Goal: Task Accomplishment & Management: Manage account settings

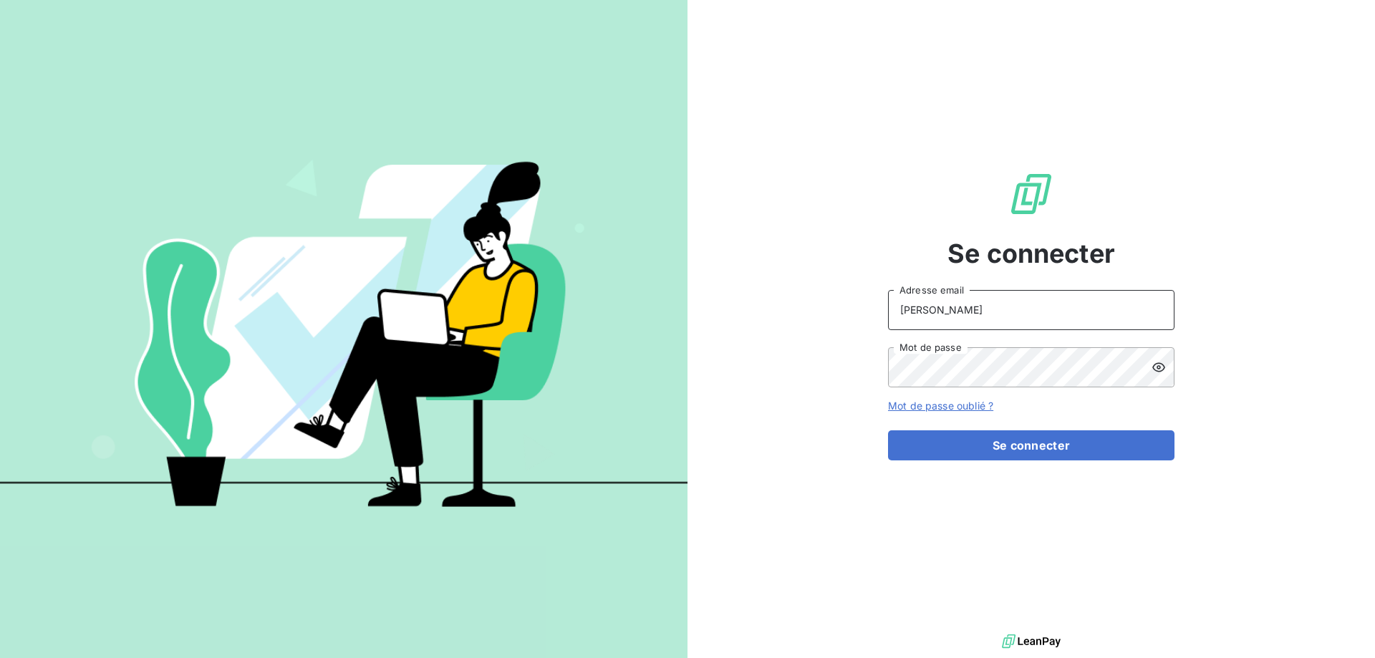
click at [973, 309] on input "[PERSON_NAME]" at bounding box center [1031, 310] width 286 height 40
type input "[PERSON_NAME][EMAIL_ADDRESS][DOMAIN_NAME]"
click at [888, 430] on button "Se connecter" at bounding box center [1031, 445] width 286 height 30
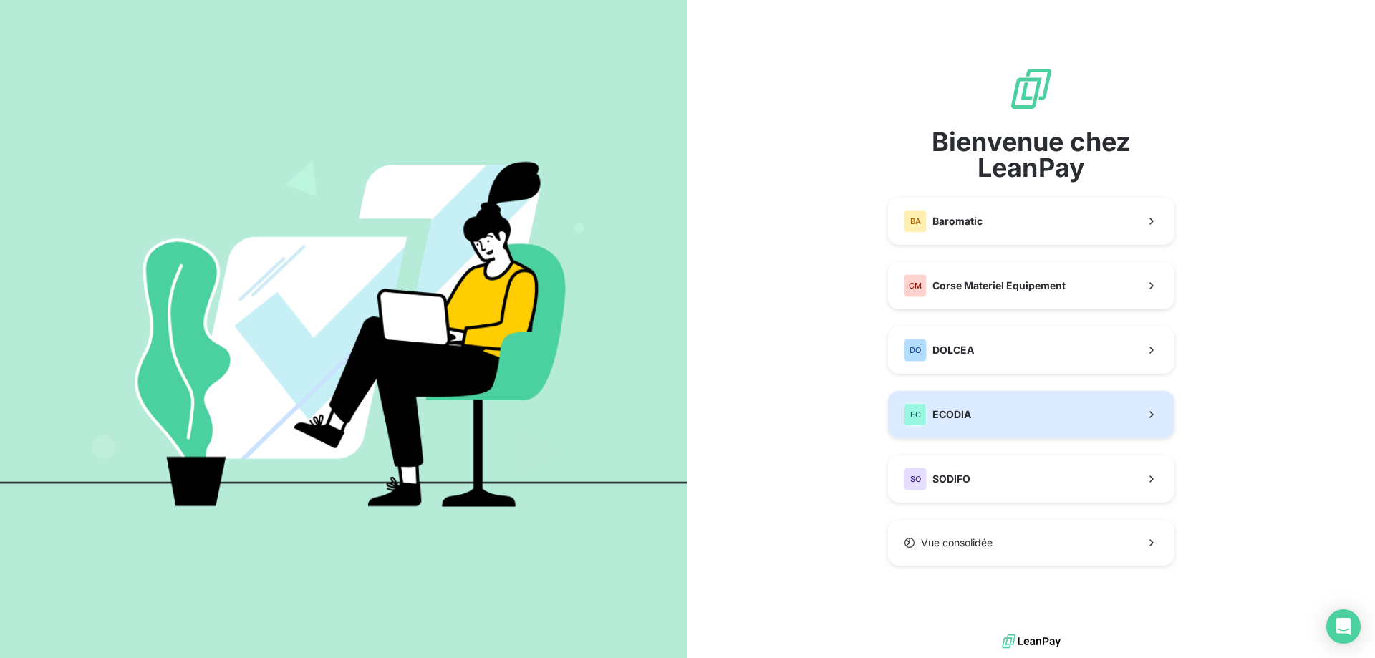
click at [983, 410] on button "EC ECODIA" at bounding box center [1031, 414] width 286 height 47
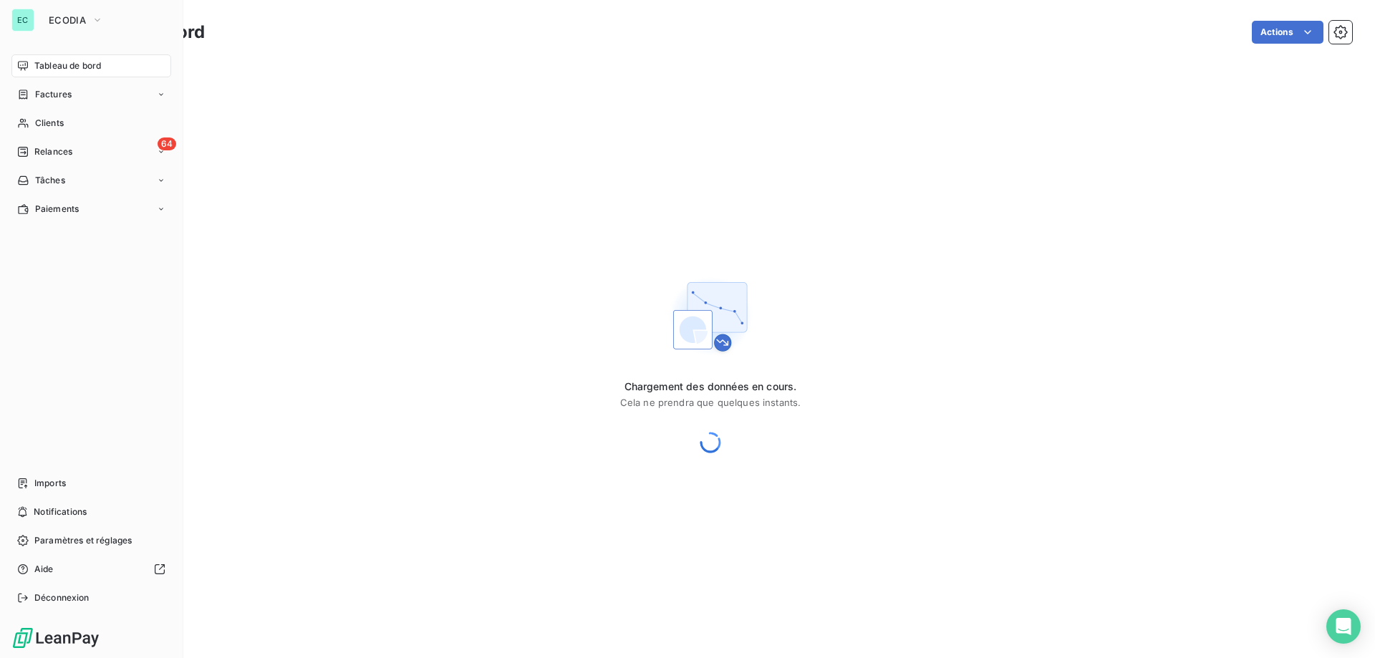
click at [38, 153] on span "Relances" at bounding box center [53, 151] width 38 height 13
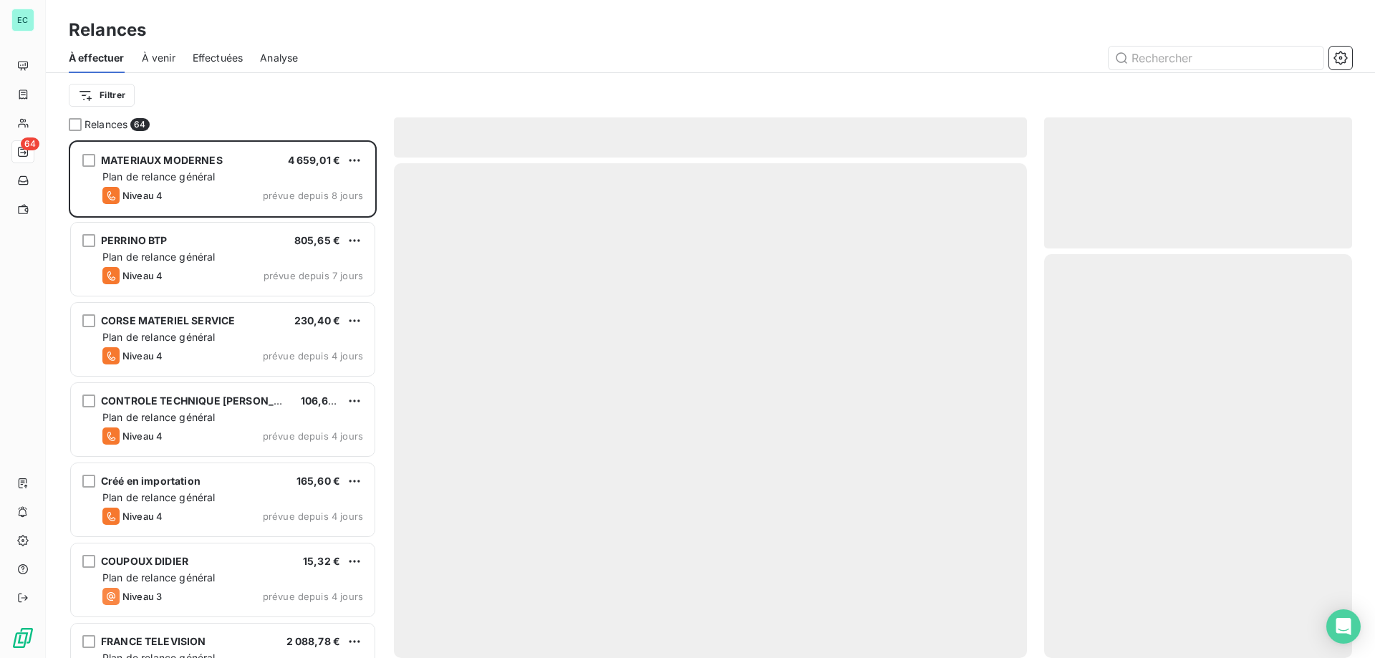
scroll to position [507, 297]
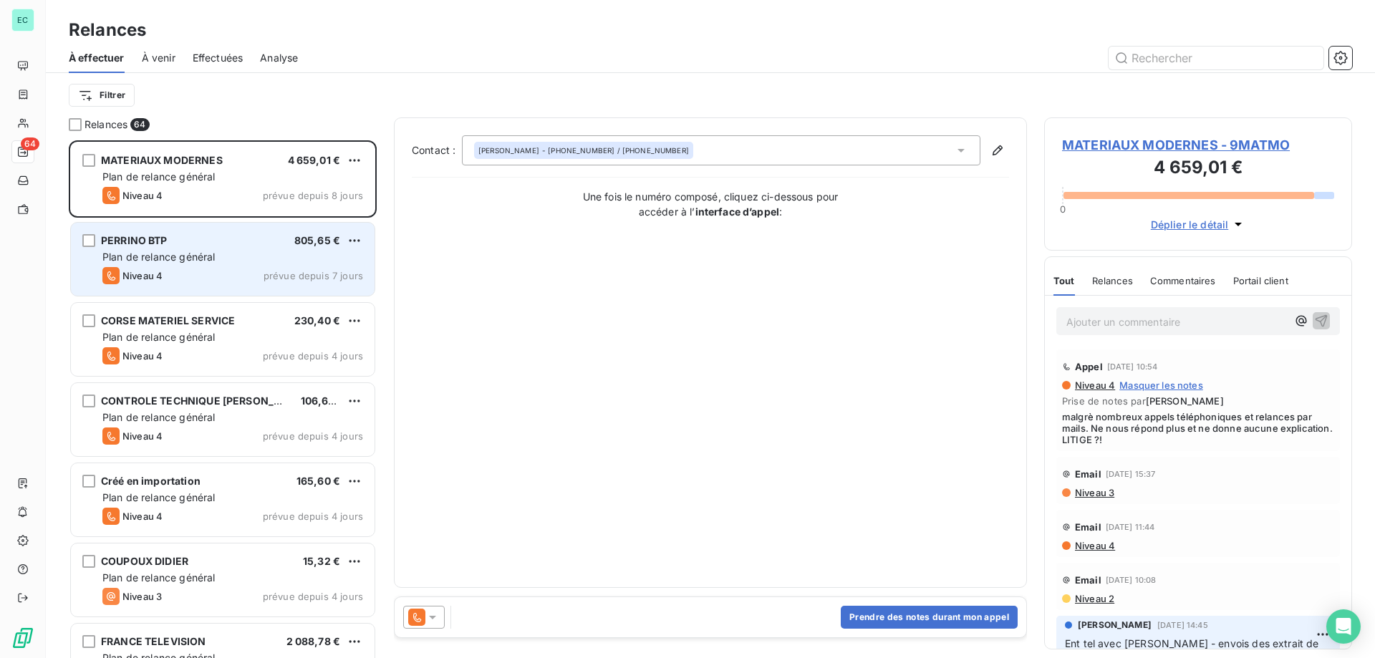
click at [306, 269] on div "Niveau 4 prévue depuis 7 jours" at bounding box center [232, 275] width 261 height 17
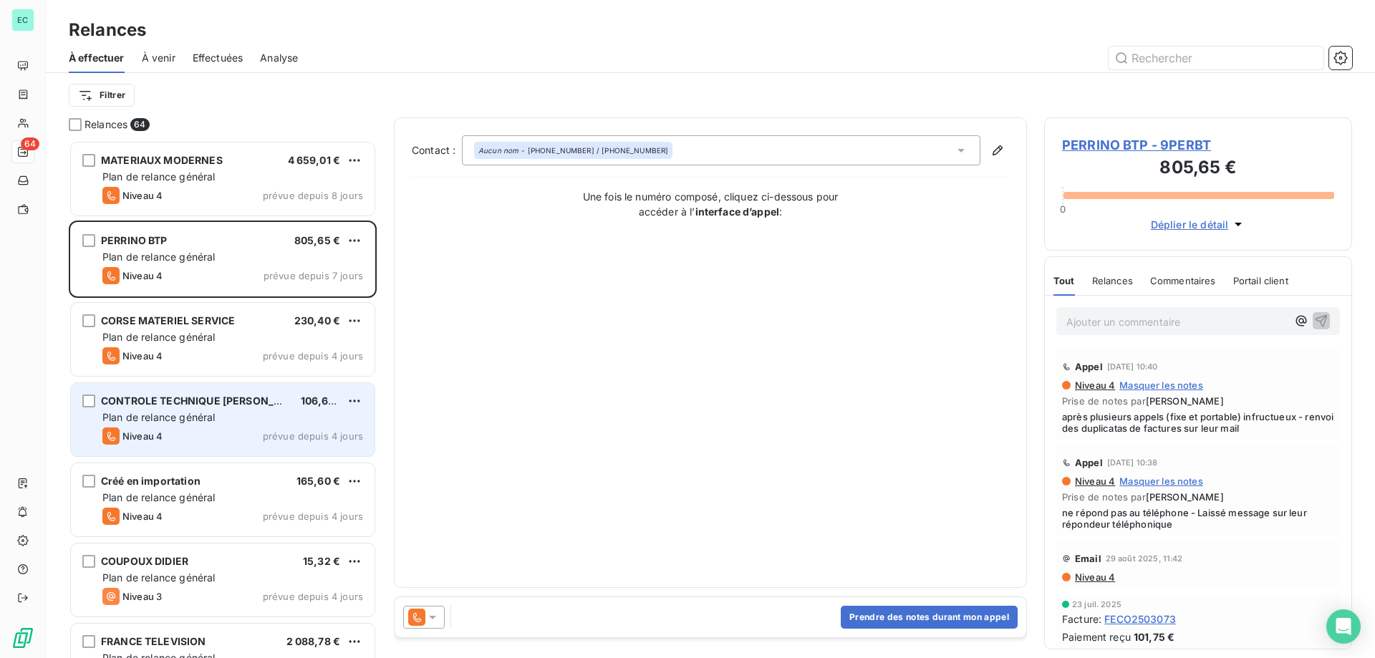
click at [302, 418] on div "Plan de relance général" at bounding box center [232, 417] width 261 height 14
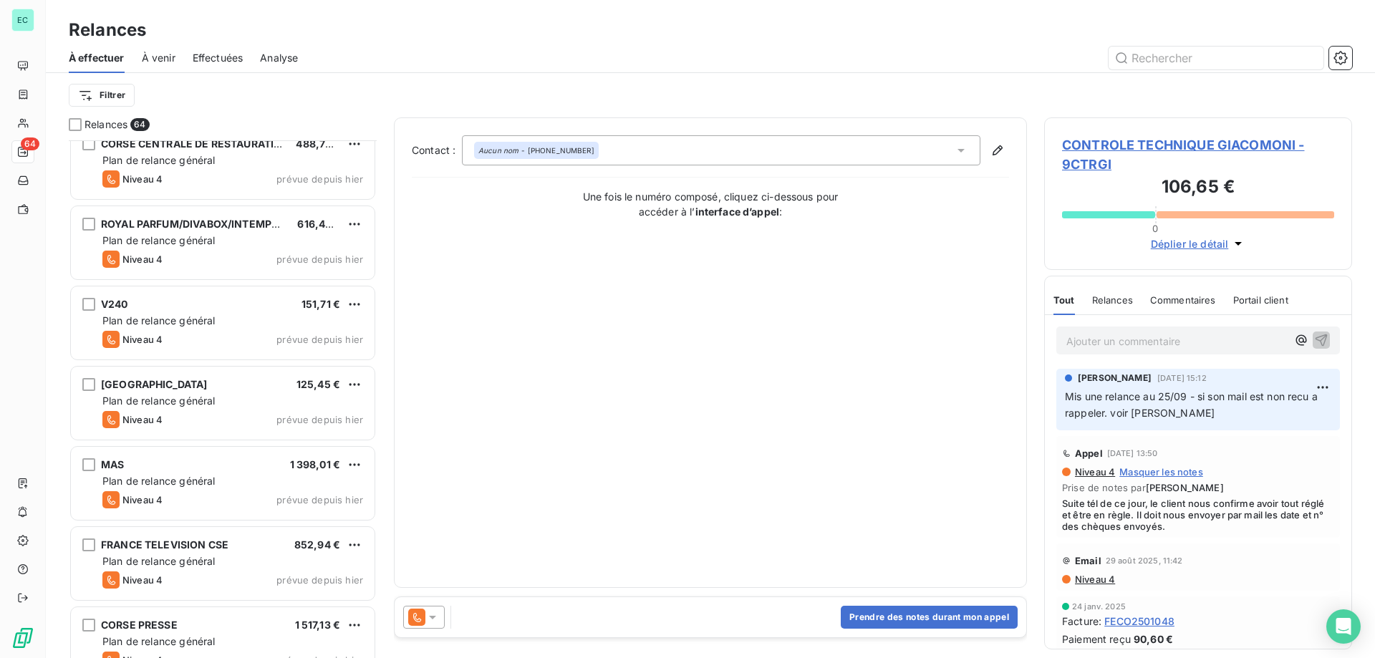
scroll to position [2364, 0]
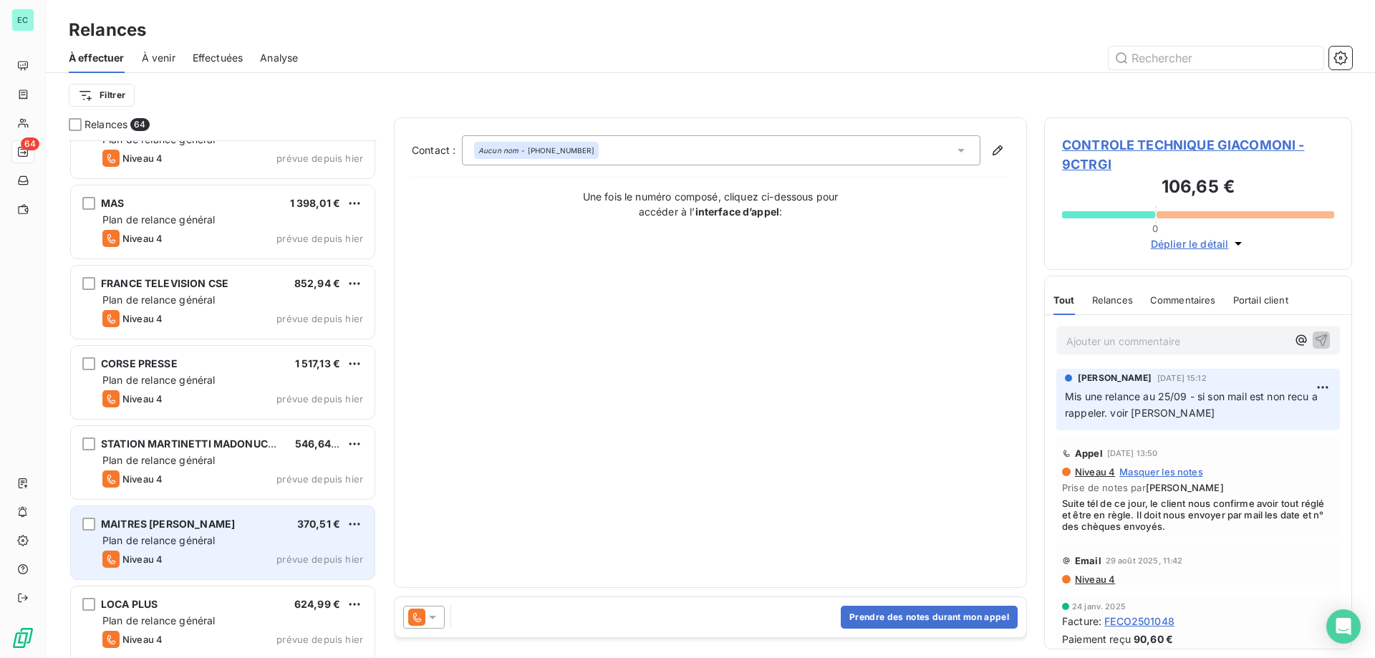
click at [296, 537] on div "Plan de relance général" at bounding box center [232, 541] width 261 height 14
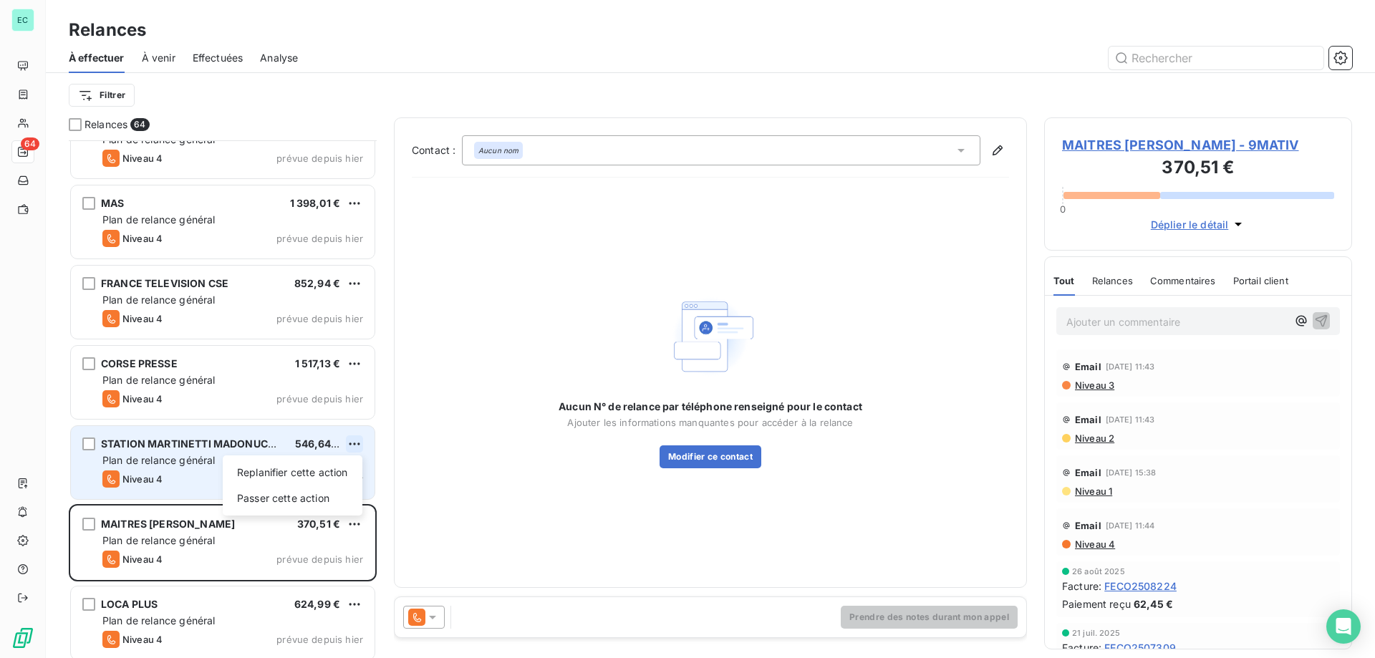
click at [350, 441] on html "EC 64 Relances À effectuer À venir Effectuées Analyse Filtrer Relances 64 V240 …" at bounding box center [687, 329] width 1375 height 658
click at [256, 497] on div "Passer cette action" at bounding box center [292, 498] width 128 height 23
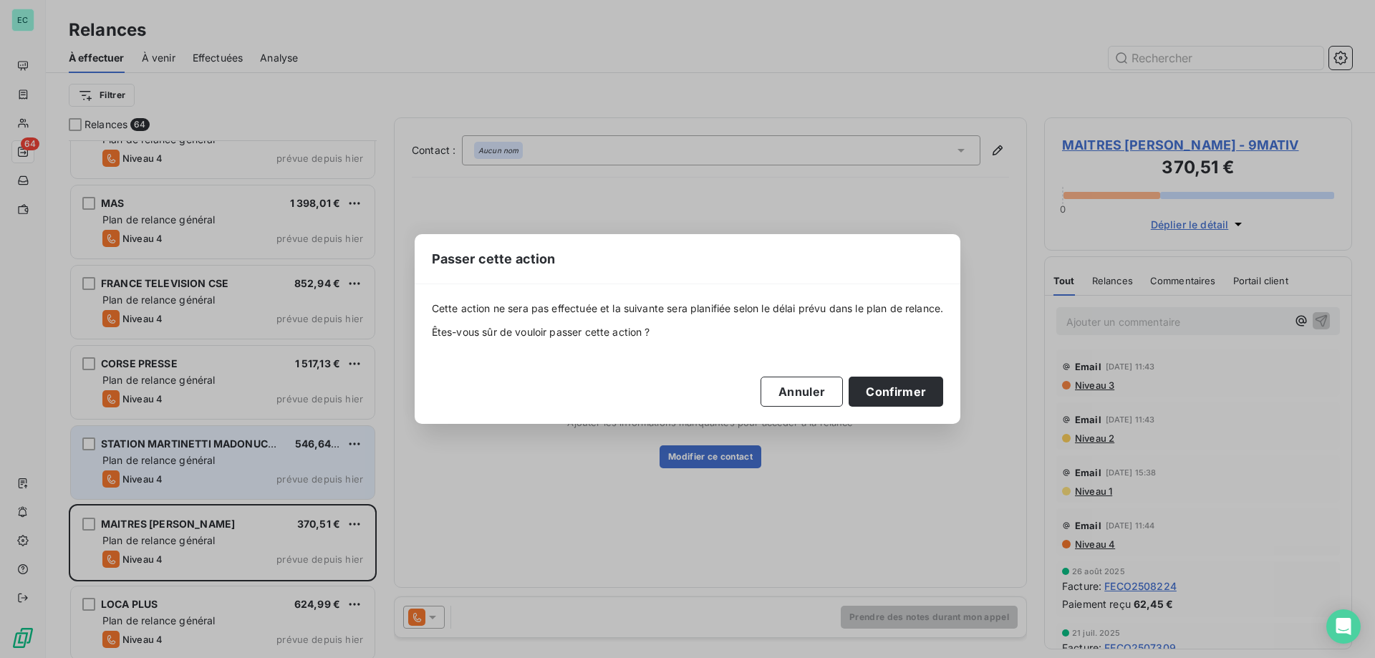
drag, startPoint x: 882, startPoint y: 398, endPoint x: 59, endPoint y: 400, distance: 823.6
click at [867, 400] on button "Confirmer" at bounding box center [896, 392] width 95 height 30
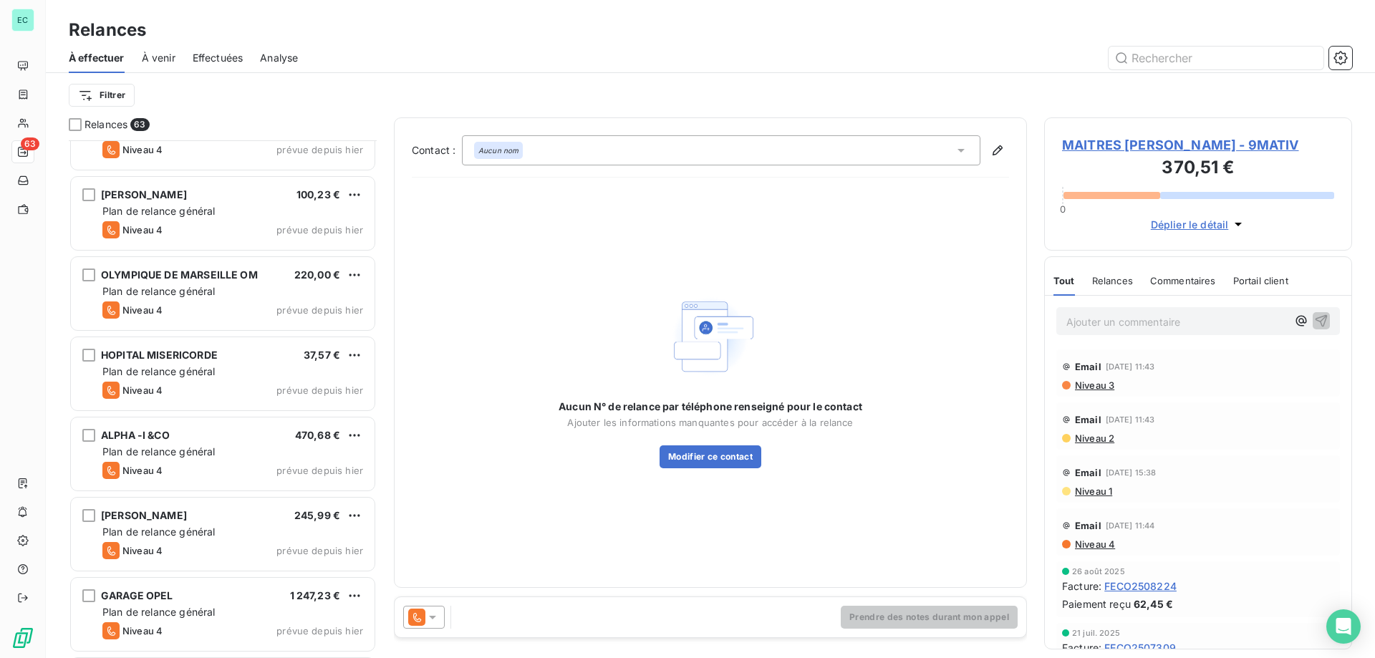
scroll to position [4536, 0]
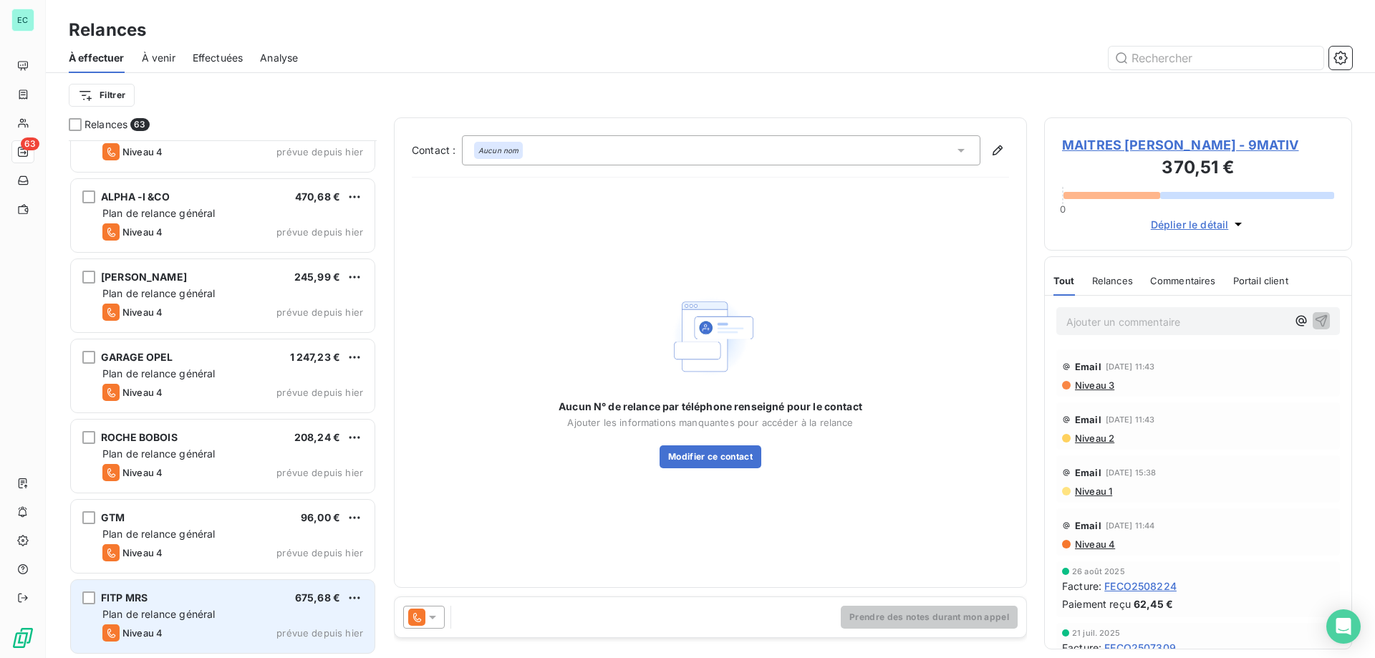
click at [187, 607] on div "FITP MRS 675,68 € Plan de relance général [PERSON_NAME] 4 prévue depuis [DATE]" at bounding box center [223, 616] width 304 height 73
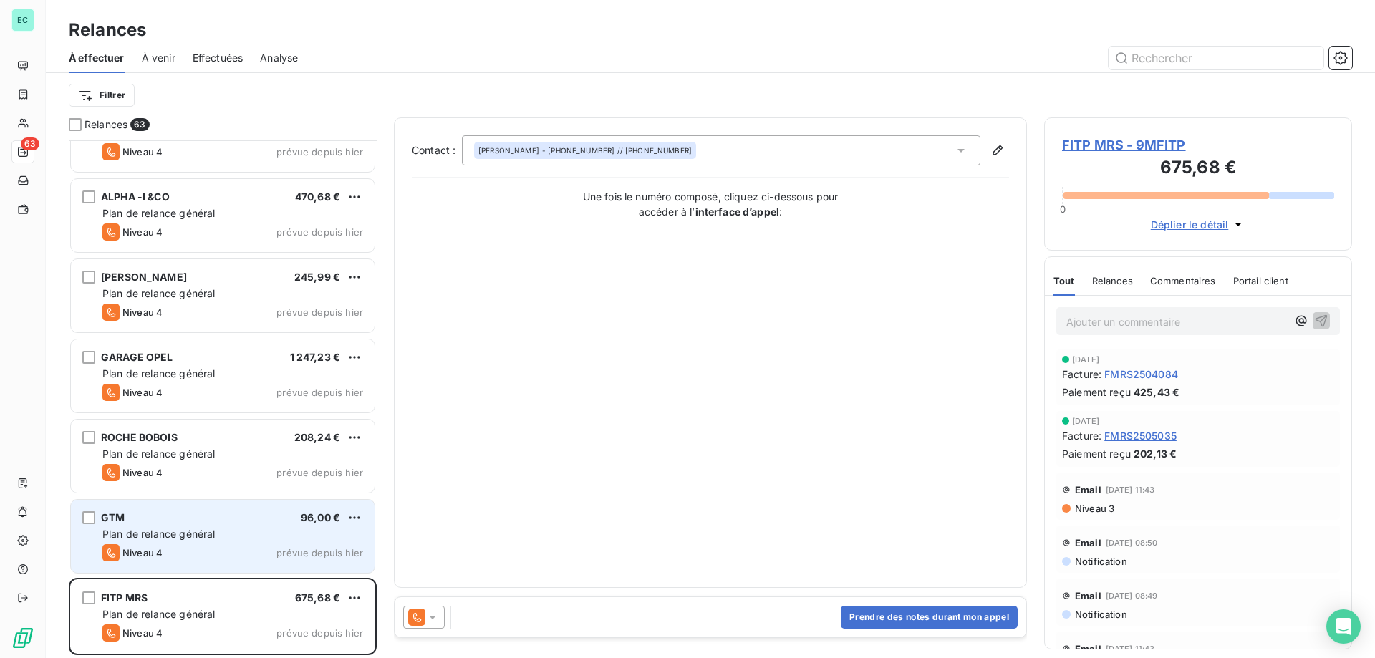
click at [208, 533] on span "Plan de relance général" at bounding box center [158, 534] width 112 height 12
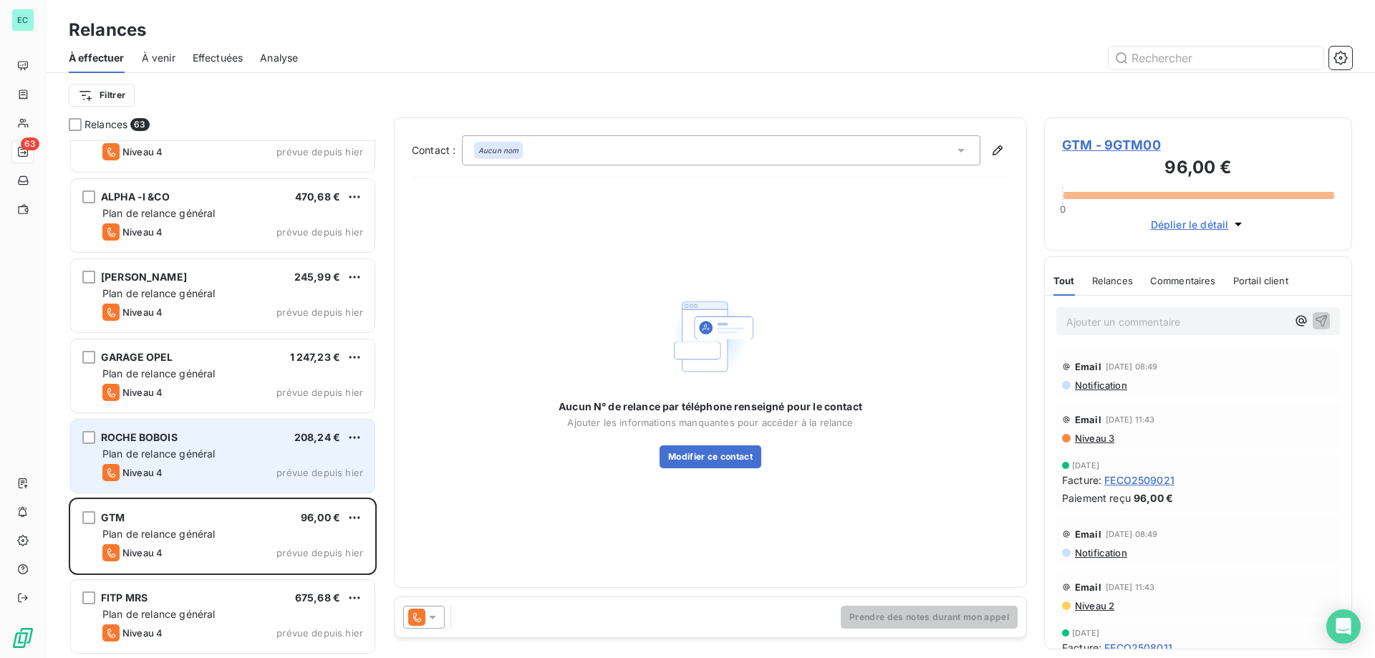
click at [217, 471] on div "Niveau 4 prévue depuis hier" at bounding box center [232, 472] width 261 height 17
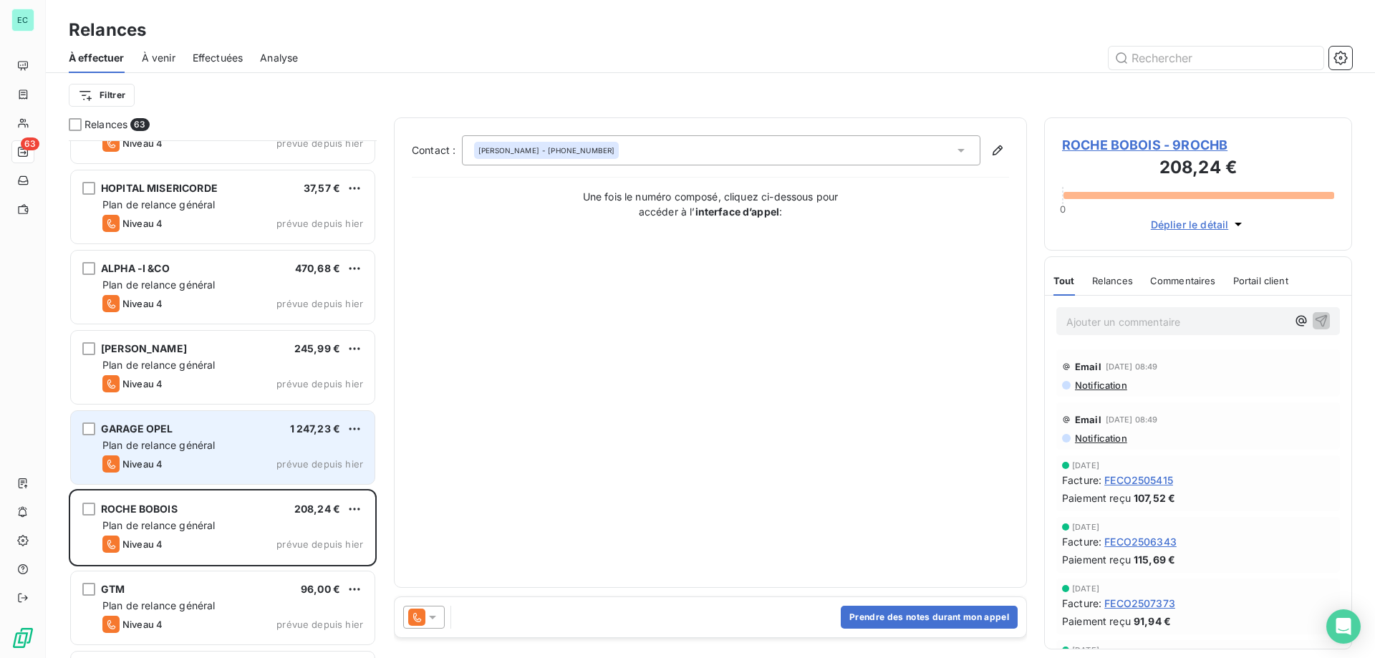
scroll to position [4393, 0]
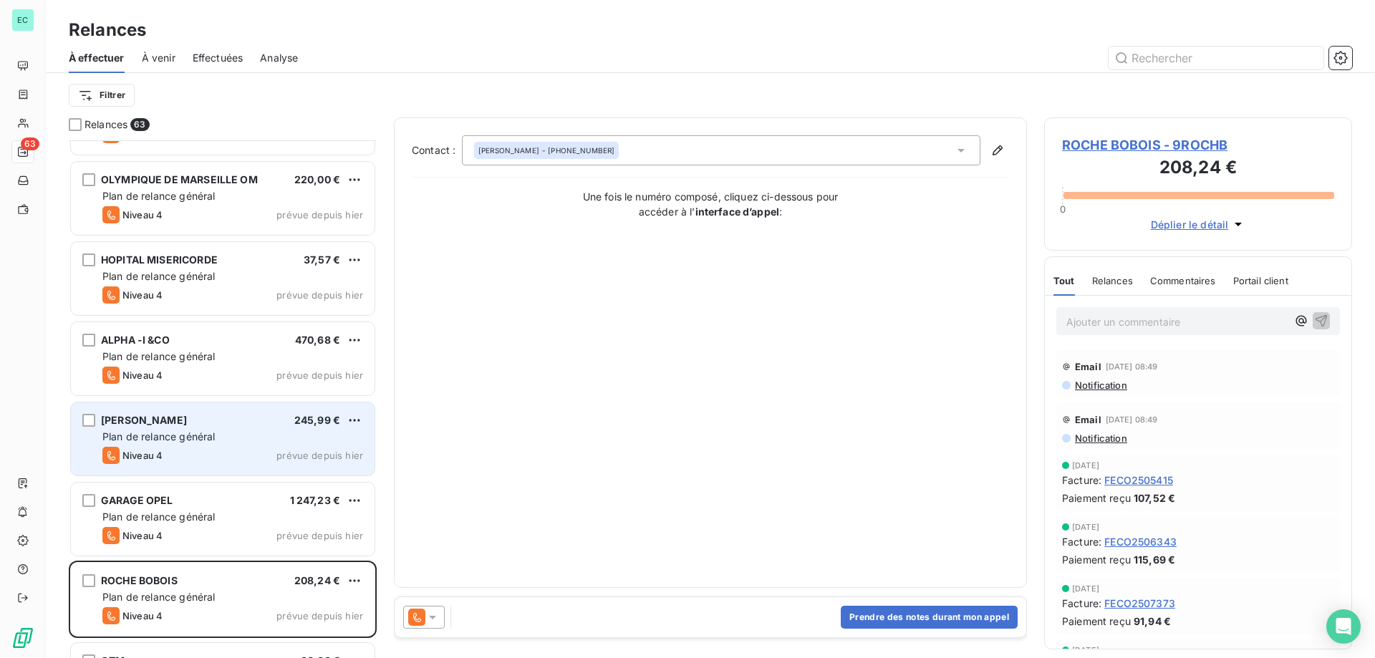
click at [218, 447] on div "Niveau 4 prévue depuis hier" at bounding box center [232, 455] width 261 height 17
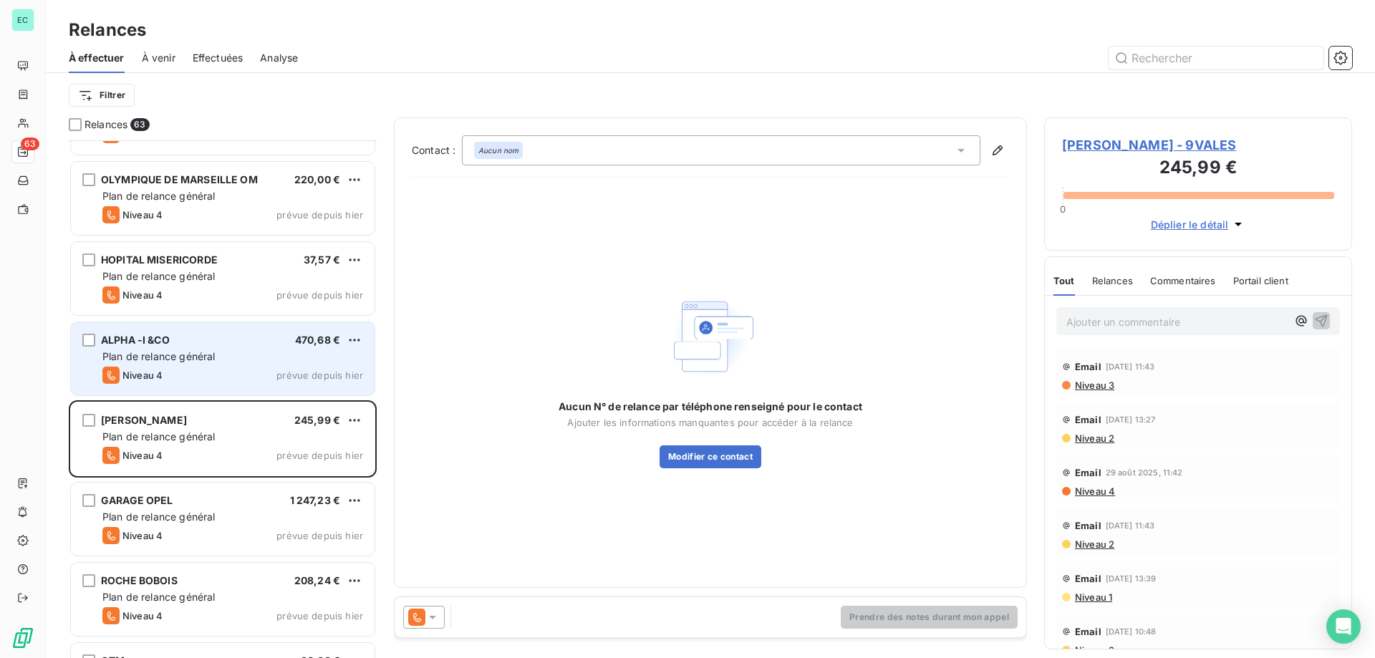
click at [249, 350] on div "Plan de relance général" at bounding box center [232, 357] width 261 height 14
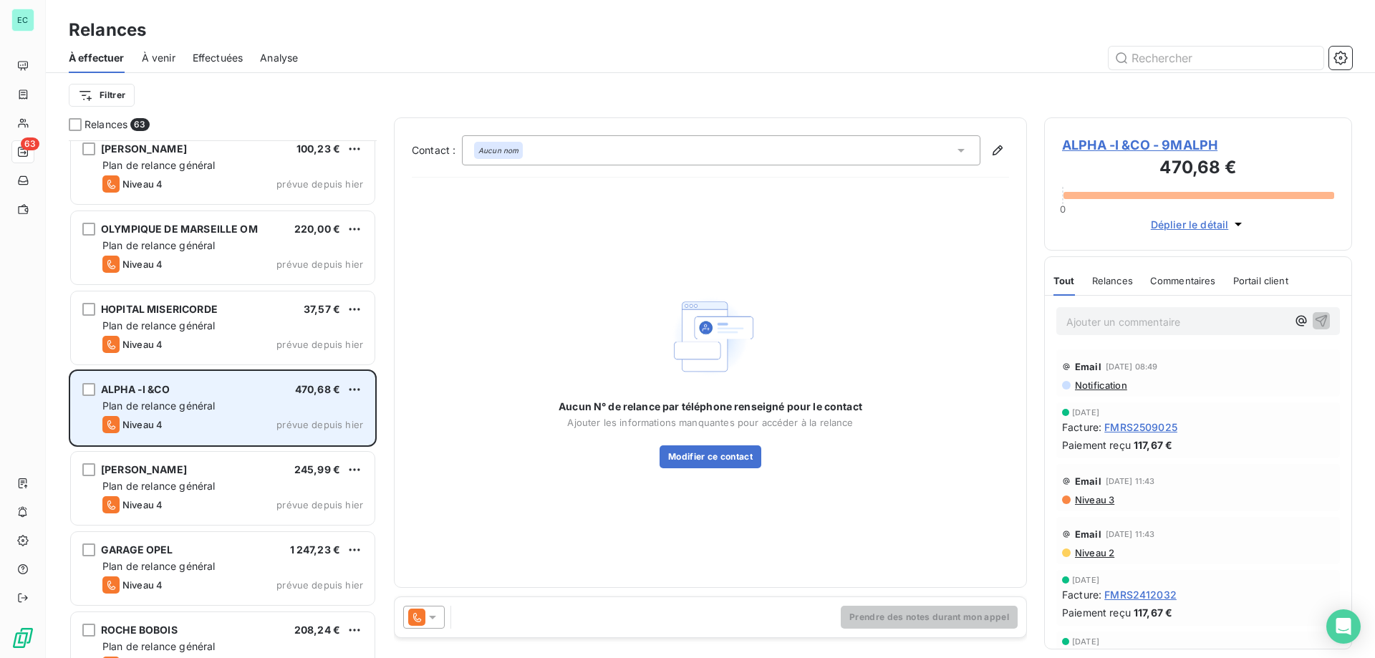
scroll to position [4322, 0]
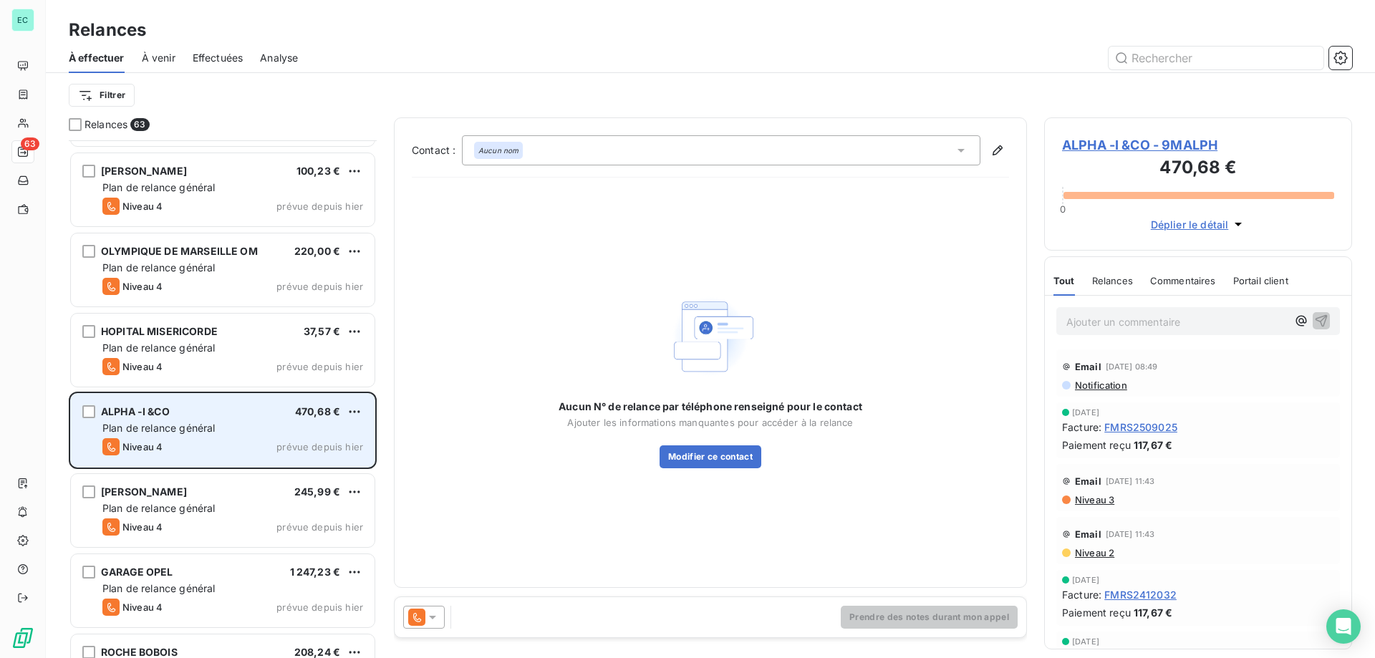
click at [249, 350] on div "Plan de relance général" at bounding box center [232, 348] width 261 height 14
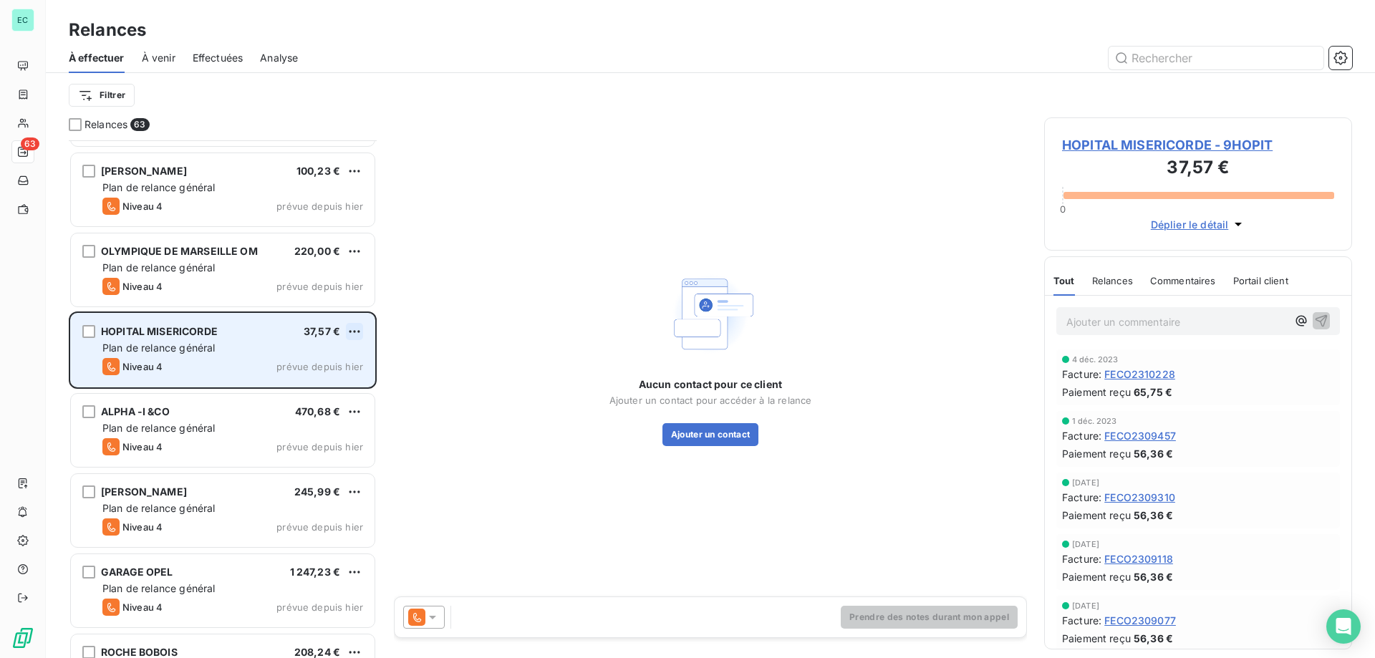
click at [357, 328] on html "EC 63 Relances À effectuer À venir Effectuées Analyse Filtrer Relances 63 Créé …" at bounding box center [687, 329] width 1375 height 658
drag, startPoint x: 303, startPoint y: 371, endPoint x: 300, endPoint y: 382, distance: 11.8
click at [303, 373] on div "Replanifier cette action Passer cette action" at bounding box center [293, 373] width 140 height 60
click at [300, 382] on div "Passer cette action" at bounding box center [292, 386] width 128 height 23
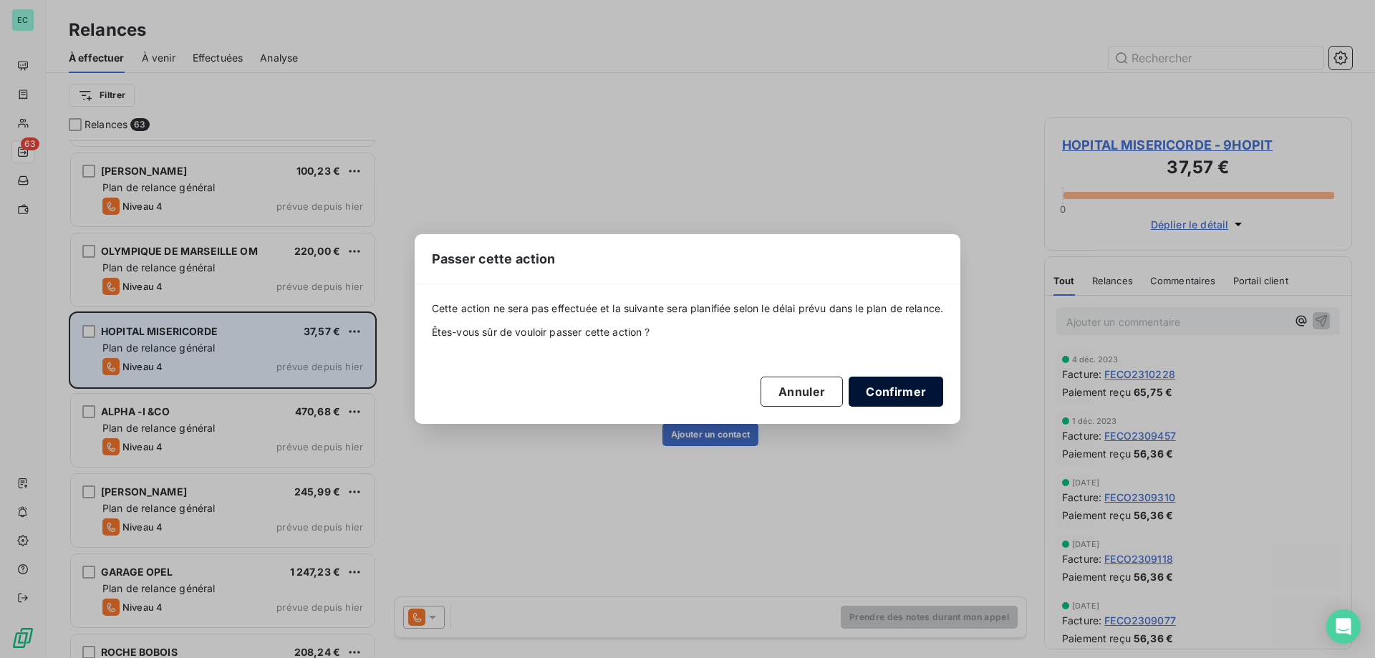
click at [907, 403] on button "Confirmer" at bounding box center [896, 392] width 95 height 30
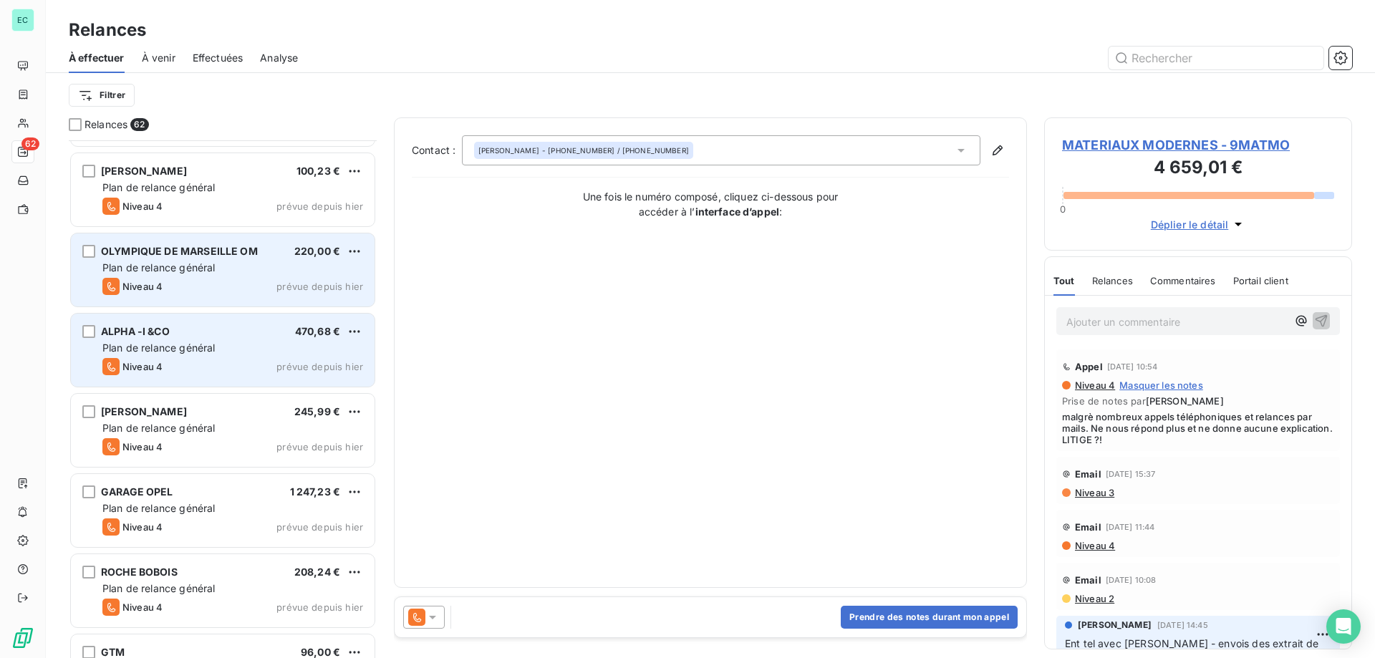
click at [285, 258] on div "OLYMPIQUE DE MARSEILLE OM 220,00 € Plan de relance général [PERSON_NAME] 4 prév…" at bounding box center [223, 269] width 304 height 73
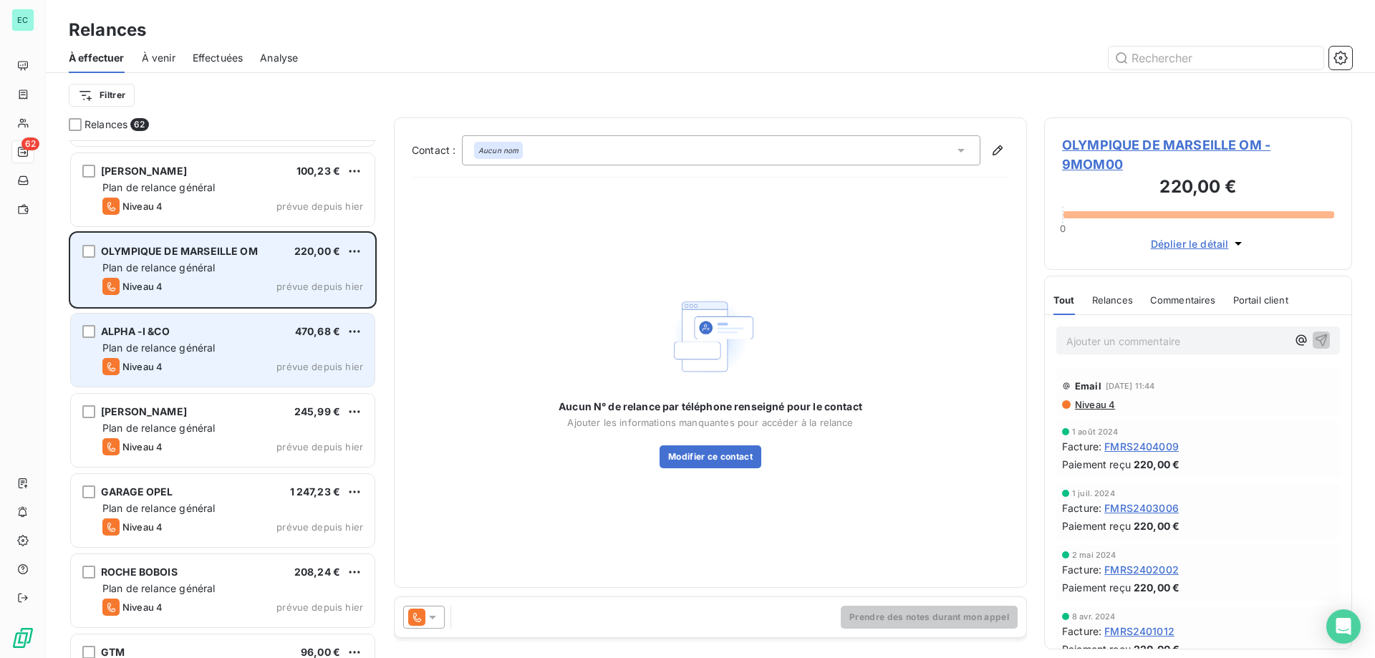
click at [353, 238] on div "OLYMPIQUE DE MARSEILLE OM 220,00 € Plan de relance général [PERSON_NAME] 4 prév…" at bounding box center [223, 269] width 304 height 73
click at [355, 244] on html "EC 62 Relances À effectuer À venir Effectuées Analyse Filtrer Relances 62 Créé …" at bounding box center [687, 329] width 1375 height 658
click at [297, 302] on div "Passer cette action" at bounding box center [292, 305] width 128 height 23
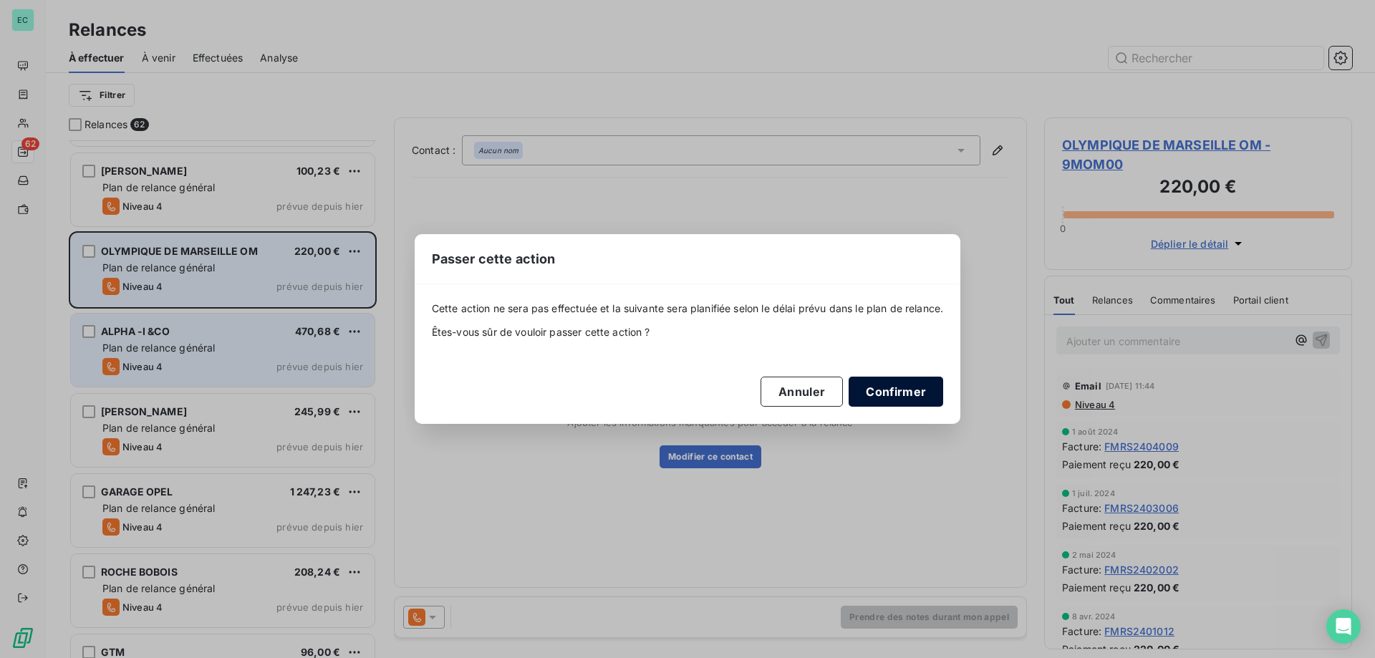
click at [894, 405] on button "Confirmer" at bounding box center [896, 392] width 95 height 30
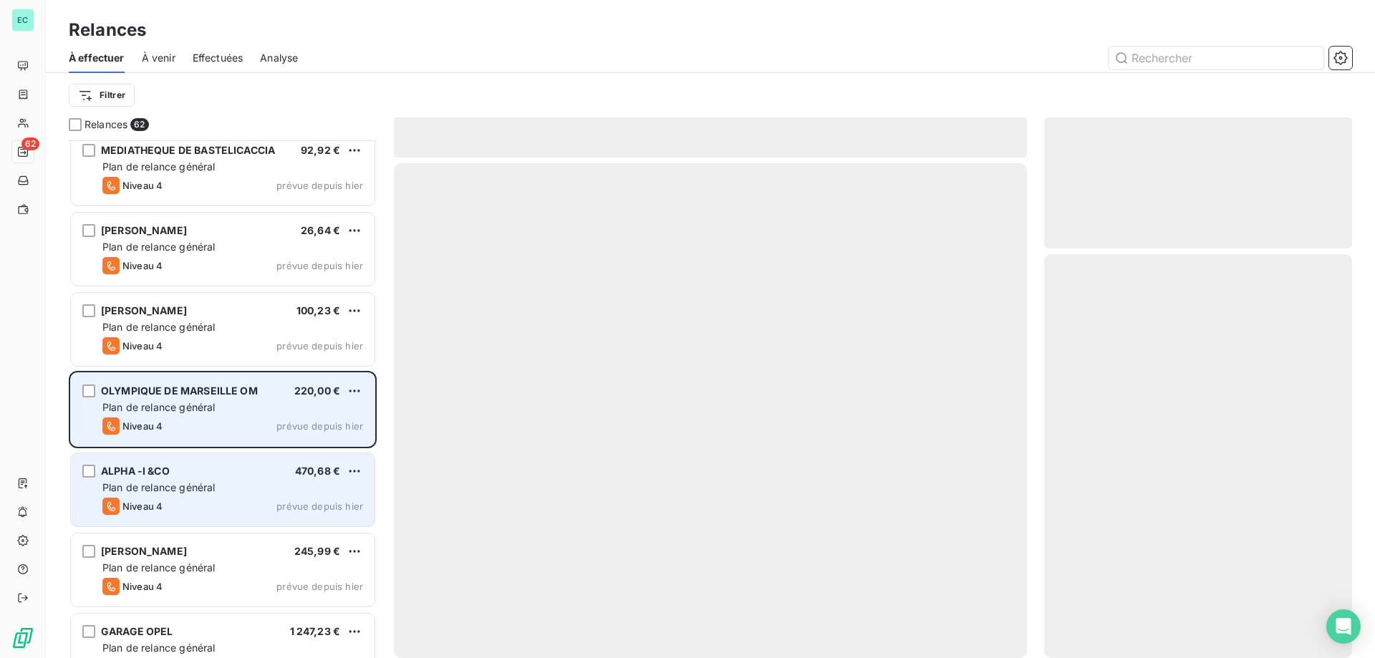
scroll to position [4178, 0]
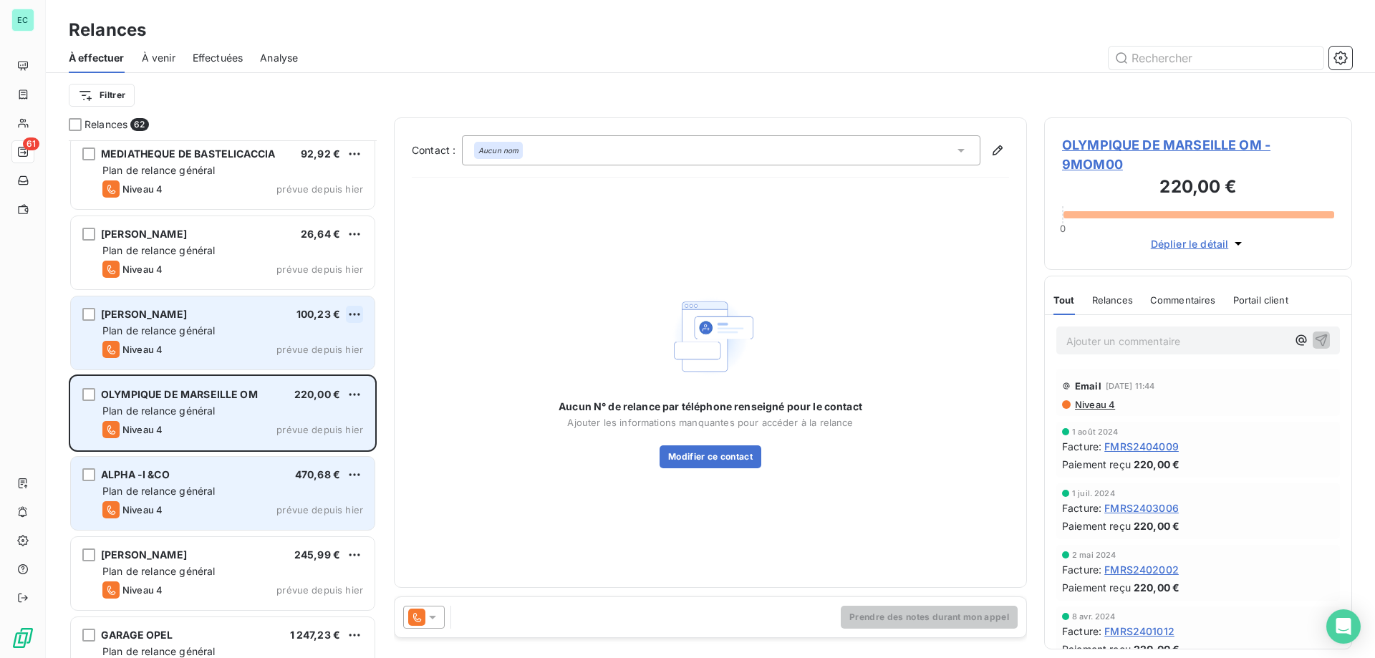
click at [350, 319] on html "EC 61 Relances À effectuer À venir Effectuées Analyse Filtrer Relances 62 COMMU…" at bounding box center [687, 329] width 1375 height 658
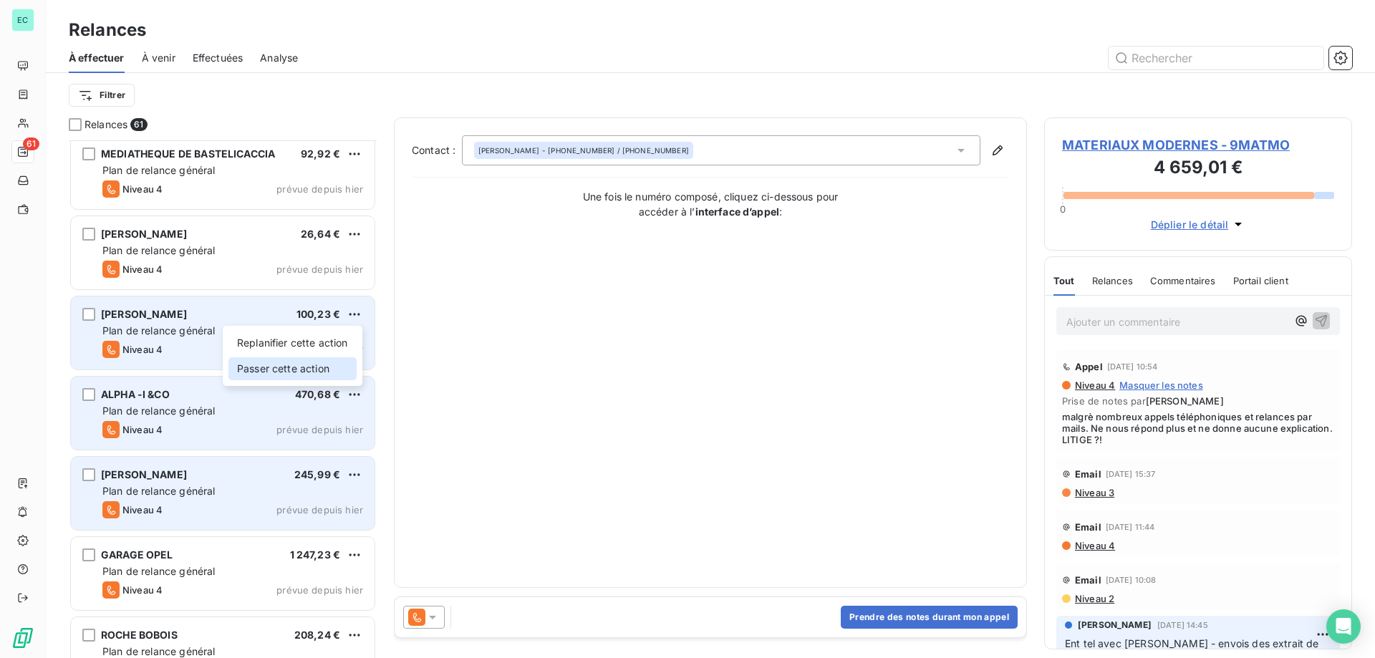
click at [321, 360] on div "Passer cette action" at bounding box center [292, 368] width 128 height 23
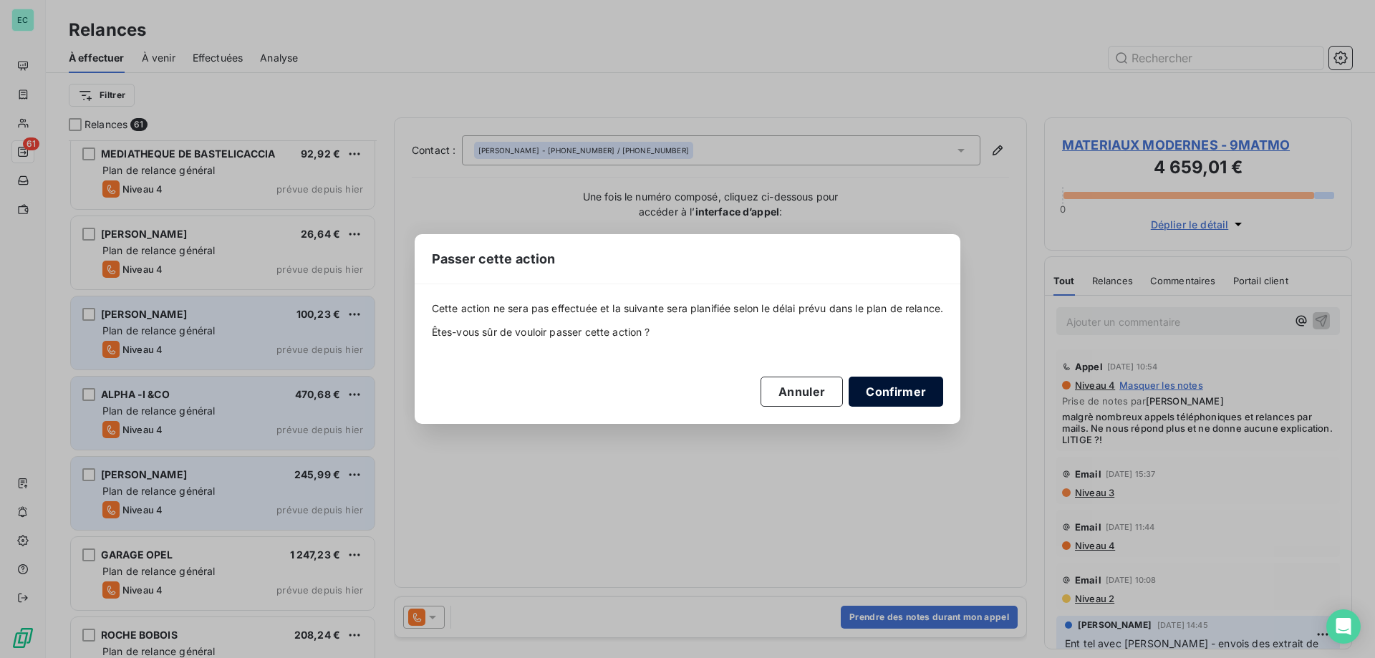
click at [914, 392] on button "Confirmer" at bounding box center [896, 392] width 95 height 30
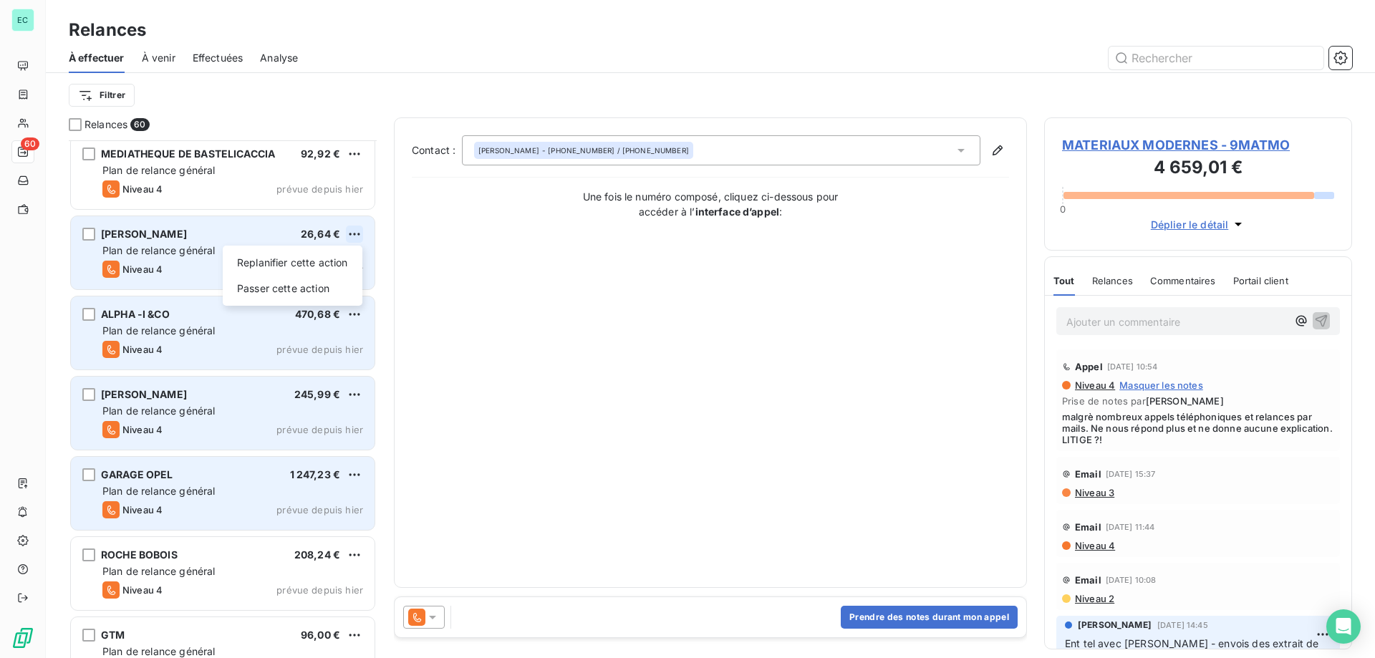
click at [355, 229] on html "EC 60 Relances À effectuer À venir Effectuées Analyse Filtrer Relances 60 COMMU…" at bounding box center [687, 329] width 1375 height 658
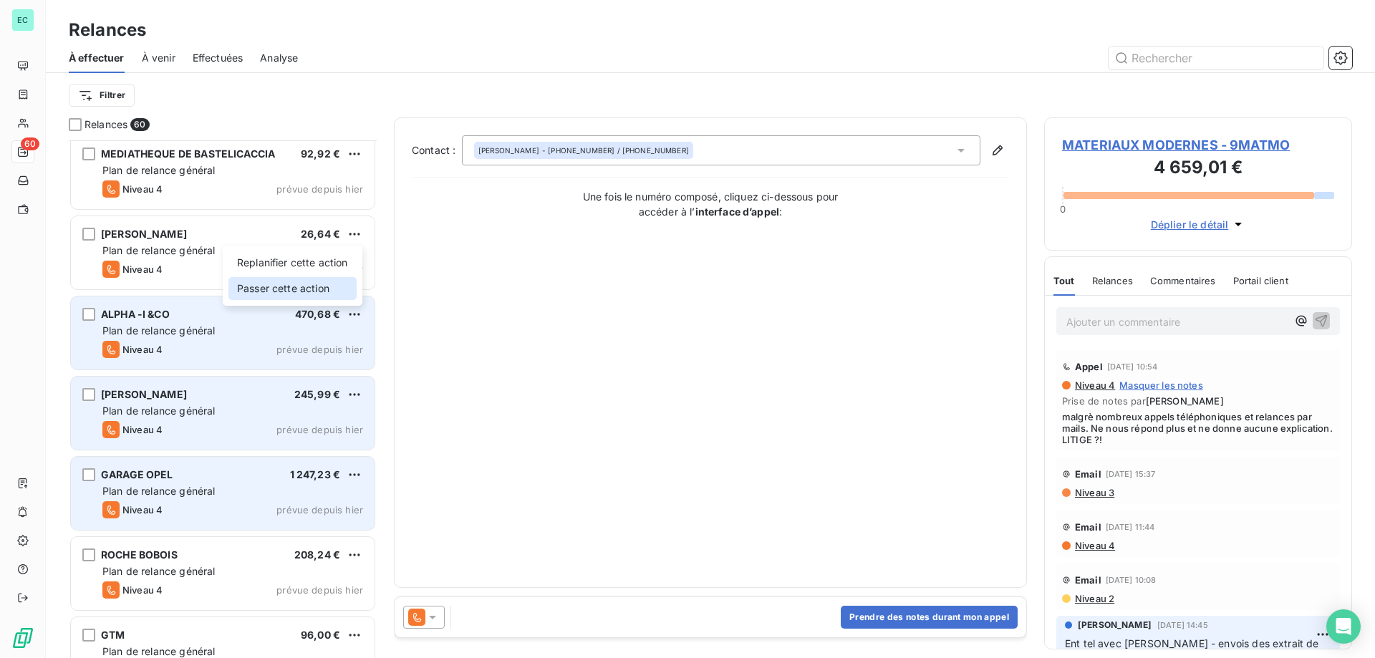
drag, startPoint x: 303, startPoint y: 281, endPoint x: 375, endPoint y: 292, distance: 73.1
click at [303, 282] on div "Passer cette action" at bounding box center [292, 288] width 128 height 23
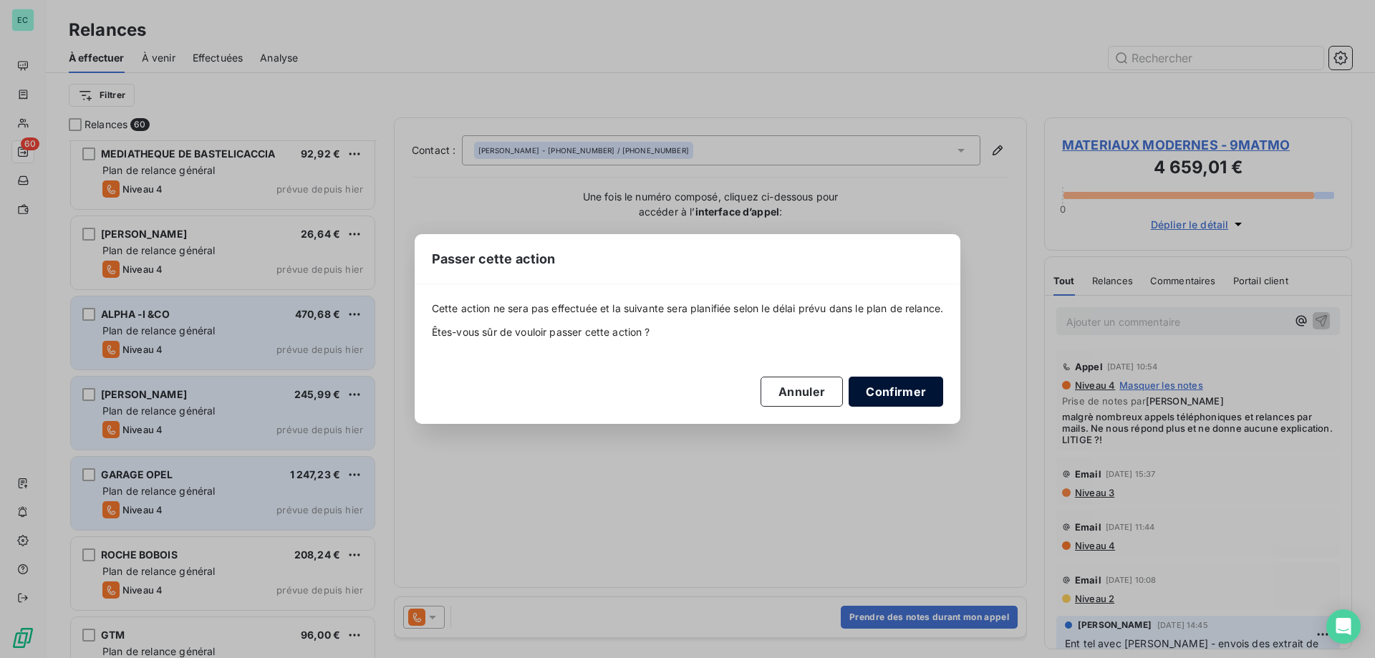
click at [894, 399] on button "Confirmer" at bounding box center [896, 392] width 95 height 30
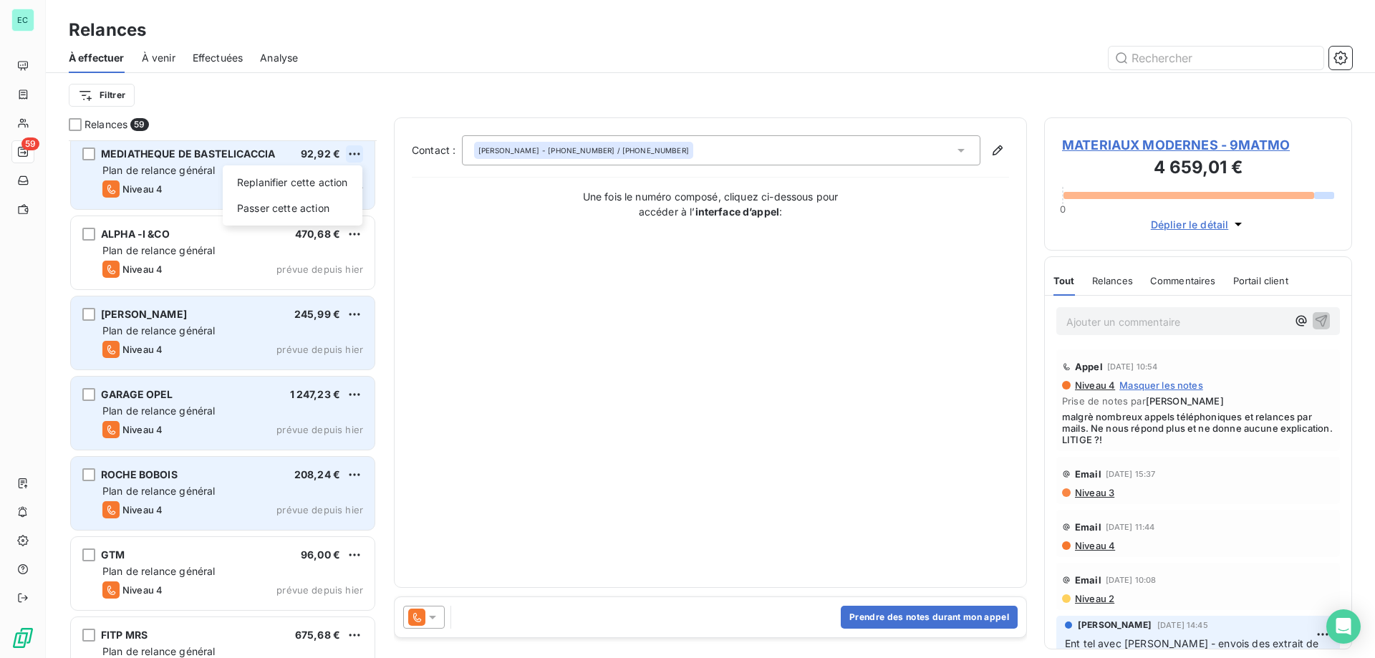
click at [353, 155] on html "EC 59 Relances À effectuer À venir Effectuées Analyse Filtrer Relances 59 COMMU…" at bounding box center [687, 329] width 1375 height 658
click at [312, 212] on div "Passer cette action" at bounding box center [292, 208] width 128 height 23
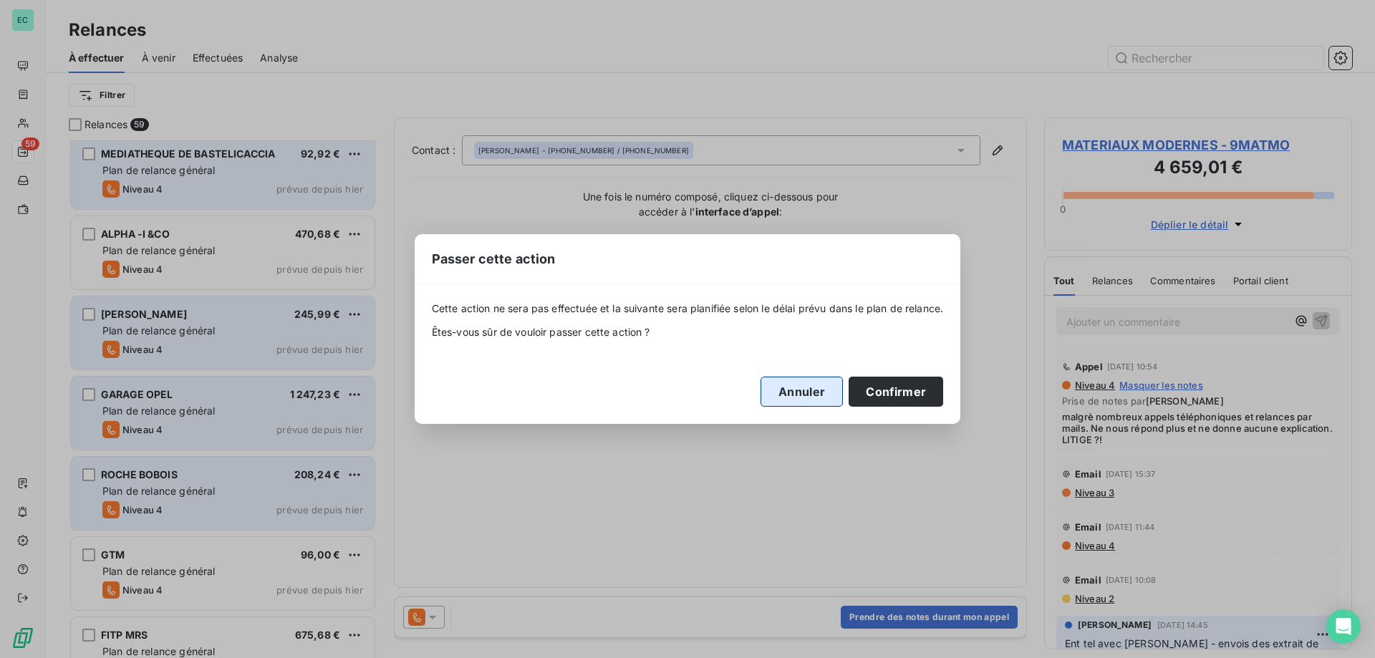
click at [873, 390] on button "Confirmer" at bounding box center [896, 392] width 95 height 30
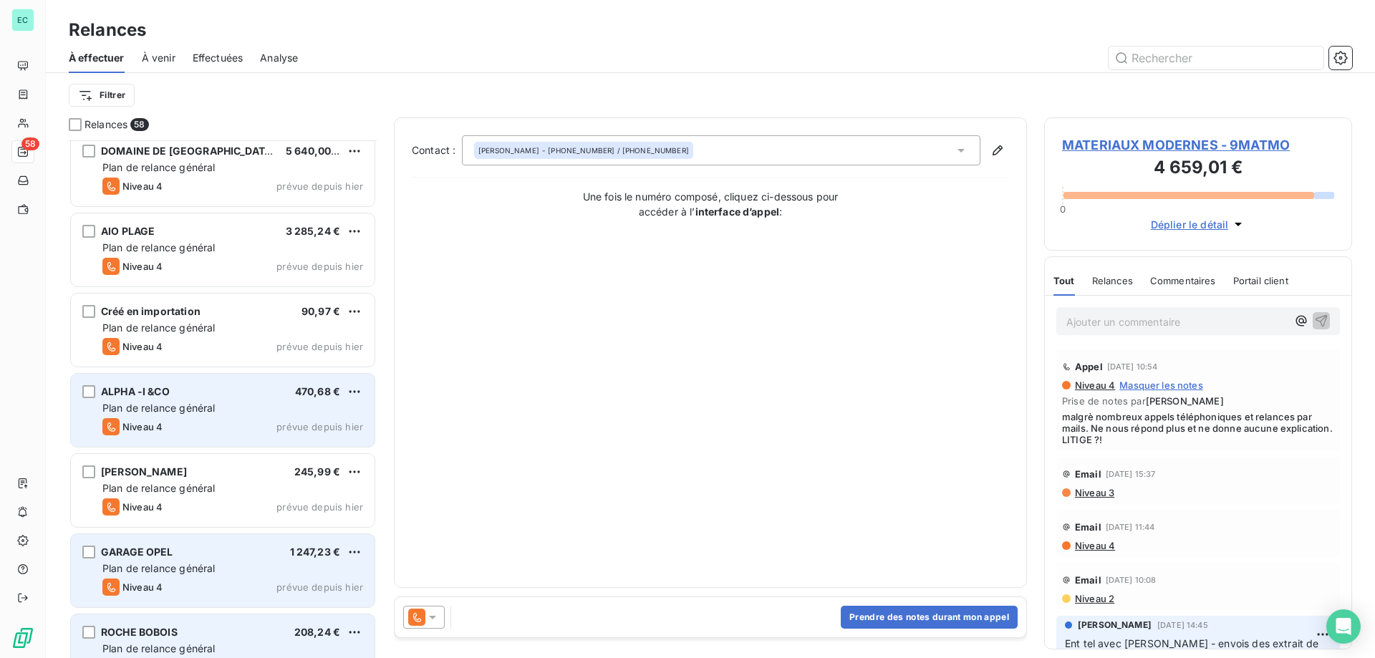
scroll to position [3920, 0]
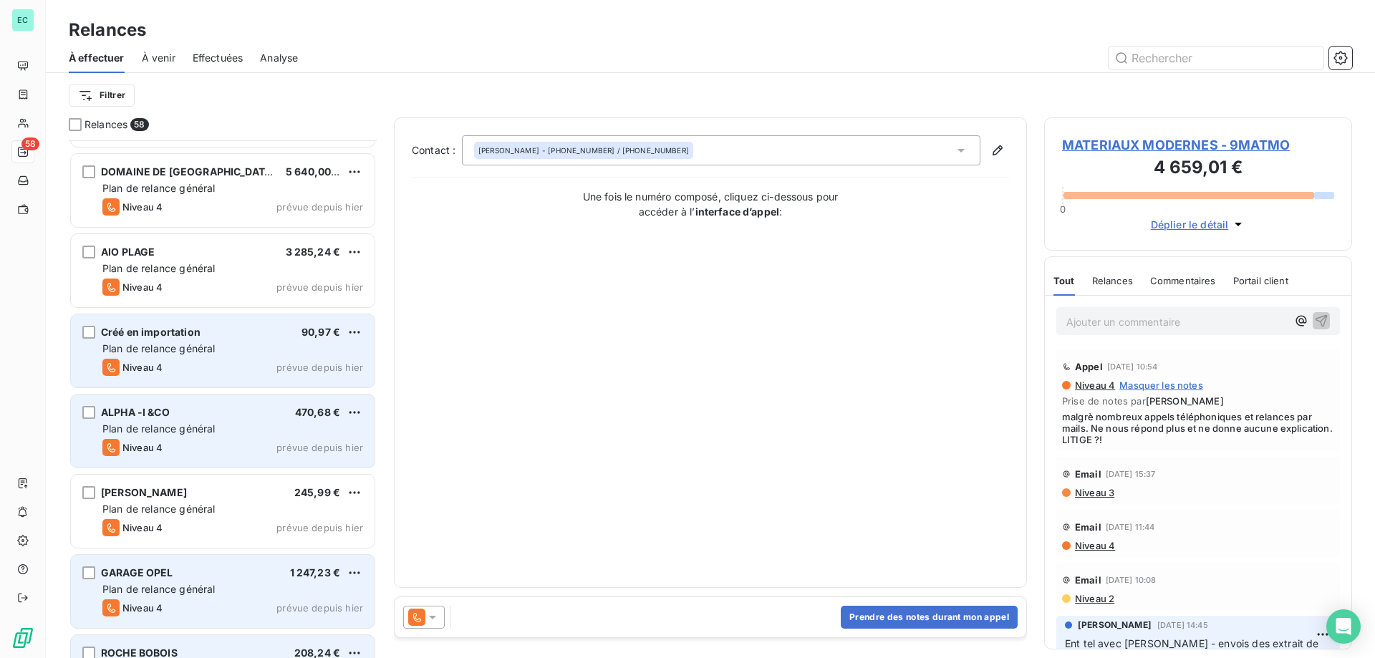
click at [228, 373] on div "Niveau 4 prévue depuis hier" at bounding box center [232, 367] width 261 height 17
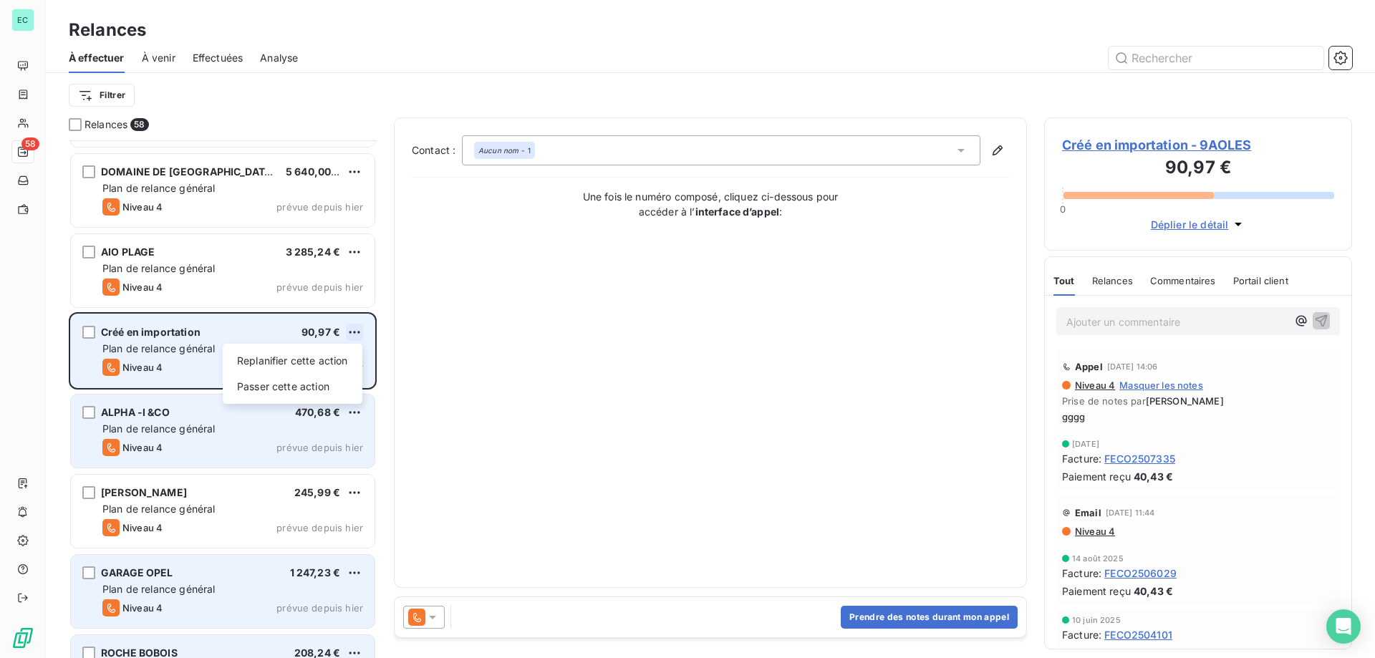
click at [352, 334] on html "EC 58 Relances À effectuer À venir Effectuées Analyse Filtrer Relances 58 PRODI…" at bounding box center [687, 329] width 1375 height 658
click at [284, 388] on div "Passer cette action" at bounding box center [292, 386] width 128 height 23
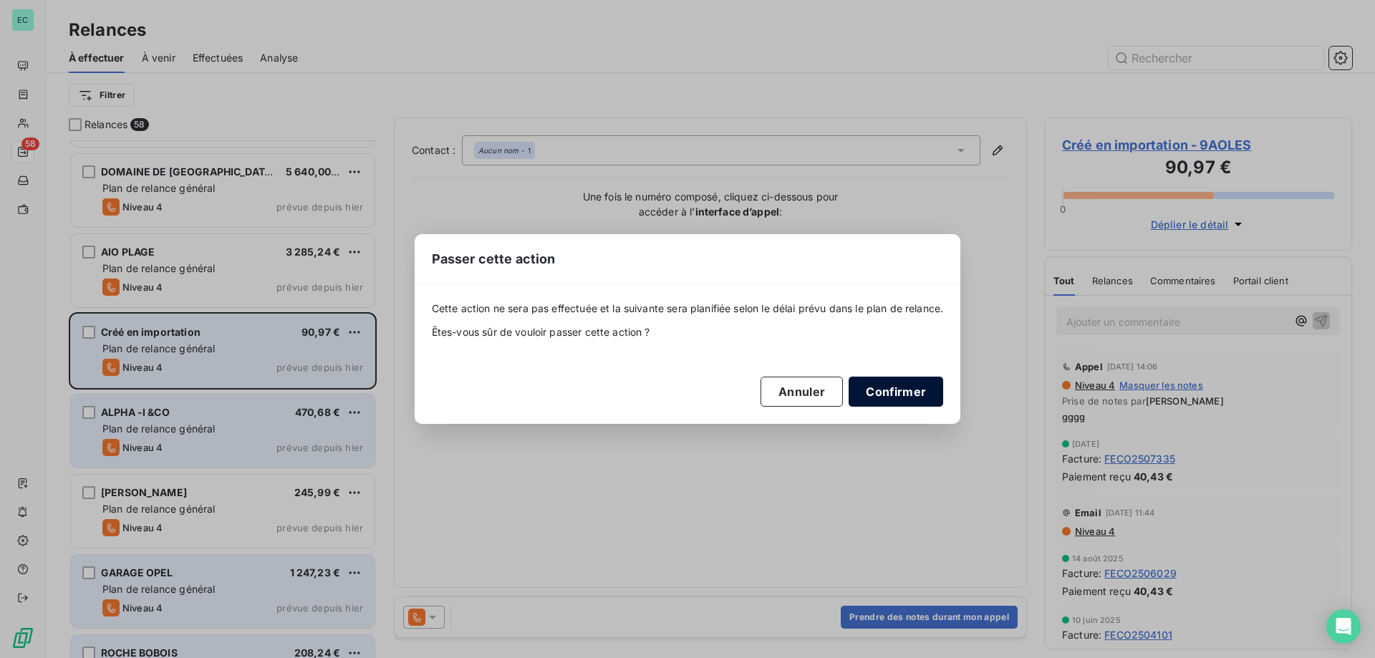
click at [935, 395] on button "Confirmer" at bounding box center [896, 392] width 95 height 30
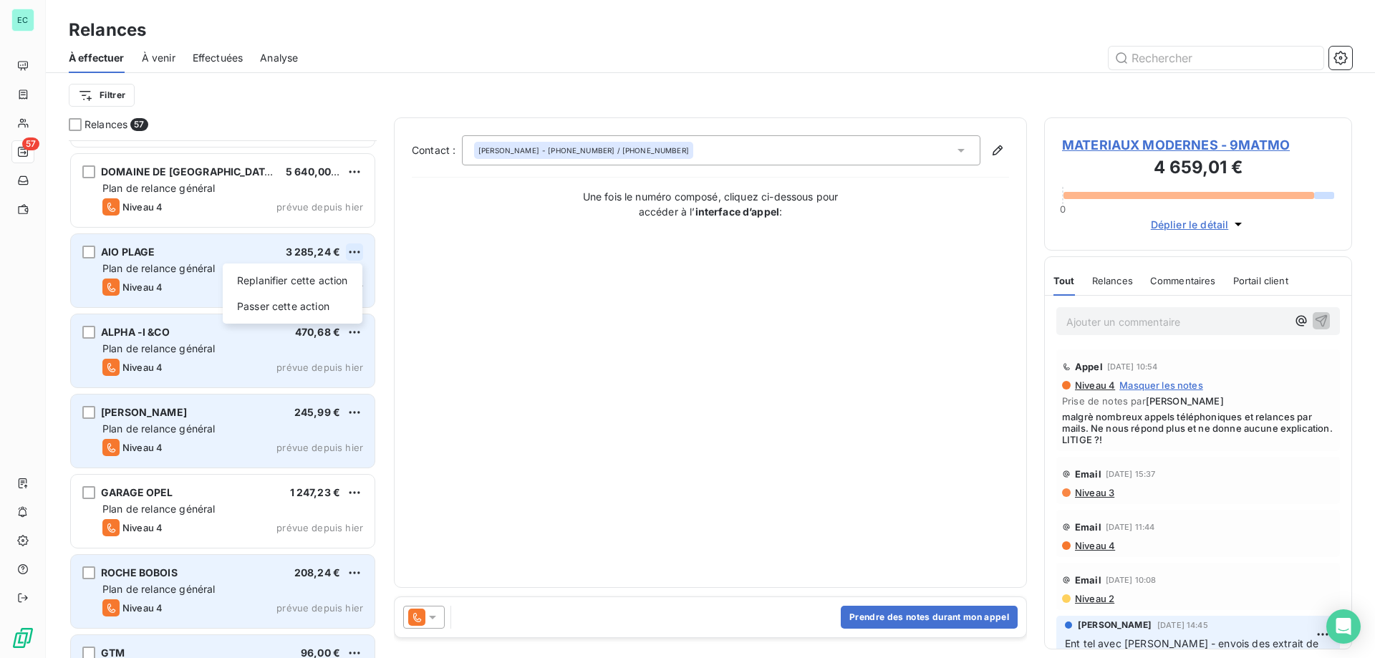
click at [355, 249] on html "EC 57 Relances À effectuer À venir Effectuées Analyse Filtrer Relances 57 PRODI…" at bounding box center [687, 329] width 1375 height 658
click at [316, 306] on div "Passer cette action" at bounding box center [292, 306] width 128 height 23
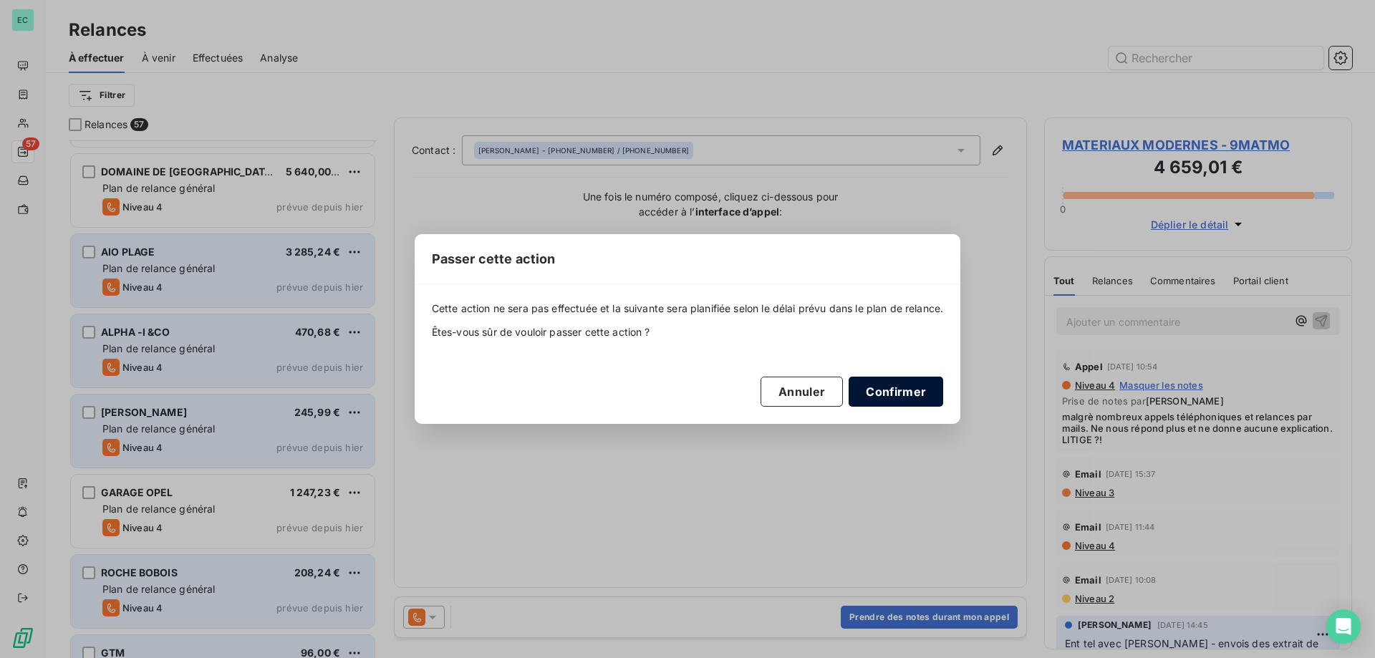
click at [899, 395] on button "Confirmer" at bounding box center [896, 392] width 95 height 30
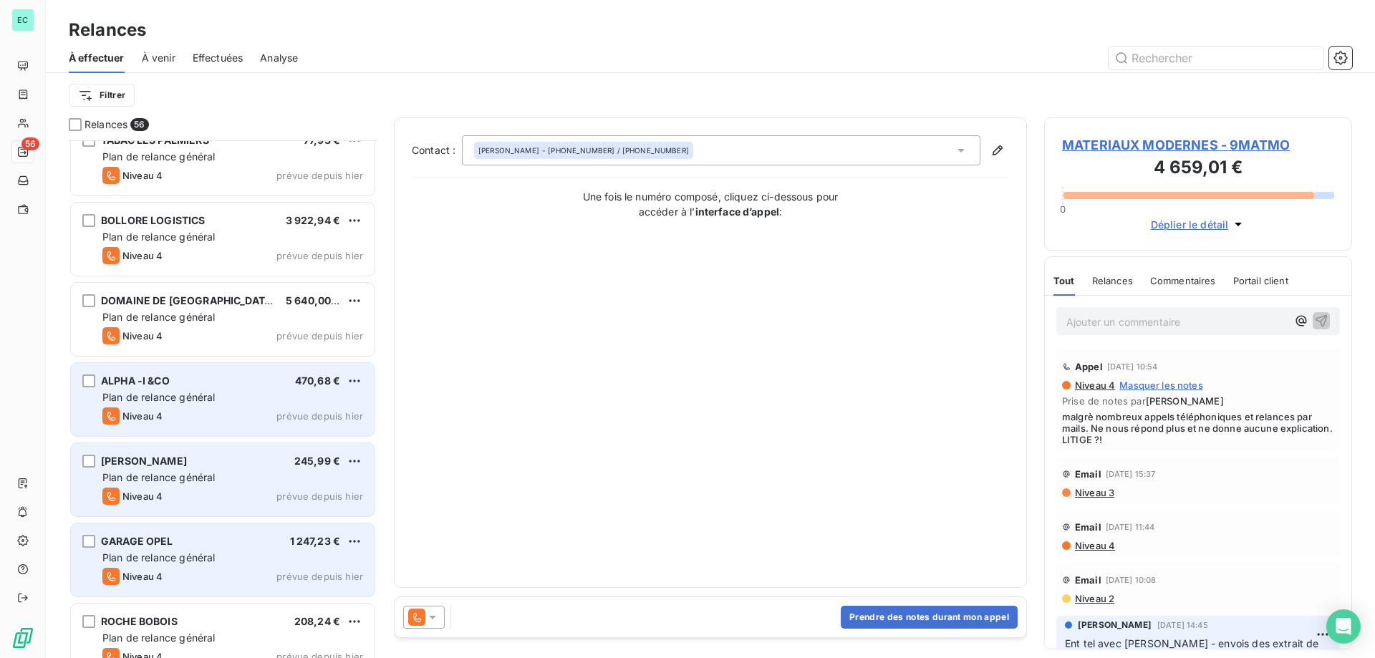
scroll to position [3776, 0]
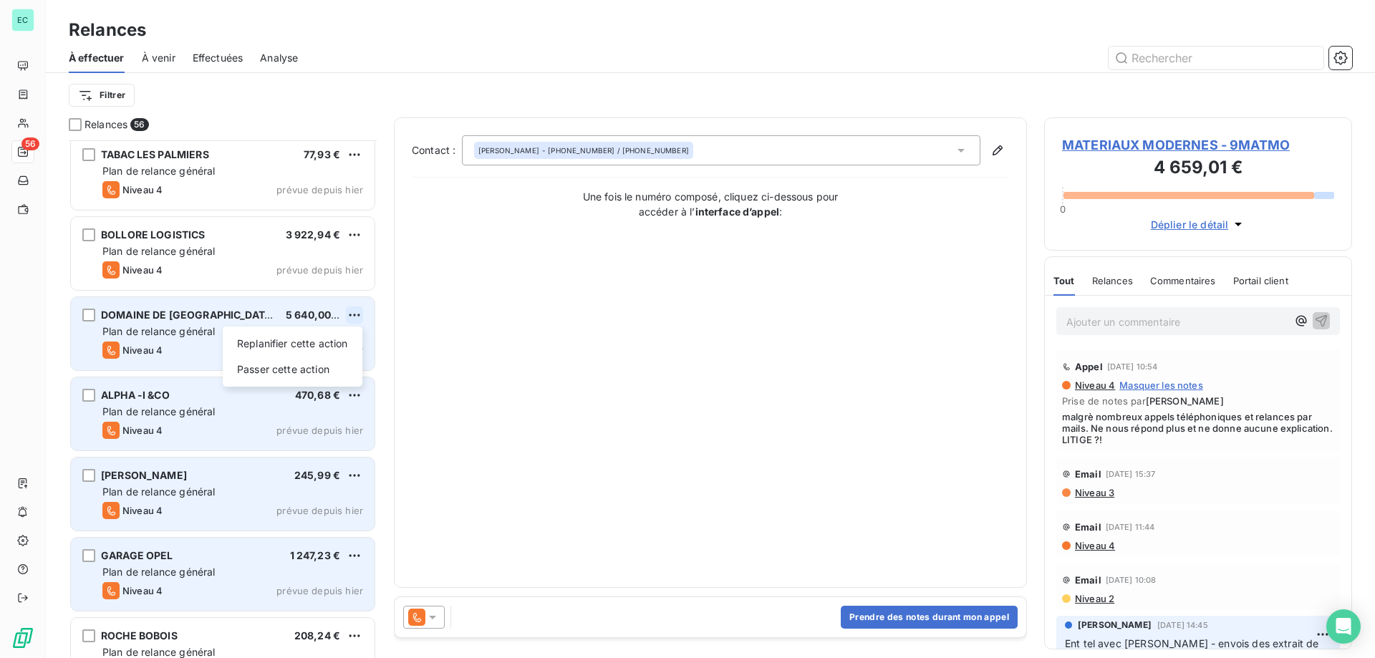
click at [351, 315] on html "EC 56 Relances À effectuer À venir Effectuées Analyse Filtrer Relances 56 CAFPI…" at bounding box center [687, 329] width 1375 height 658
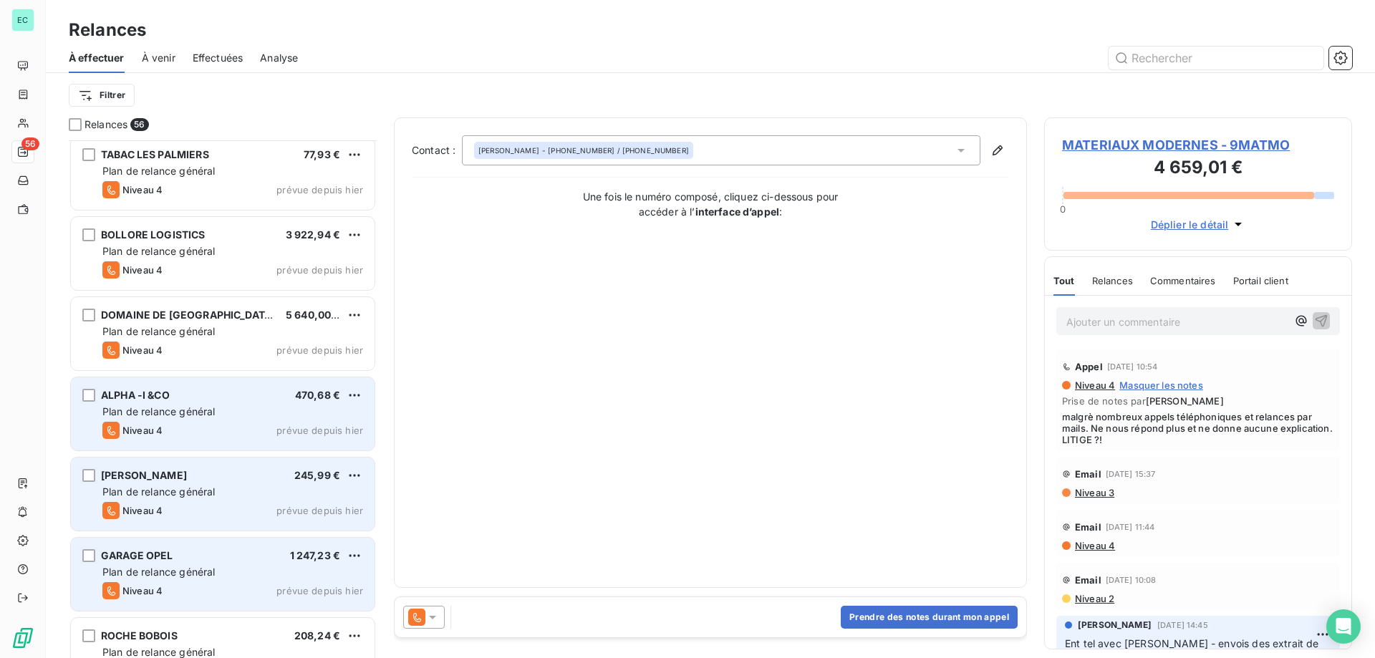
click at [310, 315] on html "EC 56 Relances À effectuer À venir Effectuées Analyse Filtrer Relances 56 CAFPI…" at bounding box center [687, 329] width 1375 height 658
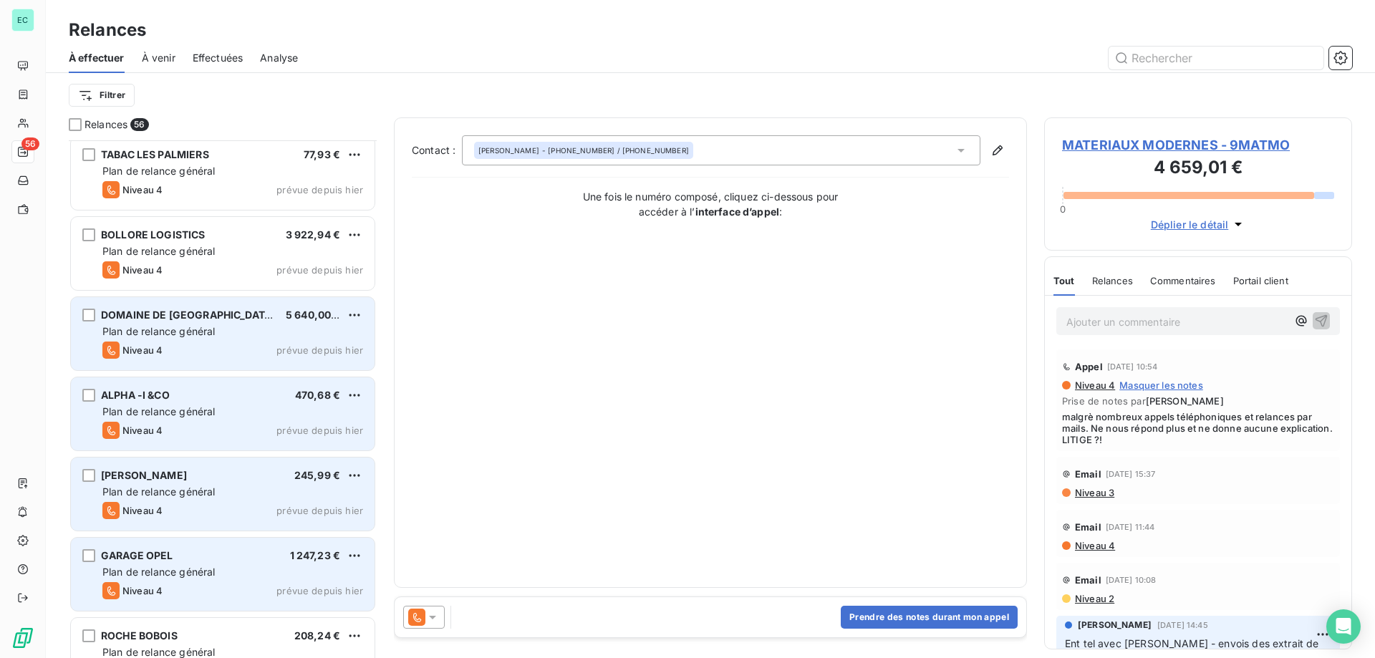
click at [338, 315] on span "5 640,00 €" at bounding box center [313, 315] width 55 height 12
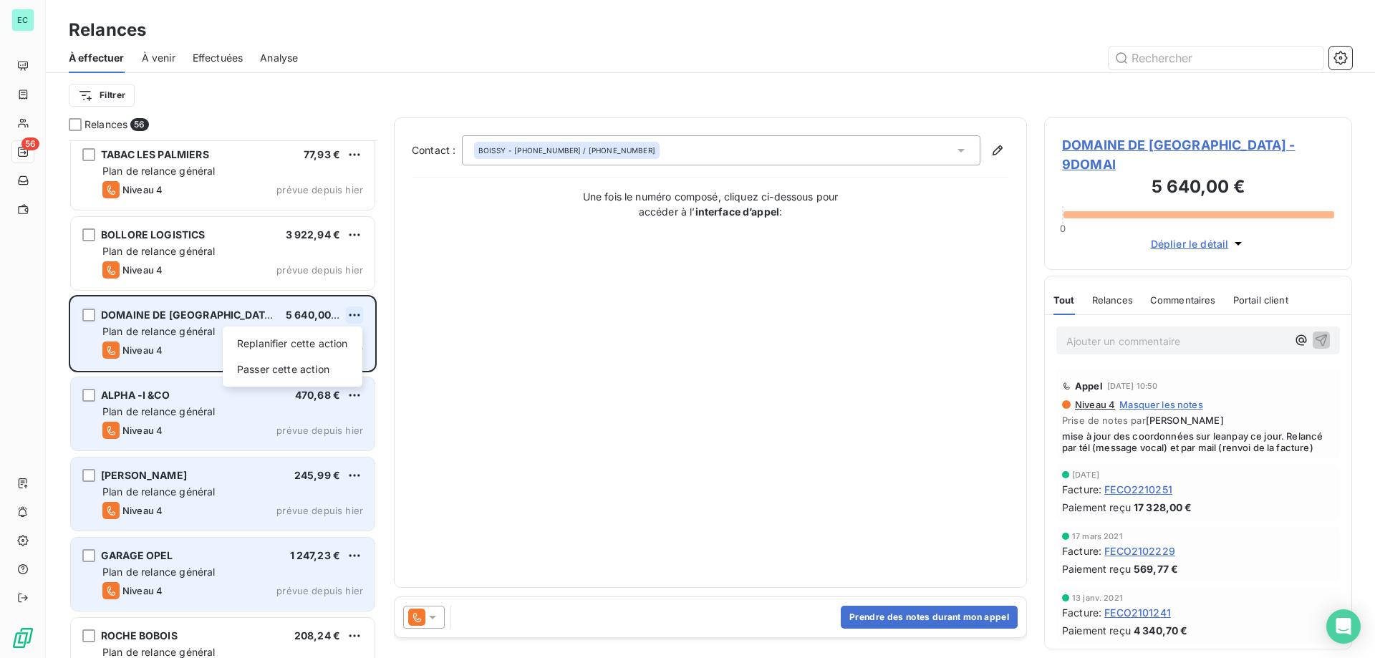
click at [352, 314] on html "EC 56 Relances À effectuer À venir Effectuées Analyse Filtrer Relances 56 CAFPI…" at bounding box center [687, 329] width 1375 height 658
click at [319, 366] on div "Passer cette action" at bounding box center [292, 369] width 128 height 23
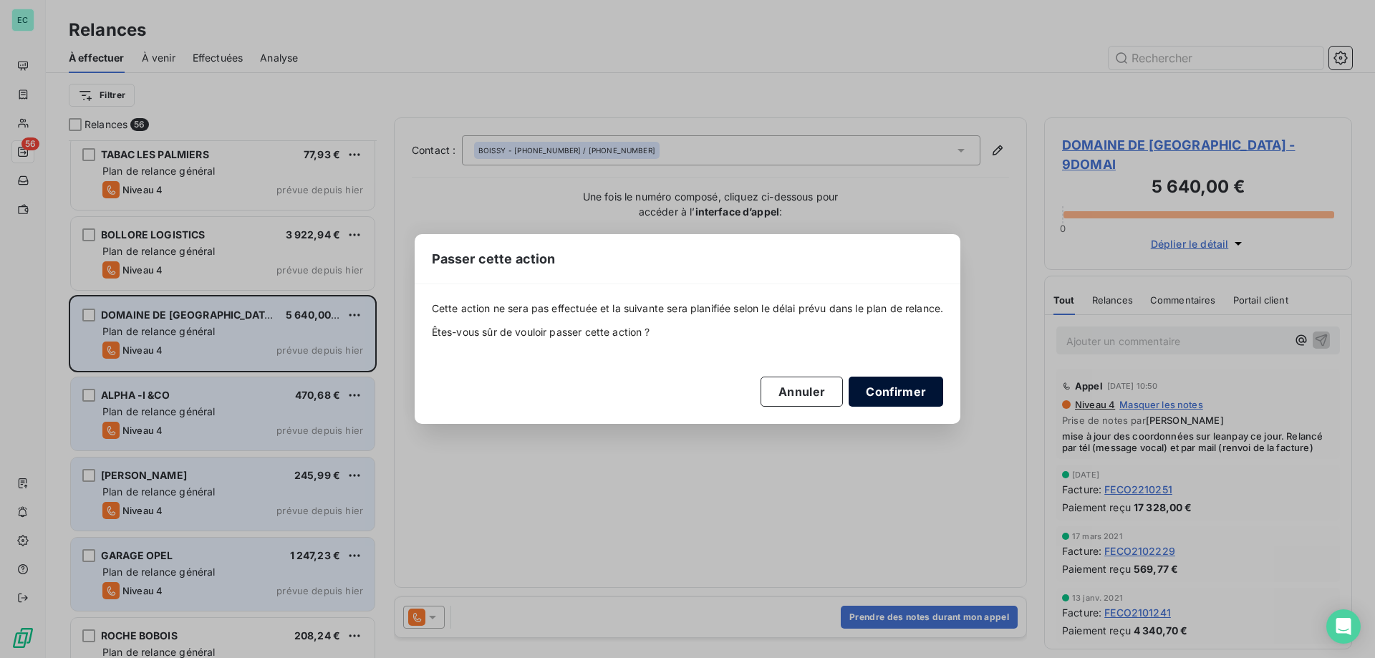
click at [907, 396] on button "Confirmer" at bounding box center [896, 392] width 95 height 30
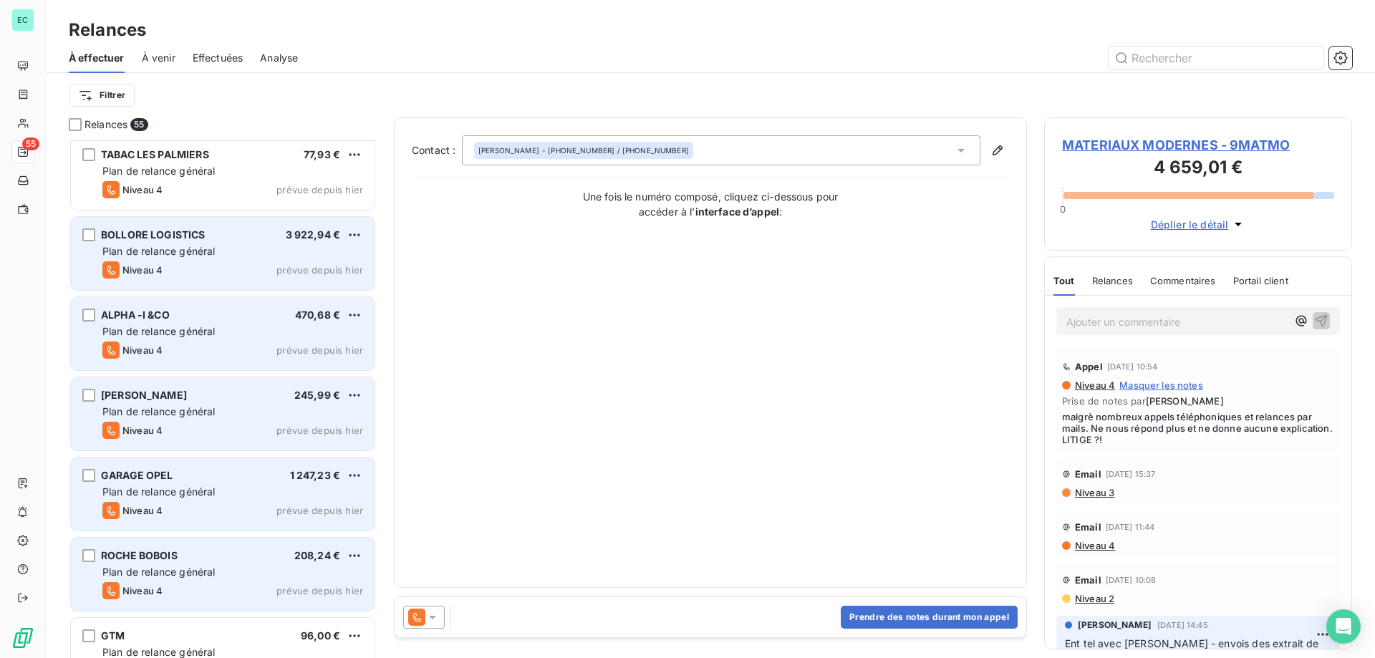
click at [258, 251] on div "Plan de relance général" at bounding box center [232, 251] width 261 height 14
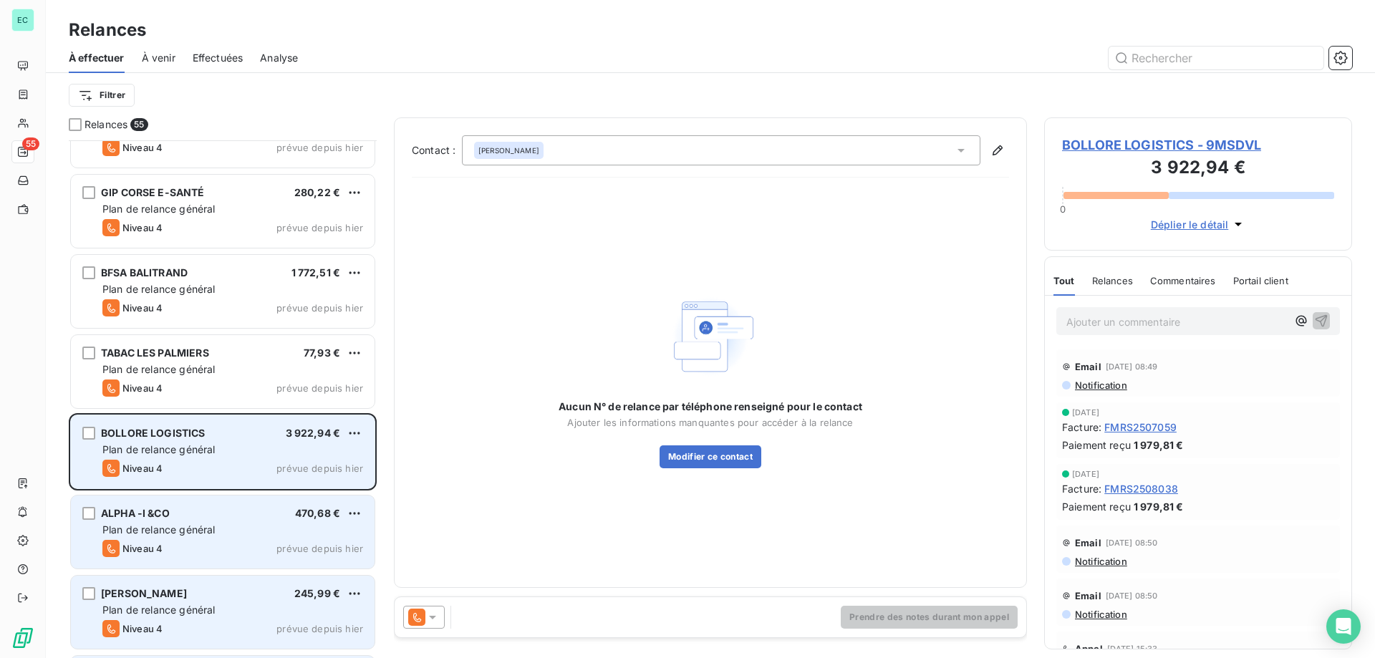
scroll to position [3562, 0]
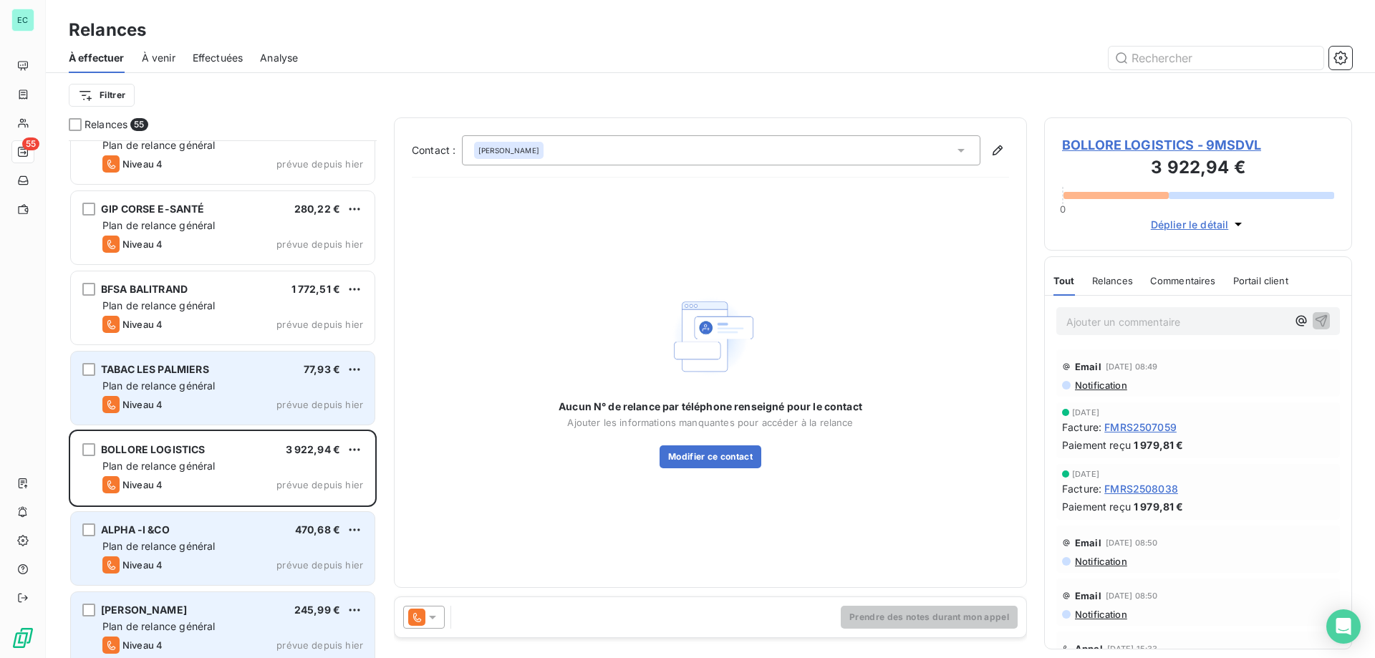
click at [231, 377] on div "TABAC LES PALMIERS 77,93 € Plan de relance général [PERSON_NAME] 4 prévue depui…" at bounding box center [223, 388] width 304 height 73
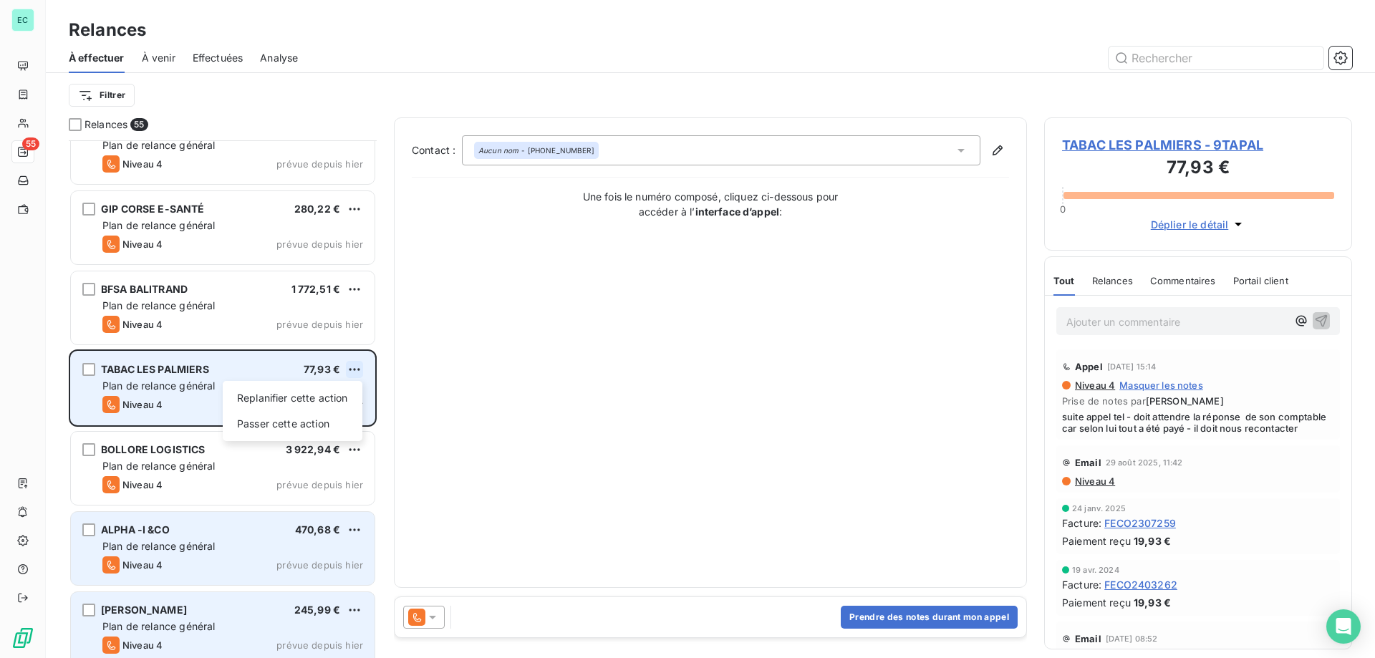
click at [356, 365] on html "EC 55 Relances À effectuer À venir Effectuées Analyse Filtrer Relances 55 LOCA …" at bounding box center [687, 329] width 1375 height 658
click at [298, 428] on div "Passer cette action" at bounding box center [292, 424] width 128 height 23
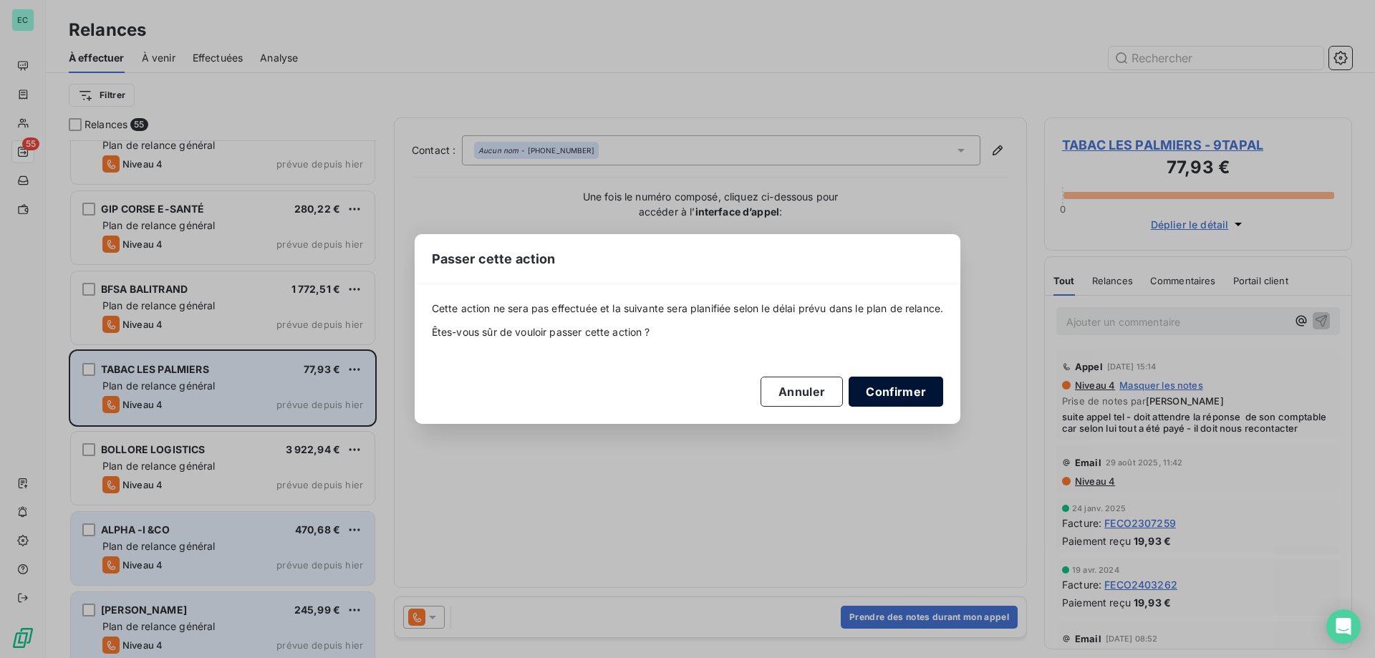
click at [903, 392] on button "Confirmer" at bounding box center [896, 392] width 95 height 30
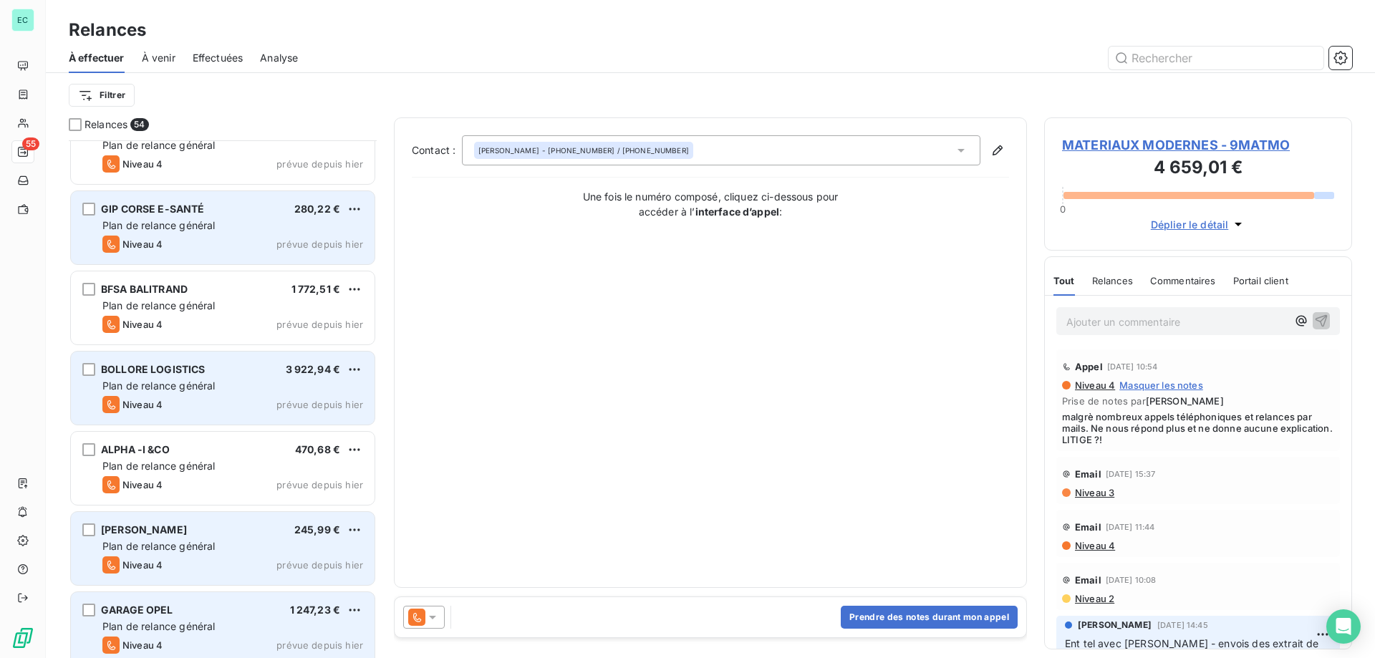
click at [213, 226] on span "Plan de relance général" at bounding box center [158, 225] width 112 height 12
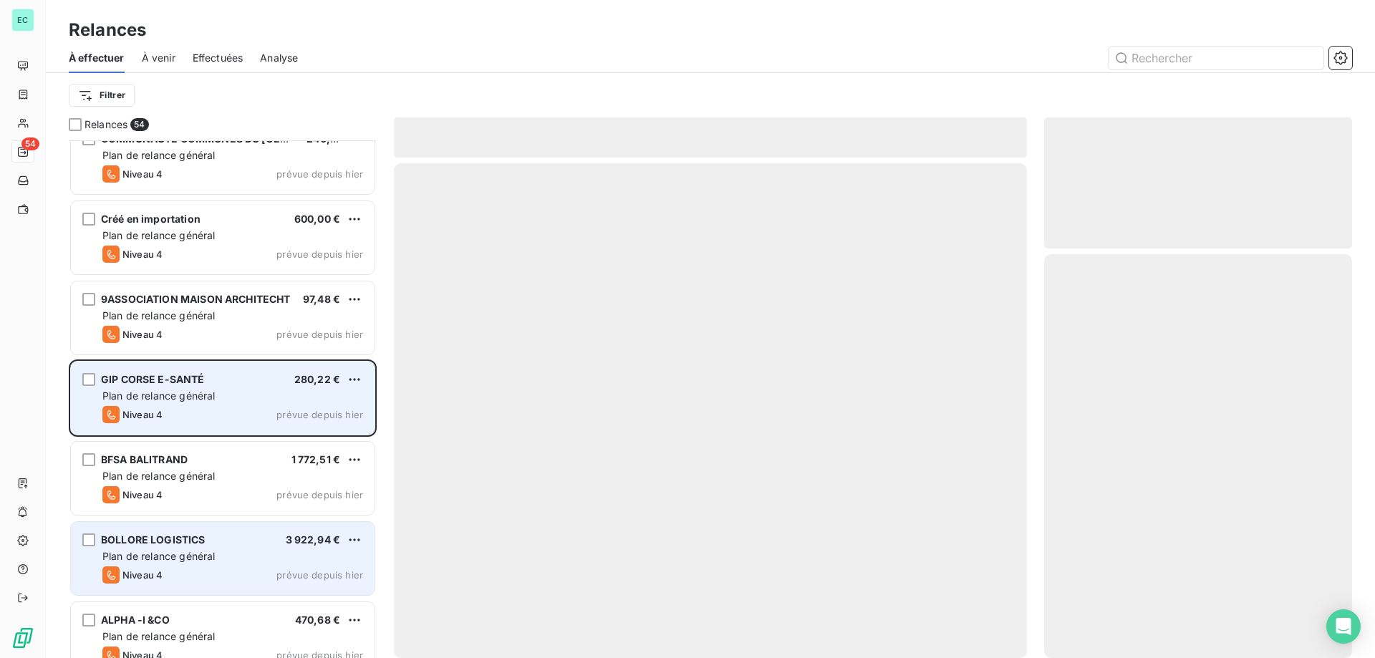
scroll to position [3347, 0]
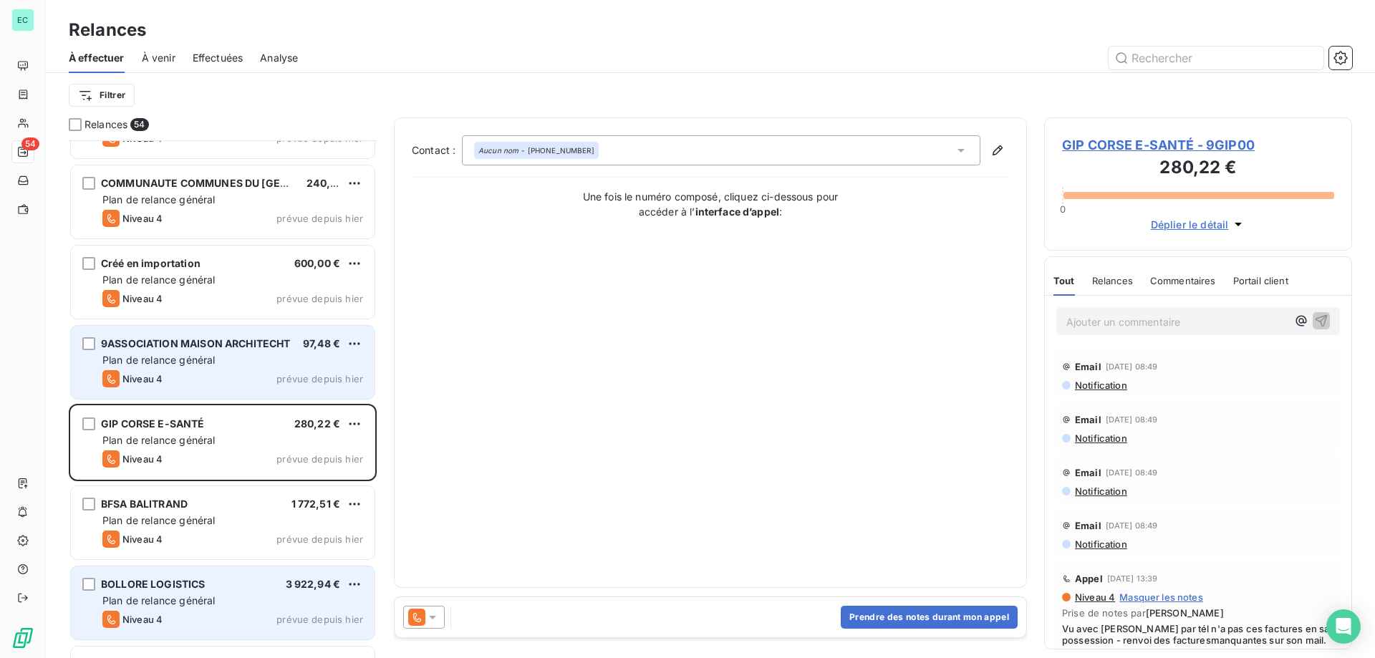
click at [191, 354] on span "Plan de relance général" at bounding box center [158, 360] width 112 height 12
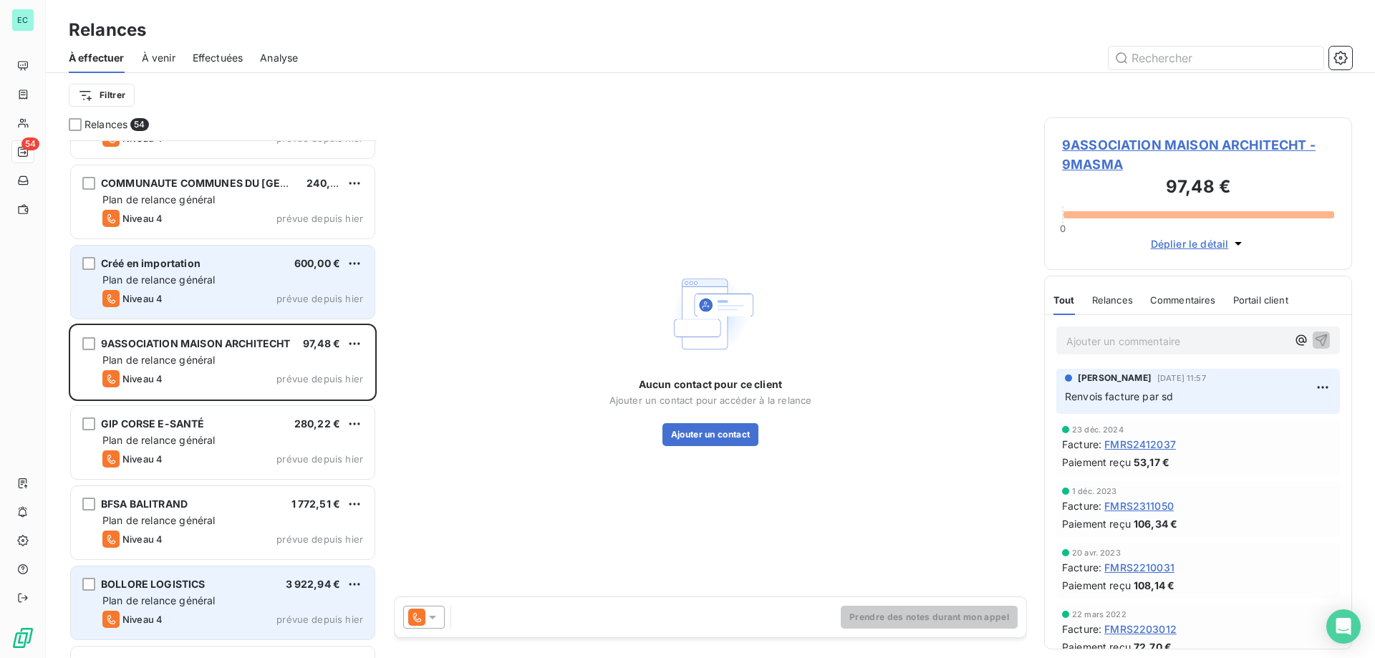
click at [182, 280] on span "Plan de relance général" at bounding box center [158, 280] width 112 height 12
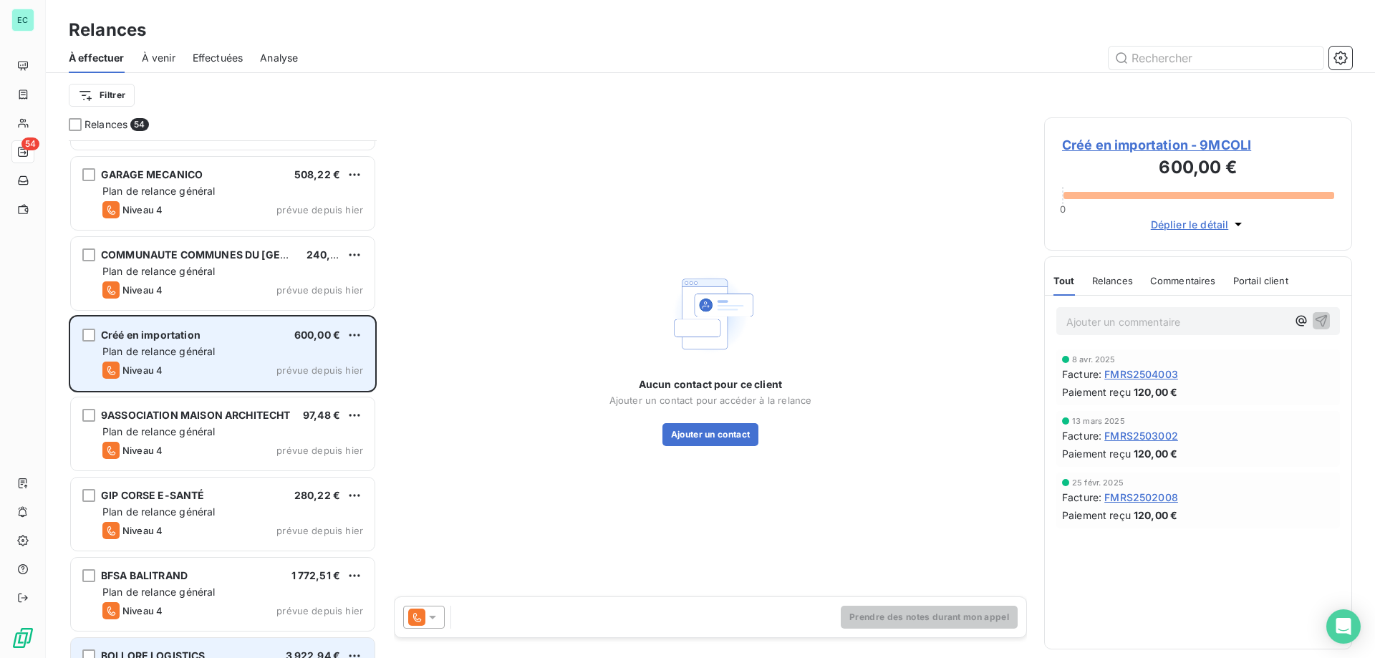
scroll to position [3204, 0]
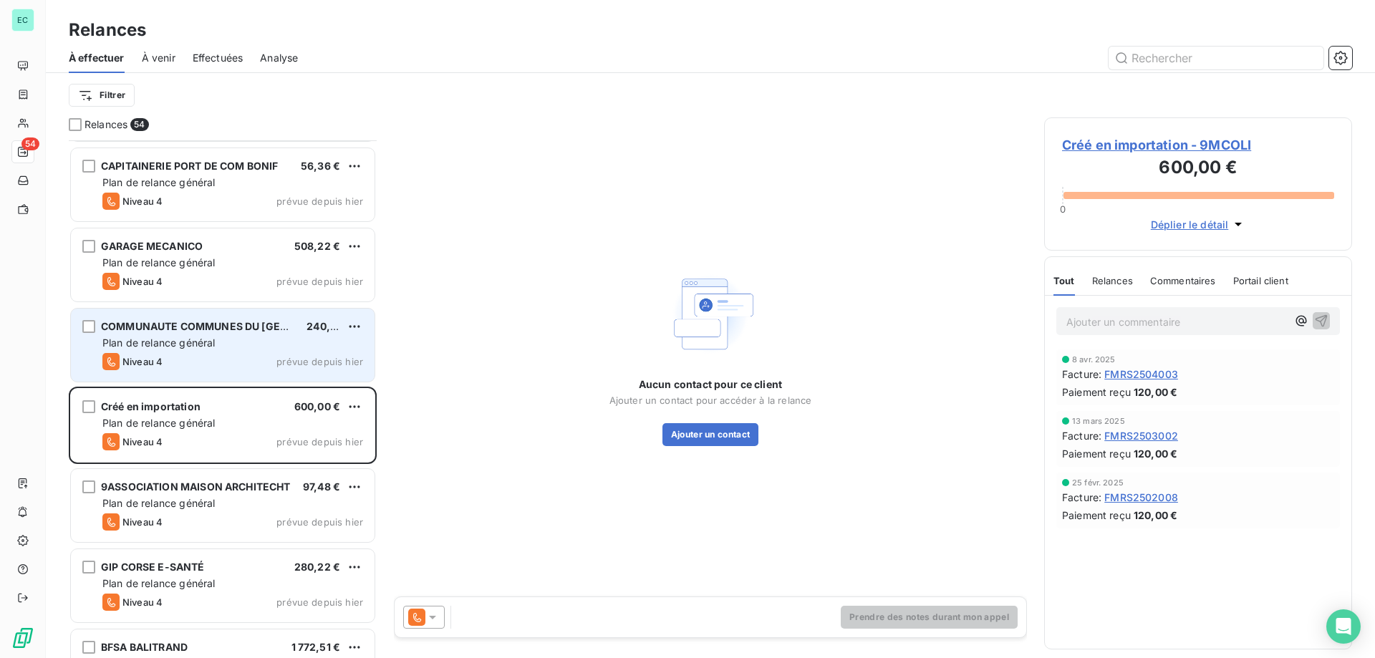
click at [200, 342] on span "Plan de relance général" at bounding box center [158, 343] width 112 height 12
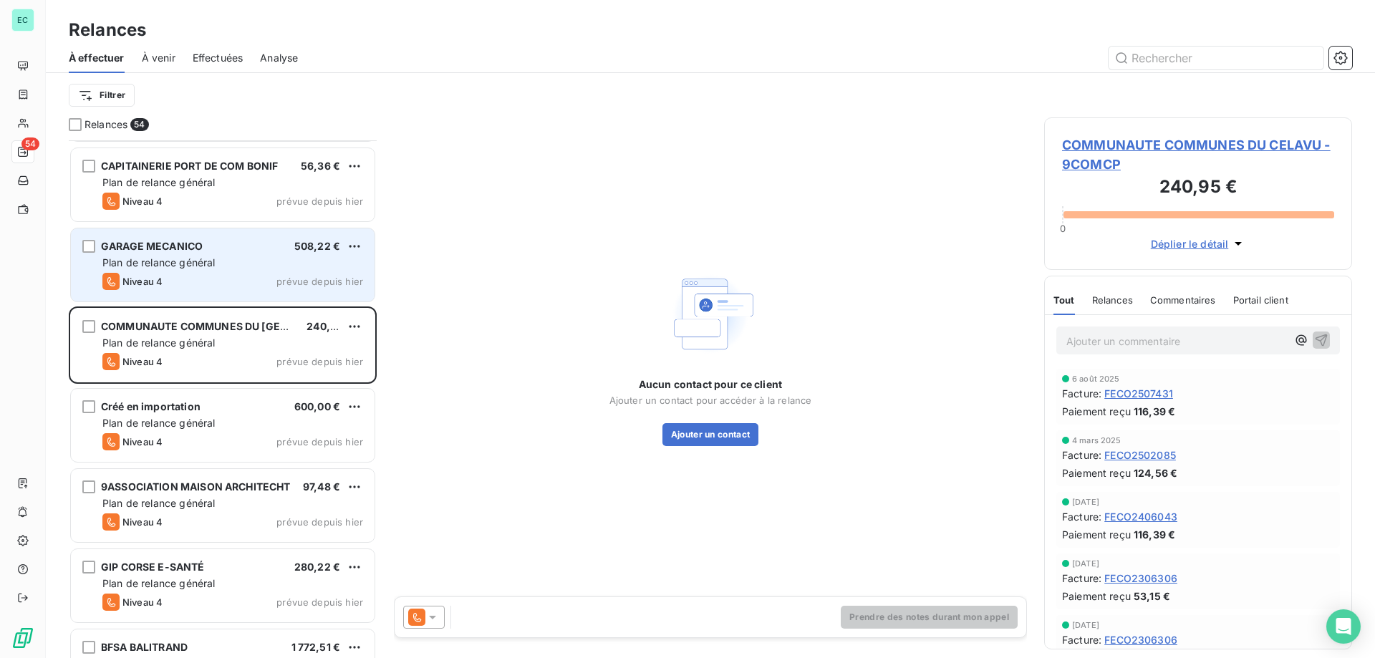
click at [290, 271] on div "GARAGE MECANICO 508,22 € Plan de relance général [PERSON_NAME] 4 prévue depuis …" at bounding box center [223, 264] width 304 height 73
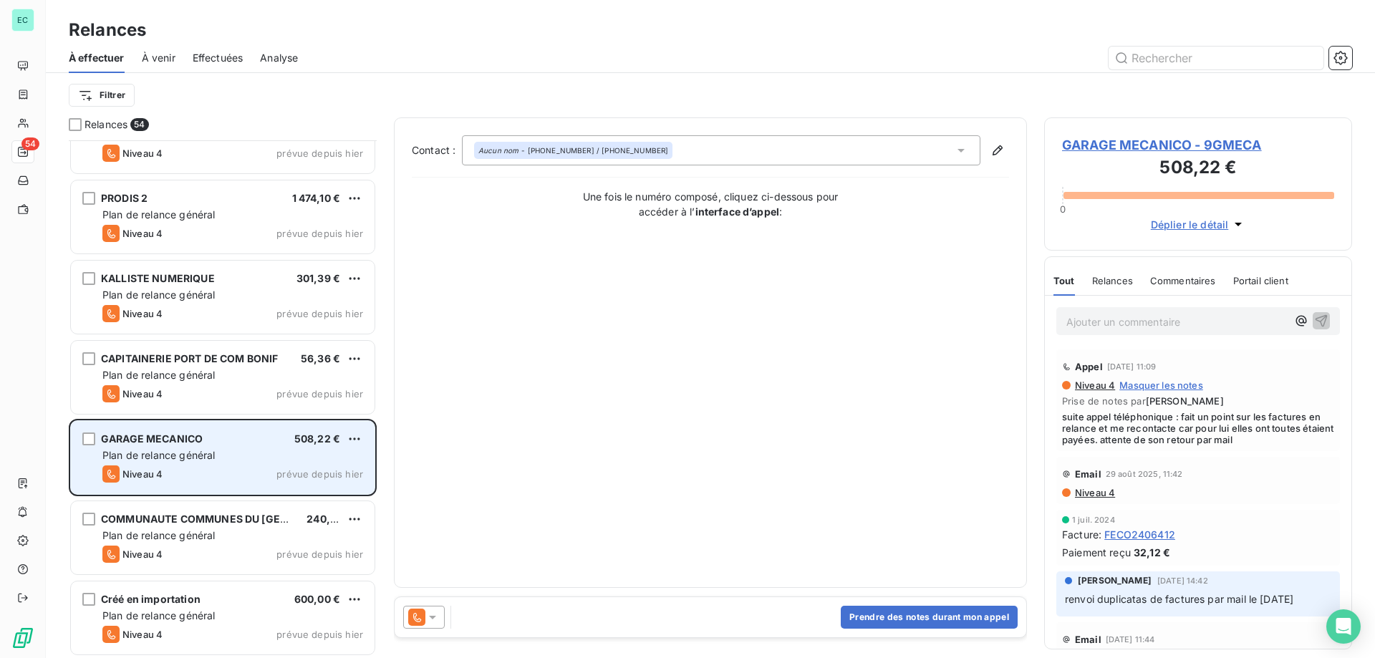
scroll to position [2989, 0]
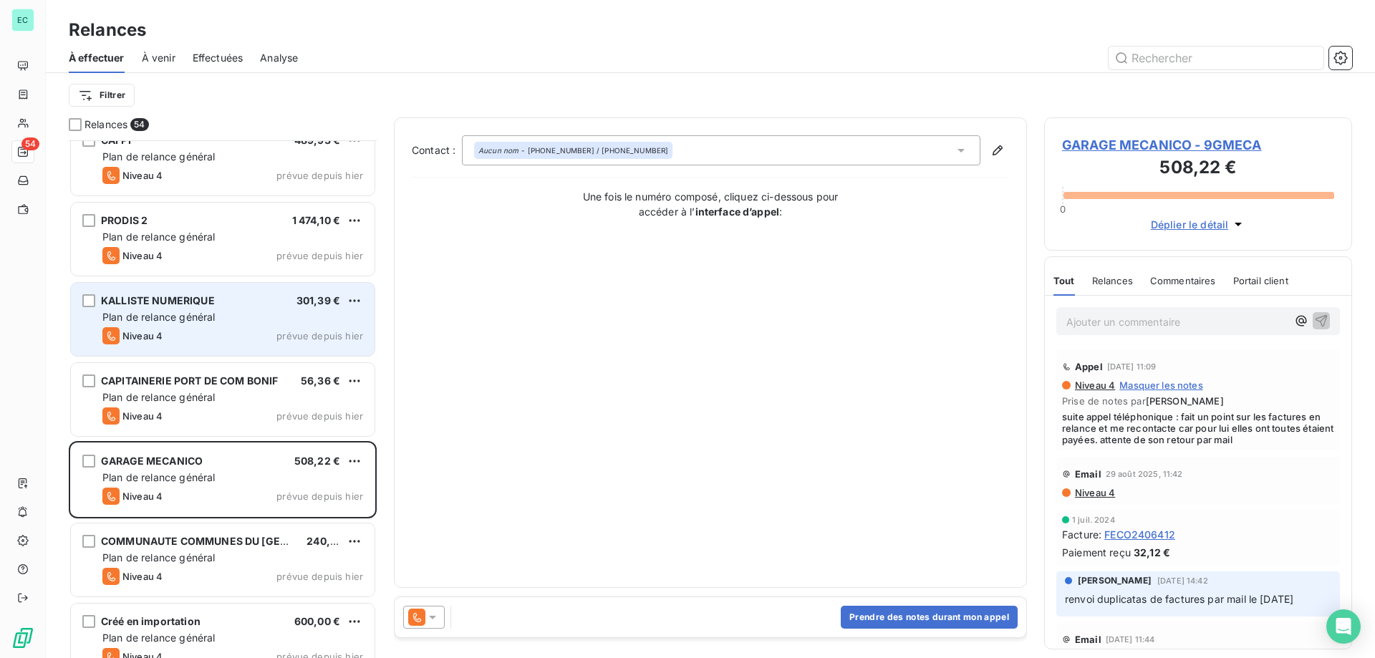
click at [259, 327] on div "Niveau 4 prévue depuis hier" at bounding box center [232, 335] width 261 height 17
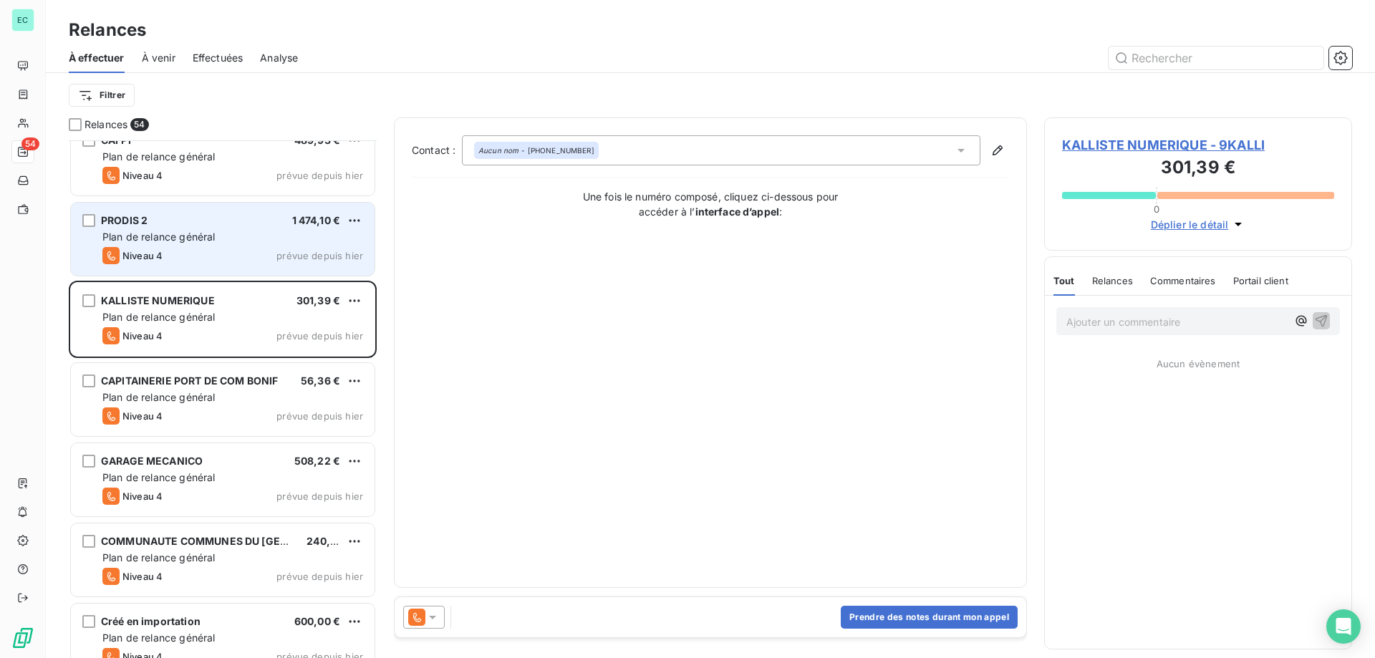
click at [312, 238] on div "Plan de relance général" at bounding box center [232, 237] width 261 height 14
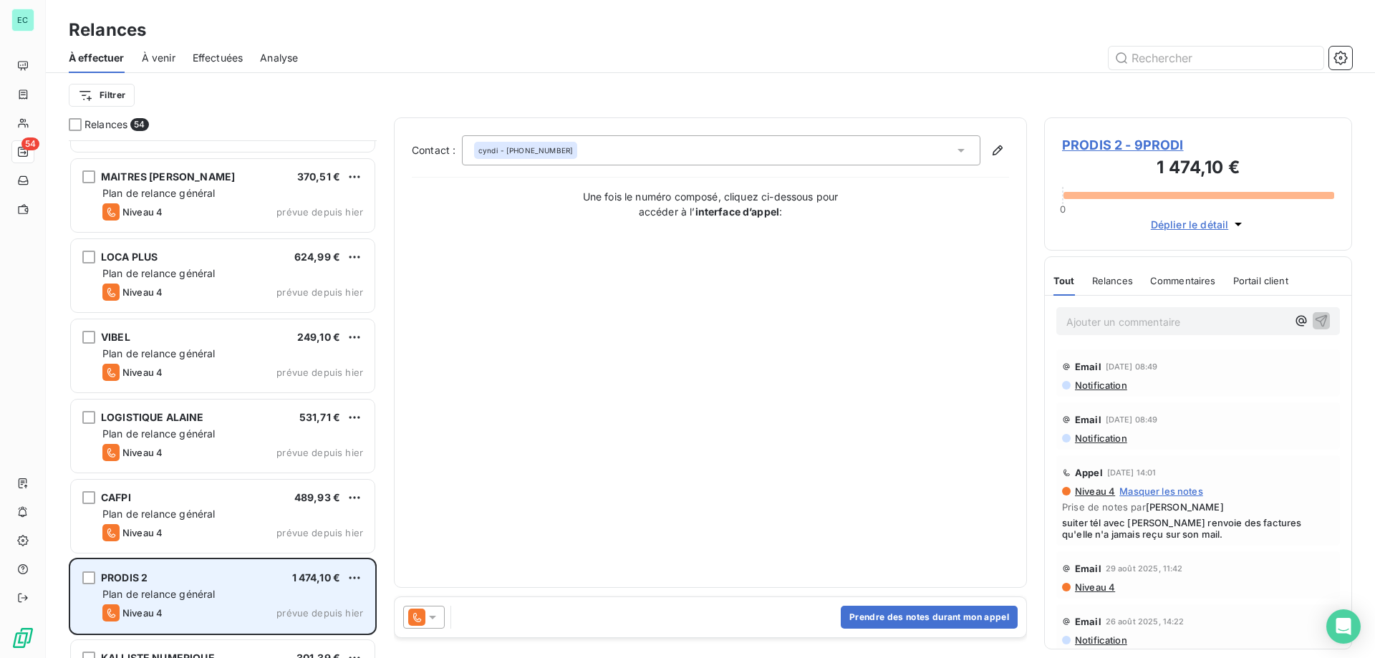
scroll to position [2631, 0]
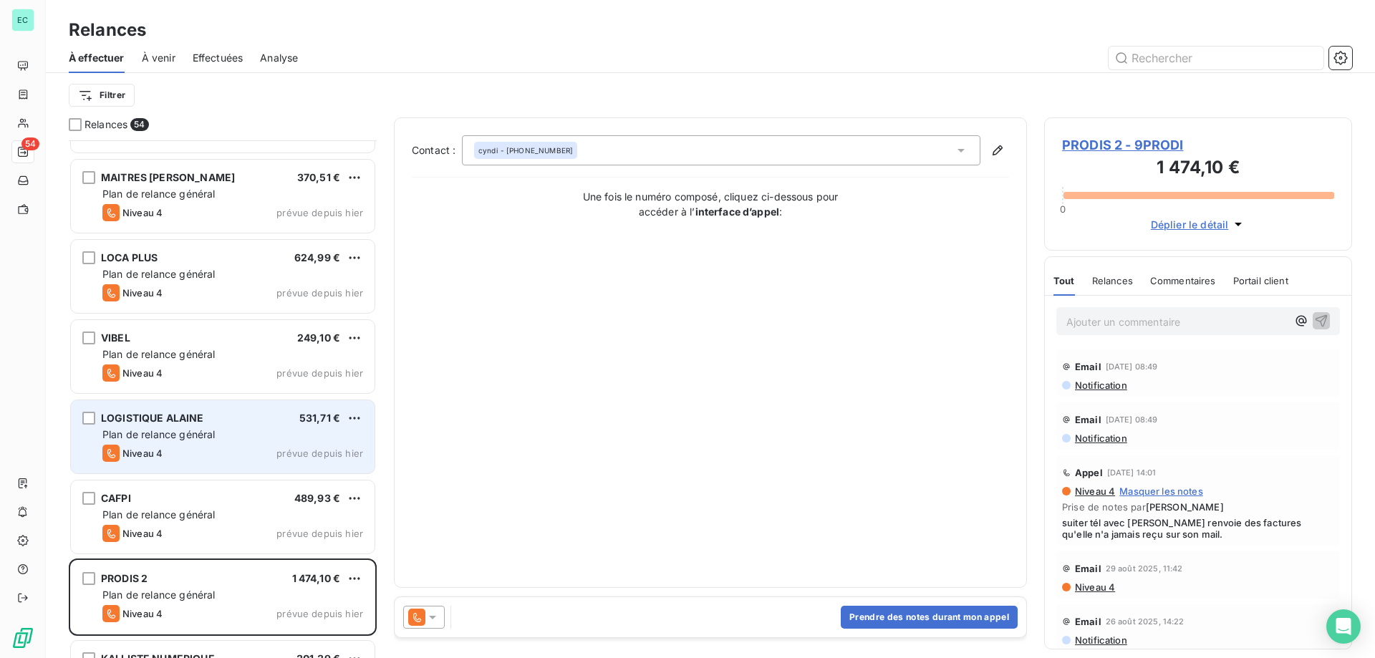
click at [160, 432] on span "Plan de relance général" at bounding box center [158, 434] width 112 height 12
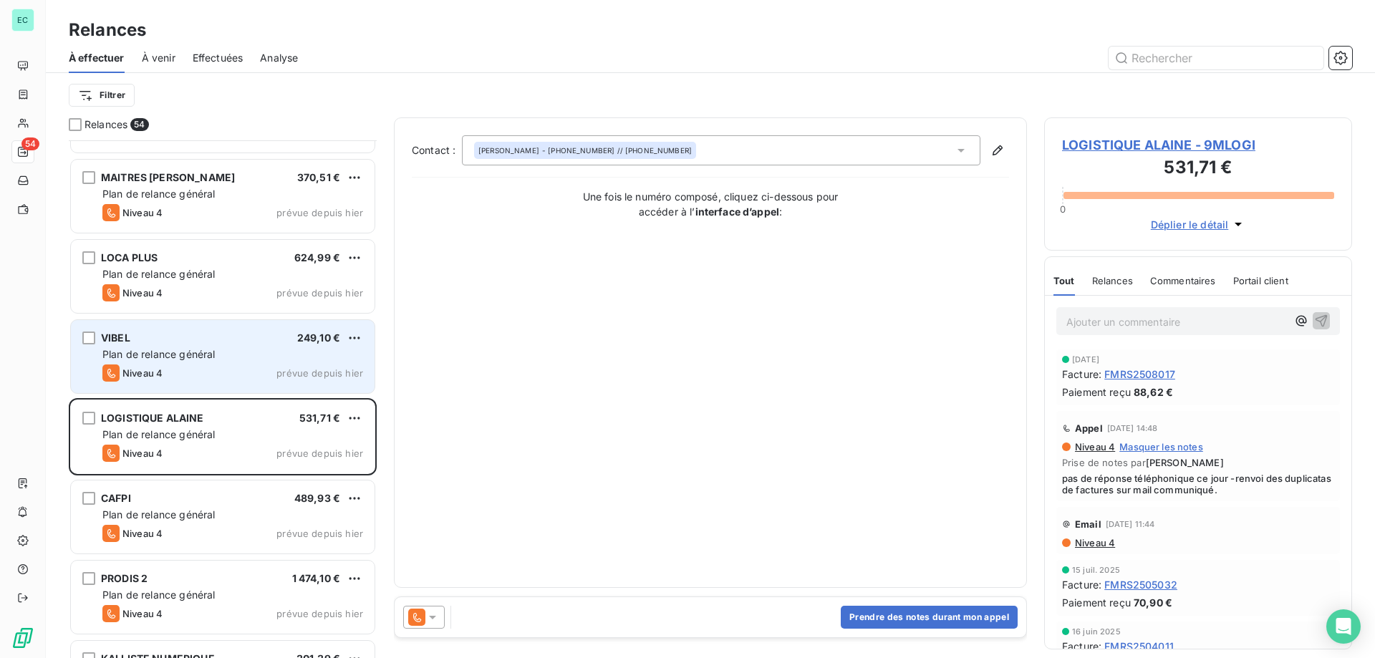
click at [169, 338] on div "VIBEL 249,10 €" at bounding box center [232, 338] width 261 height 13
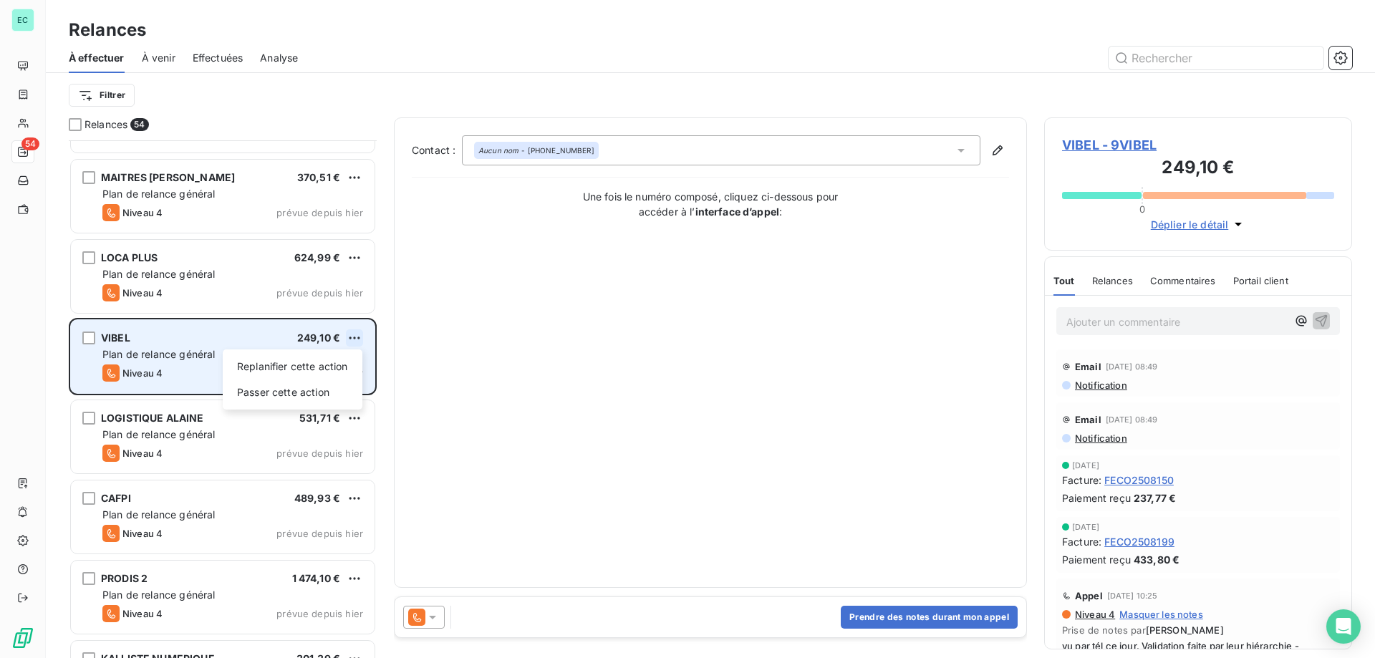
click at [353, 334] on html "EC 54 Relances À effectuer À venir Effectuées Analyse Filtrer Relances 54 OFFIC…" at bounding box center [687, 329] width 1375 height 658
click at [302, 409] on div "Replanifier cette action Passer cette action" at bounding box center [293, 380] width 140 height 60
click at [324, 405] on div "Replanifier cette action Passer cette action" at bounding box center [293, 380] width 140 height 60
click at [315, 395] on div "Passer cette action" at bounding box center [292, 392] width 128 height 23
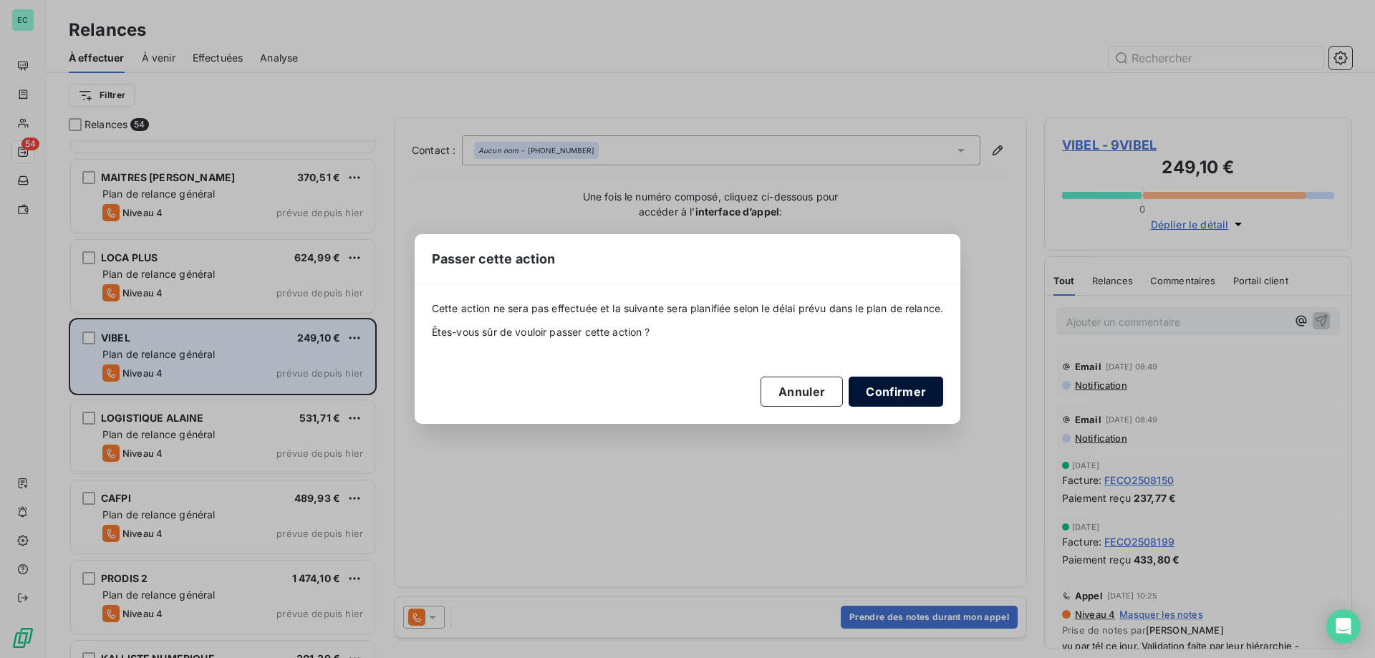
click at [909, 389] on button "Confirmer" at bounding box center [896, 392] width 95 height 30
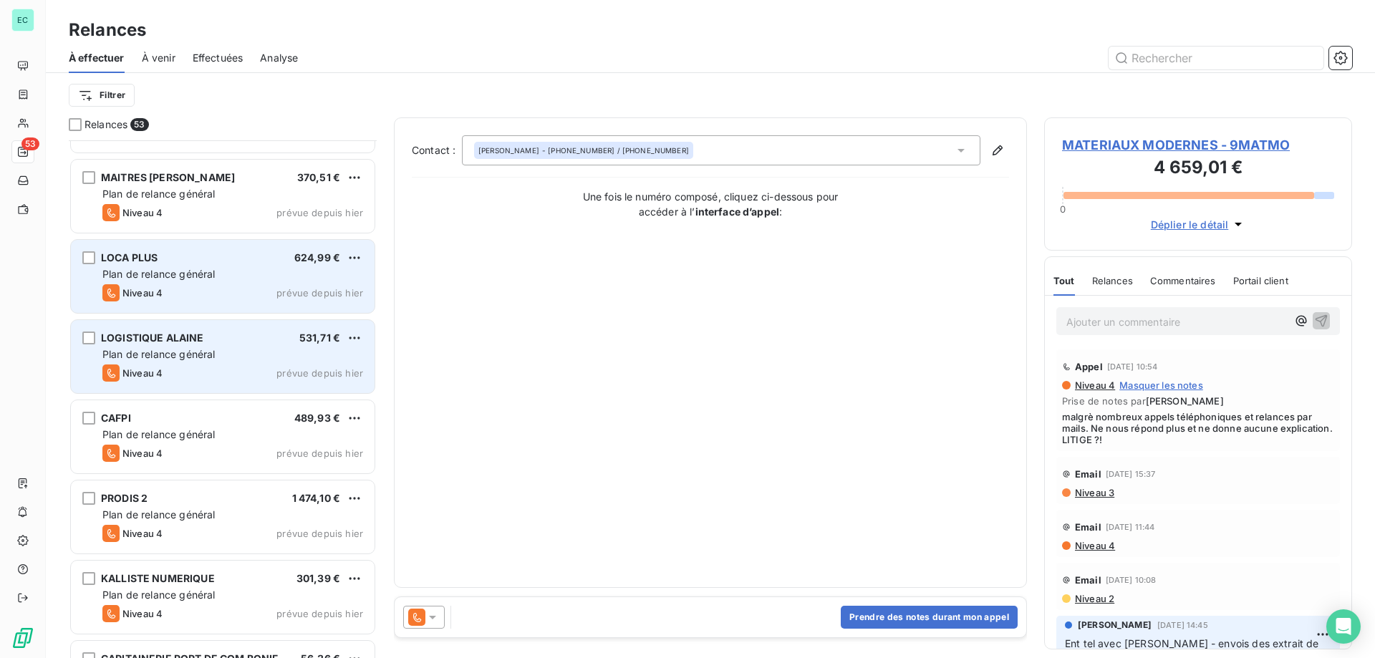
click at [215, 291] on div "Niveau 4 prévue depuis hier" at bounding box center [232, 292] width 261 height 17
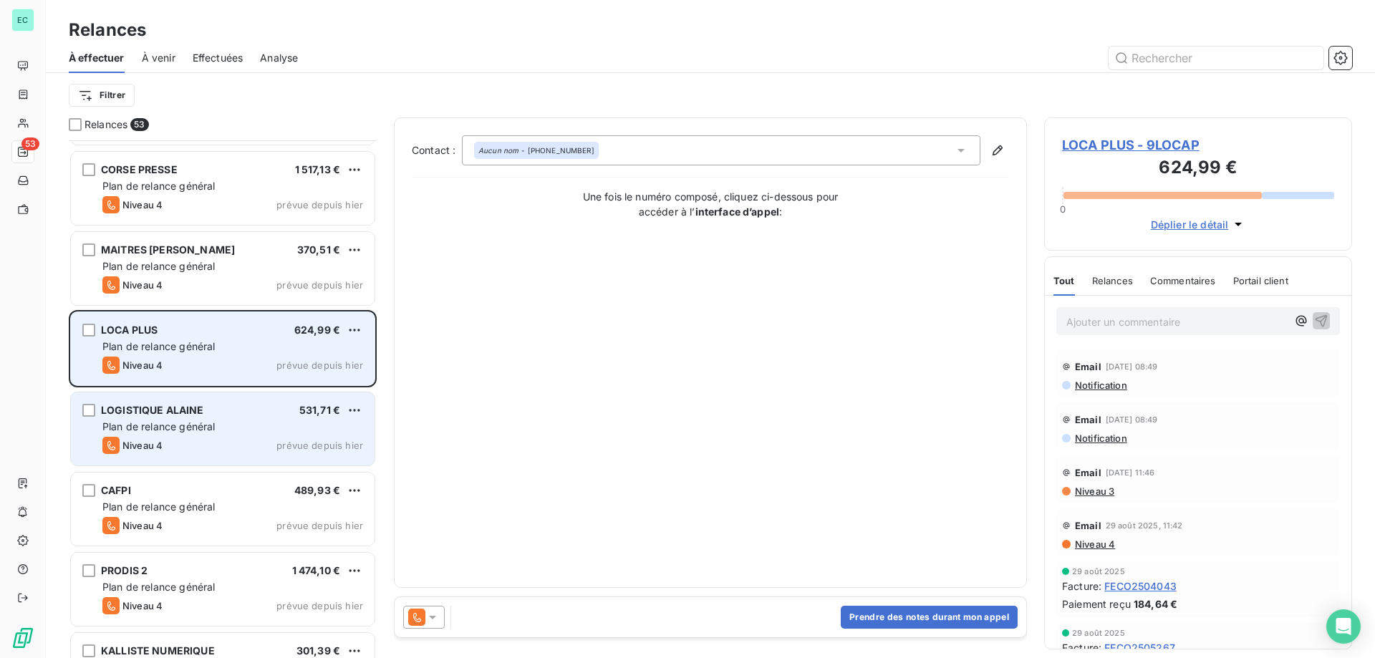
scroll to position [2487, 0]
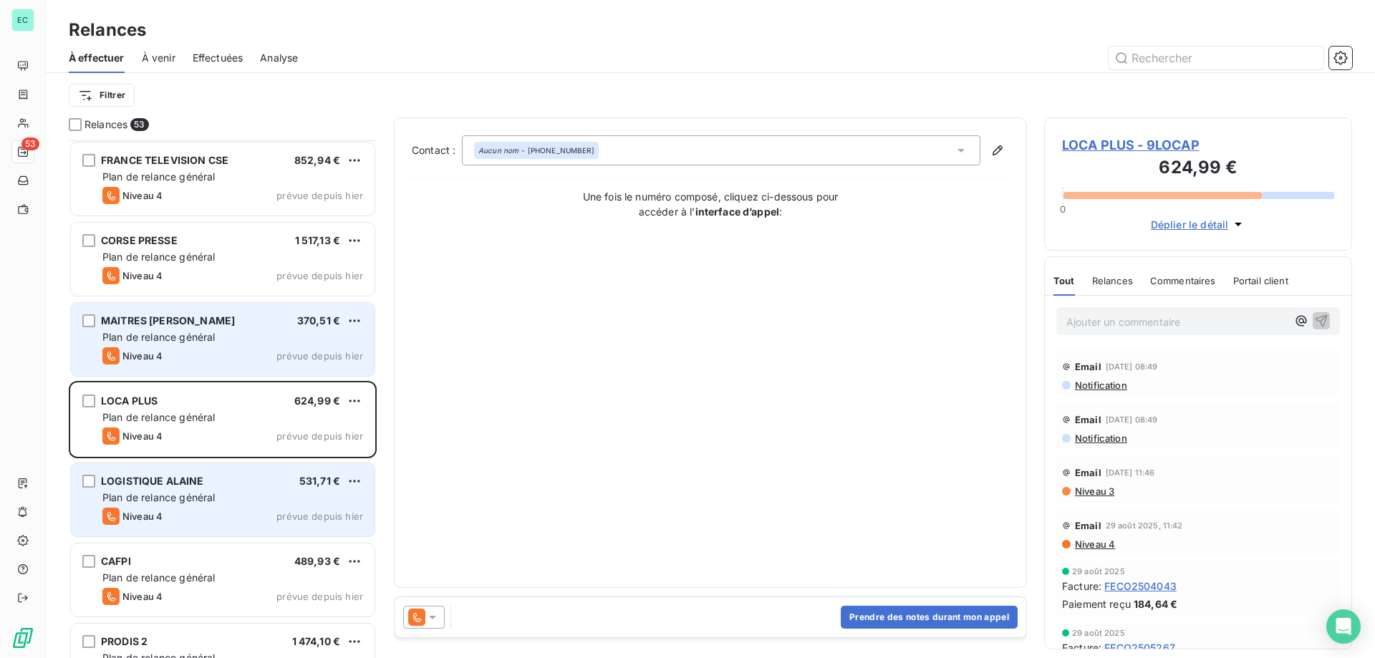
click at [234, 348] on div "Niveau 4 prévue depuis hier" at bounding box center [232, 355] width 261 height 17
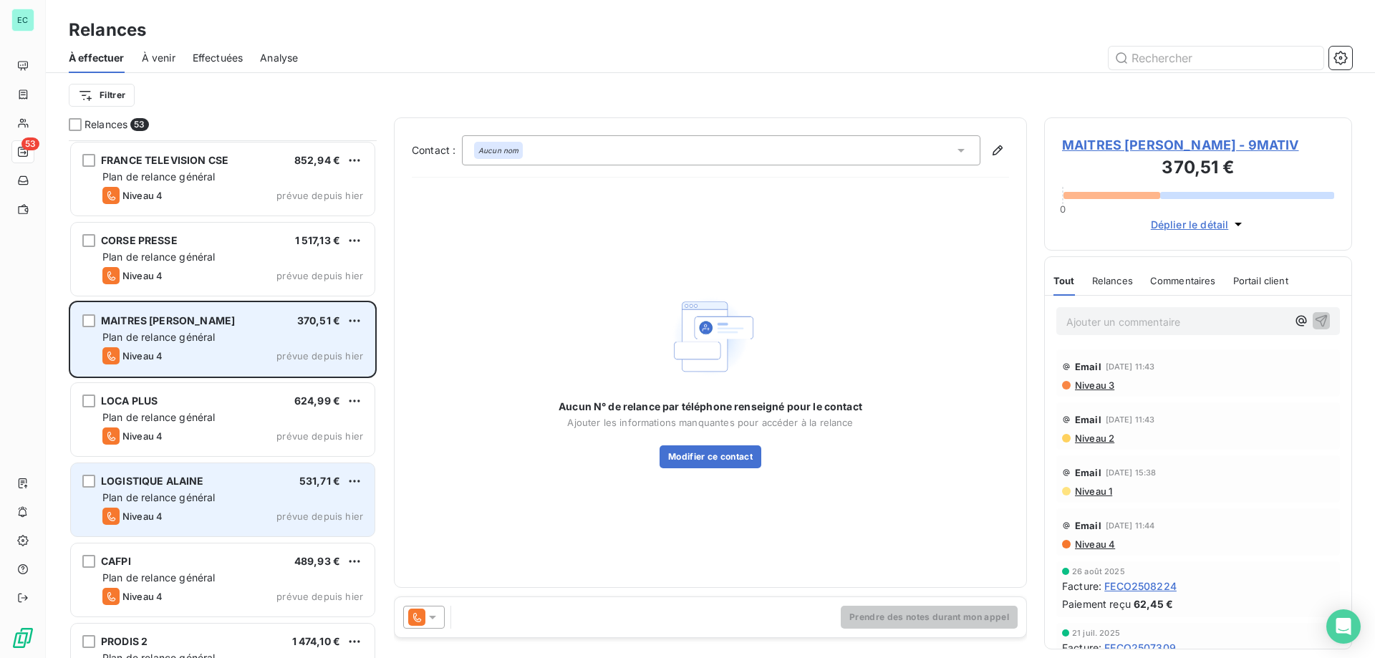
scroll to position [2559, 0]
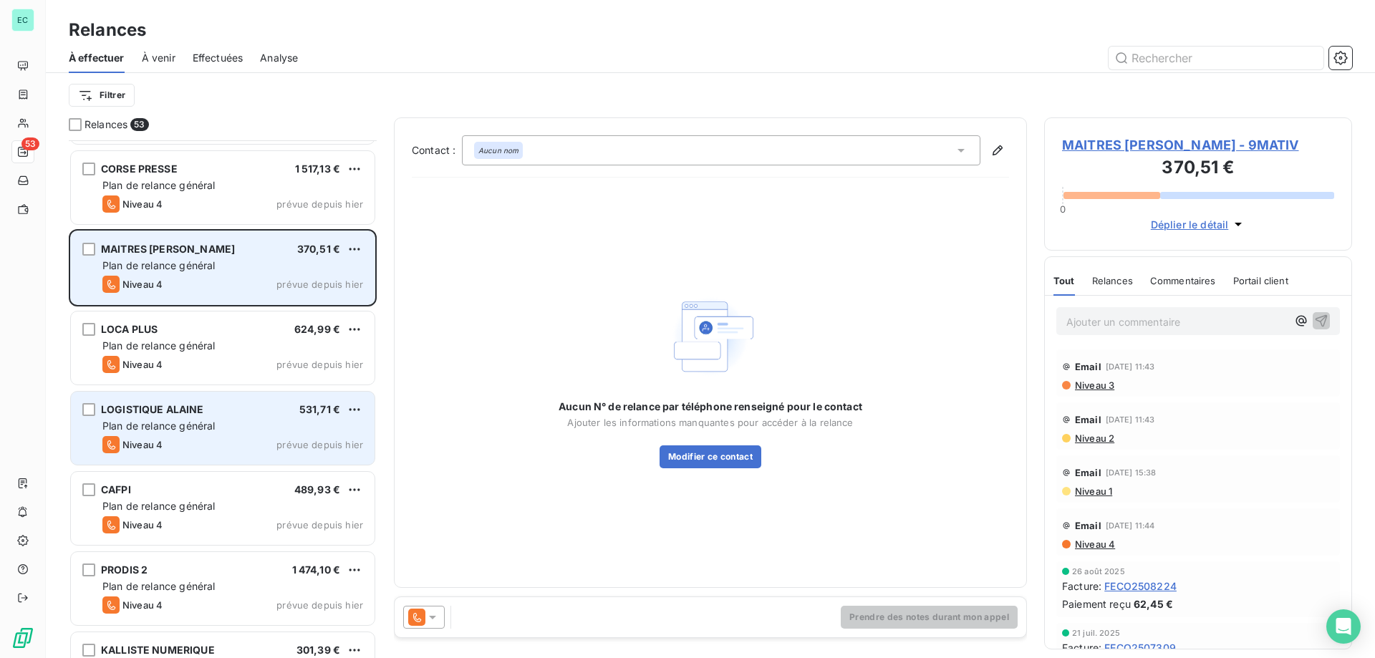
click at [334, 260] on div "Plan de relance général" at bounding box center [232, 266] width 261 height 14
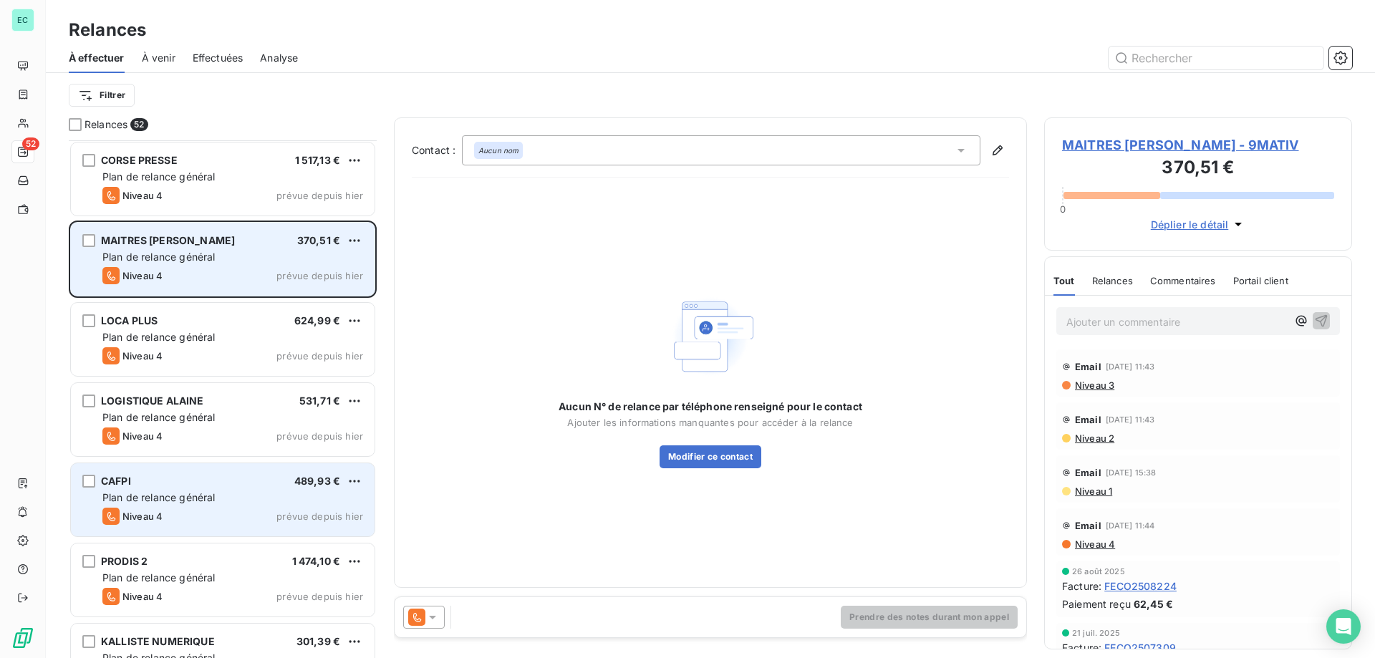
scroll to position [2416, 0]
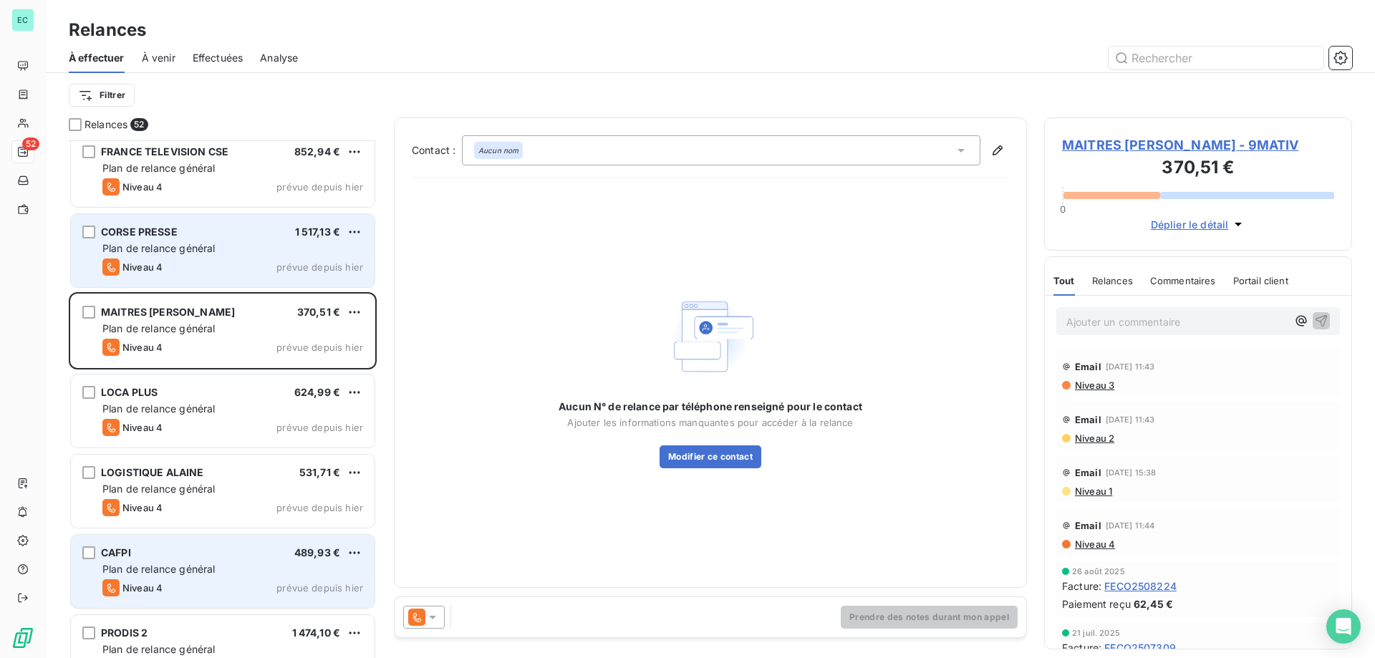
click at [226, 250] on div "Plan de relance général" at bounding box center [232, 248] width 261 height 14
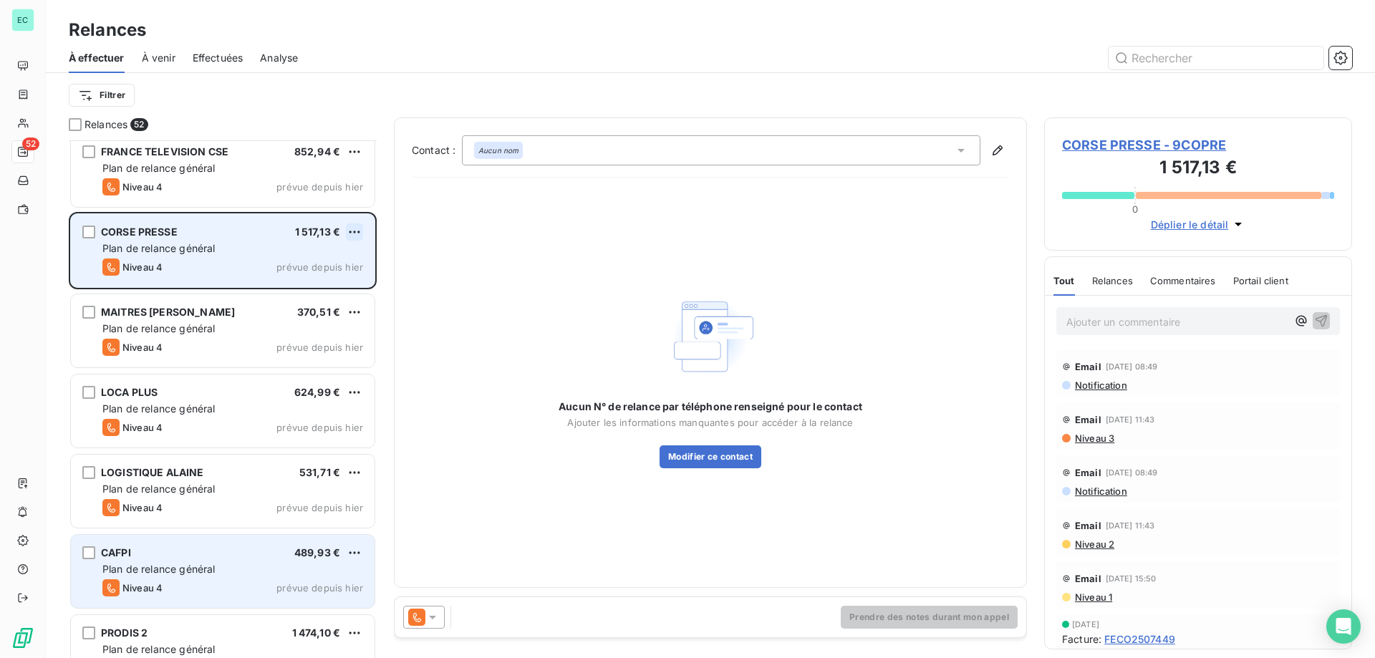
click at [352, 231] on html "EC 52 Relances À effectuer À venir Effectuées Analyse Filtrer Relances 52 ISULA…" at bounding box center [687, 329] width 1375 height 658
click at [302, 286] on div "Passer cette action" at bounding box center [292, 286] width 128 height 23
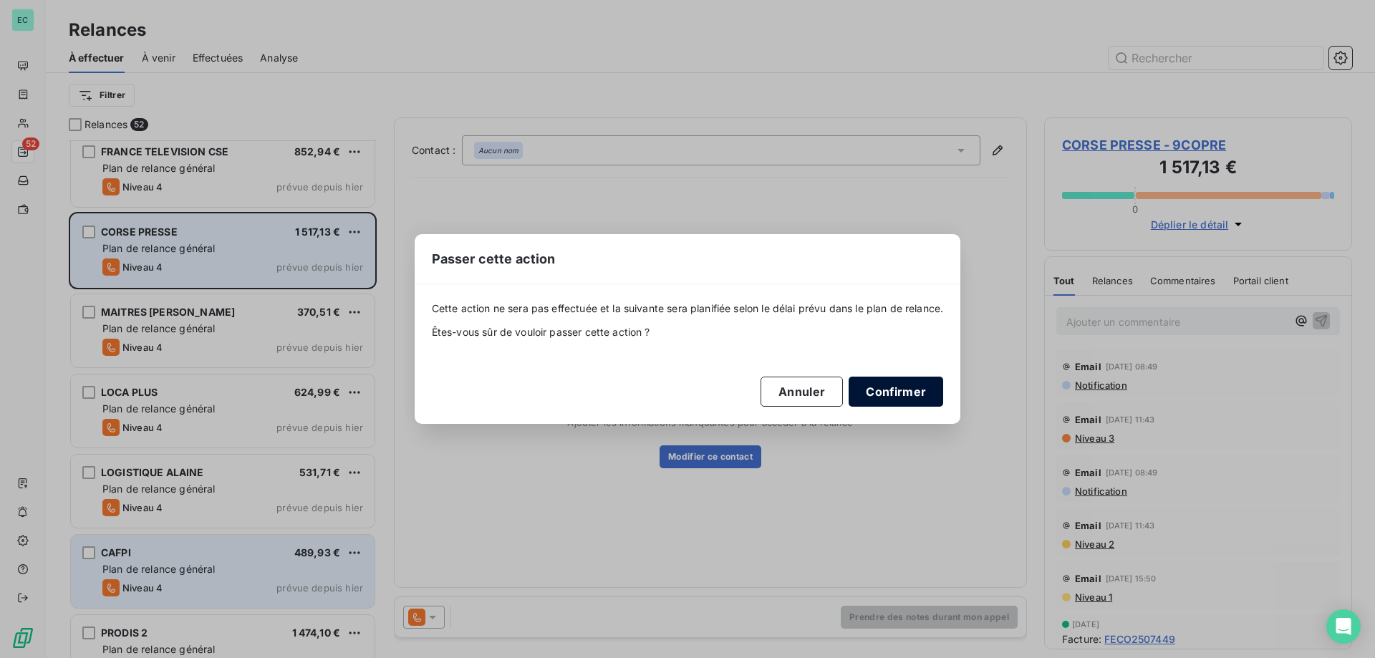
click at [914, 388] on button "Confirmer" at bounding box center [896, 392] width 95 height 30
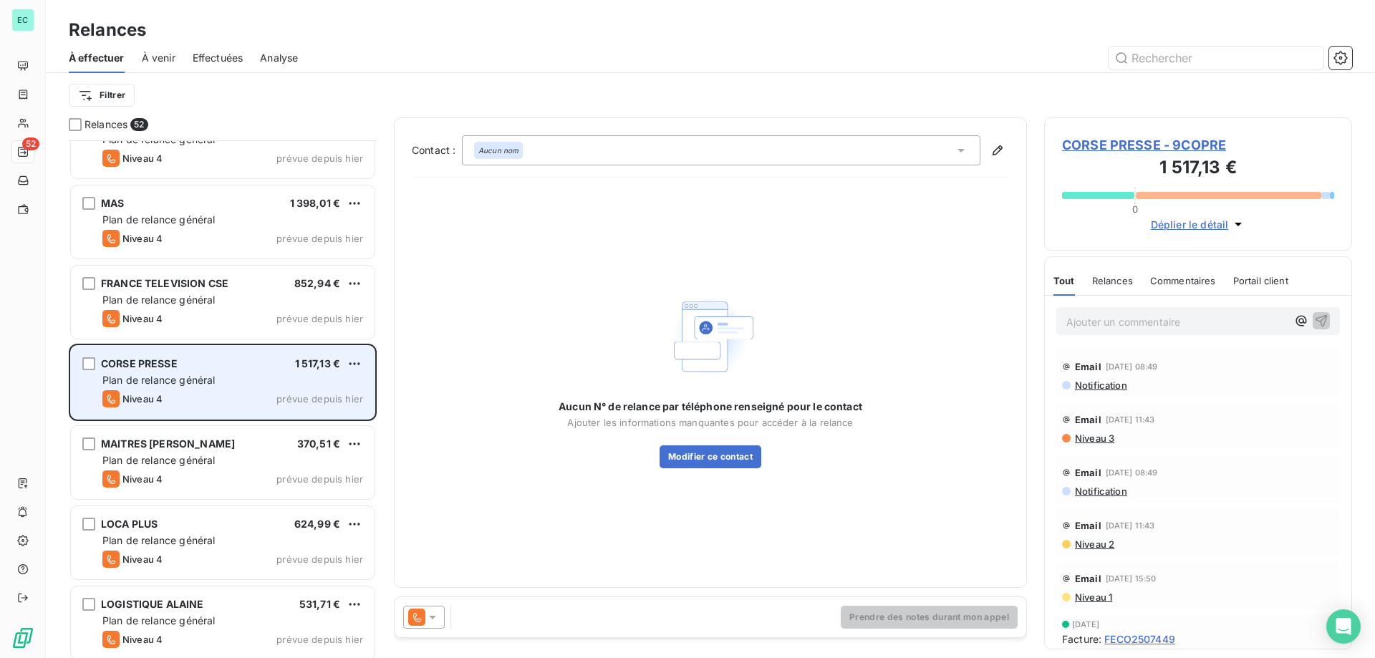
scroll to position [2272, 0]
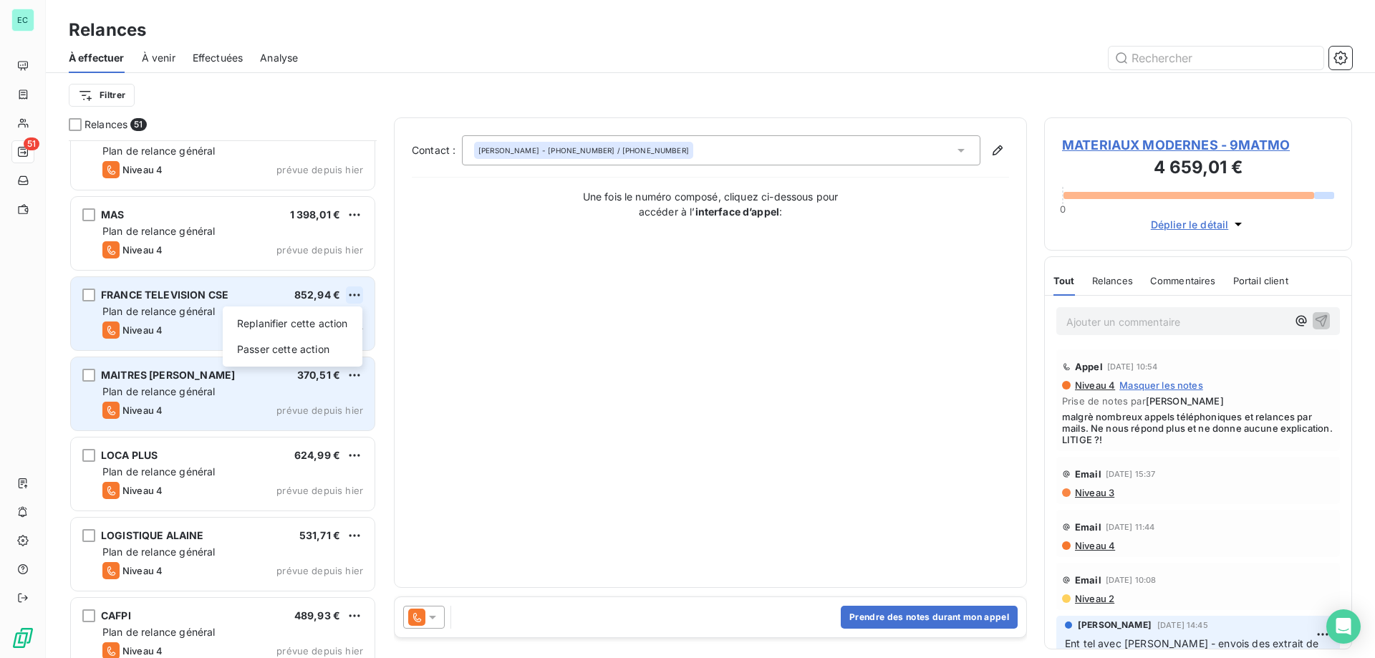
click at [355, 289] on html "EC 51 Relances À effectuer À venir Effectuées Analyse Filtrer Relances 51 CORSE…" at bounding box center [687, 329] width 1375 height 658
click at [325, 347] on div "Passer cette action" at bounding box center [292, 349] width 128 height 23
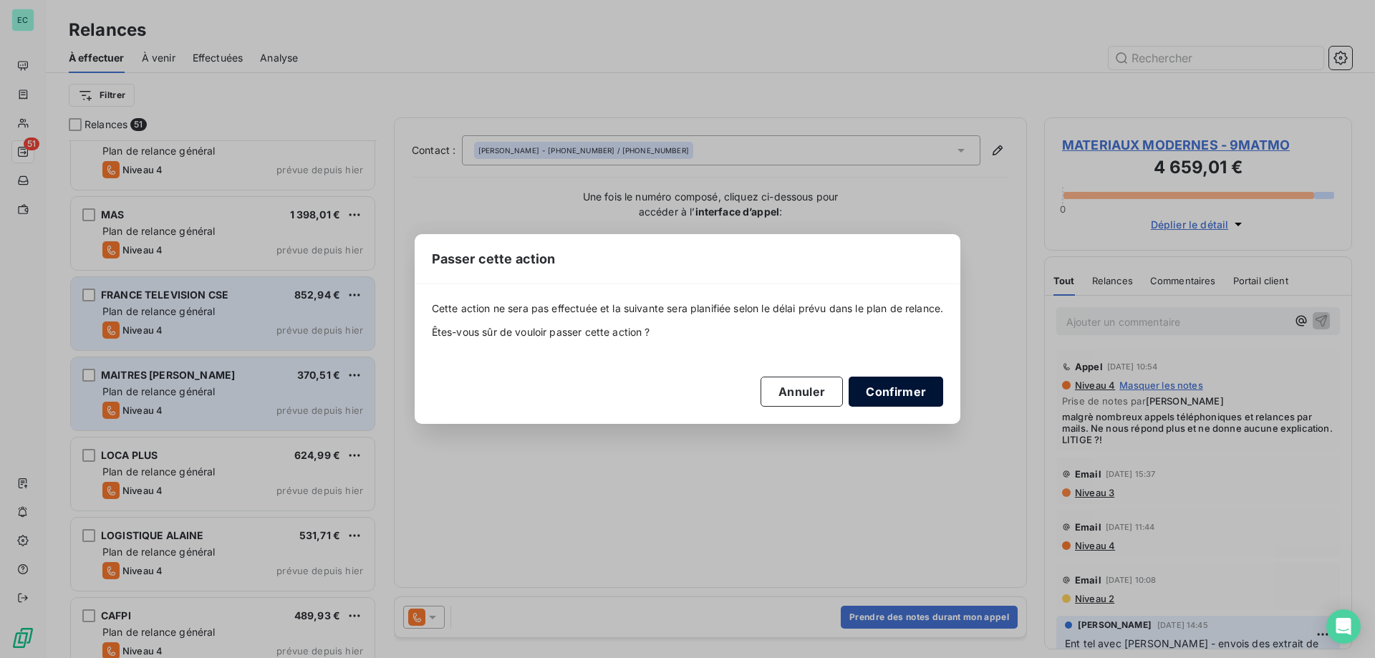
click at [893, 384] on button "Confirmer" at bounding box center [896, 392] width 95 height 30
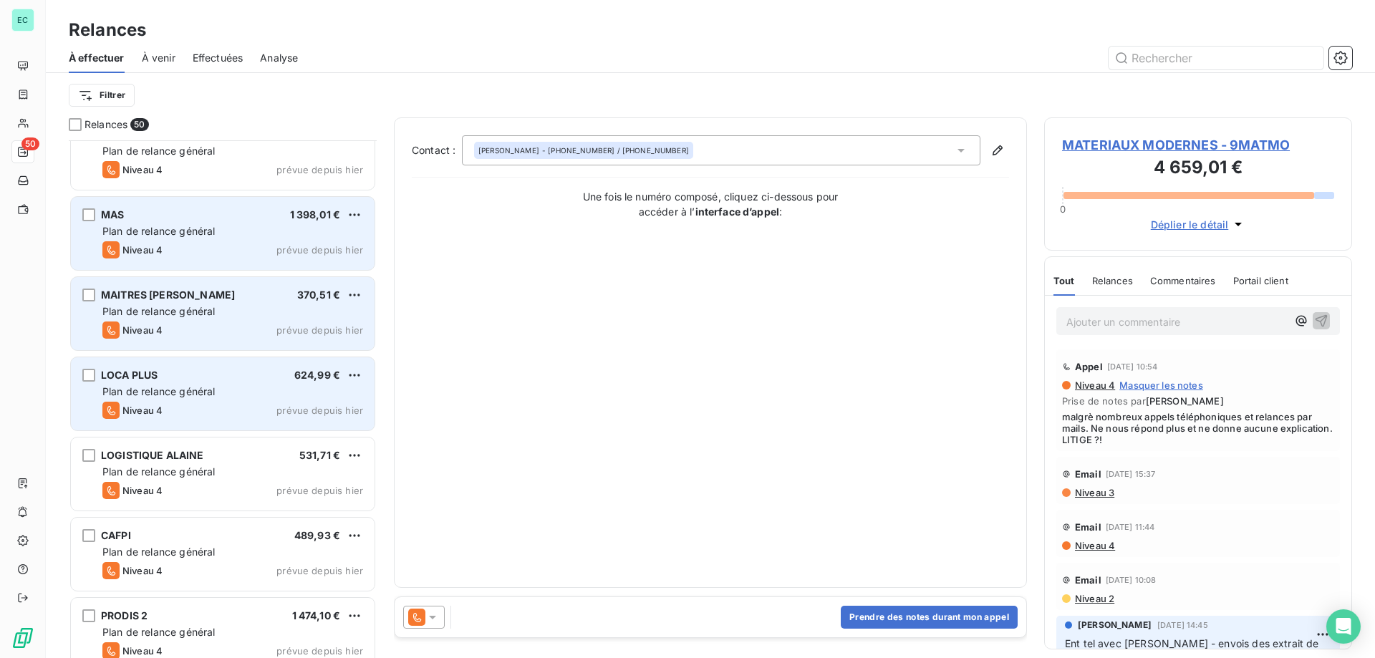
scroll to position [2201, 0]
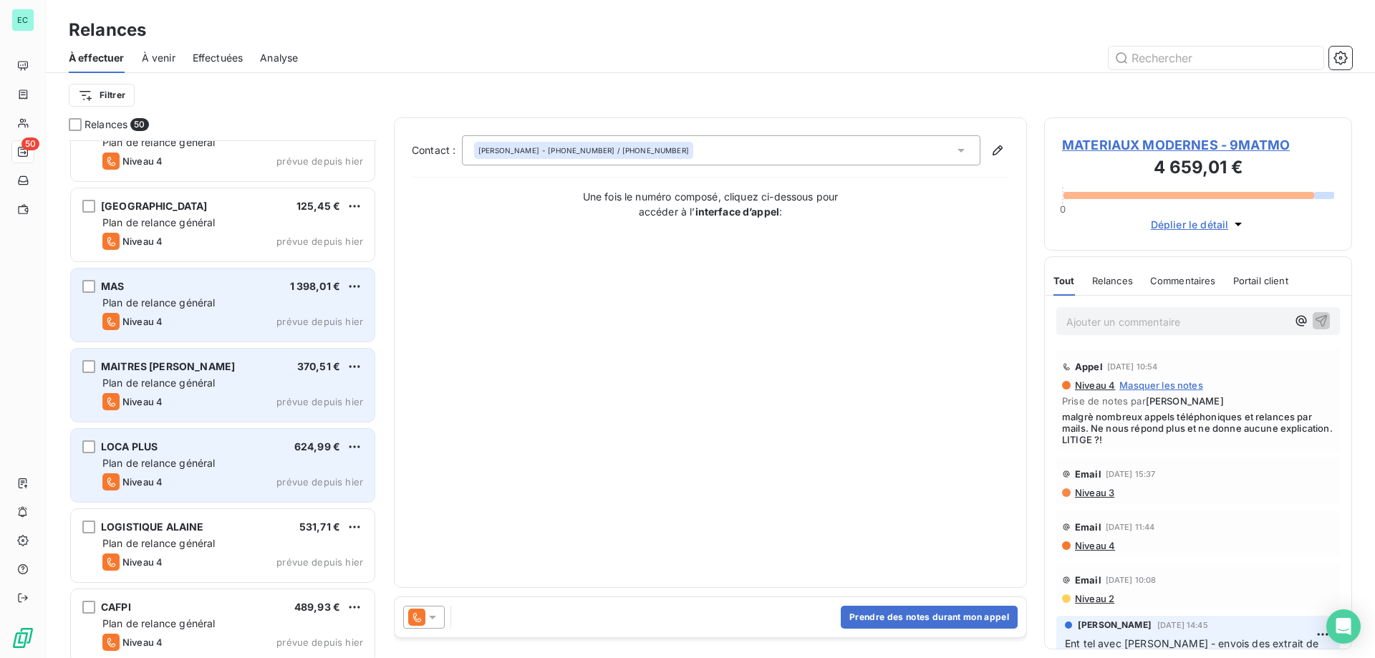
click at [273, 295] on div "MAS 1 398,01 € Plan de relance général [PERSON_NAME] 4 prévue depuis [DATE]" at bounding box center [223, 305] width 304 height 73
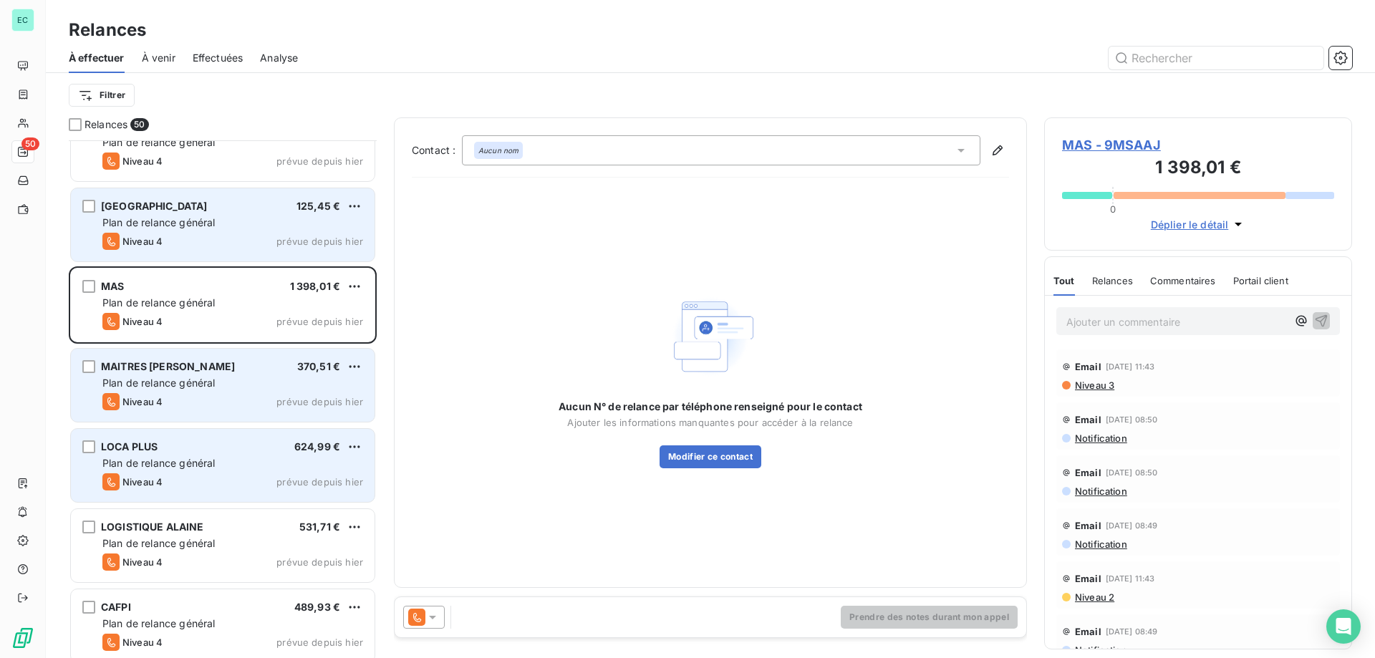
click at [345, 200] on div "[GEOGRAPHIC_DATA] 125,45 €" at bounding box center [232, 206] width 261 height 13
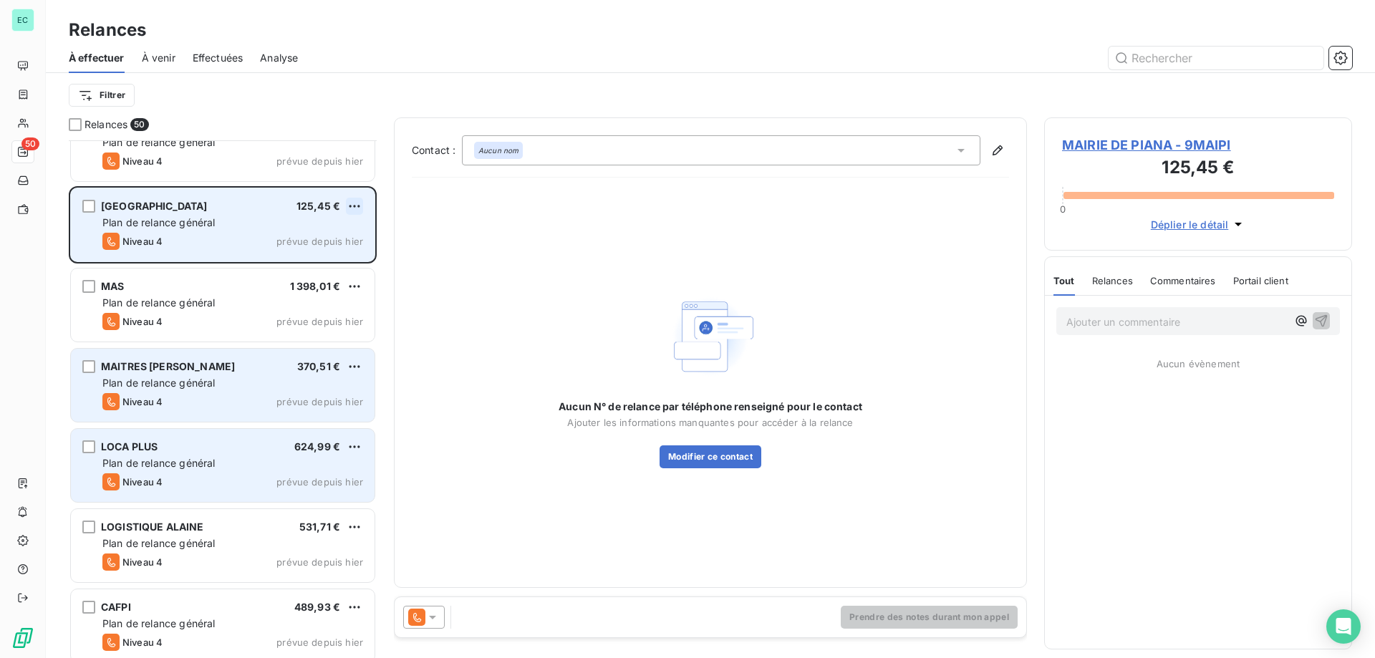
click at [353, 209] on html "EC 50 Relances À effectuer À venir Effectuées Analyse Filtrer Relances 50 AUTO …" at bounding box center [687, 329] width 1375 height 658
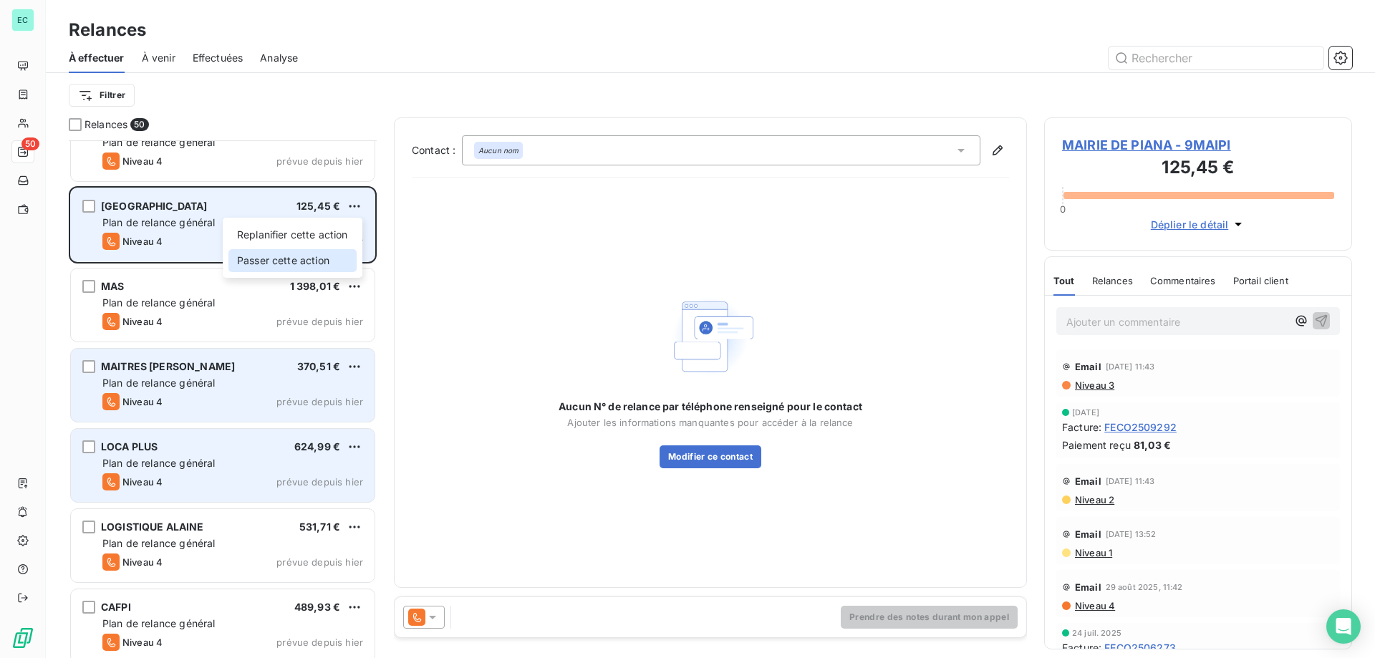
click at [314, 258] on div "Passer cette action" at bounding box center [292, 260] width 128 height 23
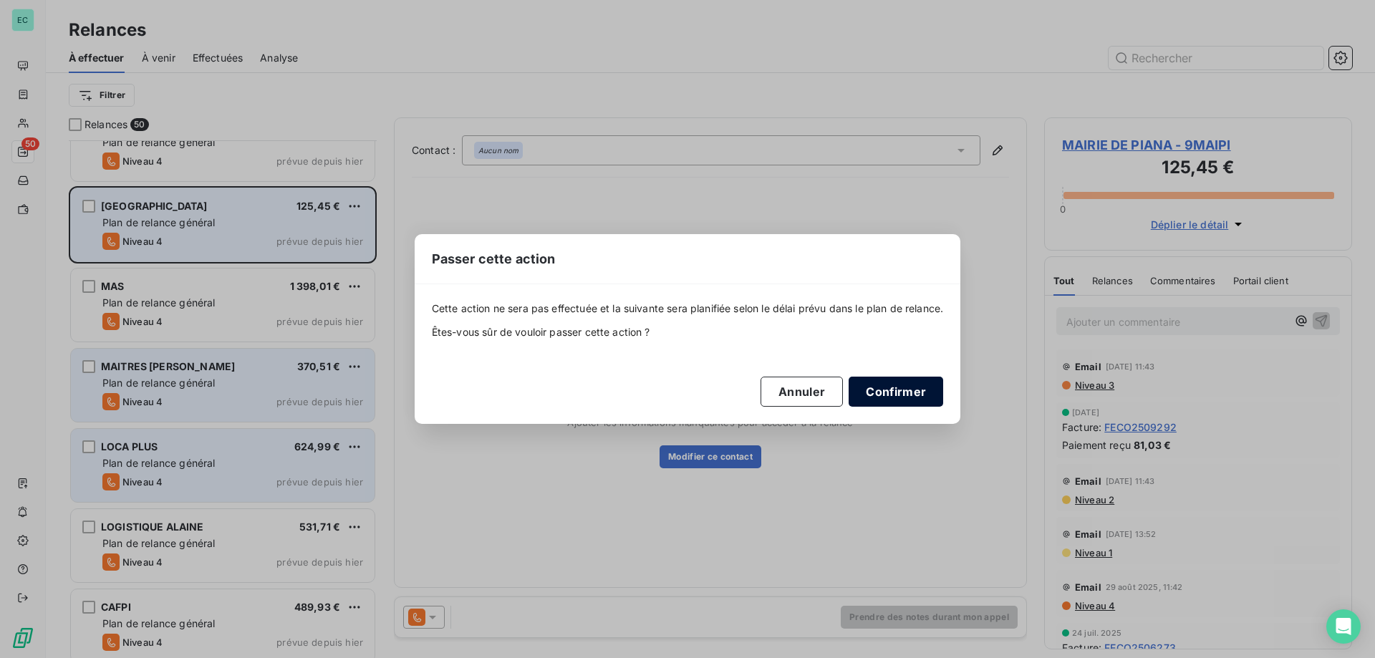
click at [897, 388] on button "Confirmer" at bounding box center [896, 392] width 95 height 30
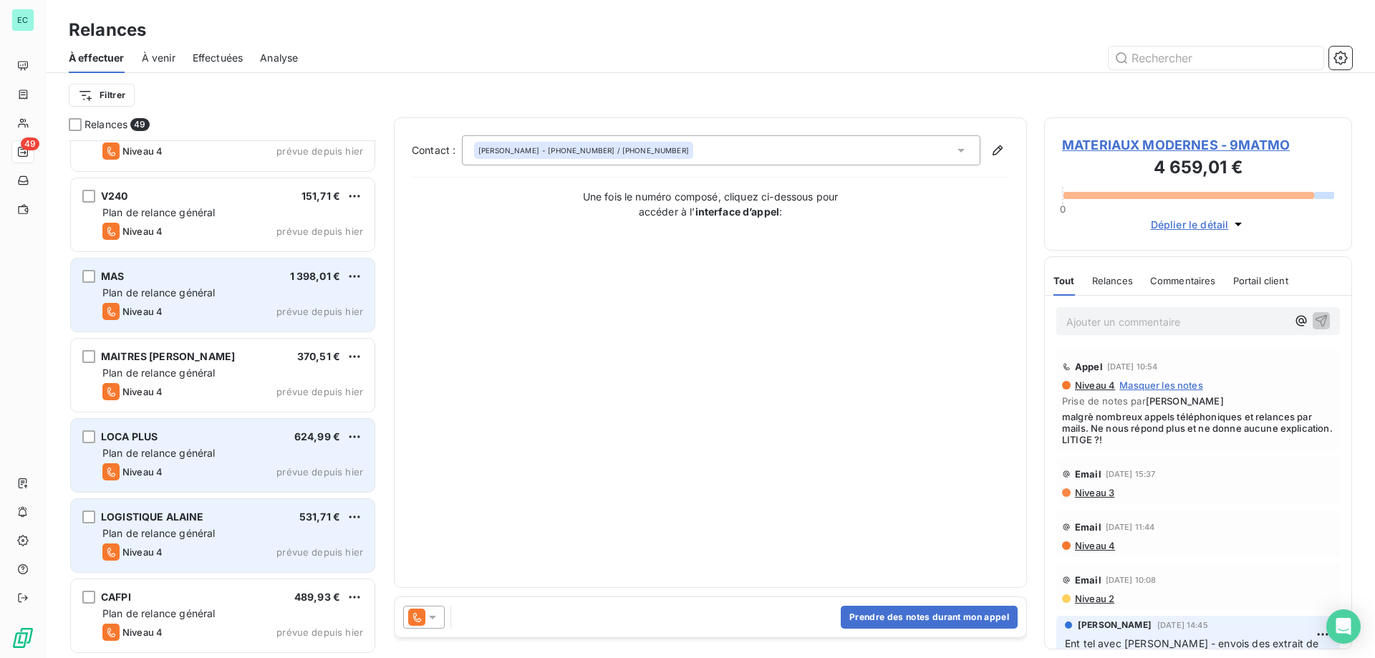
scroll to position [1986, 0]
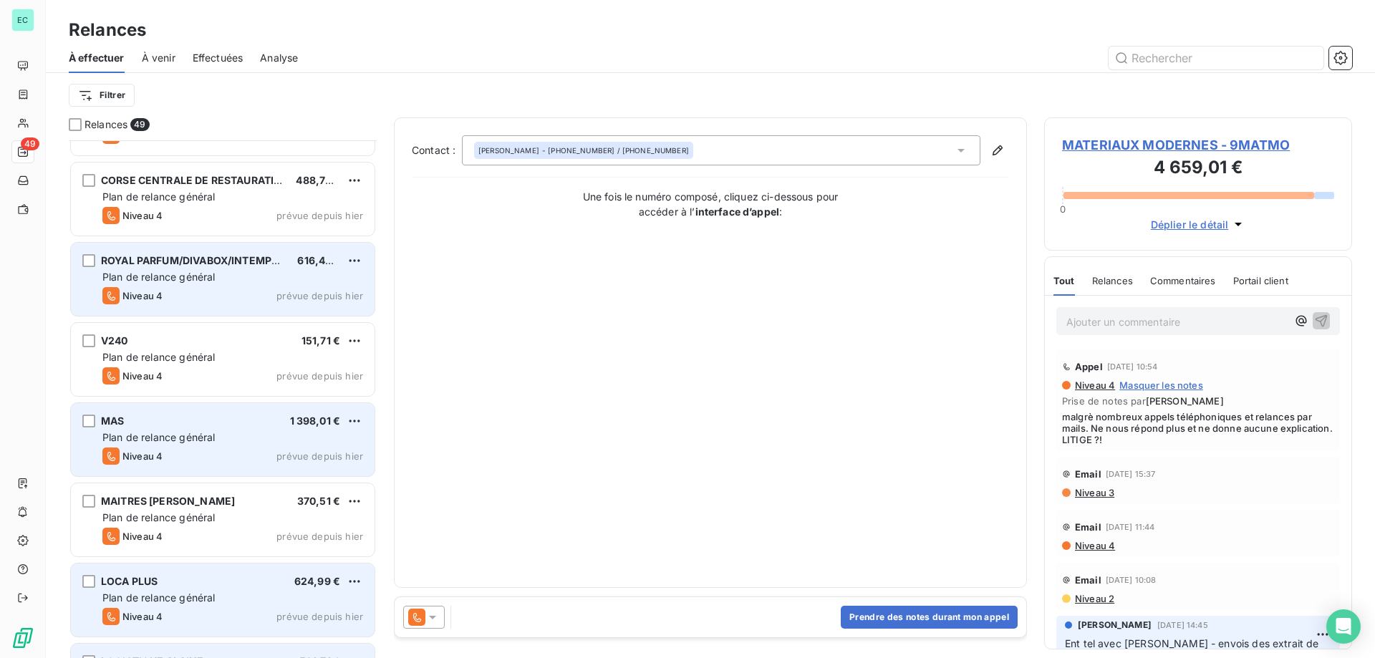
click at [341, 269] on div "ROYAL PARFUM/DIVABOX/INTEMPOLL 616,42 € Plan de relance général [PERSON_NAME] 4…" at bounding box center [223, 279] width 304 height 73
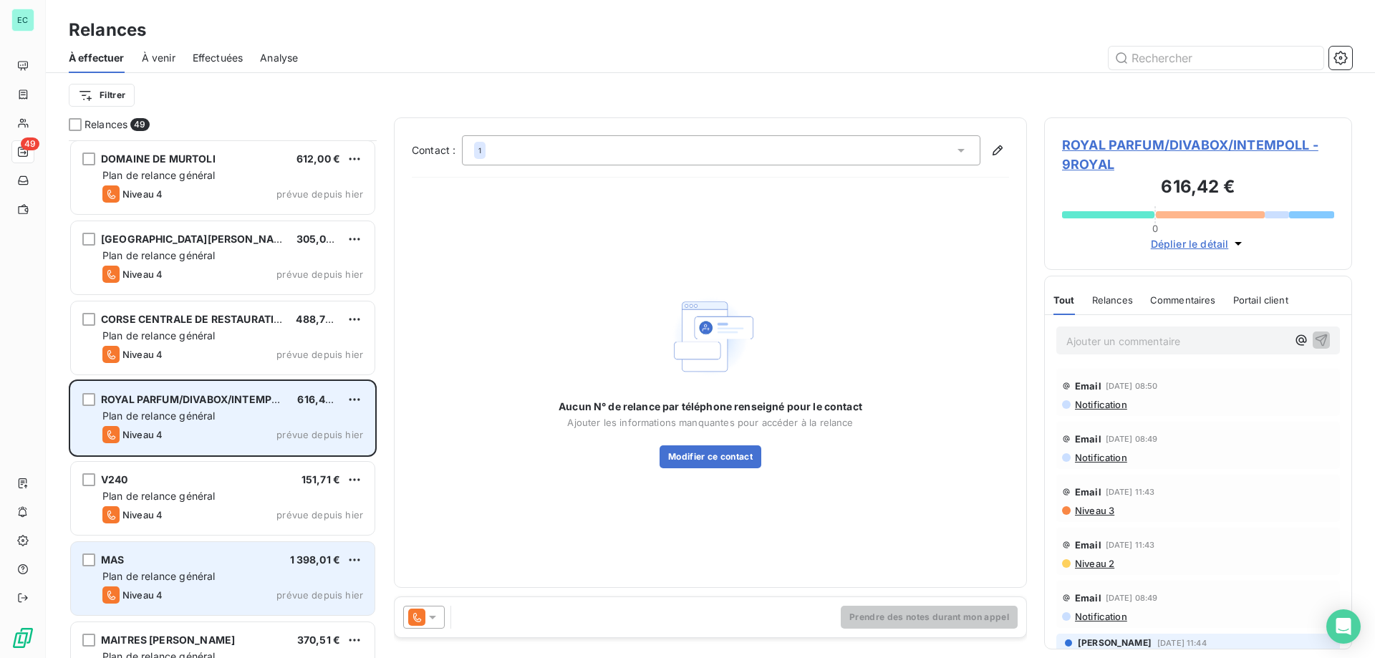
scroll to position [1843, 0]
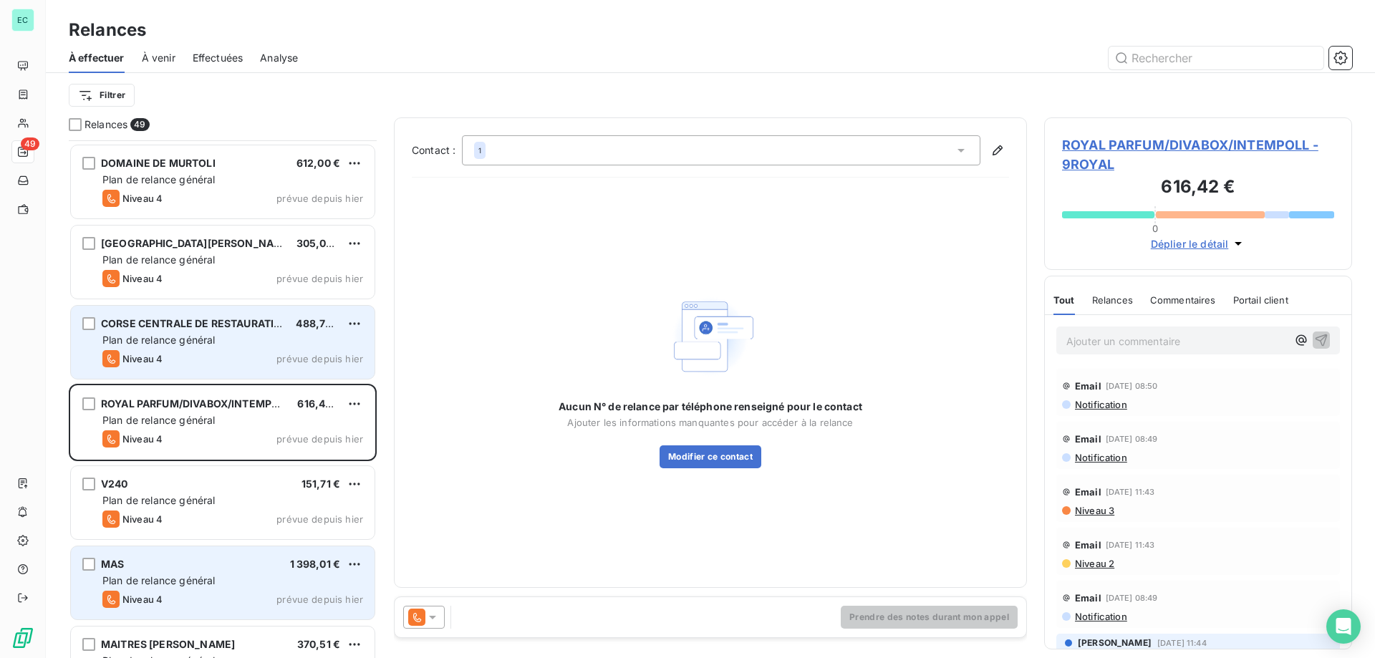
click at [314, 345] on div "Plan de relance général" at bounding box center [232, 340] width 261 height 14
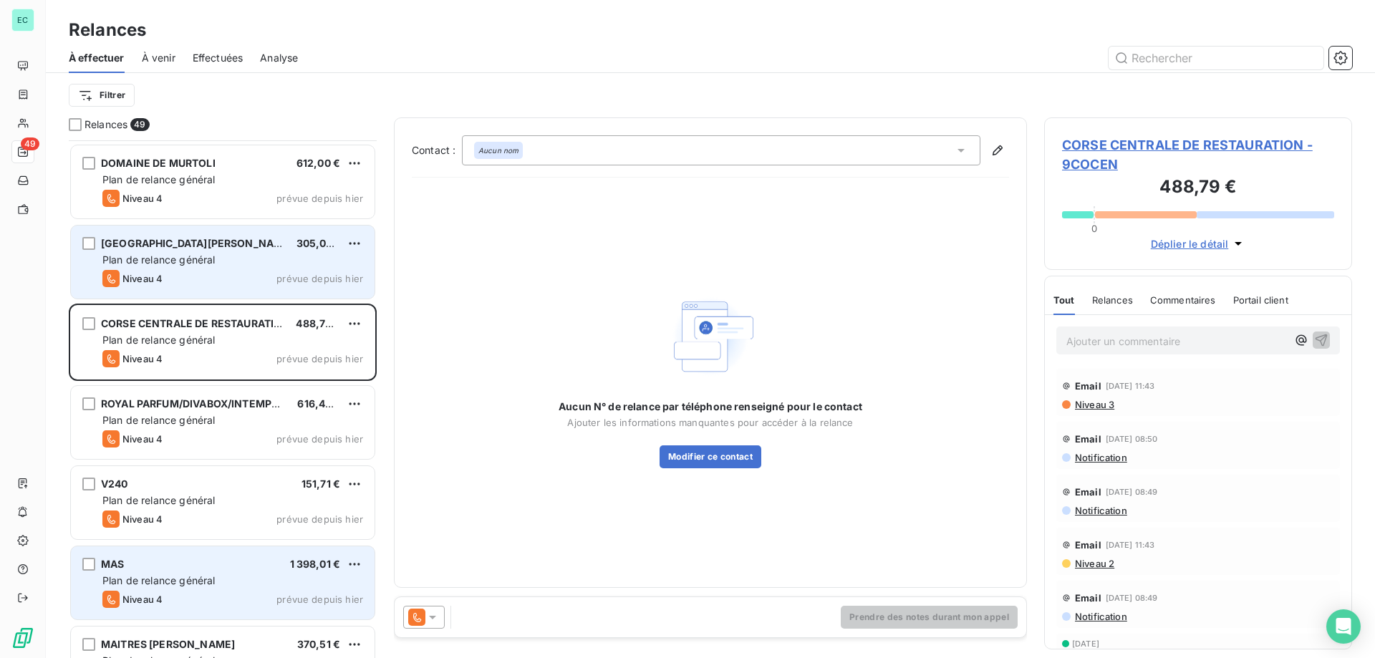
click at [324, 262] on div "Plan de relance général" at bounding box center [232, 260] width 261 height 14
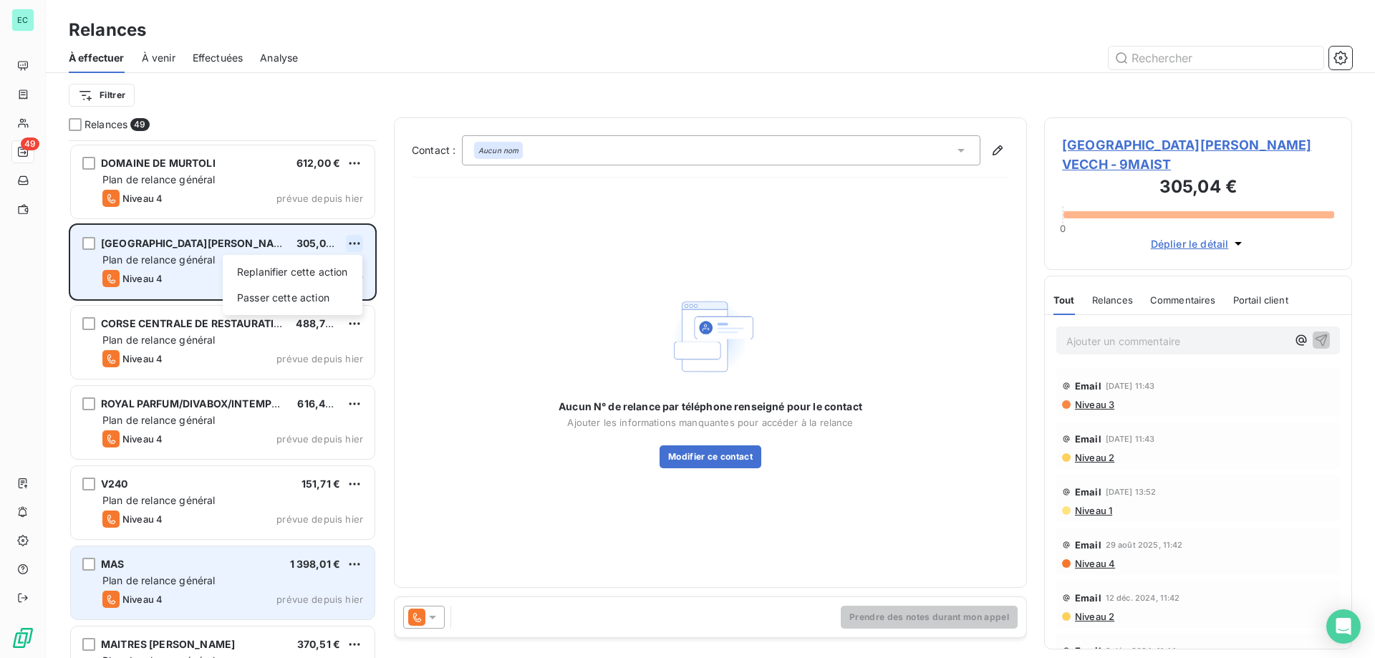
click at [356, 239] on html "EC 49 Relances À effectuer À venir Effectuées Analyse Filtrer Relances 49 DOUCE…" at bounding box center [687, 329] width 1375 height 658
click at [331, 297] on div "Passer cette action" at bounding box center [292, 297] width 128 height 23
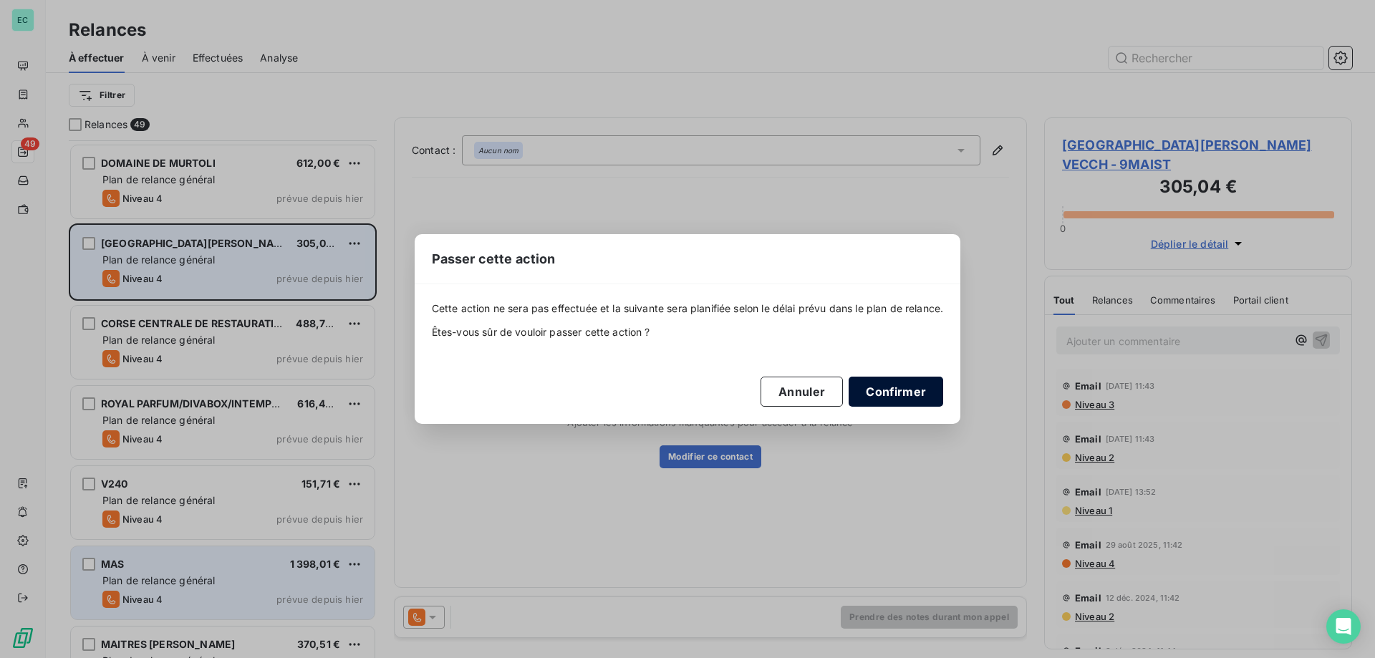
click at [892, 392] on button "Confirmer" at bounding box center [896, 392] width 95 height 30
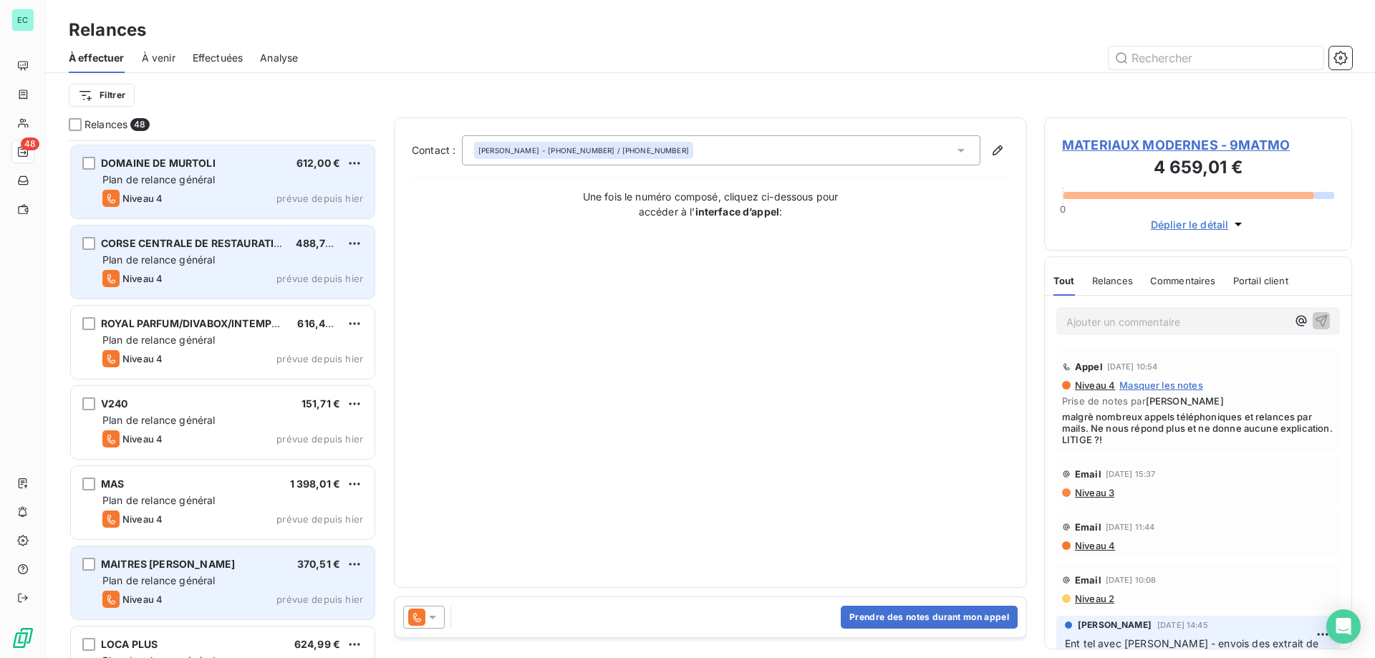
click at [281, 188] on div "DOMAINE DE MURTOLI 612,00 € Plan de relance général [PERSON_NAME] 4 prévue depu…" at bounding box center [223, 181] width 304 height 73
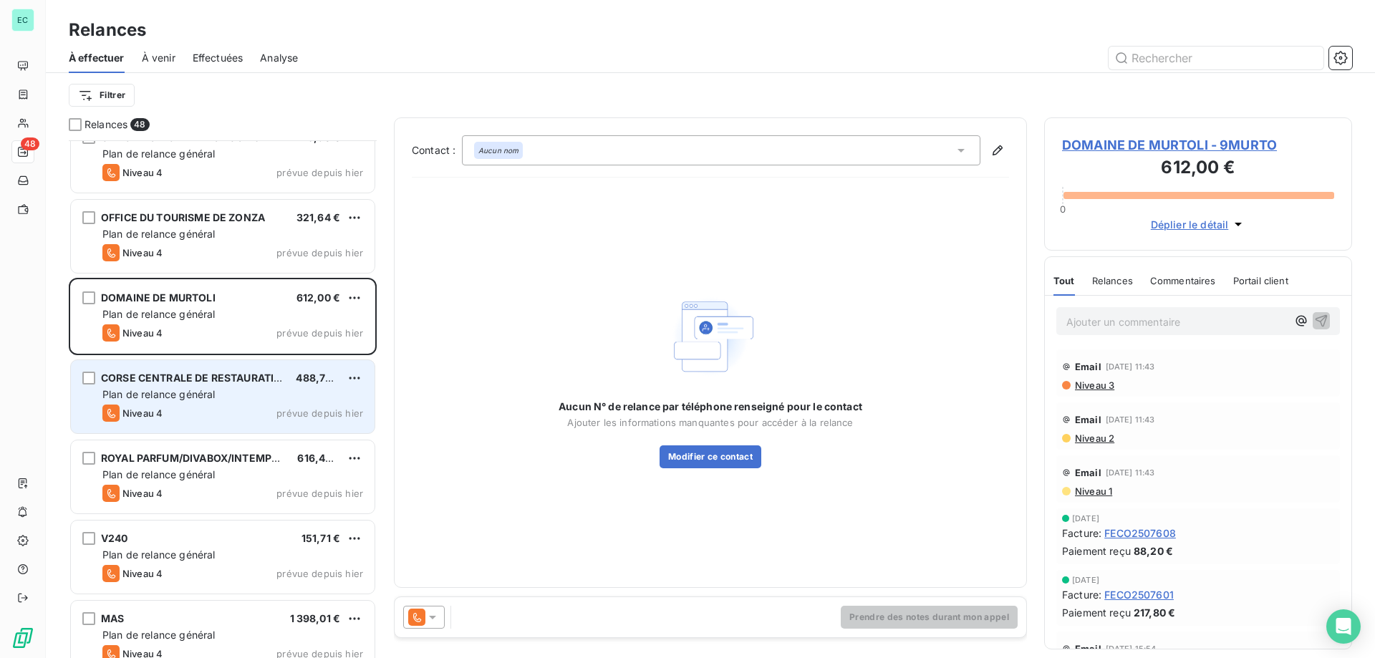
scroll to position [1628, 0]
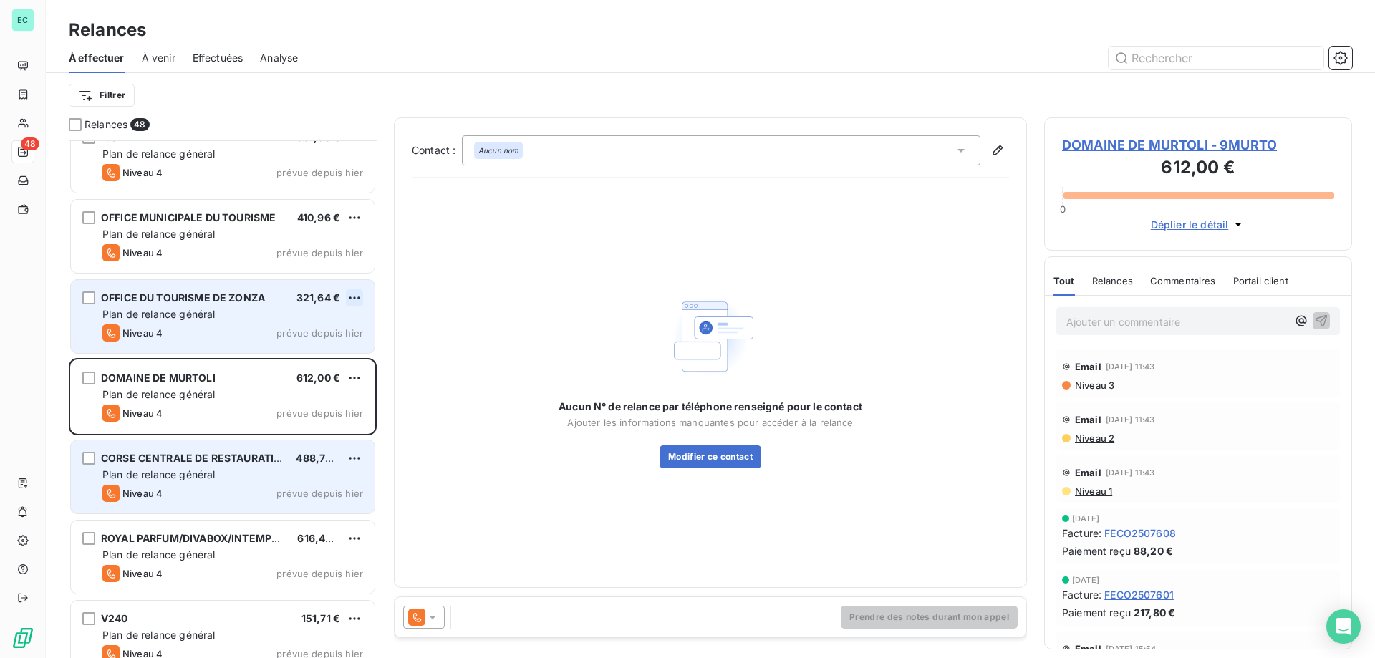
click at [352, 297] on html "EC 48 Relances À effectuer À venir Effectuées Analyse Filtrer Relances 48 BNP P…" at bounding box center [687, 329] width 1375 height 658
click at [297, 352] on div "Passer cette action" at bounding box center [292, 352] width 128 height 23
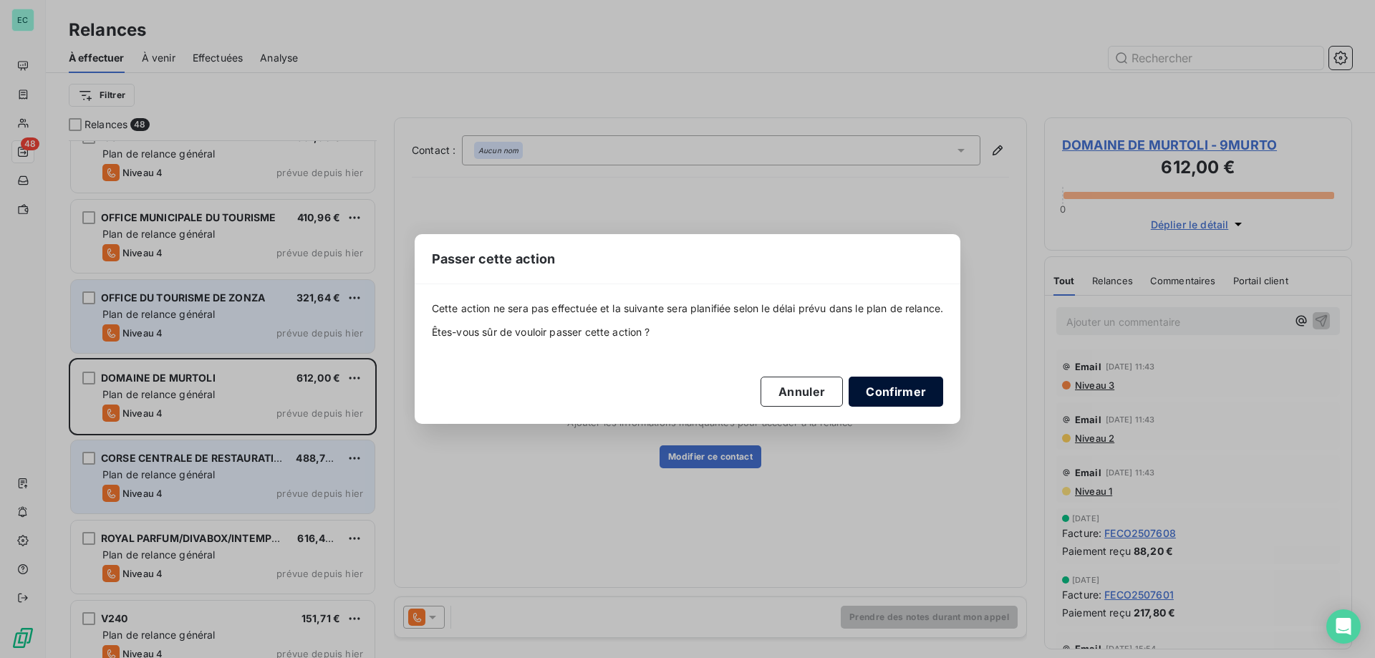
click at [881, 392] on button "Confirmer" at bounding box center [896, 392] width 95 height 30
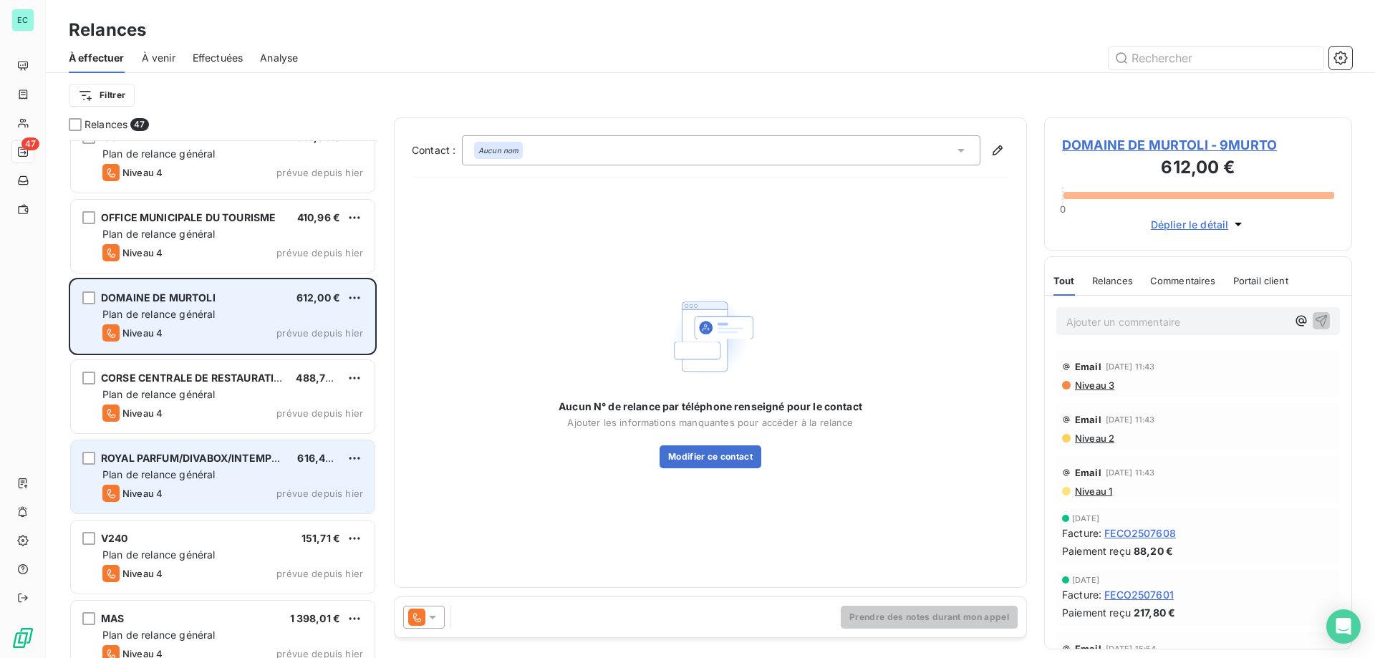
click at [260, 304] on div "DOMAINE DE MURTOLI 612,00 € Plan de relance général [PERSON_NAME] 4 prévue depu…" at bounding box center [223, 316] width 304 height 73
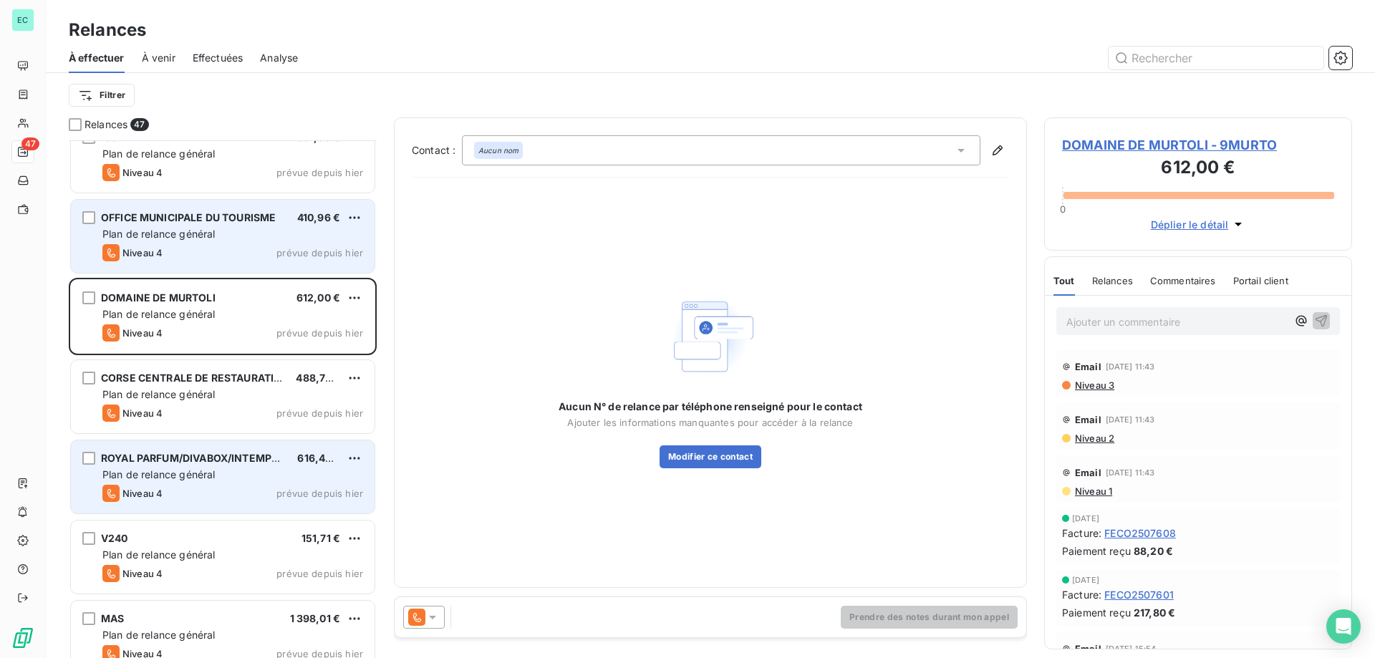
click at [325, 231] on div "Plan de relance général" at bounding box center [232, 234] width 261 height 14
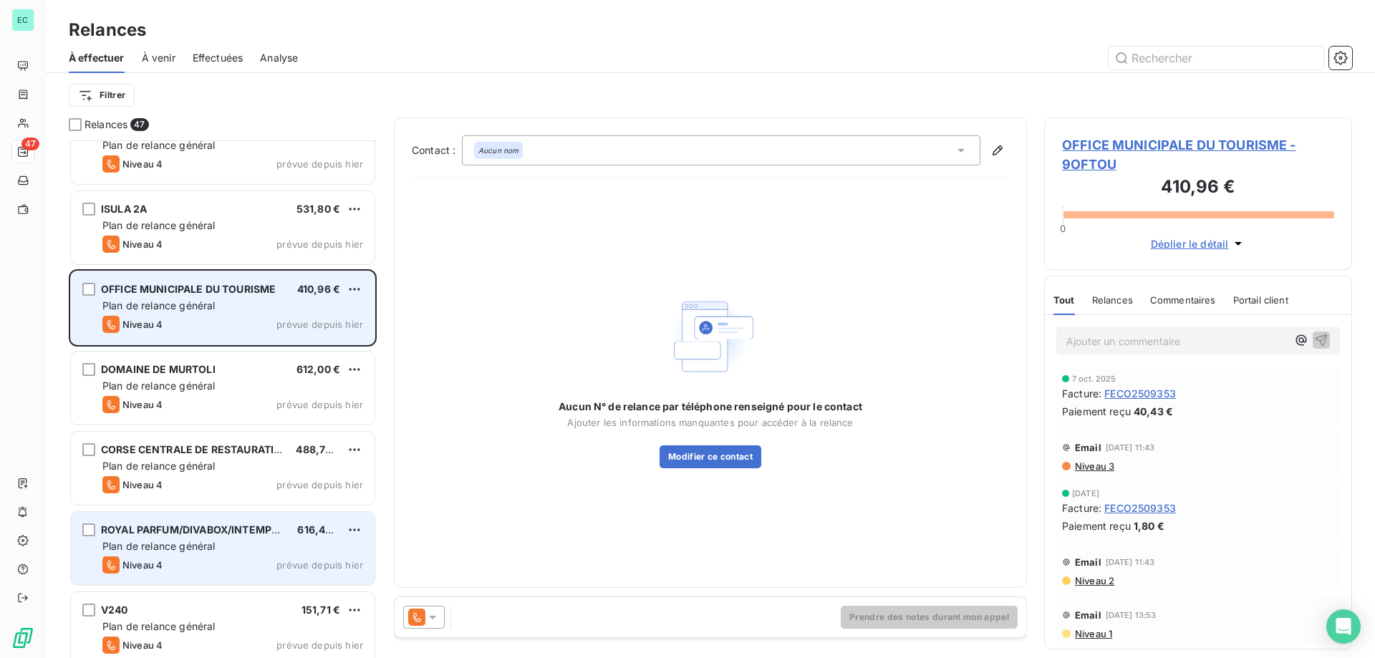
scroll to position [1485, 0]
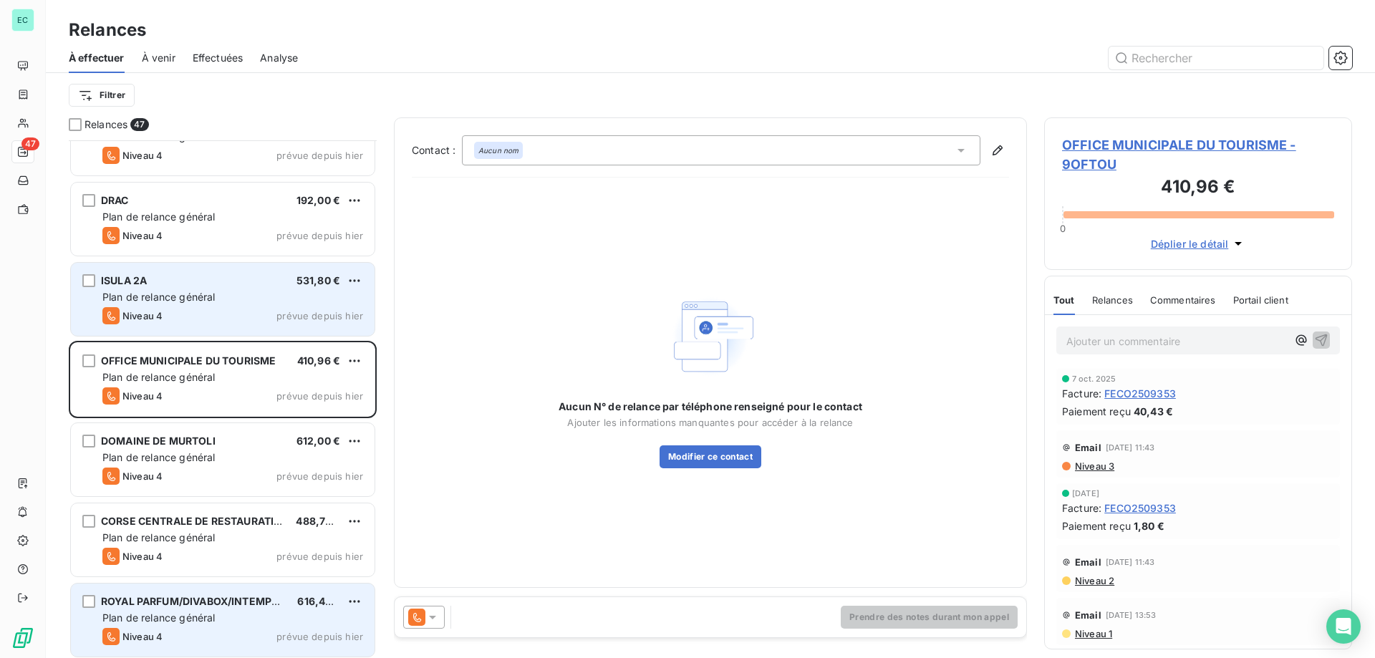
click at [343, 296] on div "Plan de relance général" at bounding box center [232, 297] width 261 height 14
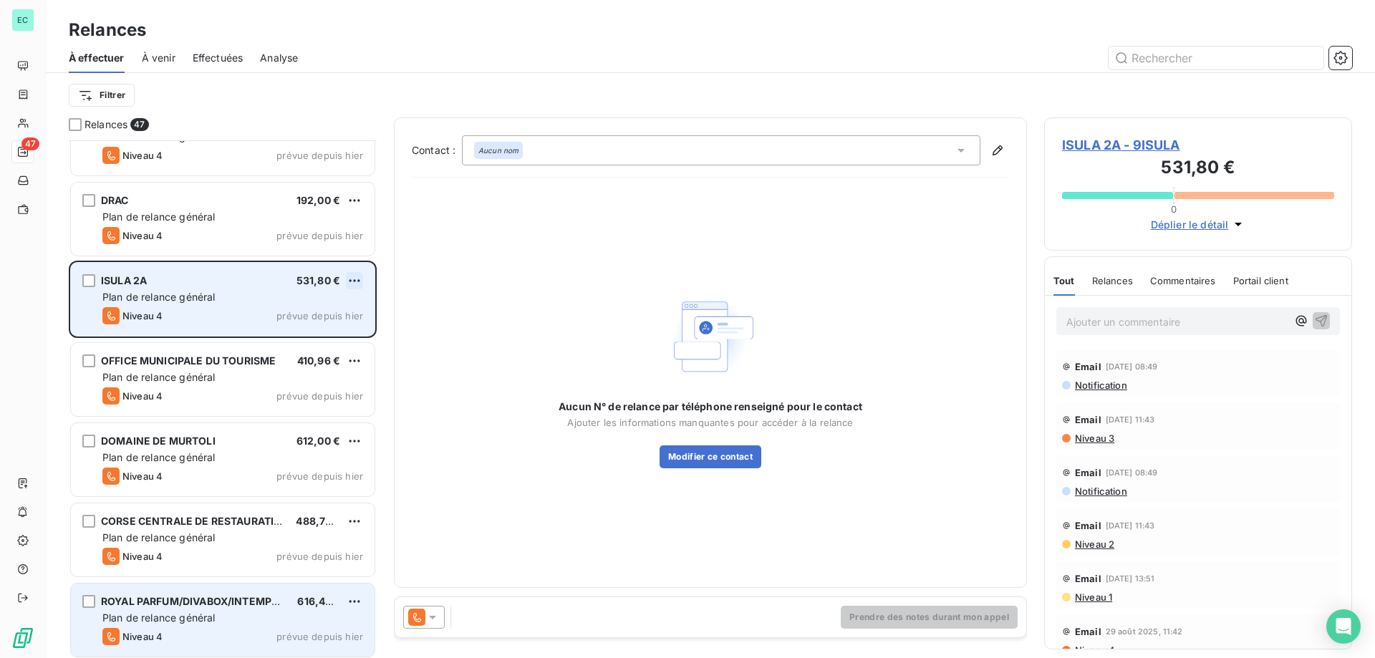
click at [357, 281] on html "EC 47 Relances À effectuer À venir Effectuées Analyse Filtrer Relances 47 PAF C…" at bounding box center [687, 329] width 1375 height 658
click at [311, 329] on div "Passer cette action" at bounding box center [292, 335] width 128 height 23
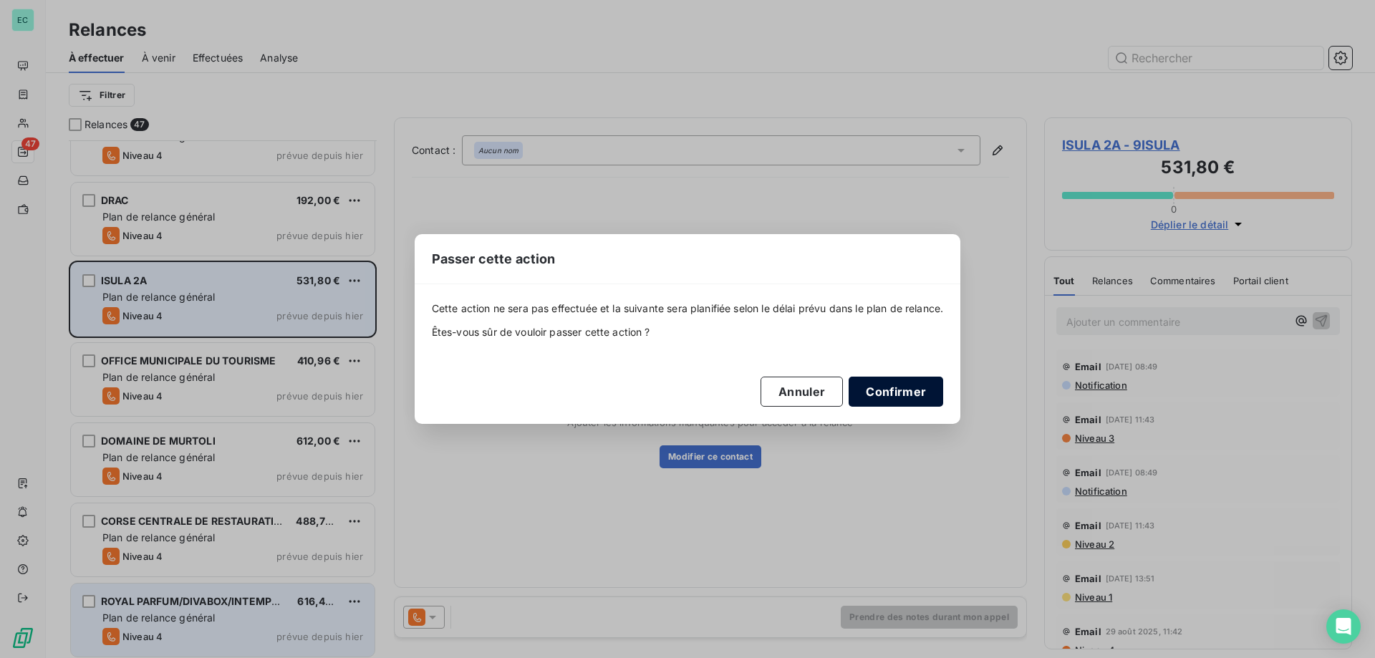
click at [910, 397] on button "Confirmer" at bounding box center [896, 392] width 95 height 30
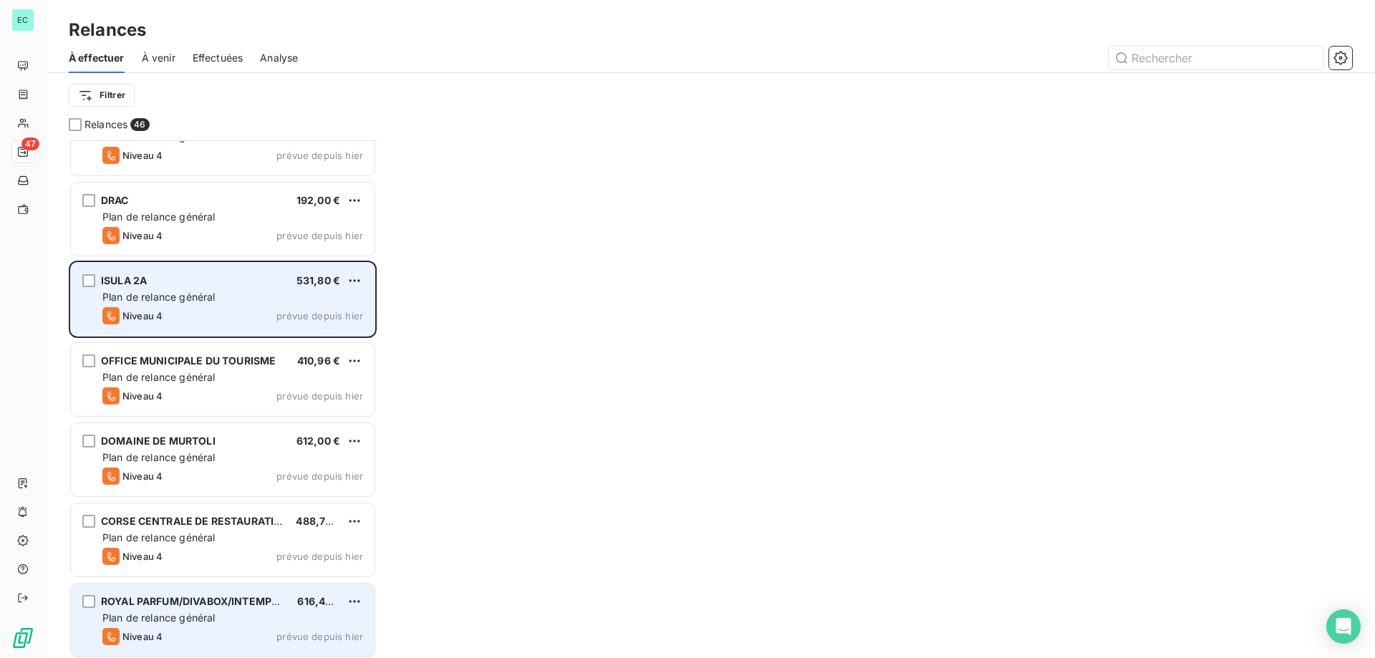
scroll to position [1270, 0]
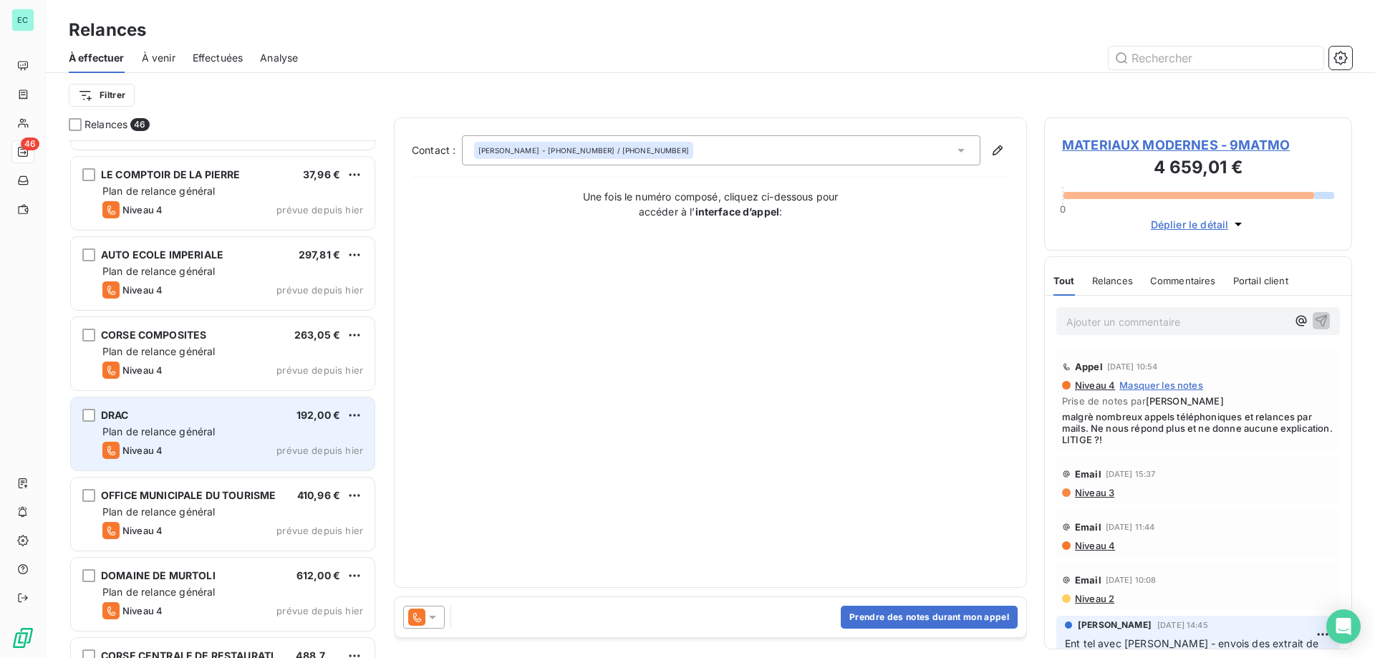
click at [244, 423] on div "DRAC 192,00 € Plan de relance général [PERSON_NAME] 4 prévue depuis [DATE]" at bounding box center [223, 433] width 304 height 73
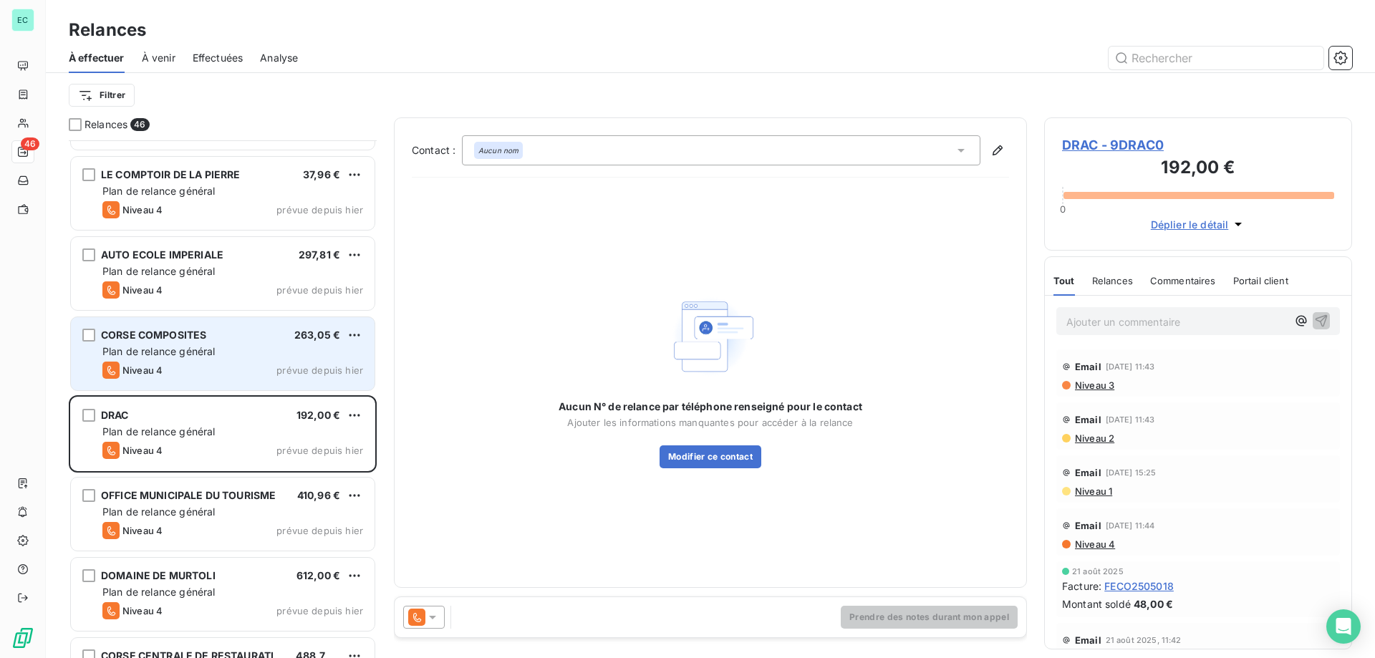
click at [297, 353] on div "Plan de relance général" at bounding box center [232, 351] width 261 height 14
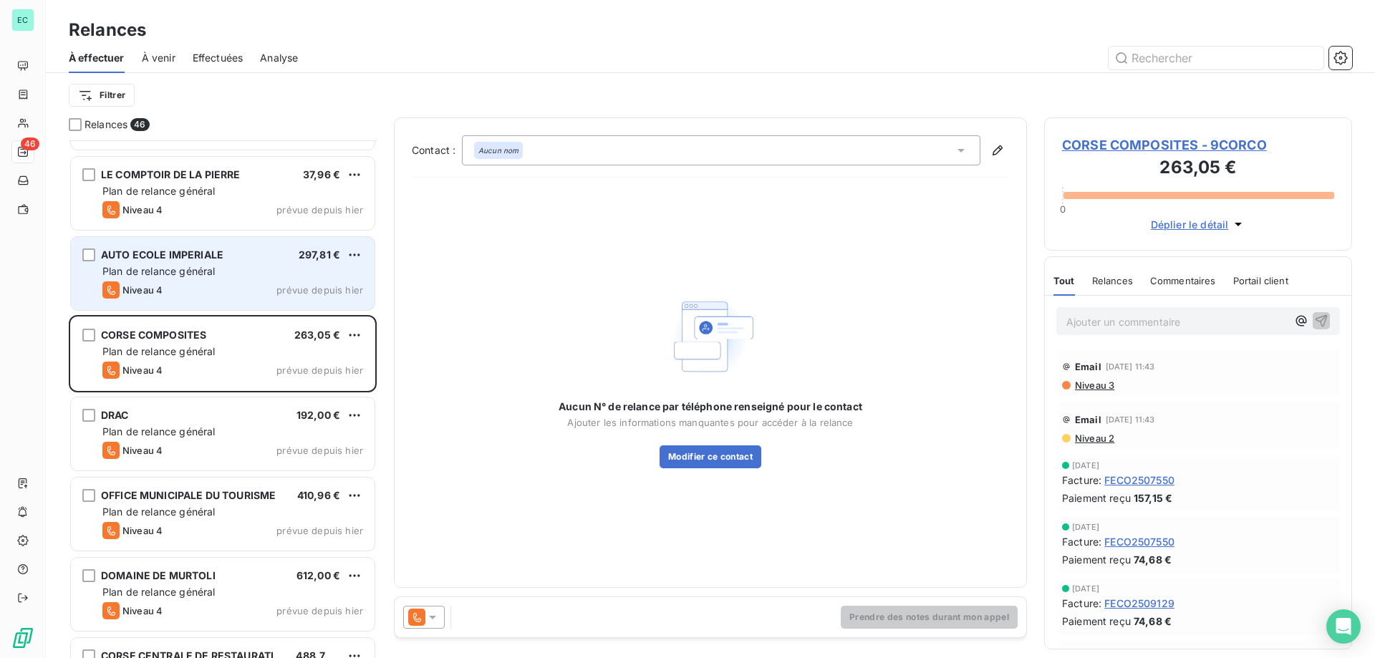
click at [264, 268] on div "Plan de relance général" at bounding box center [232, 271] width 261 height 14
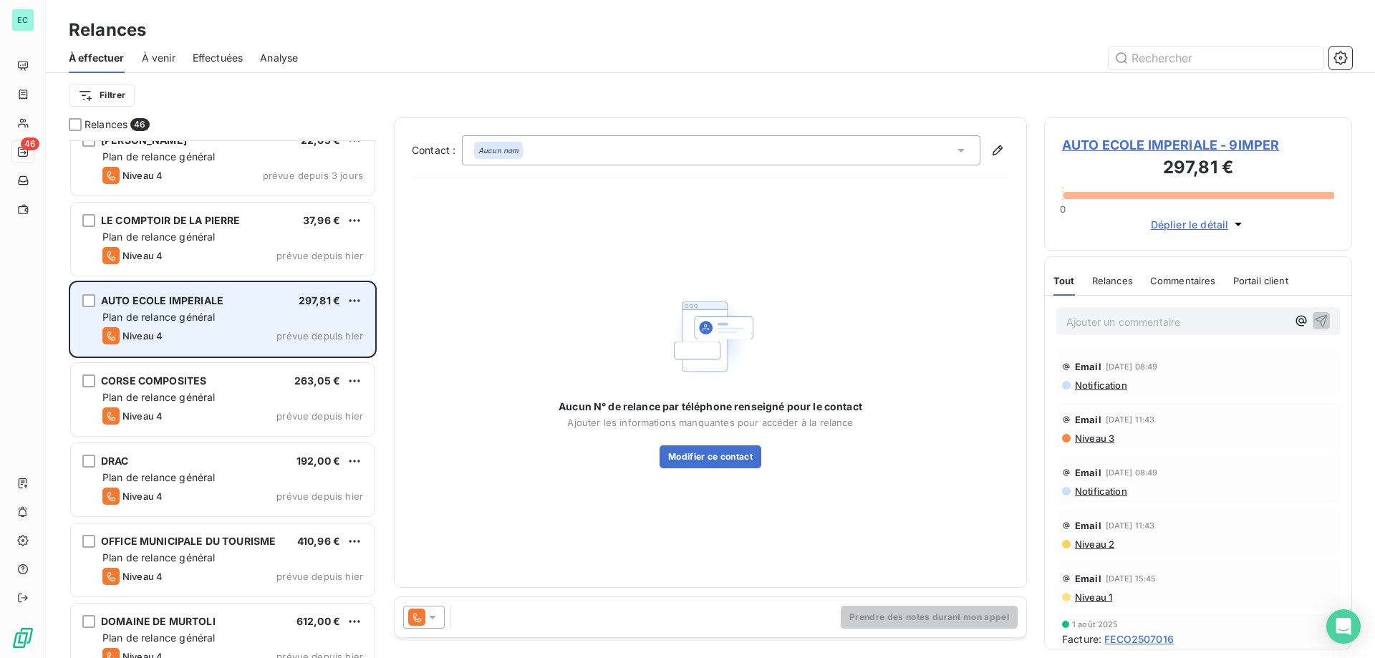
scroll to position [1198, 0]
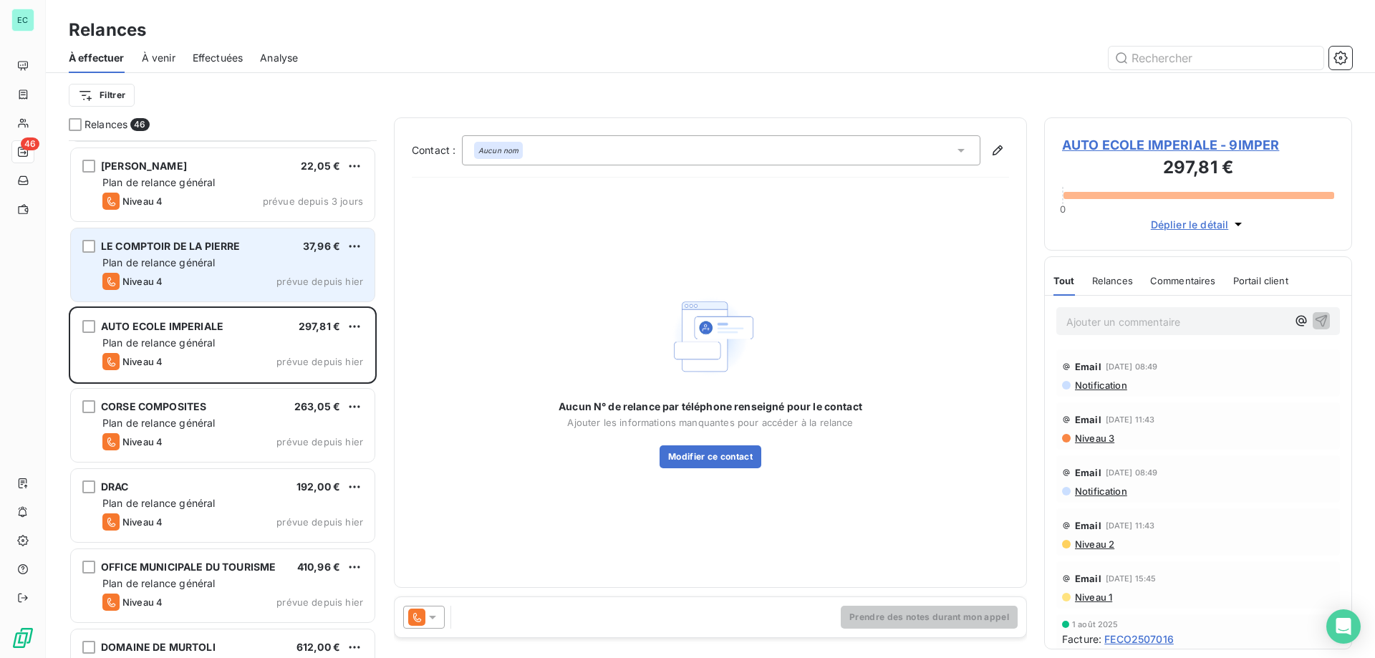
click at [300, 260] on div "Plan de relance général" at bounding box center [232, 263] width 261 height 14
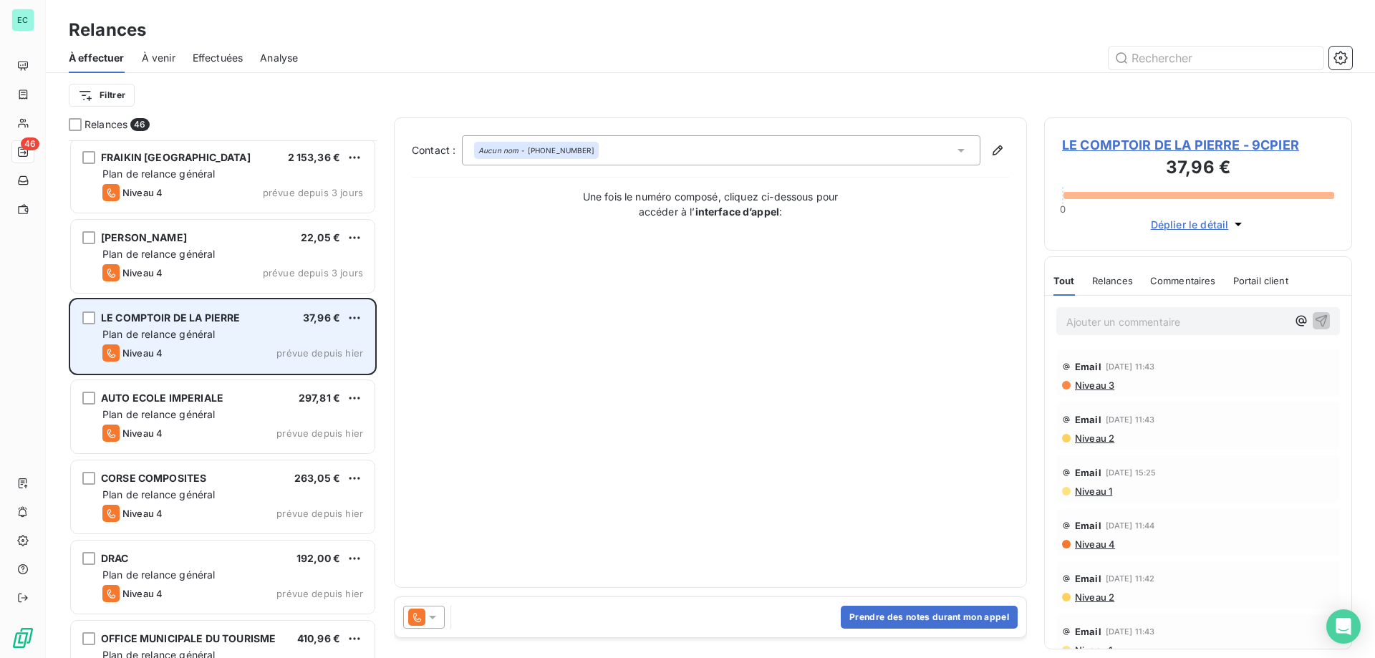
click at [317, 238] on span "22,05 €" at bounding box center [320, 237] width 39 height 12
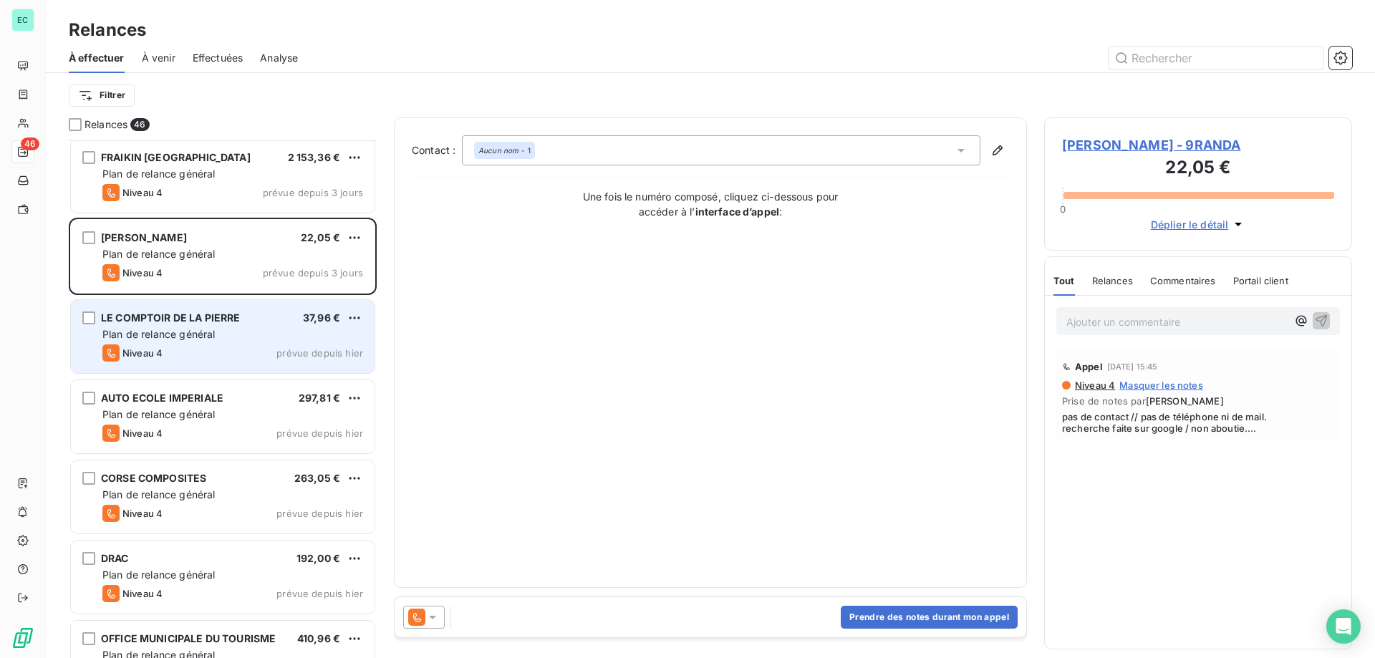
scroll to position [1055, 0]
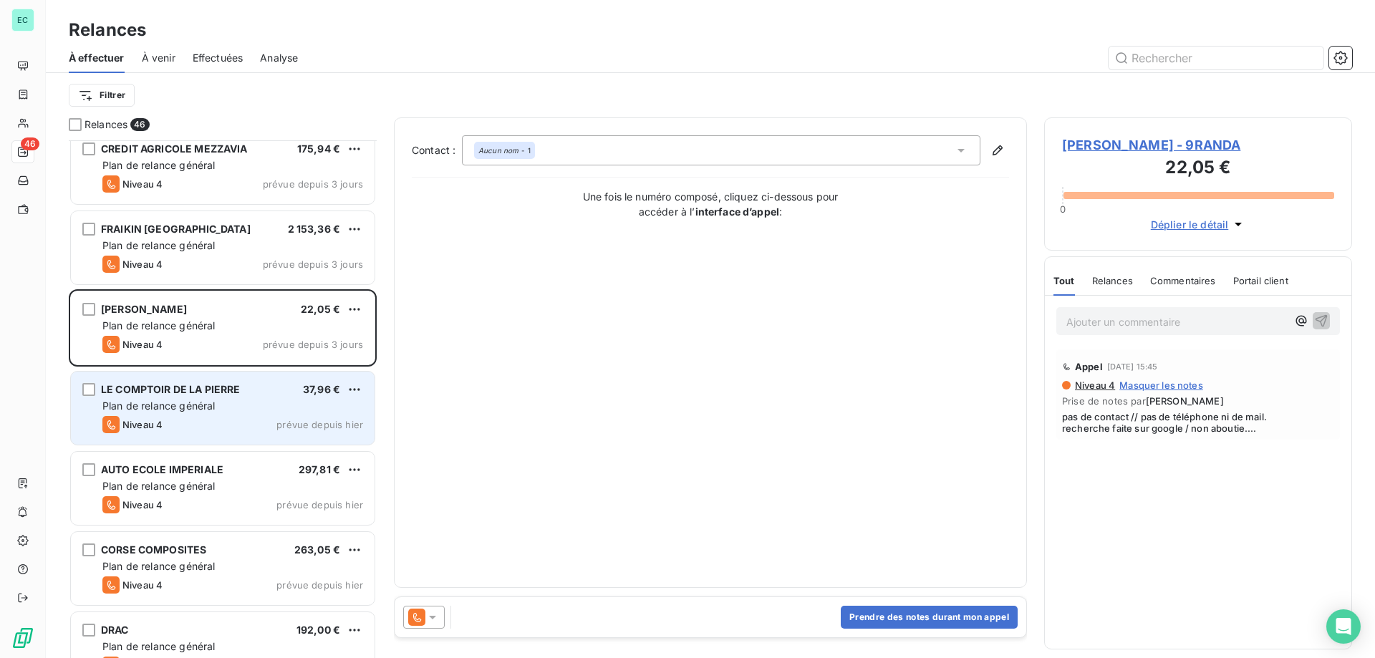
click at [317, 238] on div "FRAIKIN FRANCE 2 153,36 € Plan de relance général [PERSON_NAME] 4 prévue depuis…" at bounding box center [223, 247] width 304 height 73
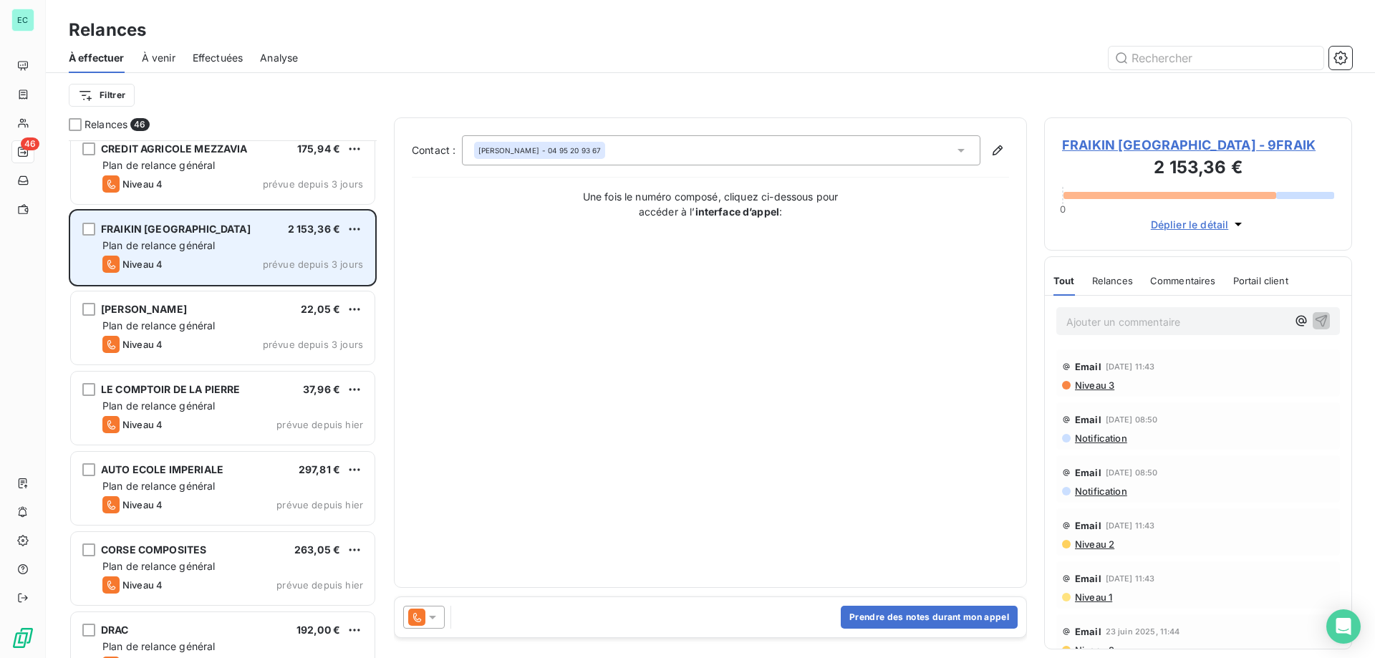
click at [298, 246] on div "Plan de relance général" at bounding box center [232, 245] width 261 height 14
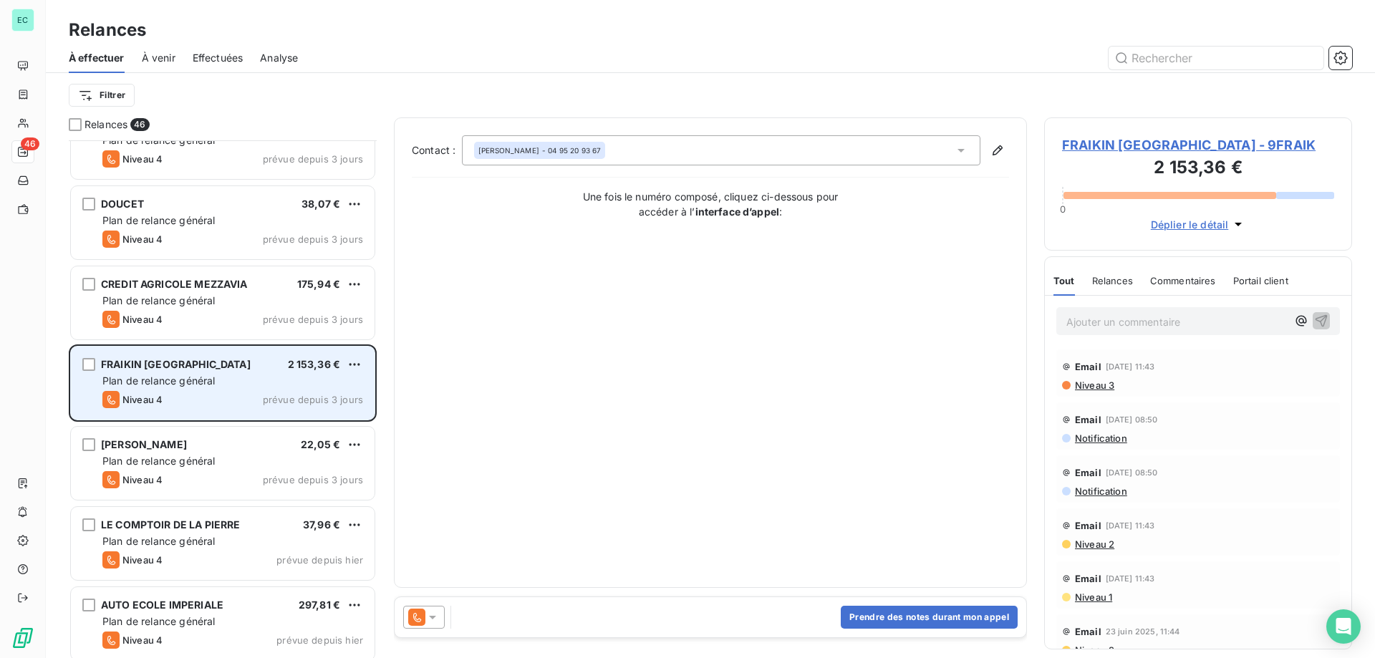
scroll to position [912, 0]
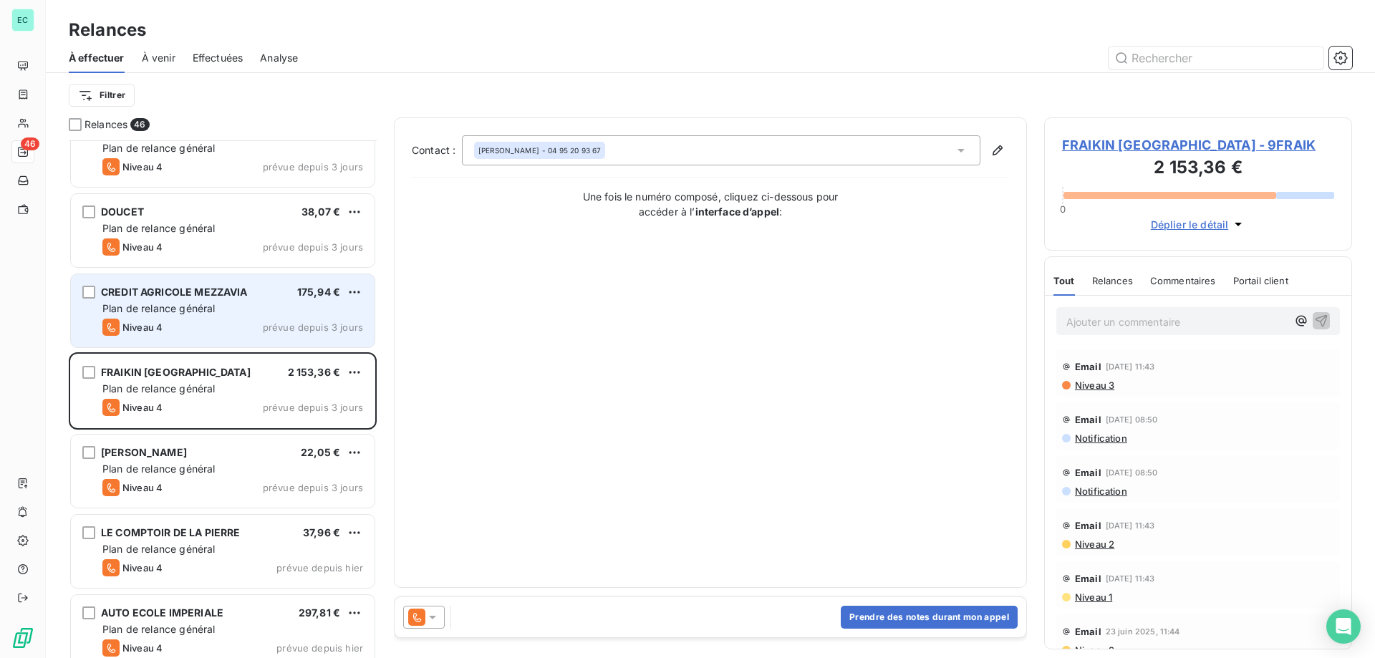
click at [281, 302] on div "Plan de relance général" at bounding box center [232, 309] width 261 height 14
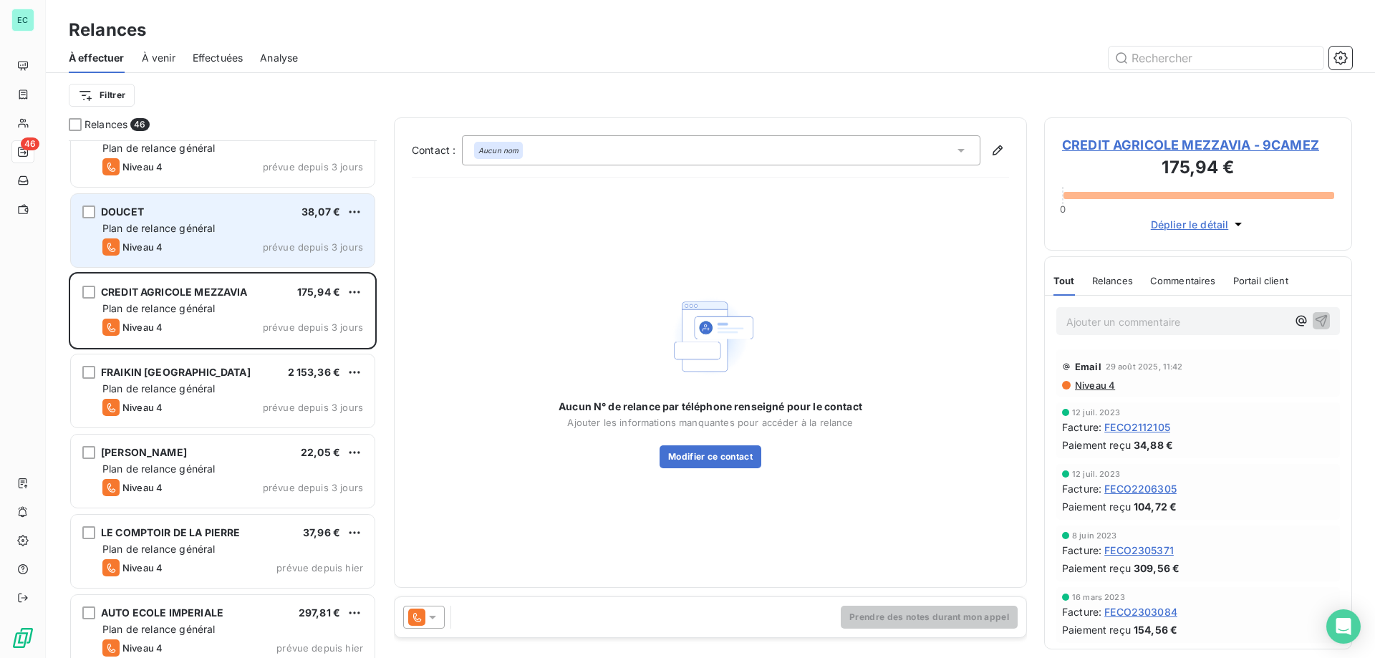
click at [317, 259] on div "DOUCET 38,07 € Plan de relance général [PERSON_NAME] 4 prévue depuis 3 jours" at bounding box center [223, 230] width 304 height 73
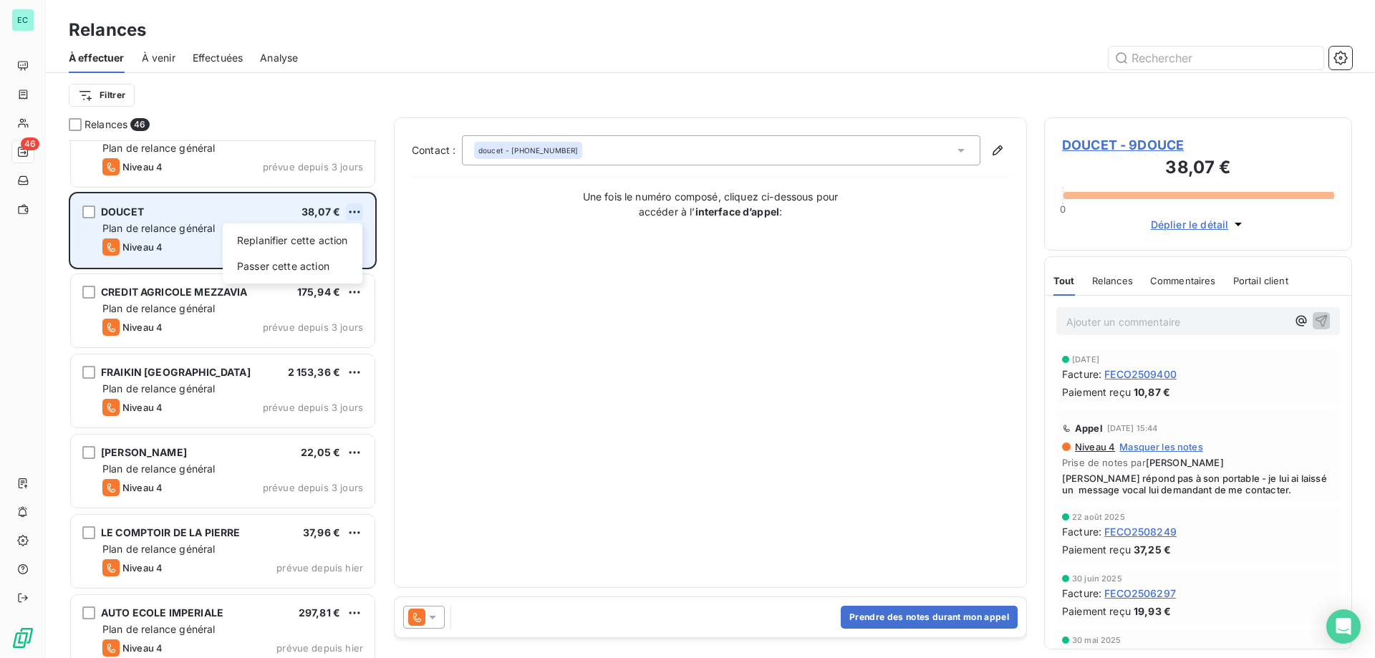
click at [352, 208] on html "EC 46 Relances À effectuer À venir Effectuées Analyse Filtrer Relances 46 PERRI…" at bounding box center [687, 329] width 1375 height 658
click at [307, 264] on div "Passer cette action" at bounding box center [292, 266] width 128 height 23
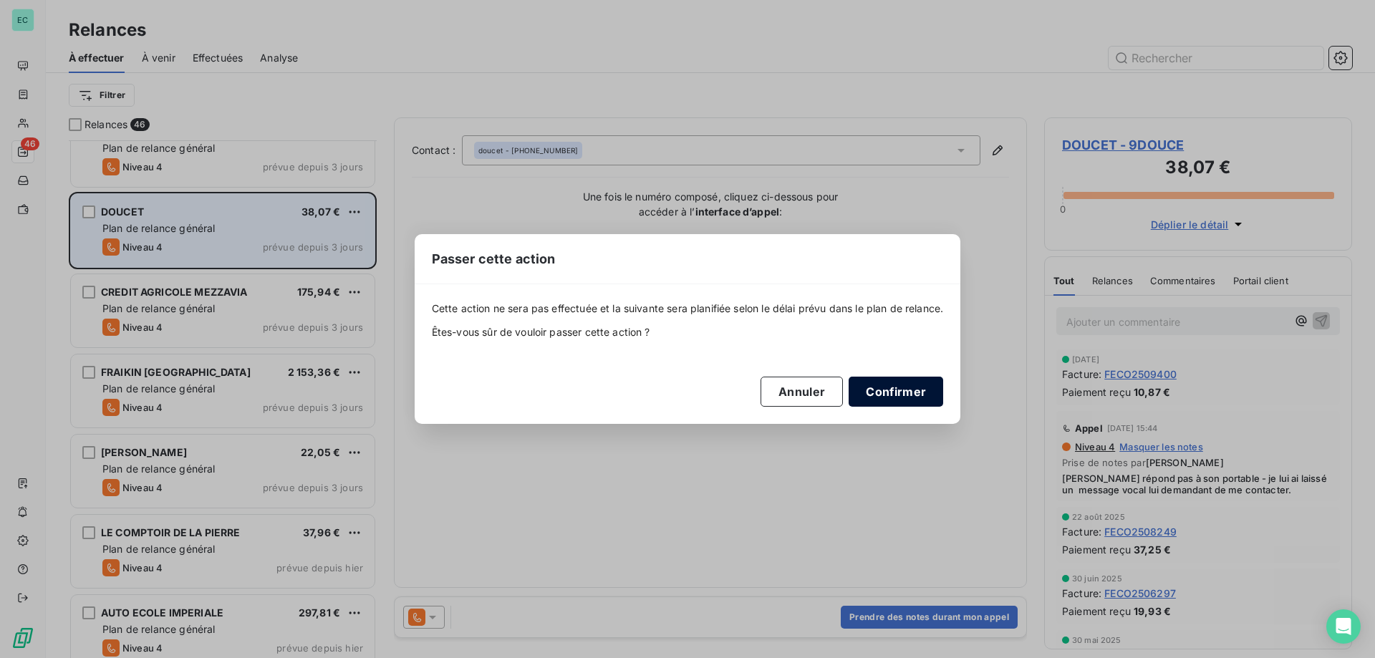
click at [866, 395] on button "Confirmer" at bounding box center [896, 392] width 95 height 30
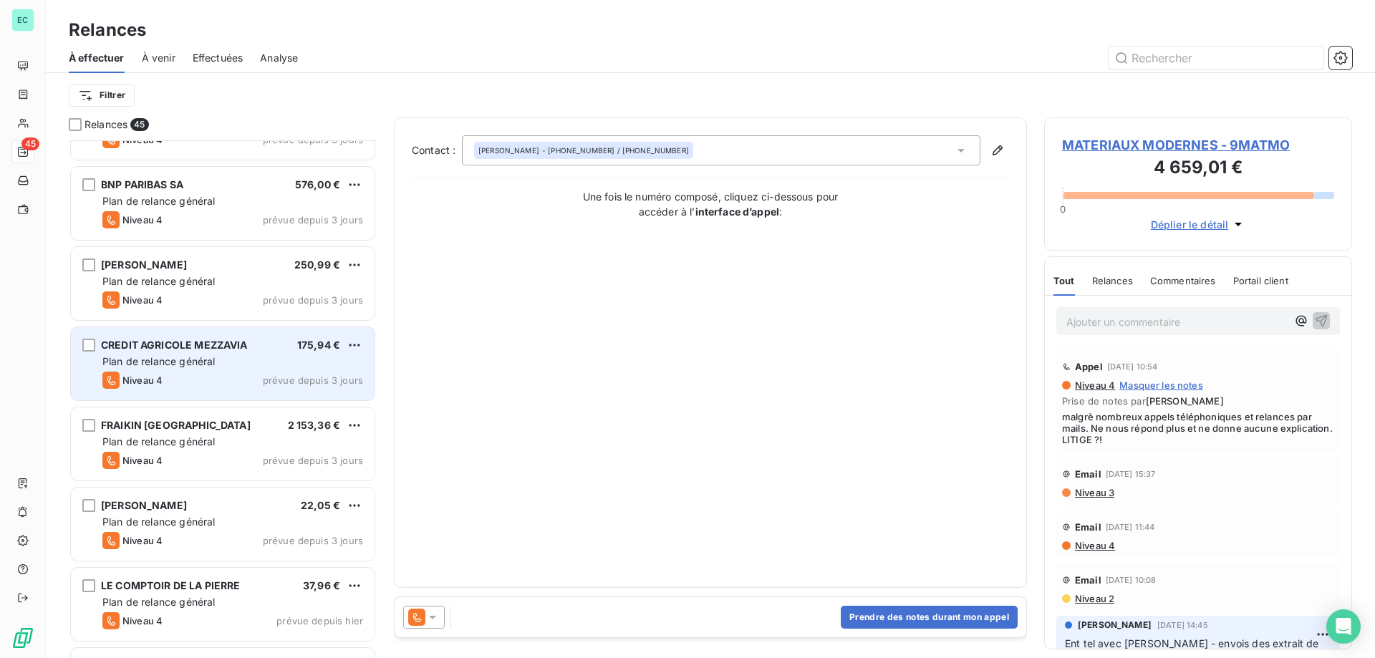
scroll to position [768, 0]
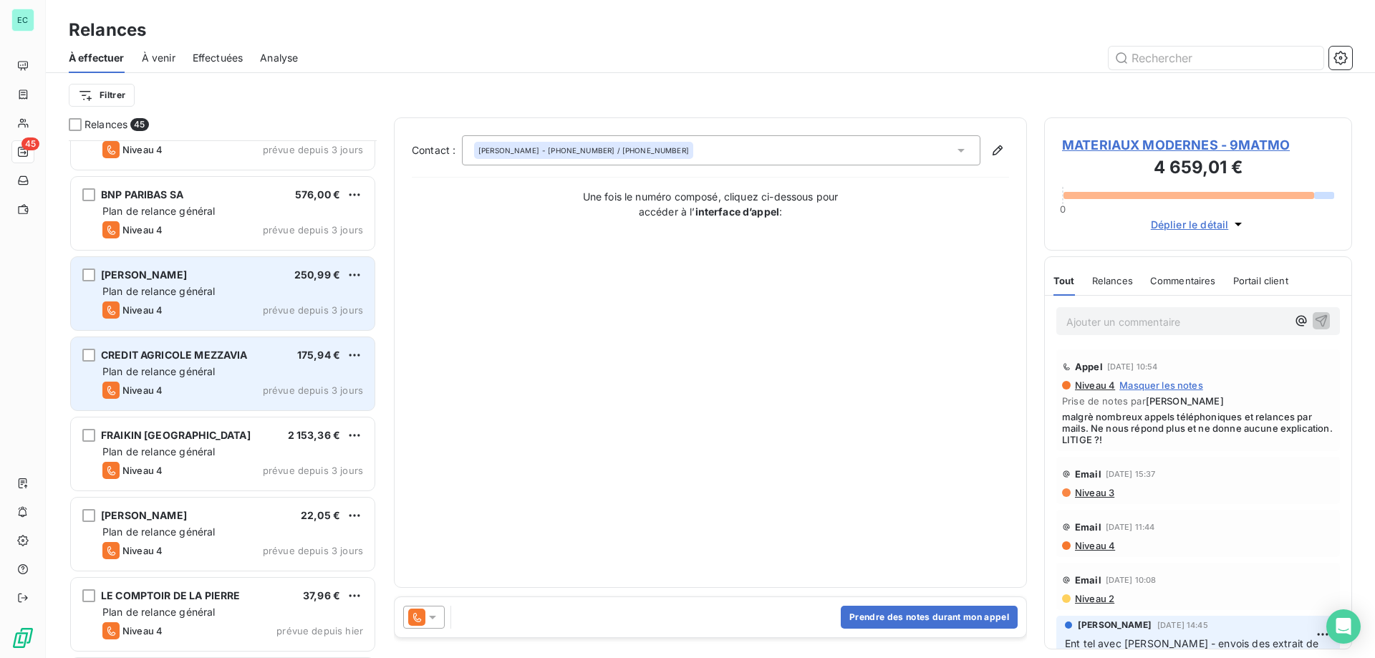
click at [284, 302] on div "Niveau 4 prévue depuis 3 jours" at bounding box center [232, 310] width 261 height 17
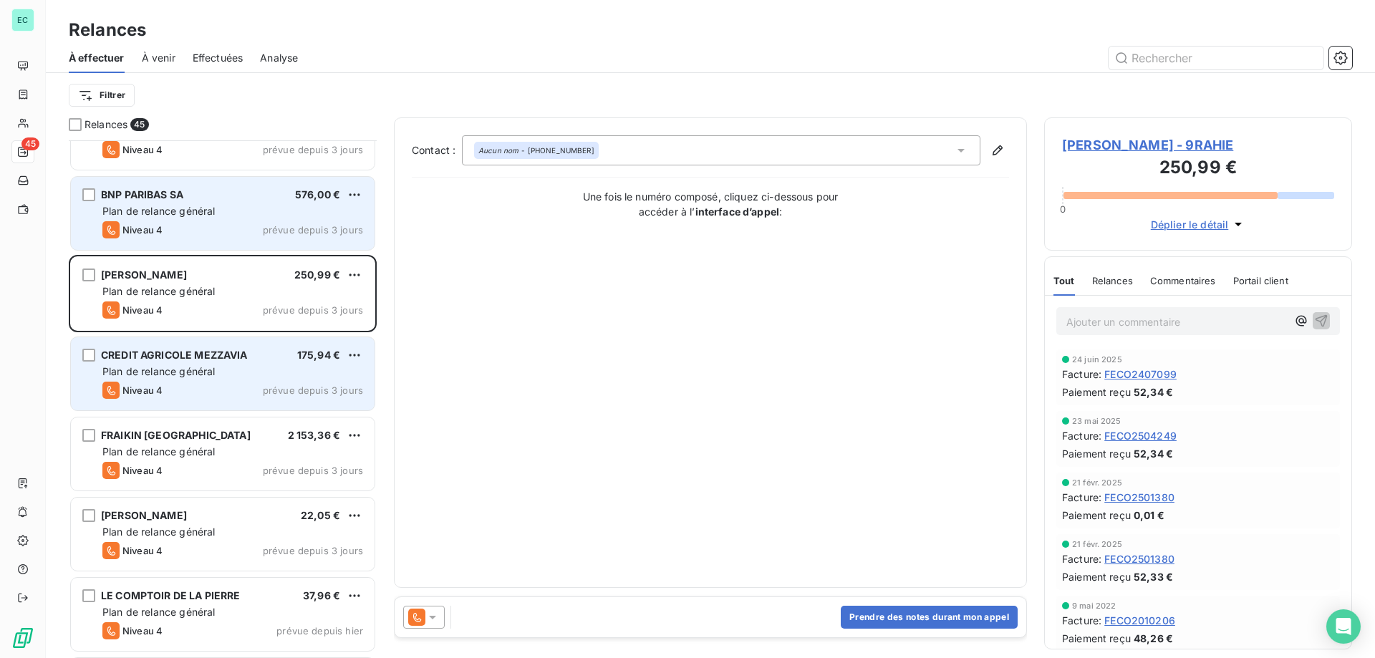
click at [240, 223] on div "Niveau 4 prévue depuis 3 jours" at bounding box center [232, 229] width 261 height 17
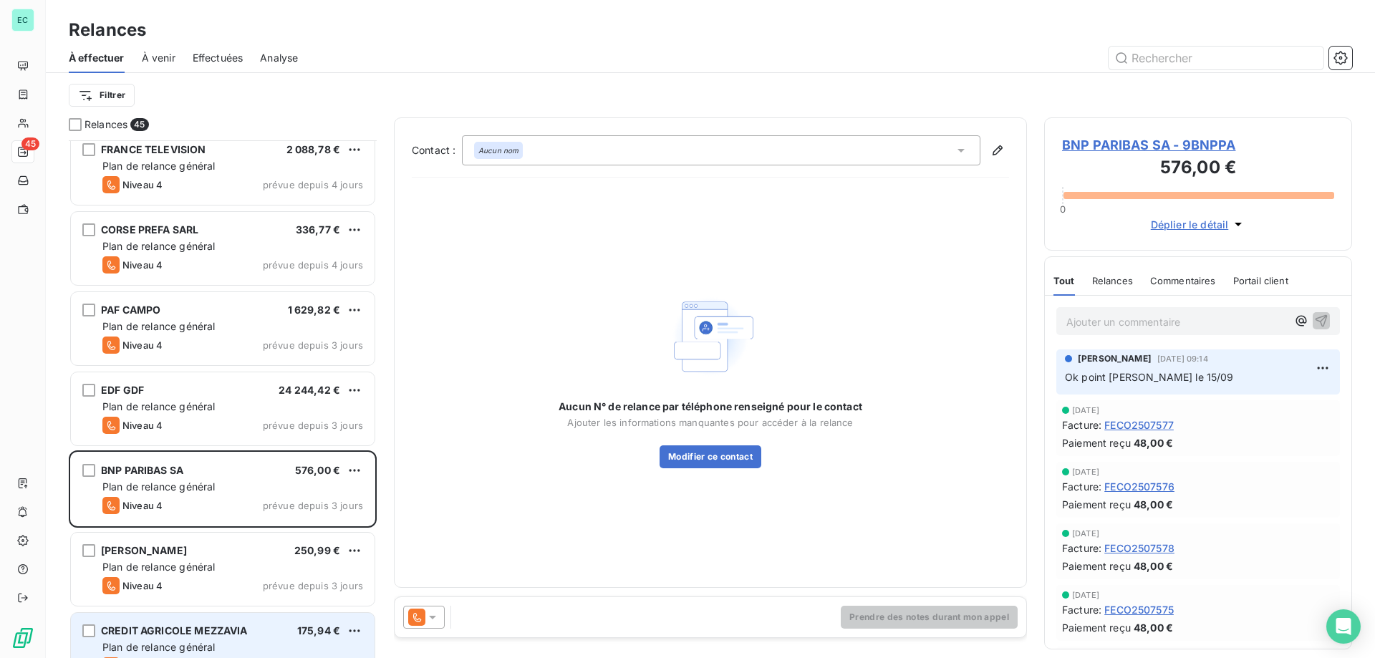
scroll to position [482, 0]
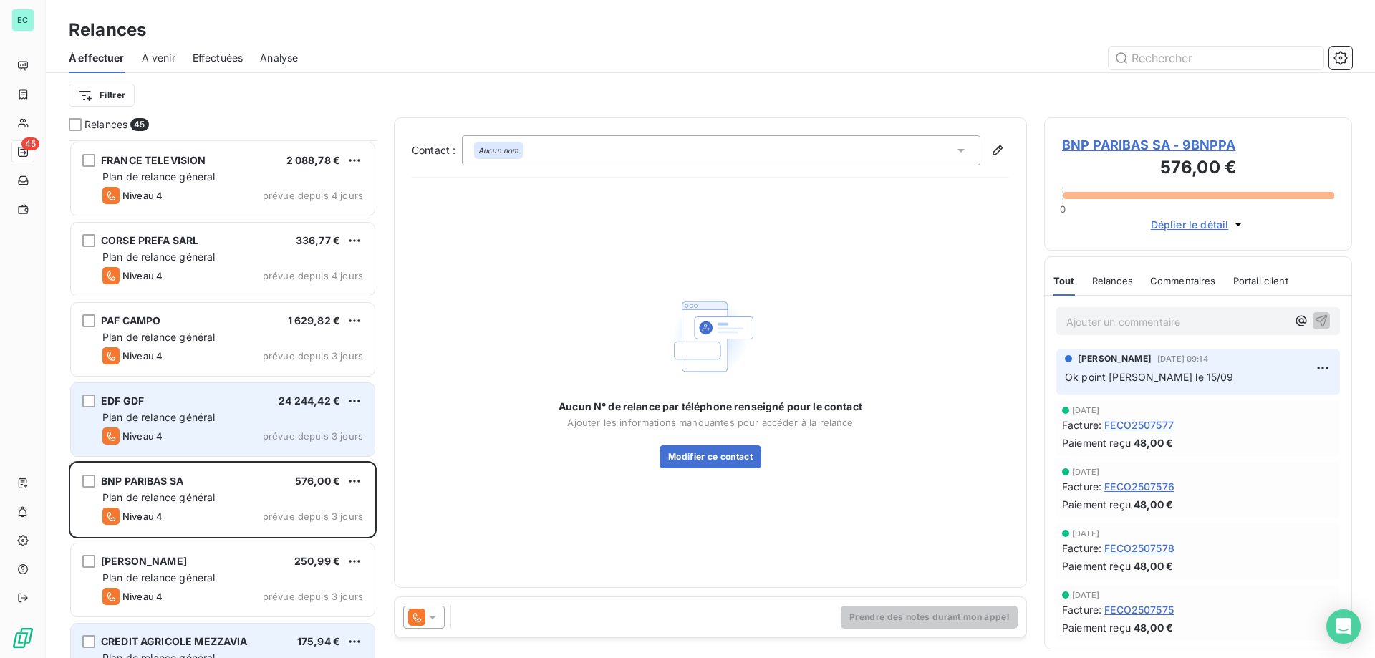
click at [289, 427] on div "EDF GDF 24 244,42 € Plan de relance général [PERSON_NAME] 4 prévue depuis 3 jou…" at bounding box center [223, 419] width 304 height 73
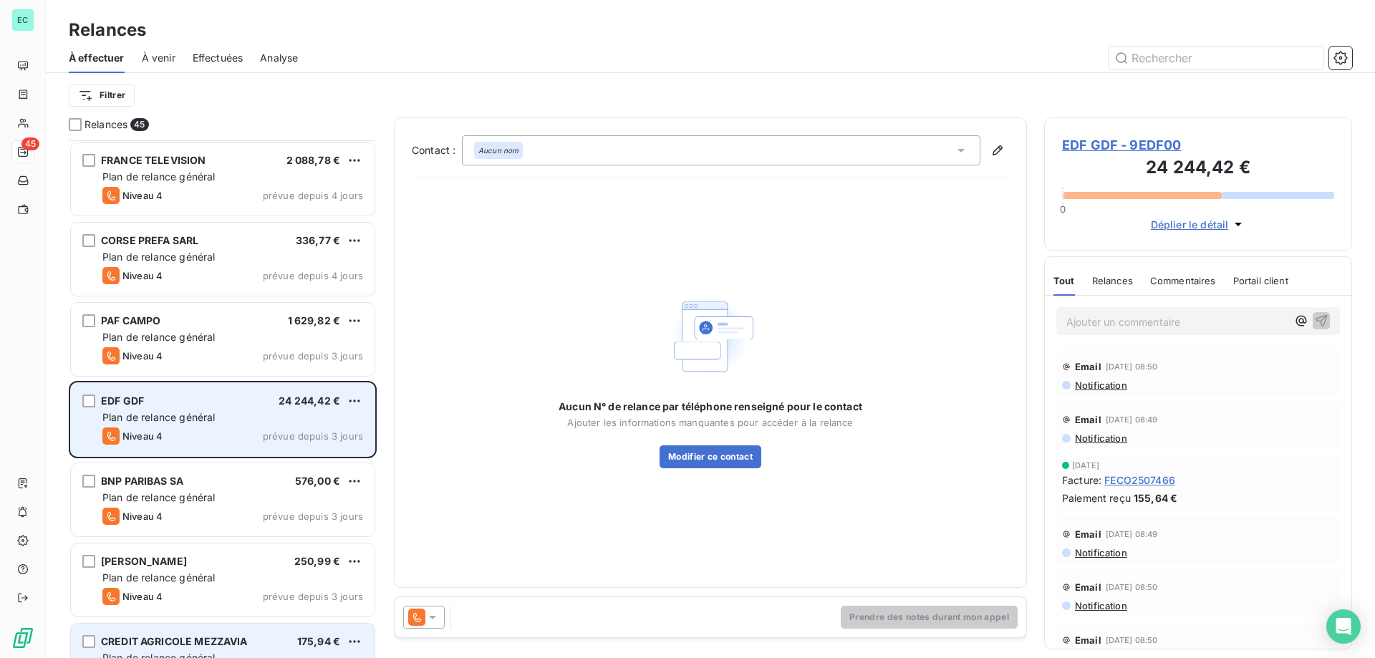
click at [289, 427] on div "EDF GDF 24 244,42 € Plan de relance général [PERSON_NAME] 4 prévue depuis 3 jou…" at bounding box center [223, 419] width 304 height 73
click at [286, 430] on span "prévue depuis 3 jours" at bounding box center [313, 435] width 100 height 11
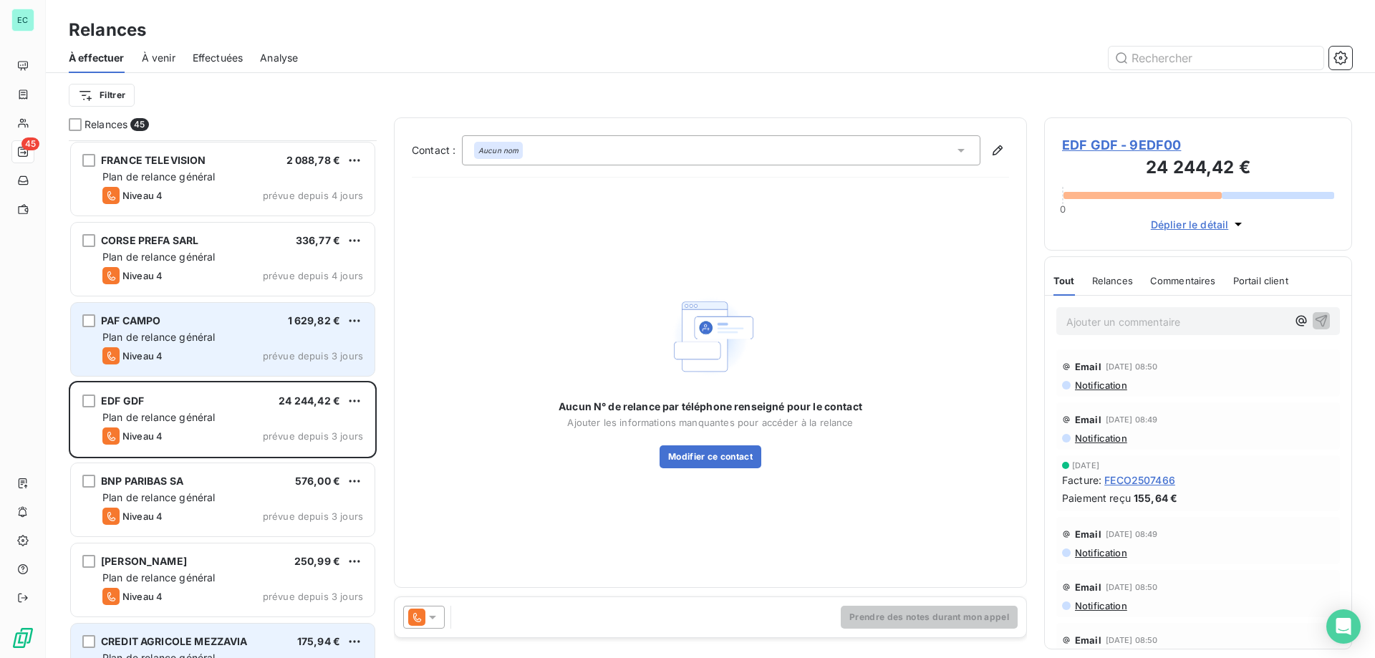
click at [286, 347] on div "PAF CAMPO 1 629,82 € Plan de relance général [PERSON_NAME] 4 prévue depuis 3 jo…" at bounding box center [223, 339] width 304 height 73
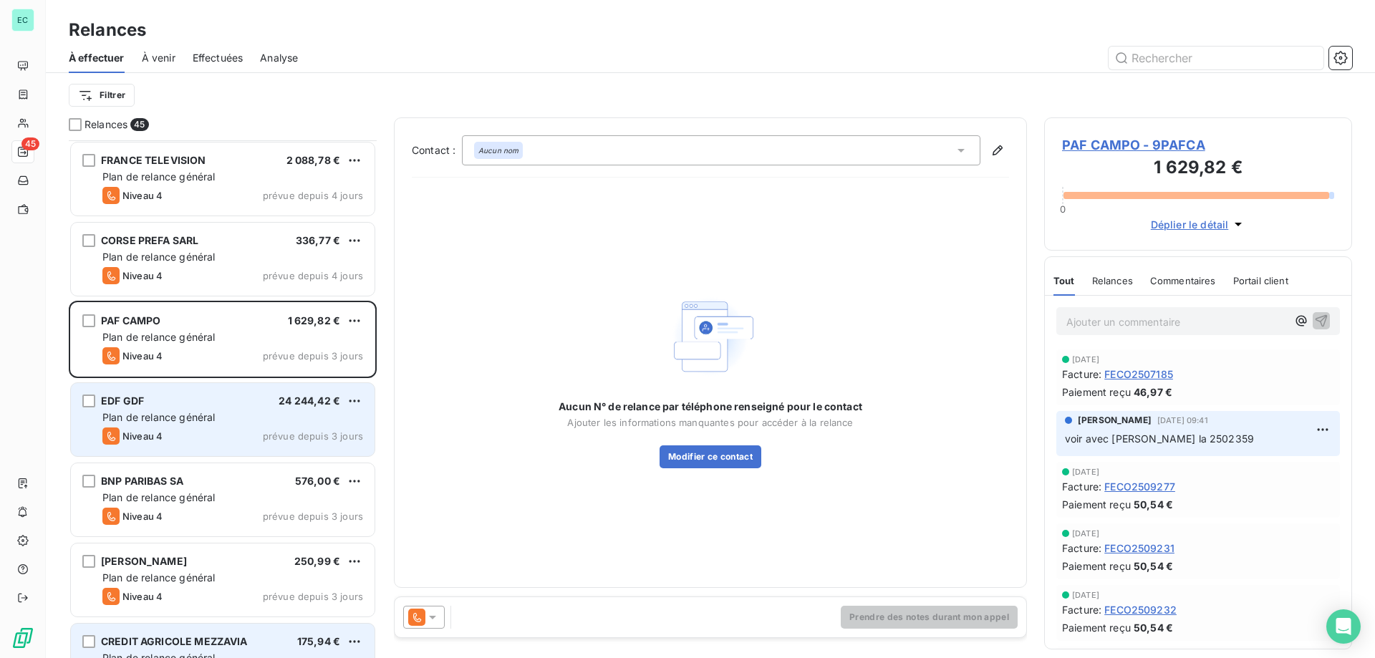
click at [347, 421] on div "Plan de relance général" at bounding box center [232, 417] width 261 height 14
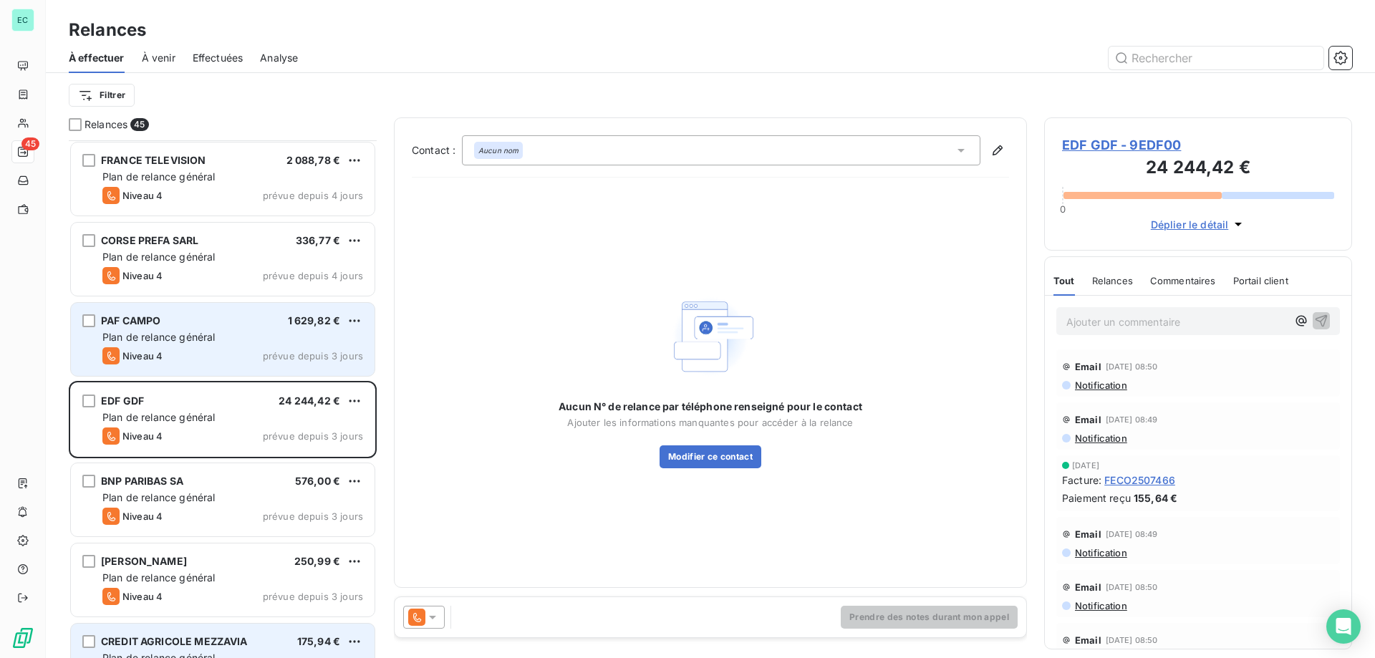
click at [348, 355] on span "prévue depuis 3 jours" at bounding box center [313, 355] width 100 height 11
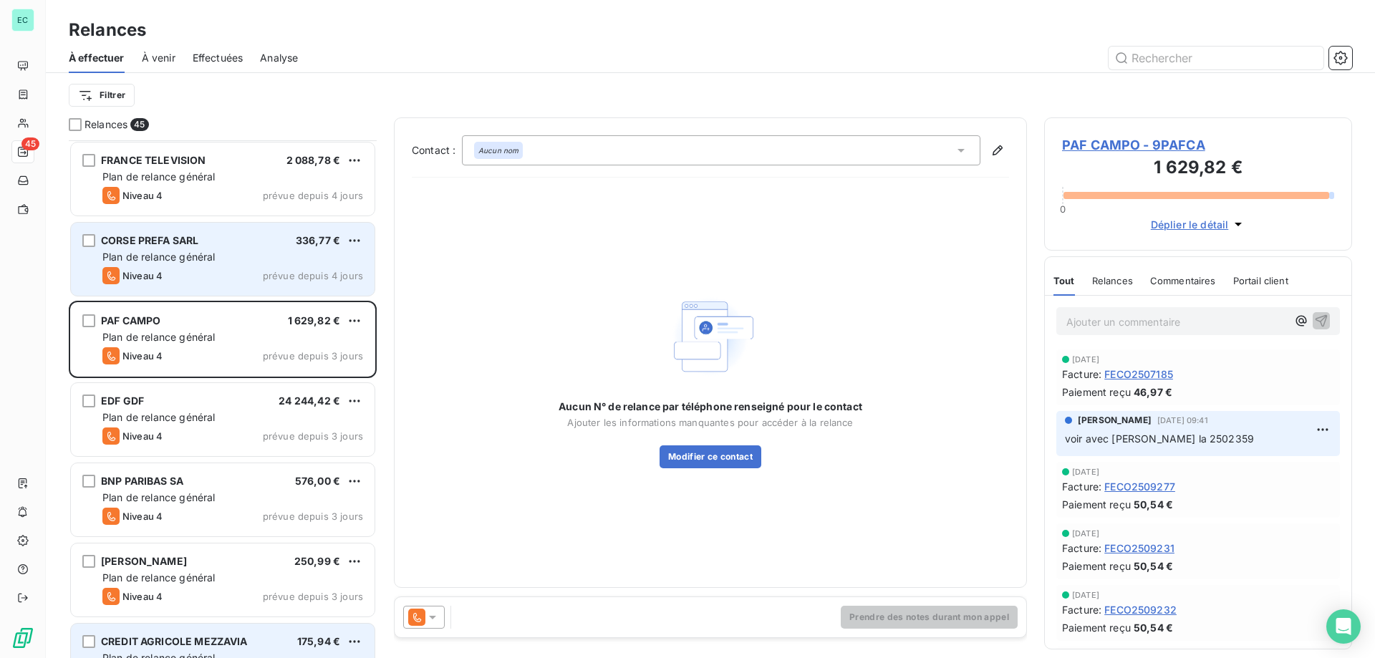
click at [270, 235] on div "CORSE PREFA SARL 336,77 €" at bounding box center [232, 240] width 261 height 13
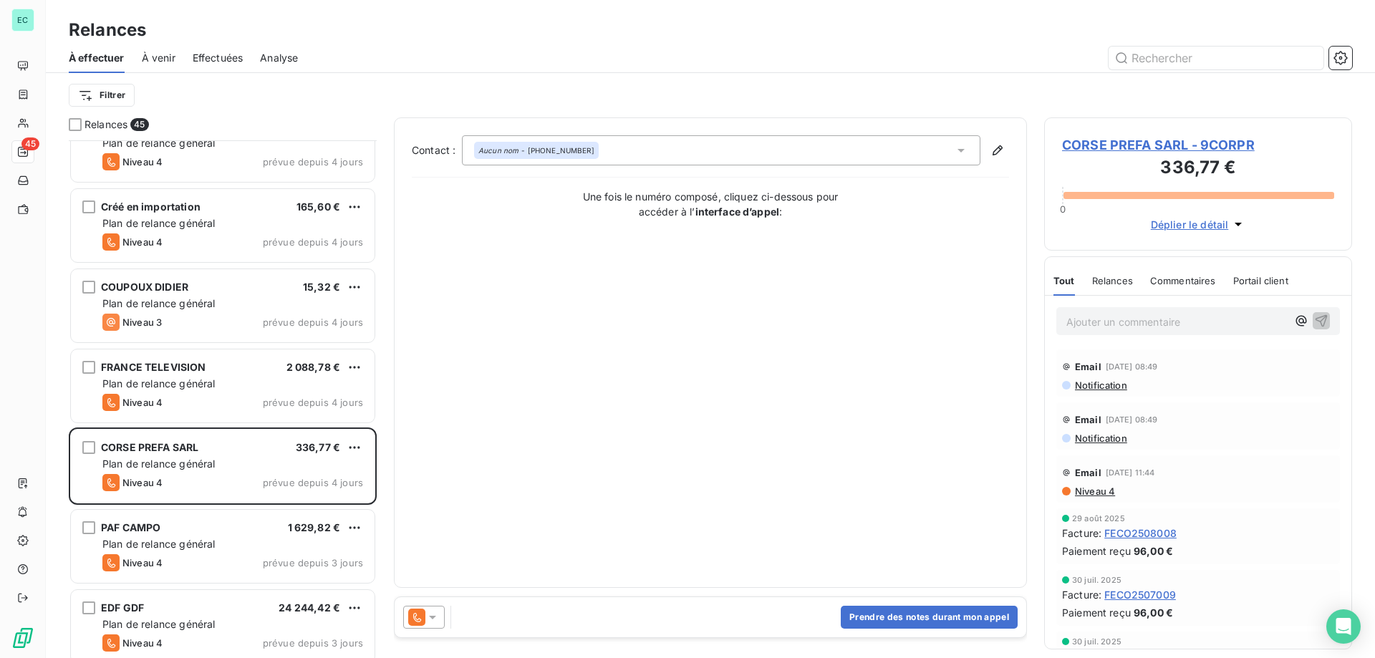
scroll to position [267, 0]
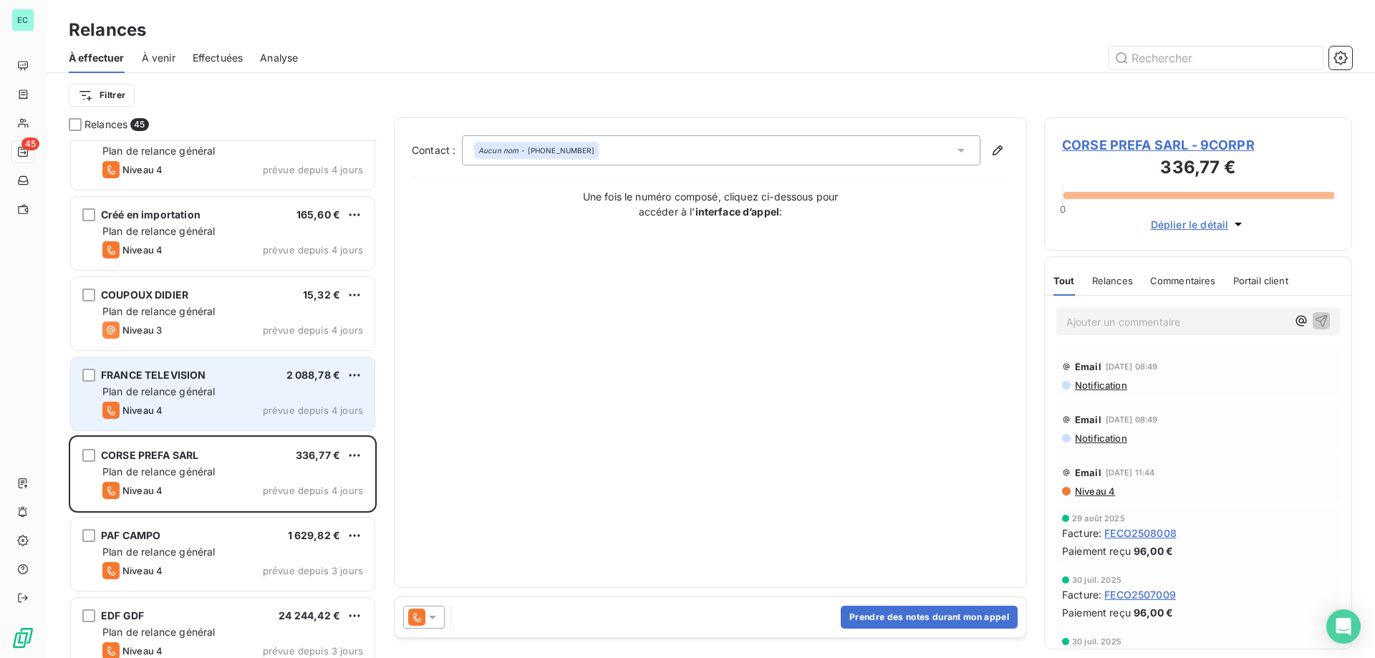
click at [307, 392] on div "Plan de relance général" at bounding box center [232, 392] width 261 height 14
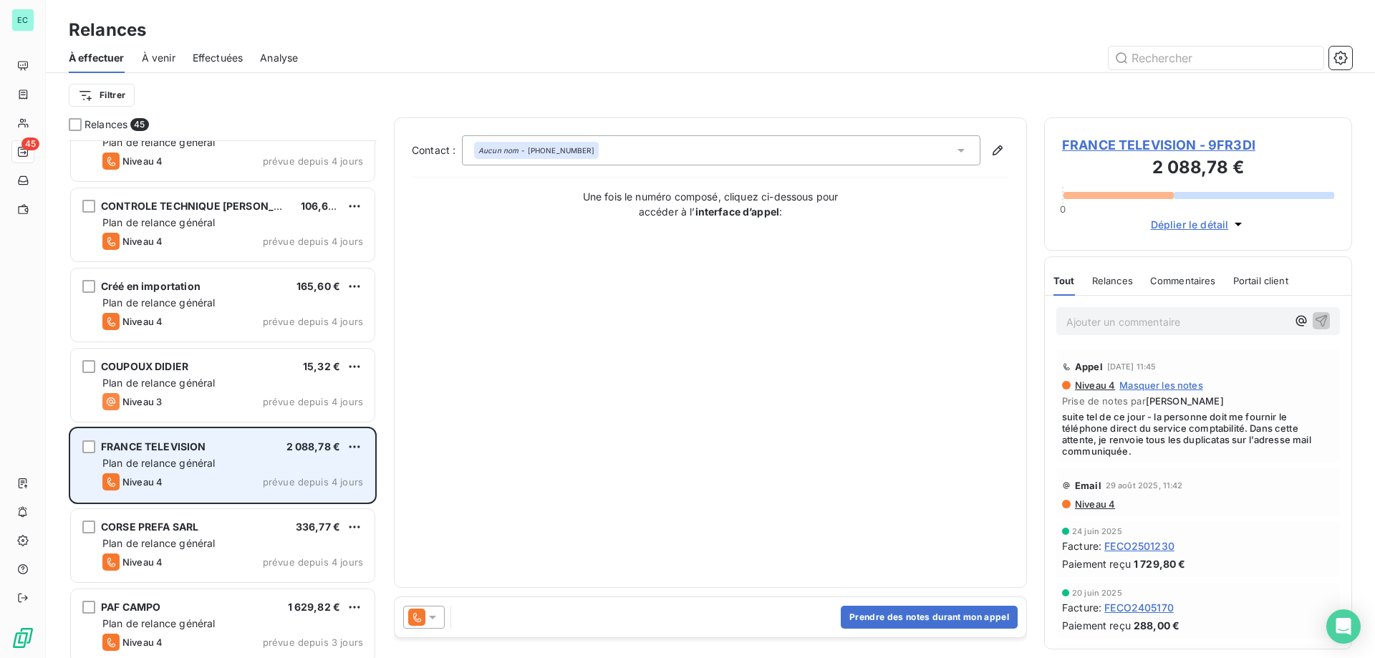
scroll to position [267, 0]
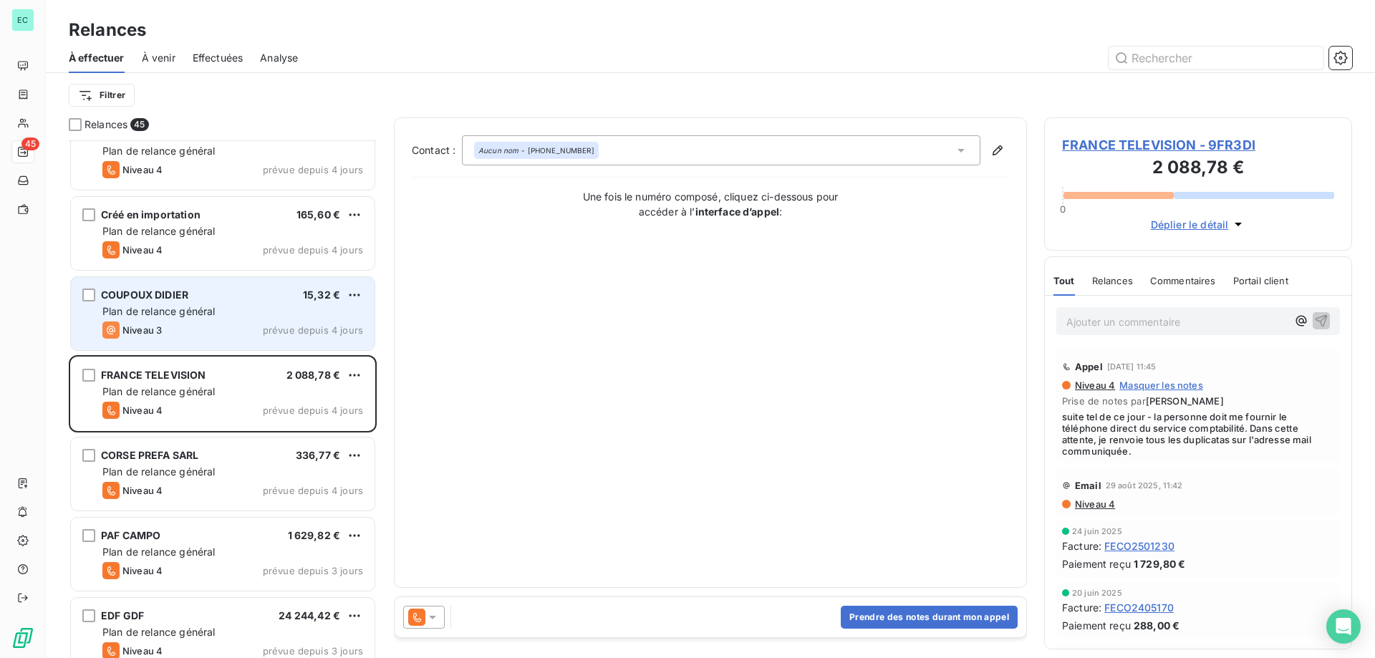
click at [307, 320] on div "COUPOUX DIDIER 15,32 € Plan de relance général [PERSON_NAME] 3 prévue depuis 4 …" at bounding box center [223, 313] width 304 height 73
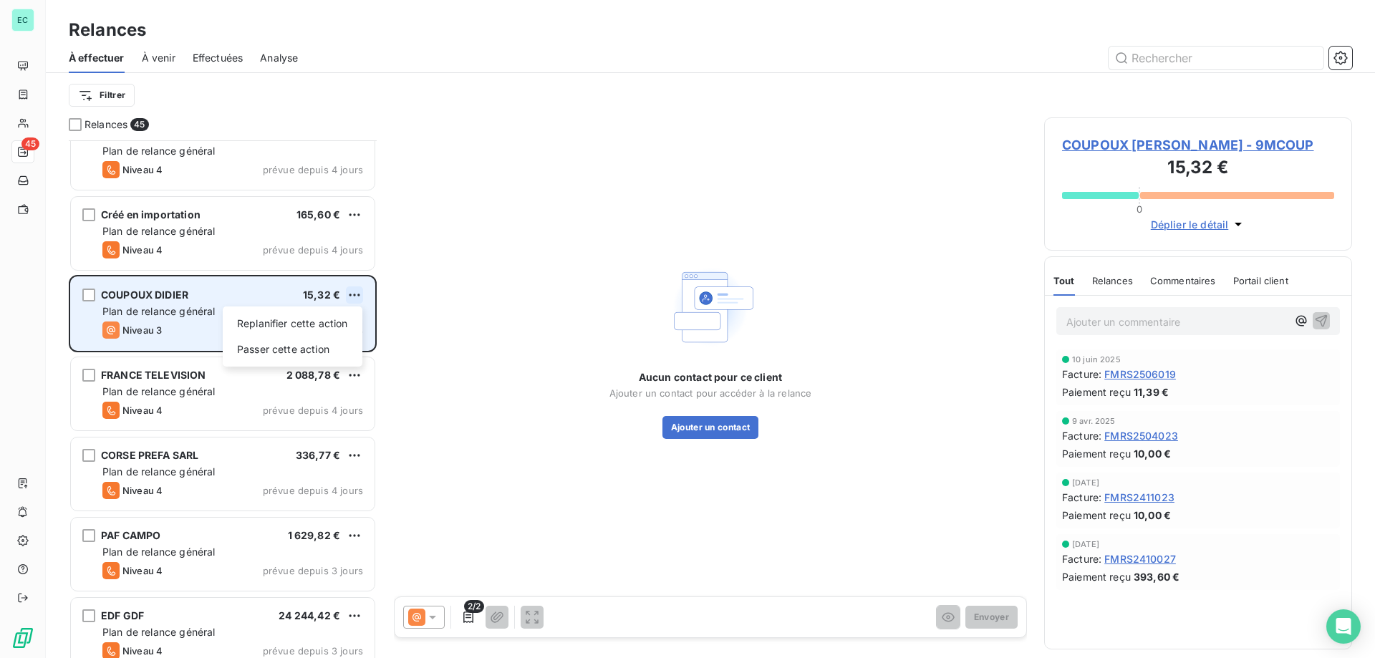
click at [358, 297] on html "EC 45 Relances À effectuer À venir Effectuées Analyse Filtrer Relances 45 CORSE…" at bounding box center [687, 329] width 1375 height 658
click at [309, 358] on div "Passer cette action" at bounding box center [292, 349] width 128 height 23
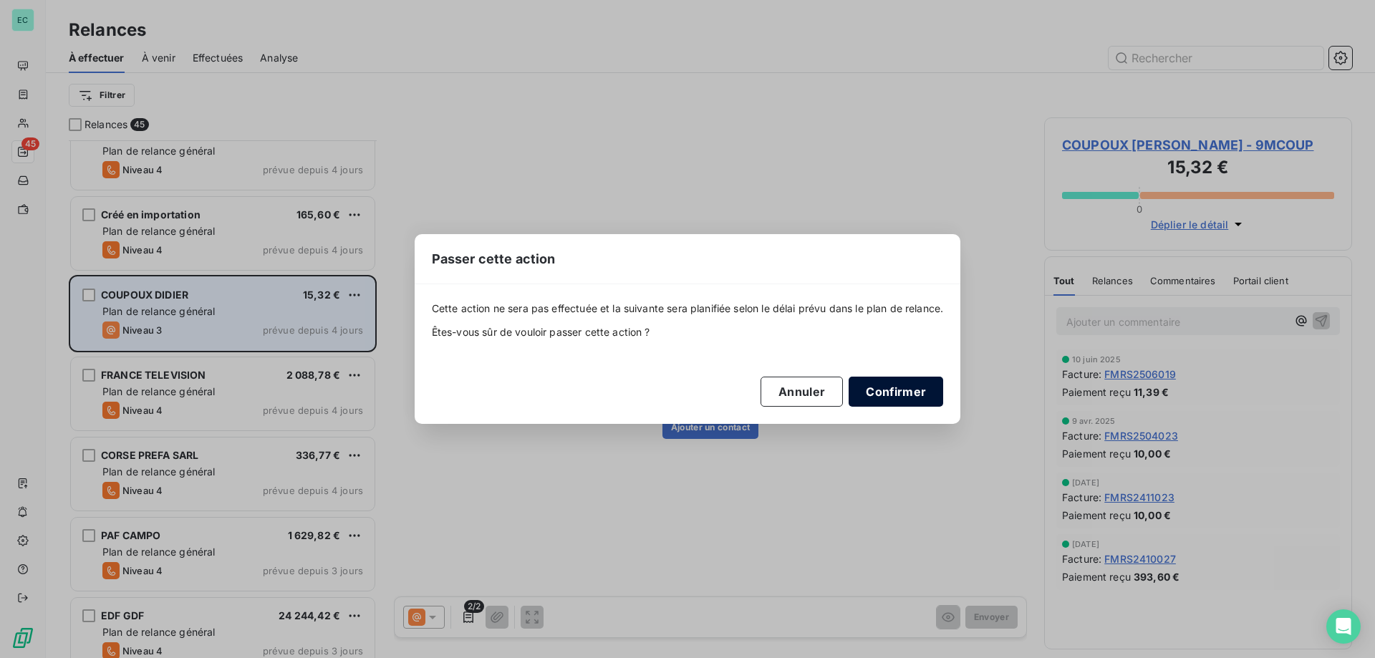
click at [898, 385] on button "Confirmer" at bounding box center [896, 392] width 95 height 30
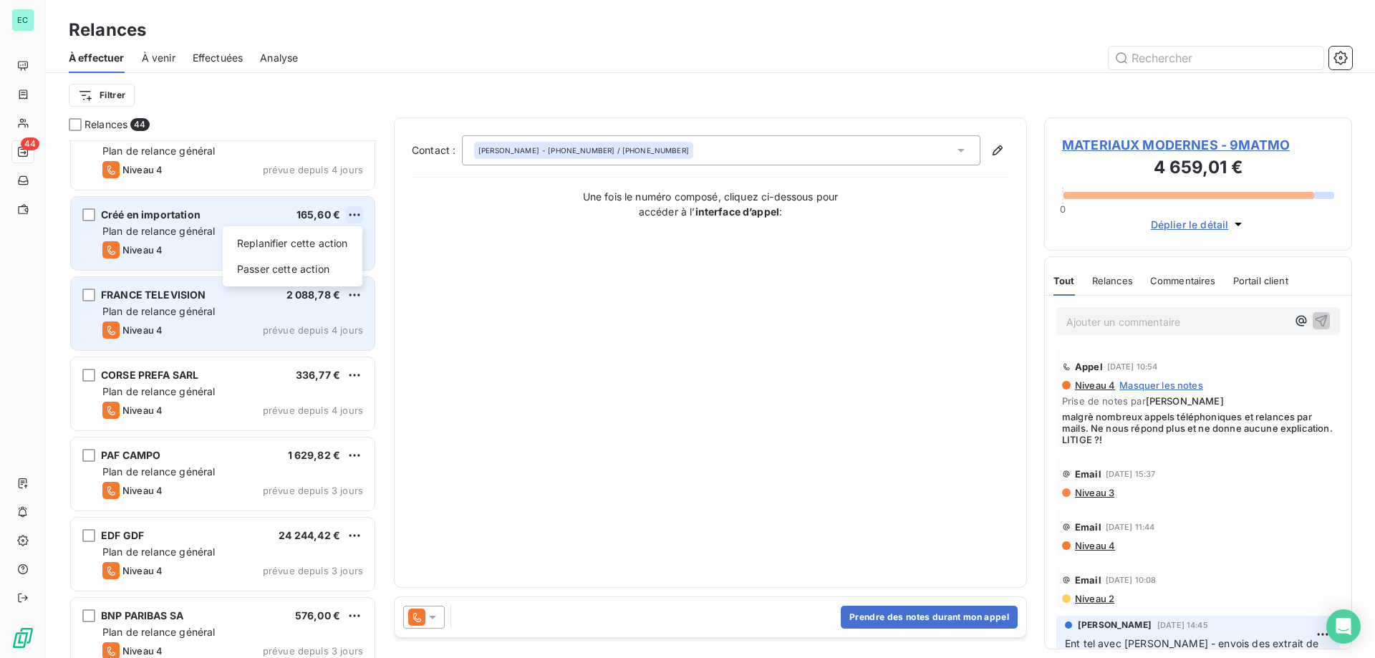
click at [350, 220] on html "EC 44 Relances À effectuer À venir Effectuées Analyse Filtrer Relances 44 CORSE…" at bounding box center [687, 329] width 1375 height 658
click at [337, 268] on div "Passer cette action" at bounding box center [292, 269] width 128 height 23
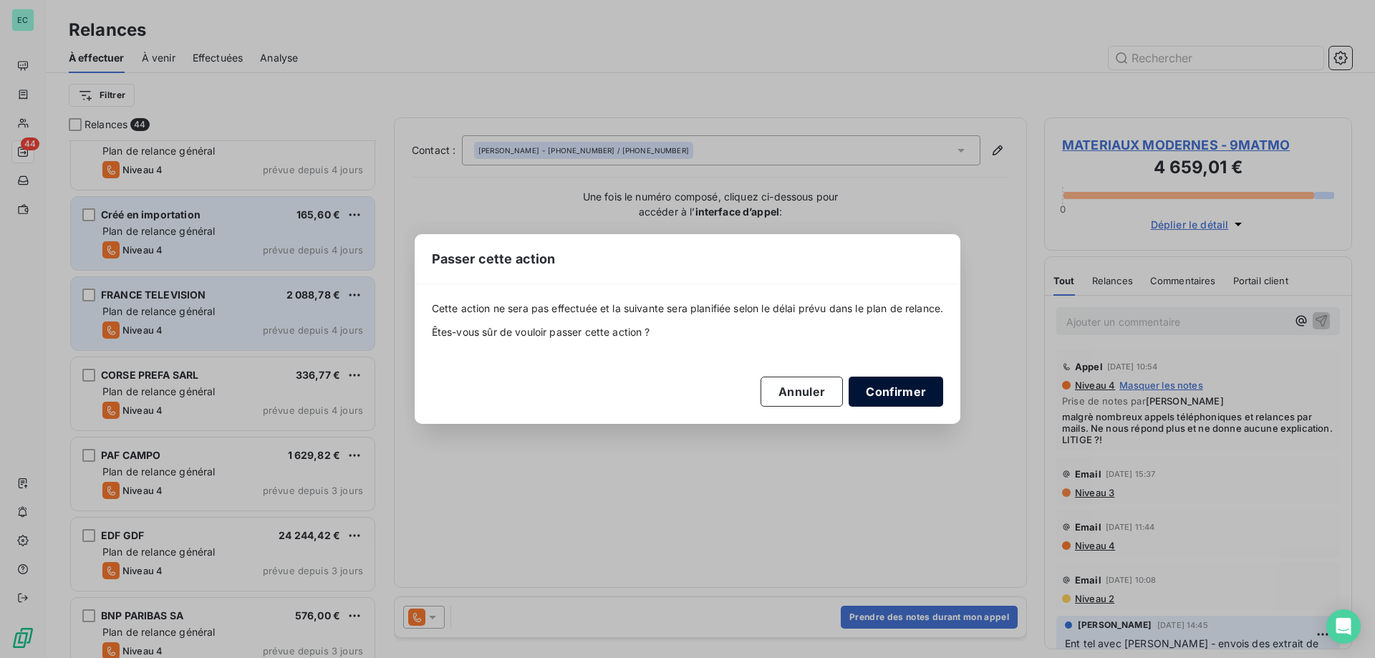
click at [894, 395] on button "Confirmer" at bounding box center [896, 392] width 95 height 30
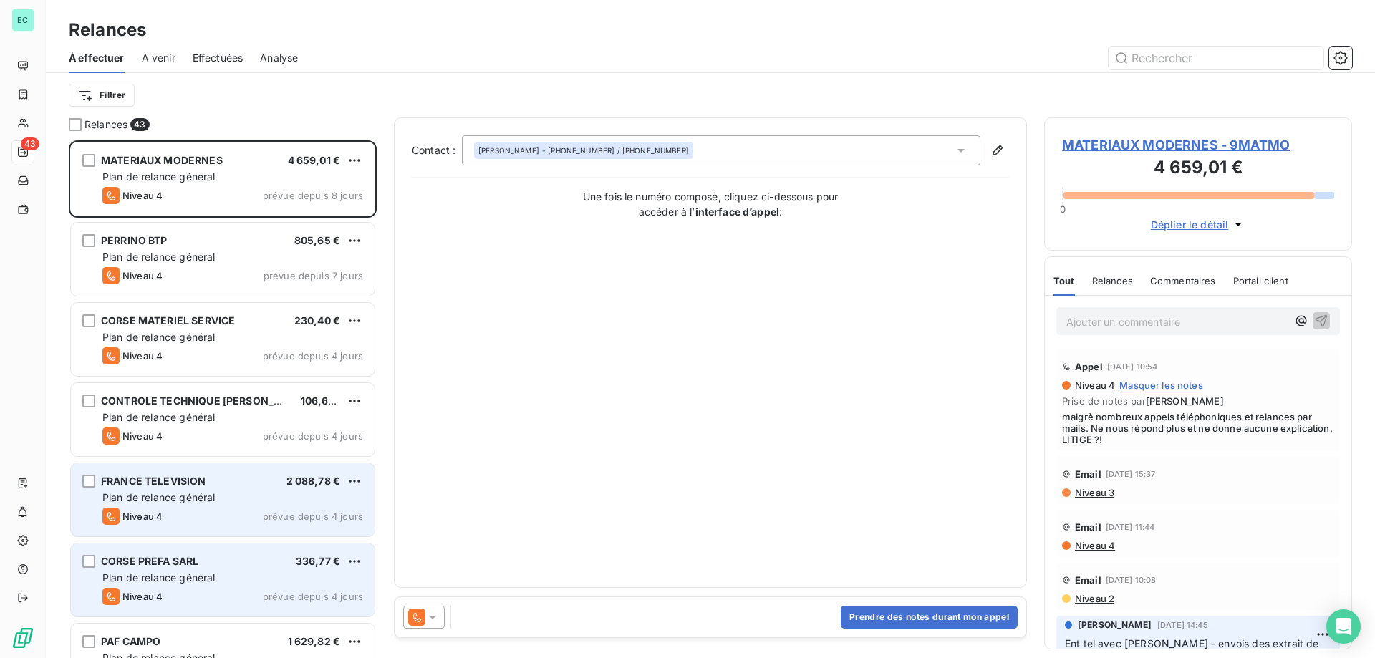
click at [834, 397] on div "Contact : [PERSON_NAME] - [PHONE_NUMBER] / [PHONE_NUMBER] Une fois le numéro co…" at bounding box center [710, 352] width 597 height 435
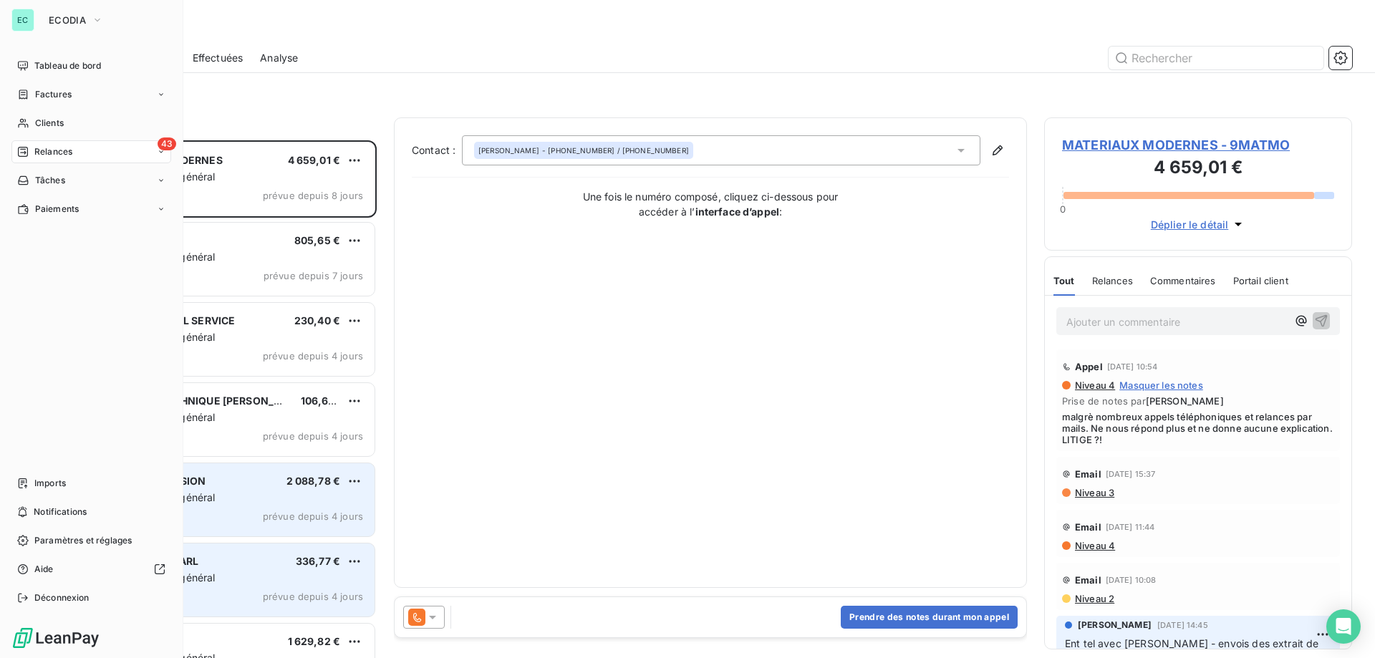
click at [40, 21] on button "ECODIA" at bounding box center [76, 20] width 72 height 23
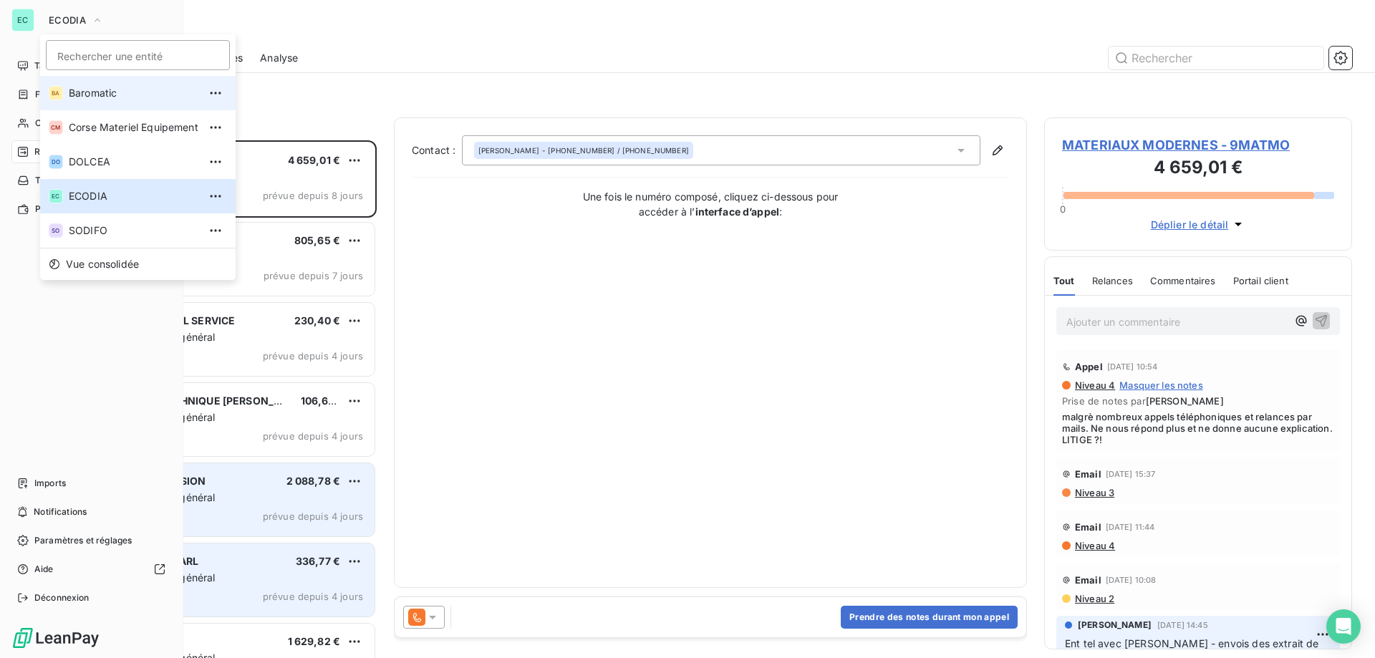
click at [143, 97] on span "Baromatic" at bounding box center [134, 93] width 130 height 14
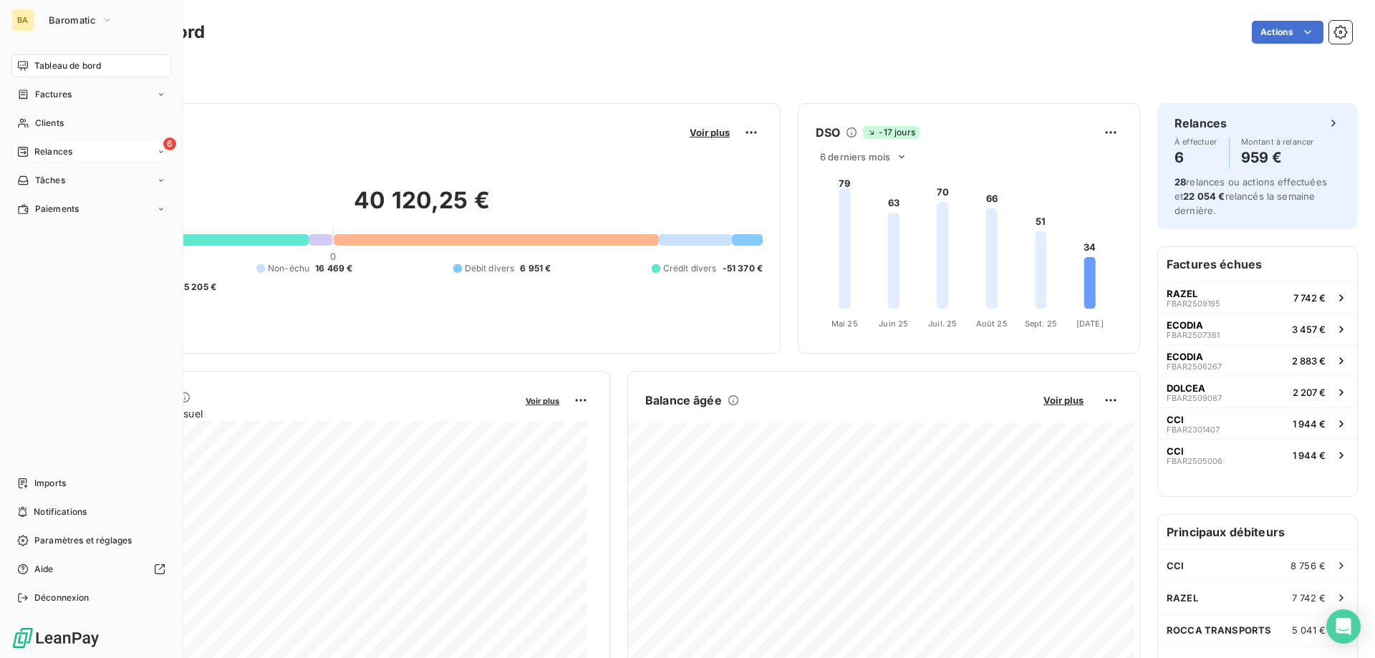
click at [55, 160] on div "6 Relances" at bounding box center [91, 151] width 160 height 23
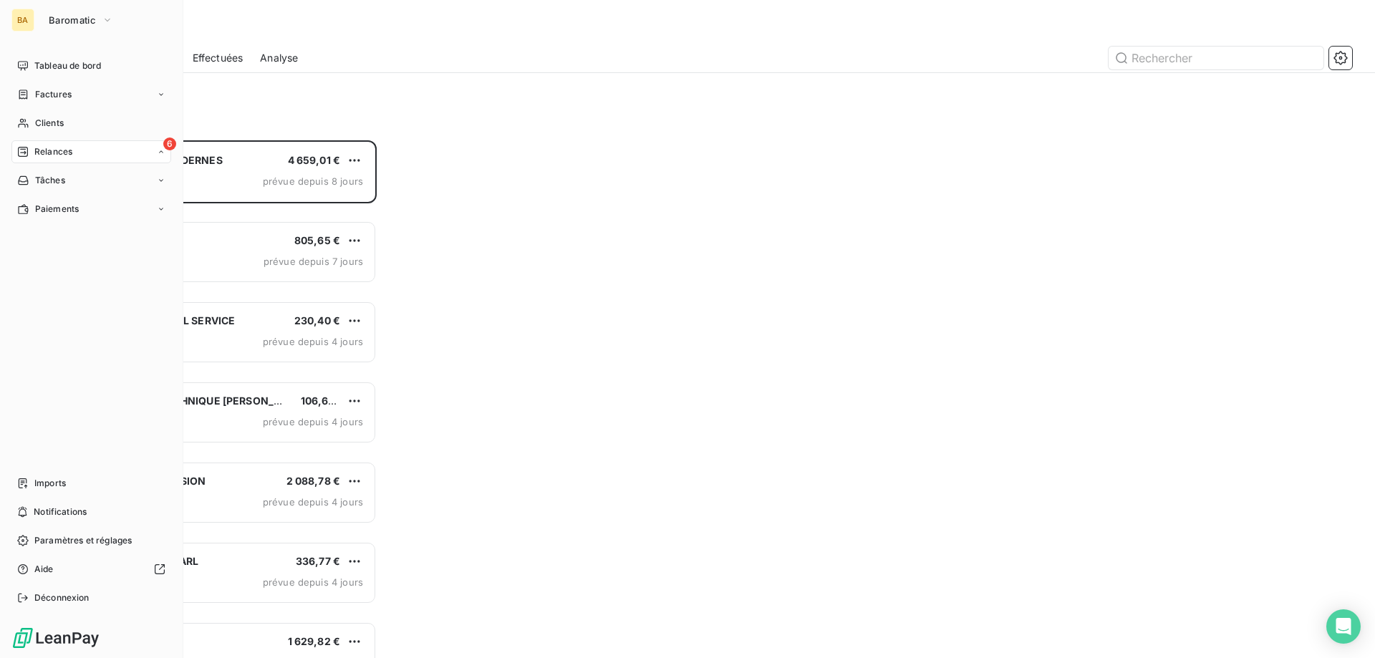
scroll to position [507, 297]
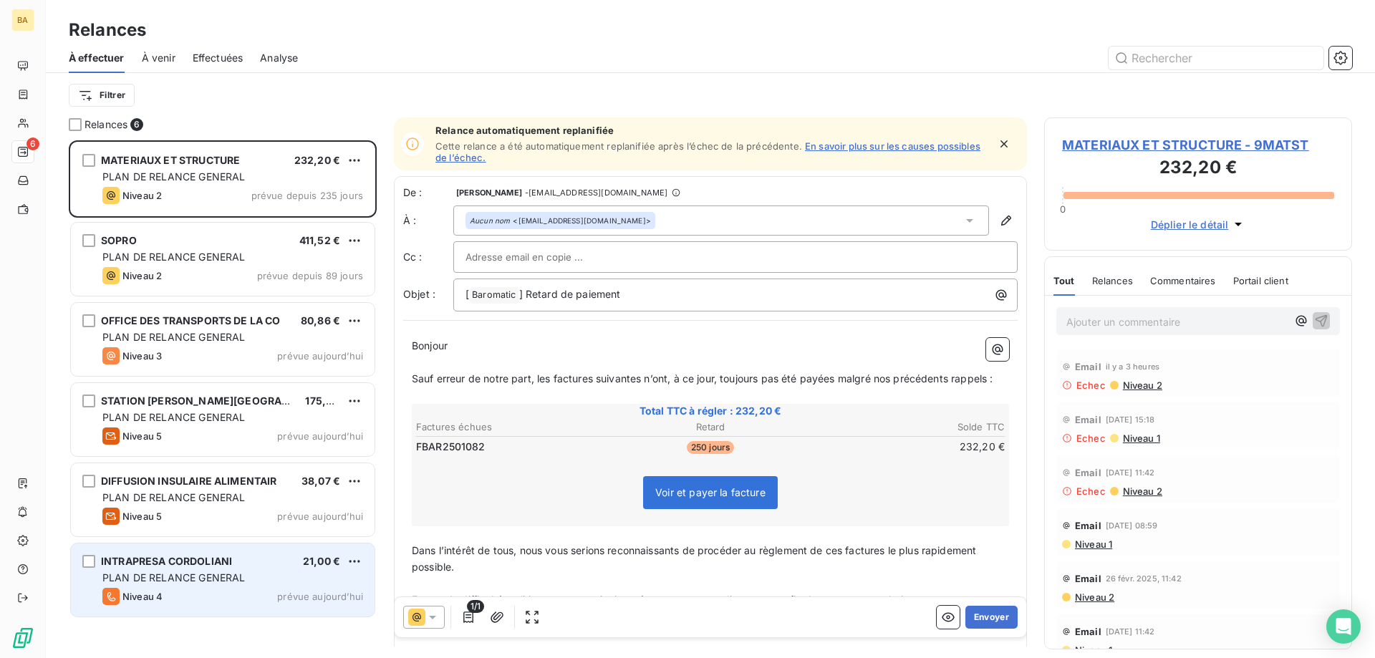
click at [296, 584] on div "PLAN DE RELANCE GENERAL" at bounding box center [232, 578] width 261 height 14
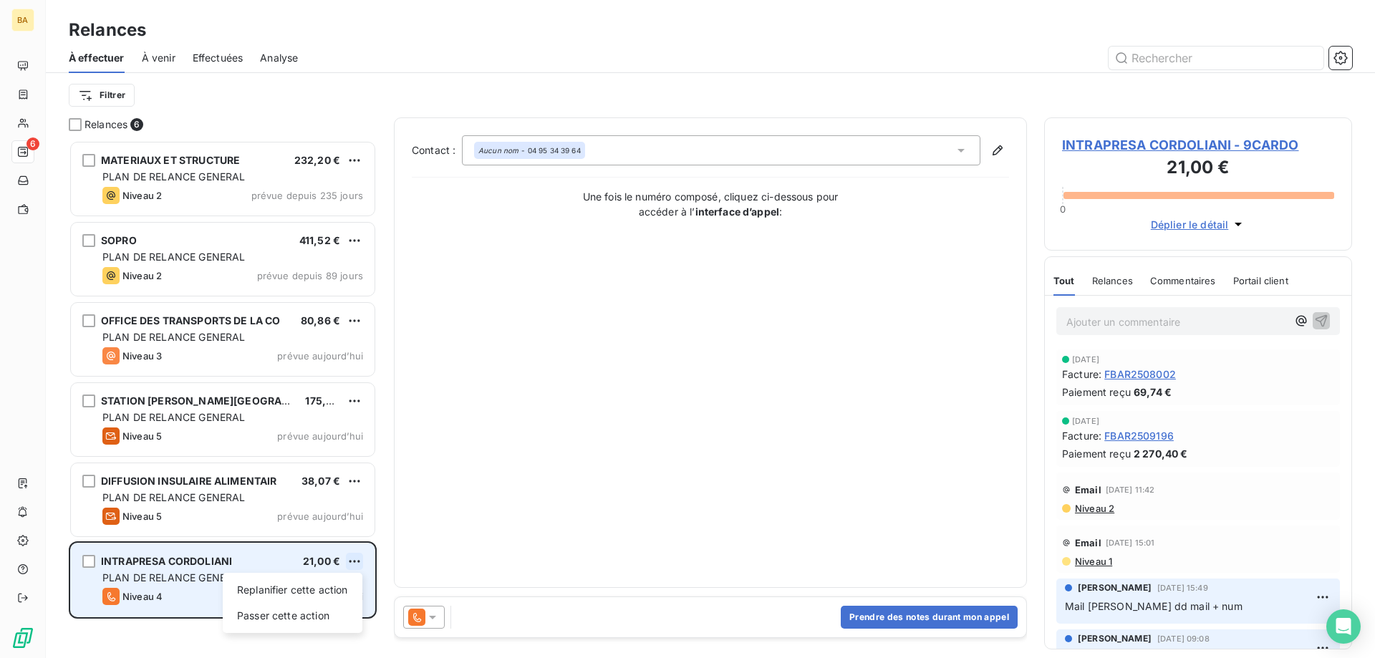
click at [352, 561] on html "BA 6 Relances À effectuer À venir Effectuées Analyse Filtrer Relances 6 MATERIA…" at bounding box center [687, 329] width 1375 height 658
click at [314, 619] on div "Passer cette action" at bounding box center [292, 615] width 128 height 23
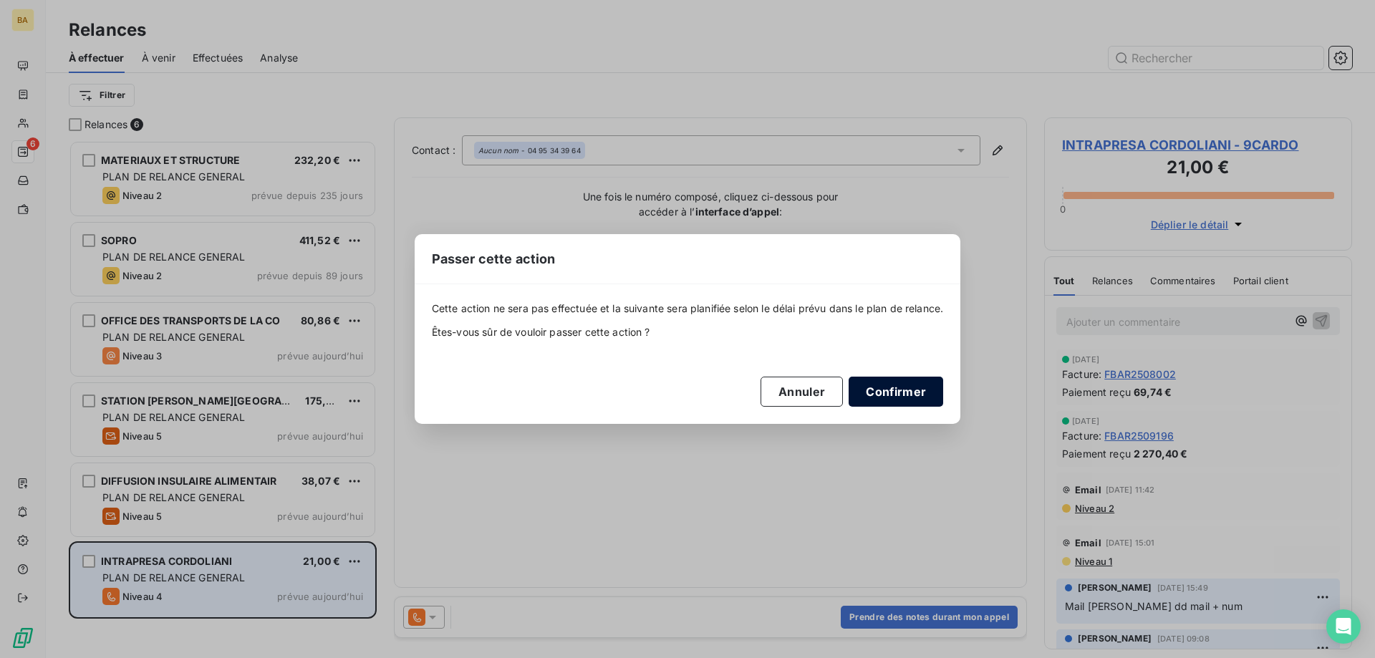
click at [895, 391] on button "Confirmer" at bounding box center [896, 392] width 95 height 30
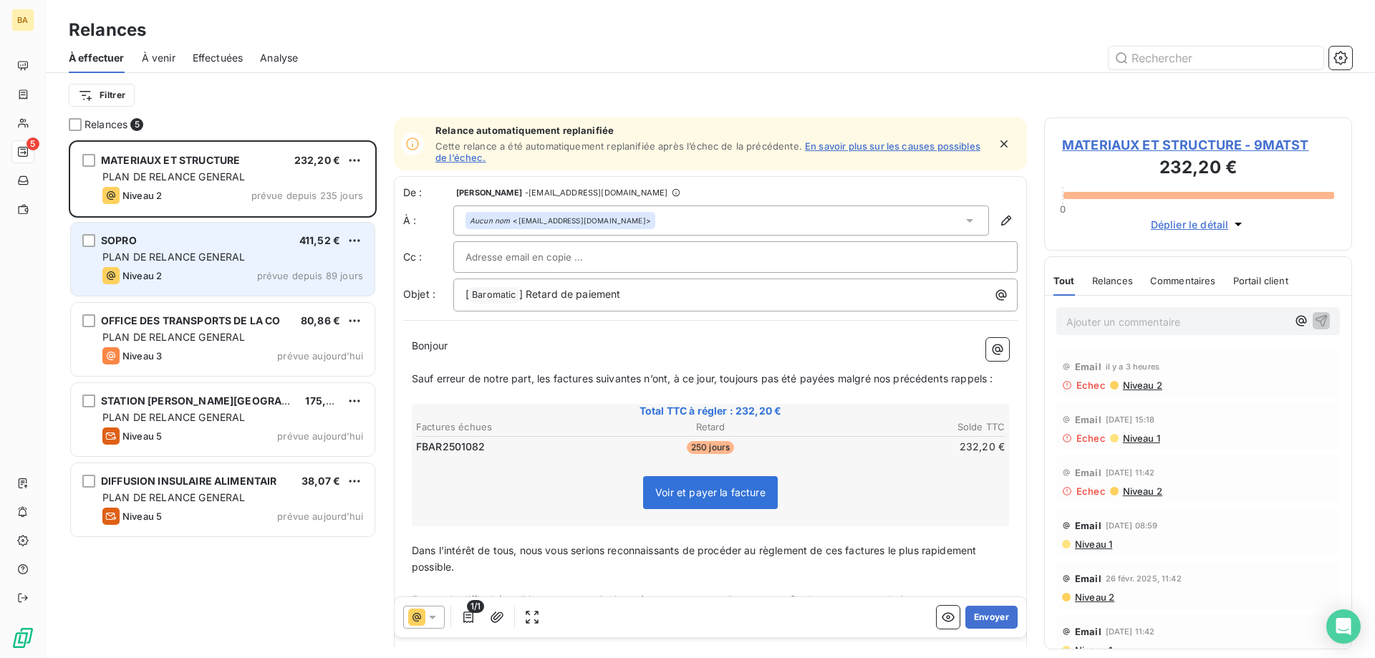
click at [308, 271] on span "prévue depuis 89 jours" at bounding box center [310, 275] width 106 height 11
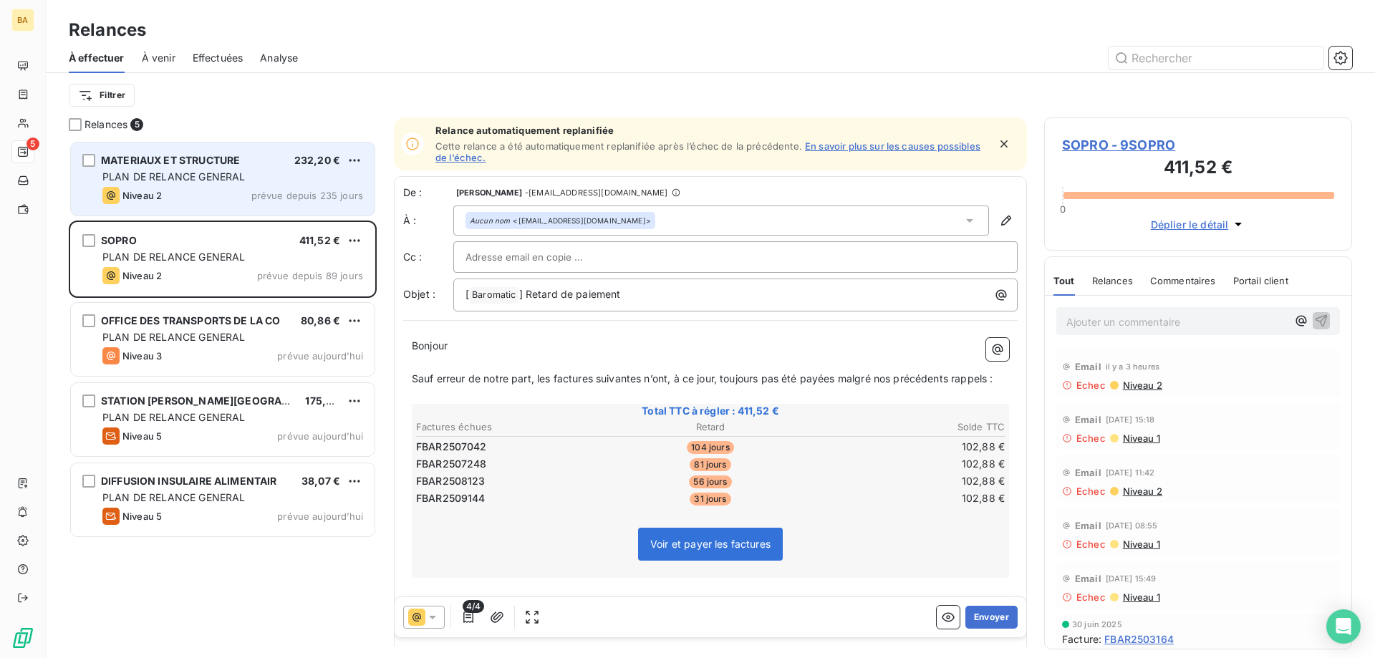
click at [323, 191] on span "prévue depuis 235 jours" at bounding box center [307, 195] width 112 height 11
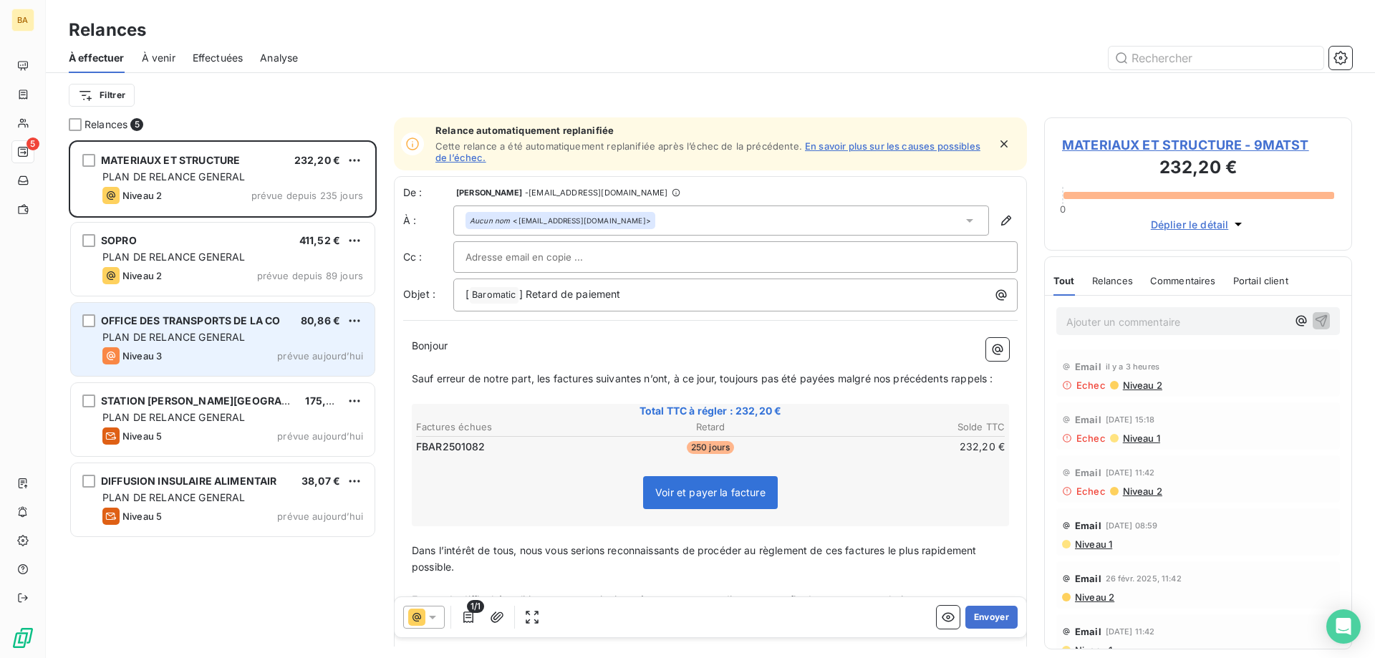
click at [233, 343] on div "PLAN DE RELANCE GENERAL" at bounding box center [232, 337] width 261 height 14
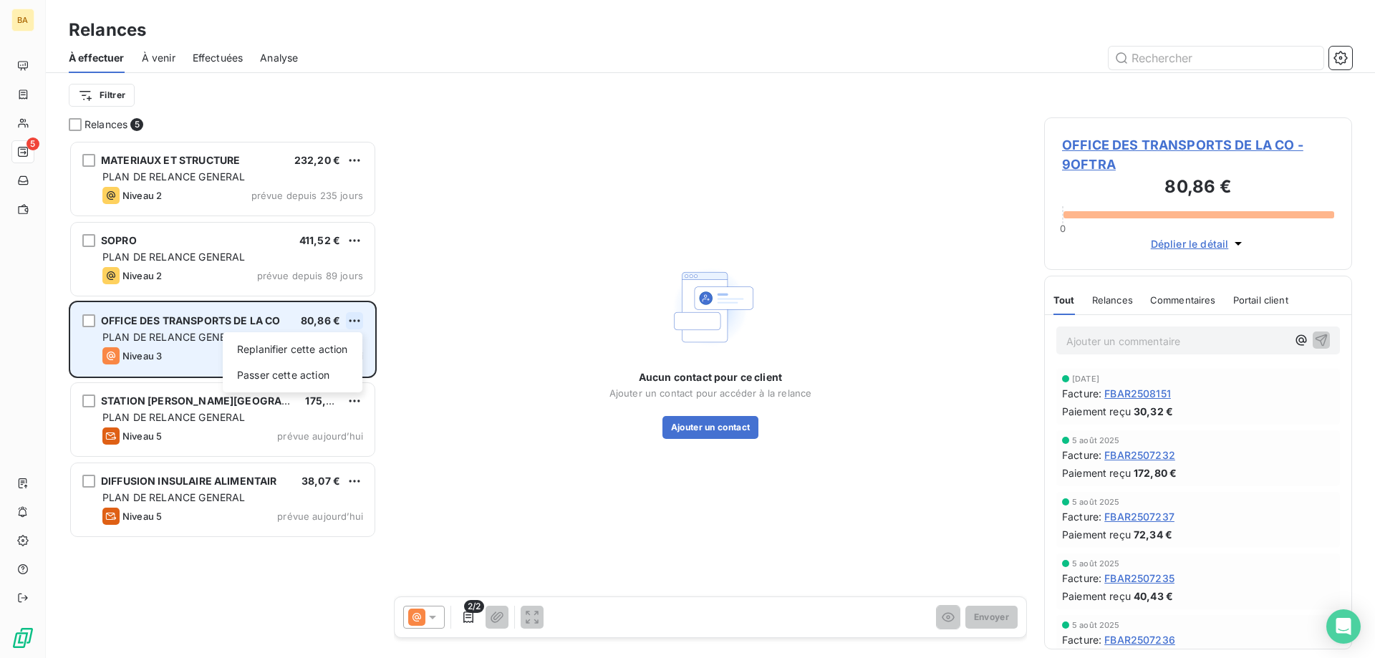
click at [362, 319] on html "BA 5 Relances À effectuer À venir Effectuées Analyse Filtrer Relances 5 MATERIA…" at bounding box center [687, 329] width 1375 height 658
click at [344, 372] on div "Passer cette action" at bounding box center [292, 375] width 128 height 23
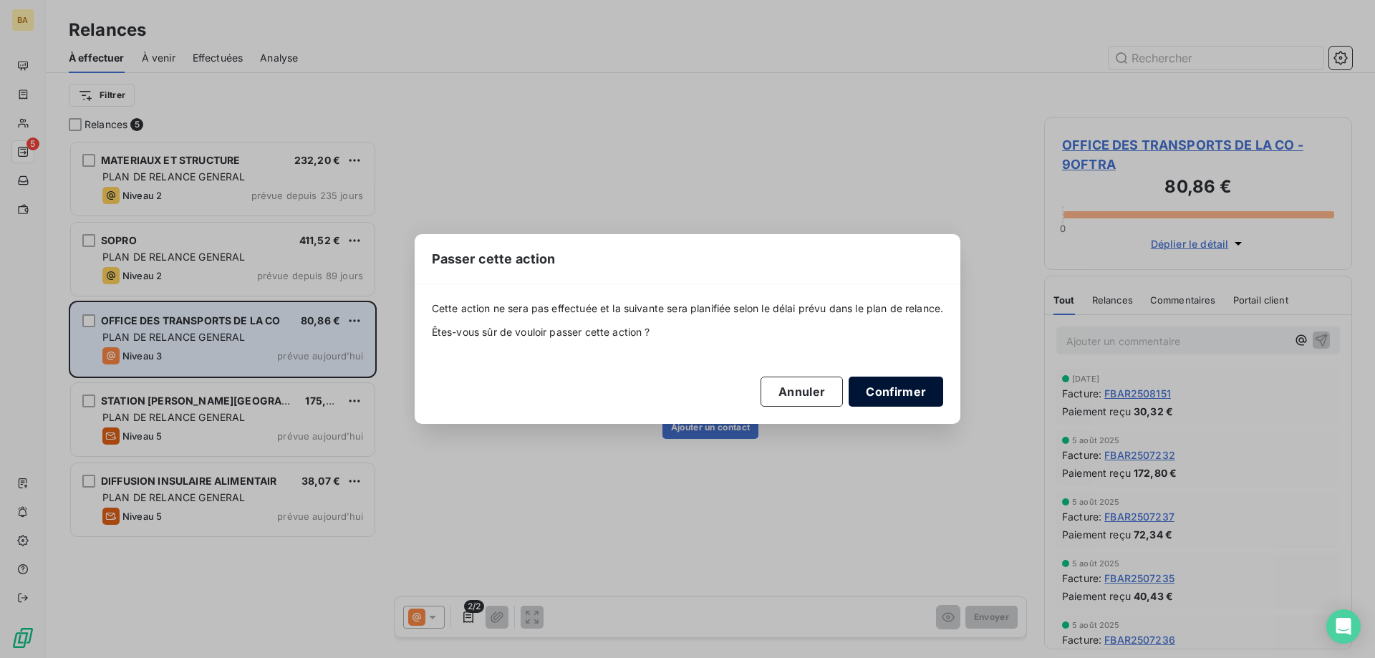
click at [920, 388] on button "Confirmer" at bounding box center [896, 392] width 95 height 30
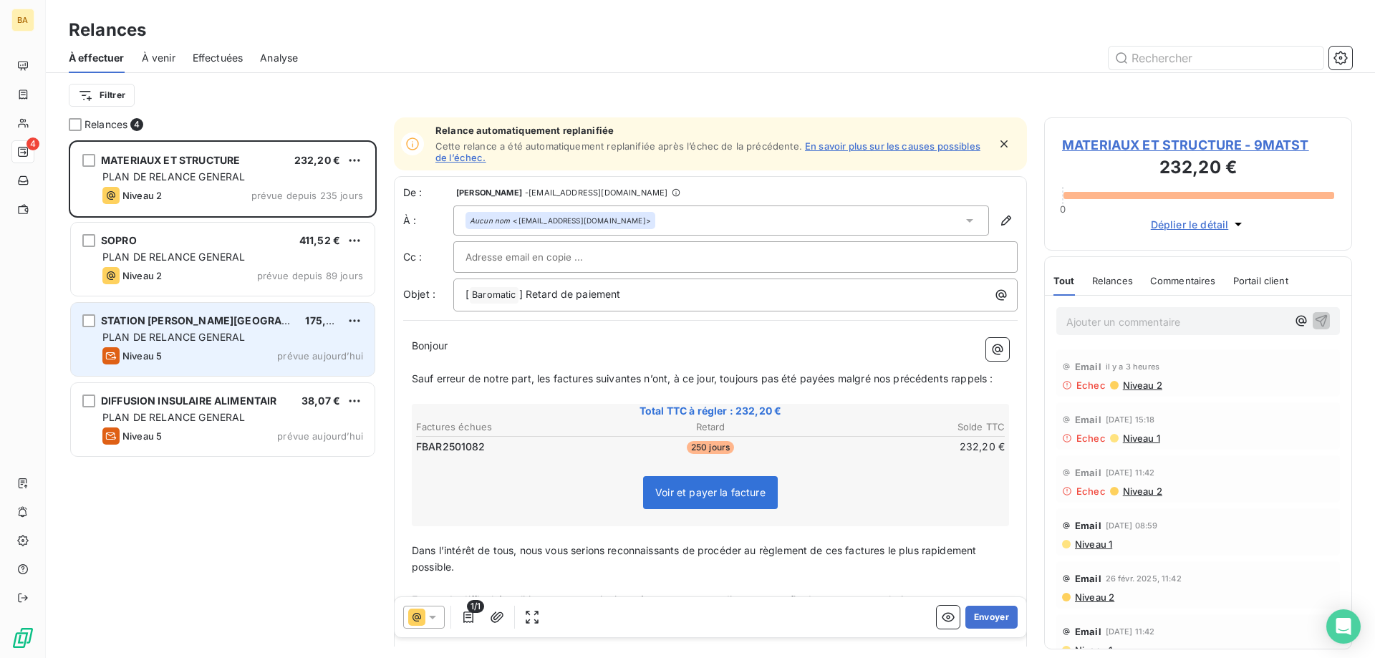
click at [327, 344] on div "PLAN DE RELANCE GENERAL" at bounding box center [232, 337] width 261 height 14
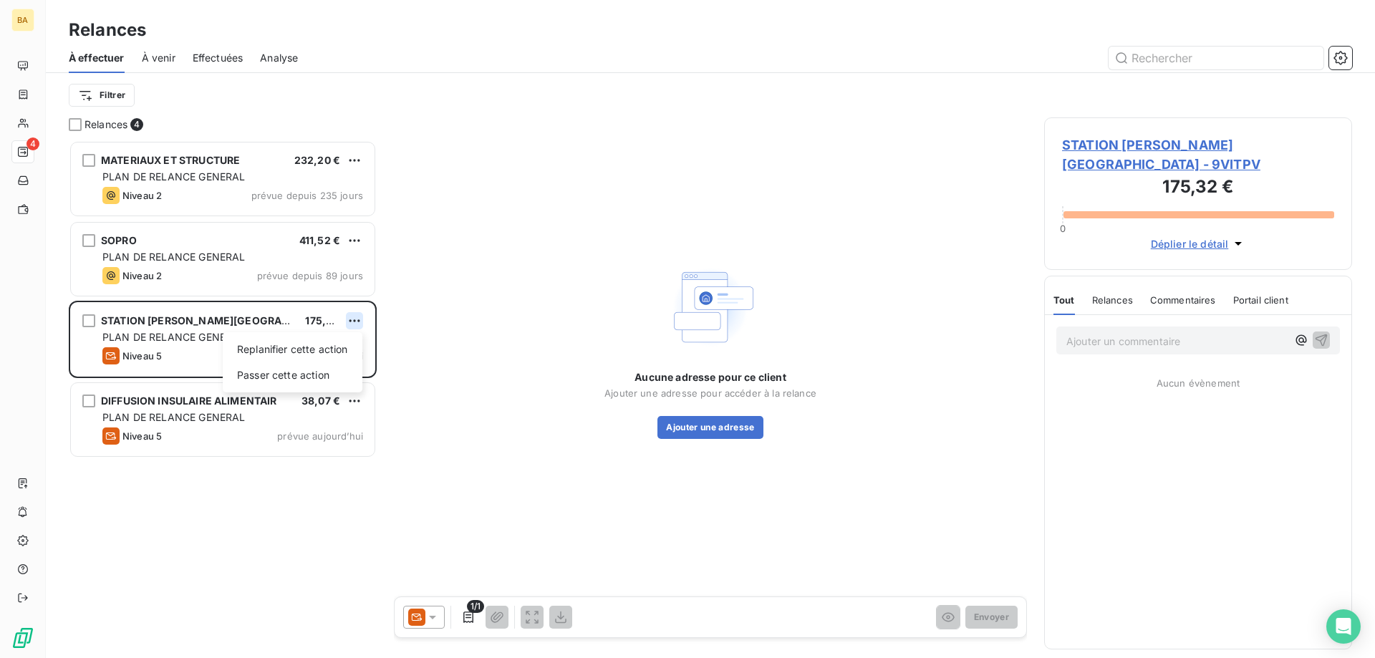
click at [357, 322] on html "BA 4 Relances À effectuer À venir Effectuées Analyse Filtrer Relances 4 MATERIA…" at bounding box center [687, 329] width 1375 height 658
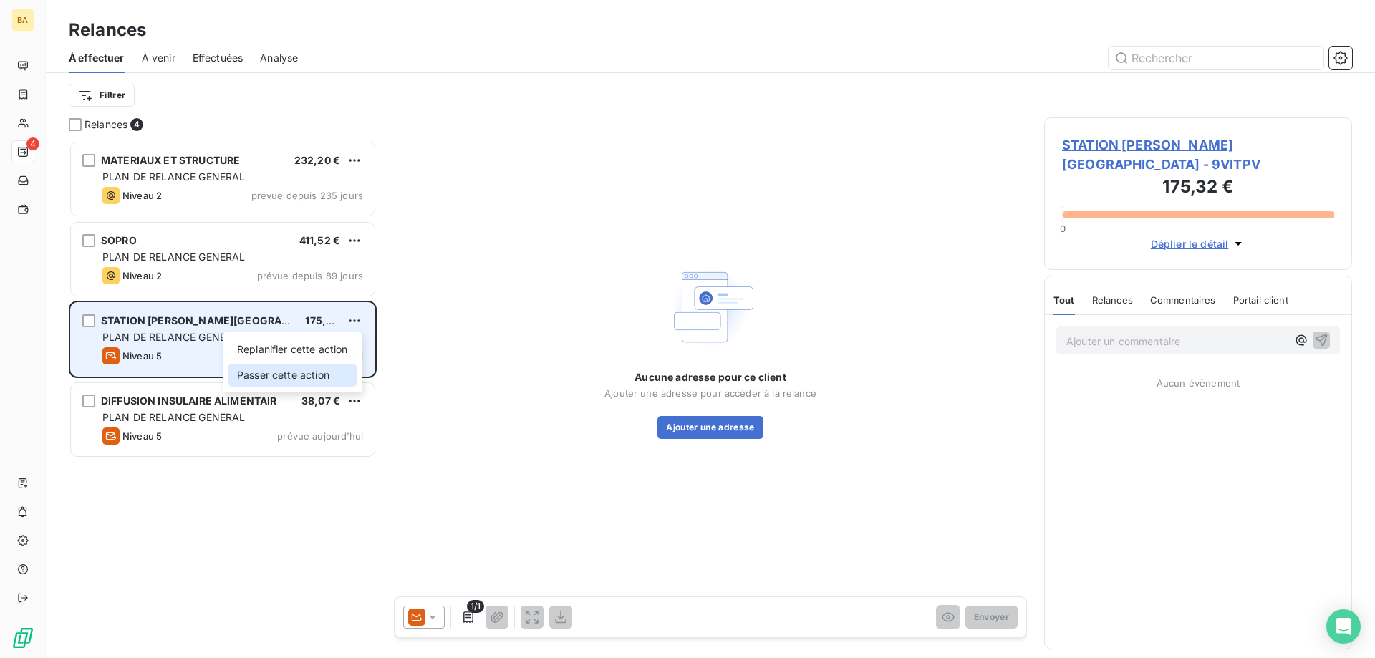
click at [322, 377] on div "Passer cette action" at bounding box center [292, 375] width 128 height 23
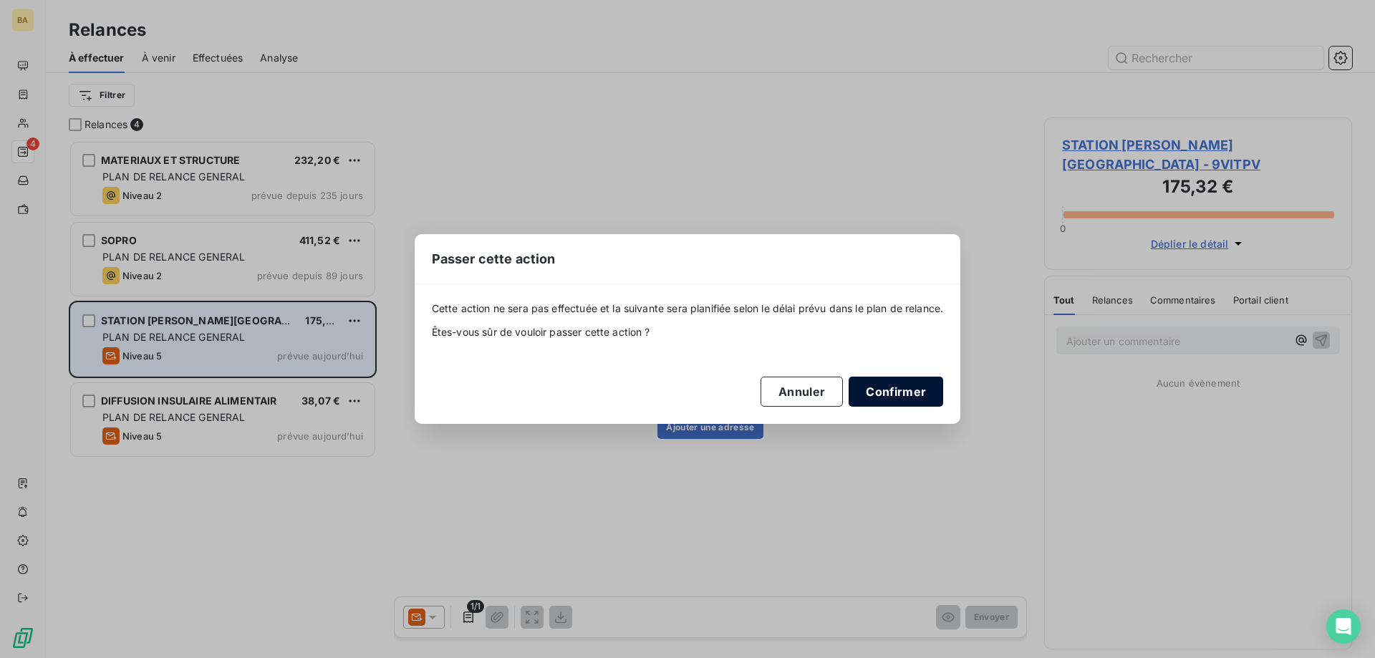
click at [903, 390] on button "Confirmer" at bounding box center [896, 392] width 95 height 30
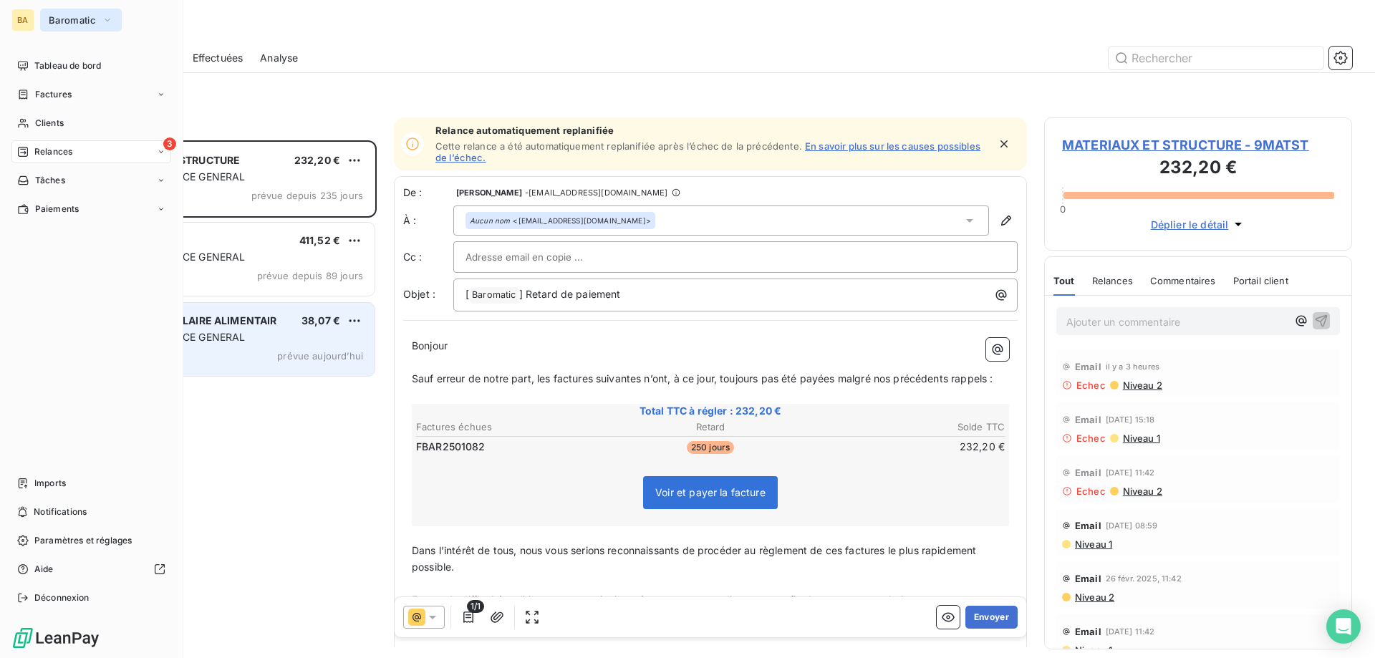
click at [69, 29] on button "Baromatic" at bounding box center [81, 20] width 82 height 23
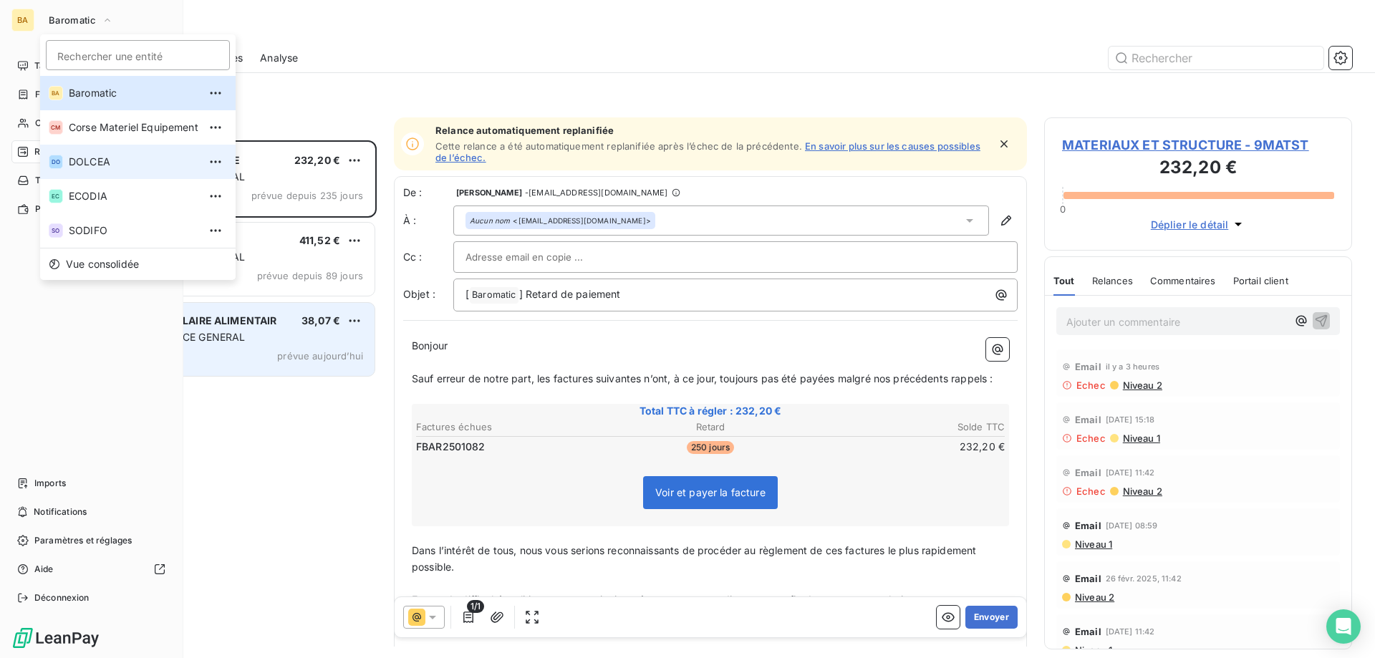
click at [204, 160] on li "DO DOLCEA" at bounding box center [138, 162] width 196 height 34
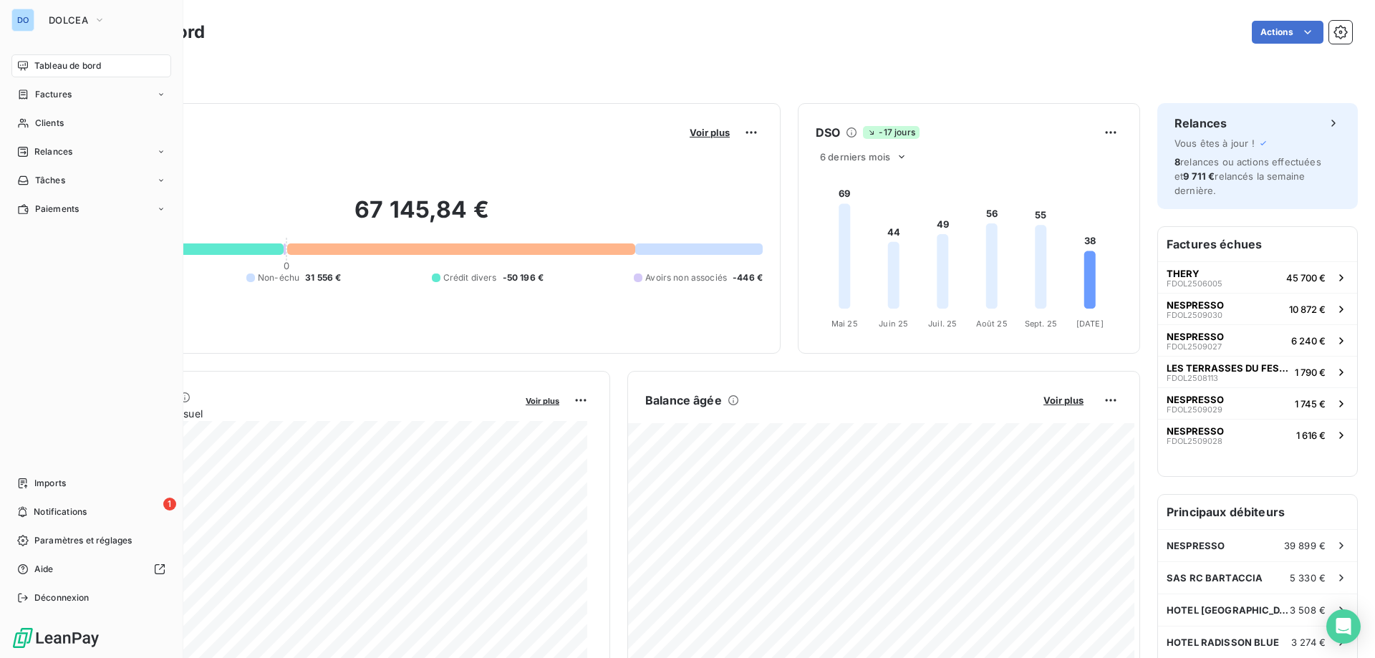
click at [31, 16] on div "DO" at bounding box center [22, 20] width 23 height 23
click at [57, 16] on span "DOLCEA" at bounding box center [68, 19] width 39 height 11
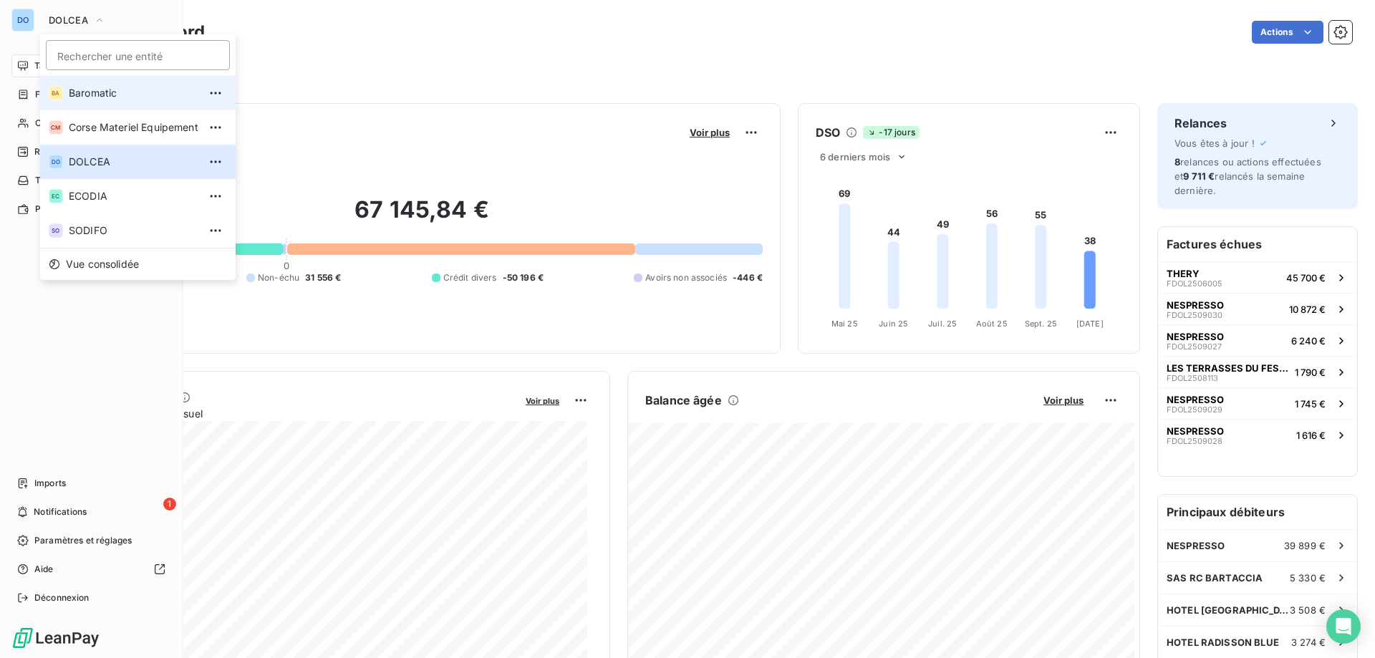
click at [107, 97] on span "Baromatic" at bounding box center [134, 93] width 130 height 14
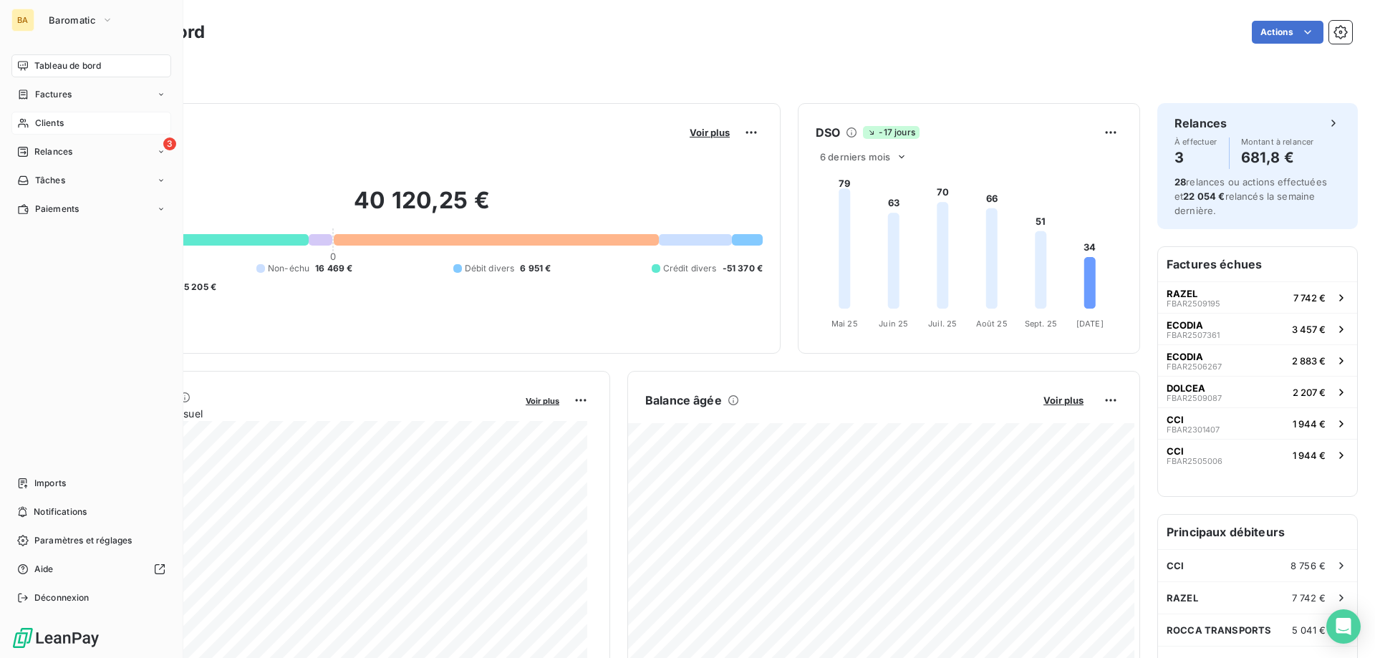
click at [99, 117] on div "Clients" at bounding box center [91, 123] width 160 height 23
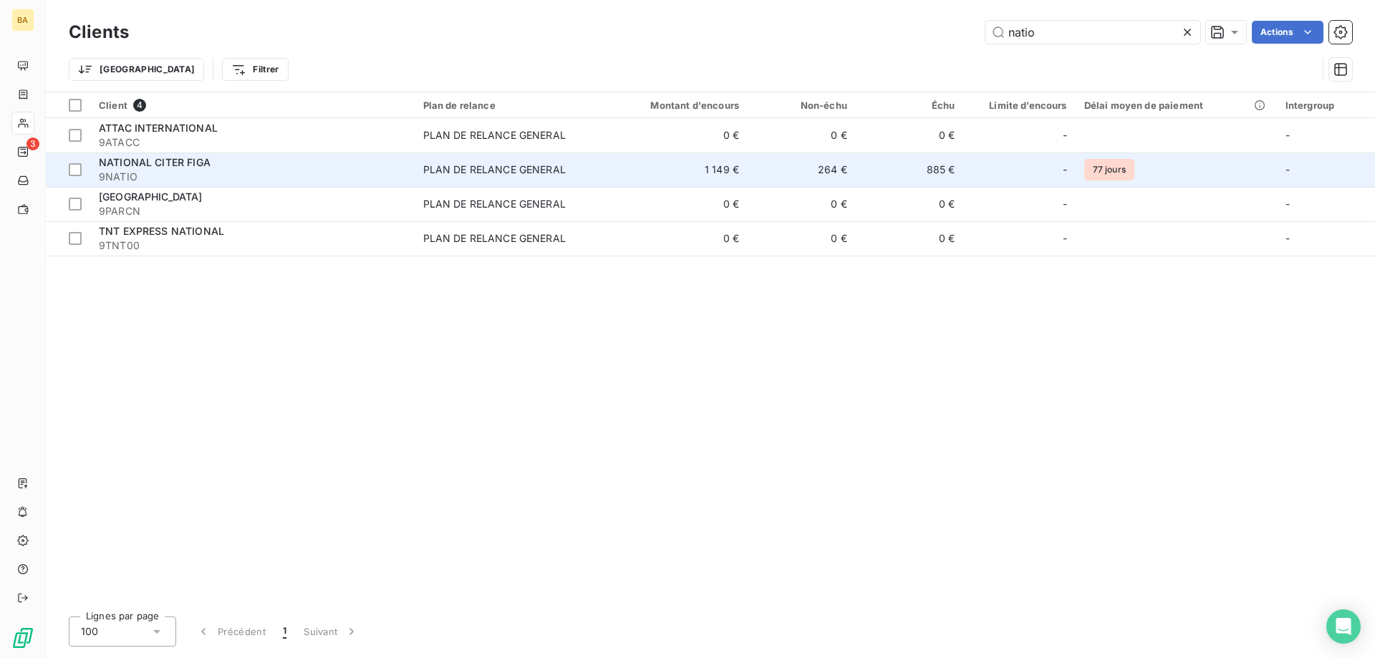
type input "natio"
click at [594, 184] on td "PLAN DE RELANCE GENERAL" at bounding box center [509, 170] width 188 height 34
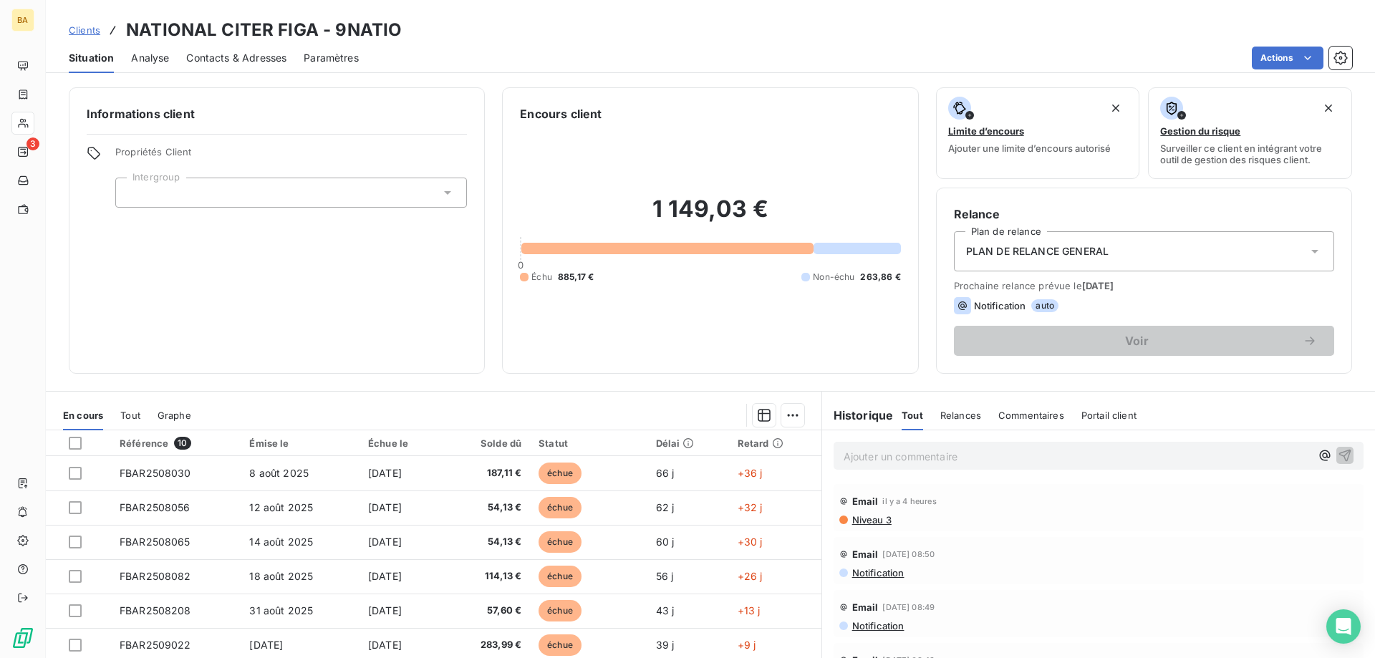
click at [945, 412] on span "Relances" at bounding box center [960, 415] width 41 height 11
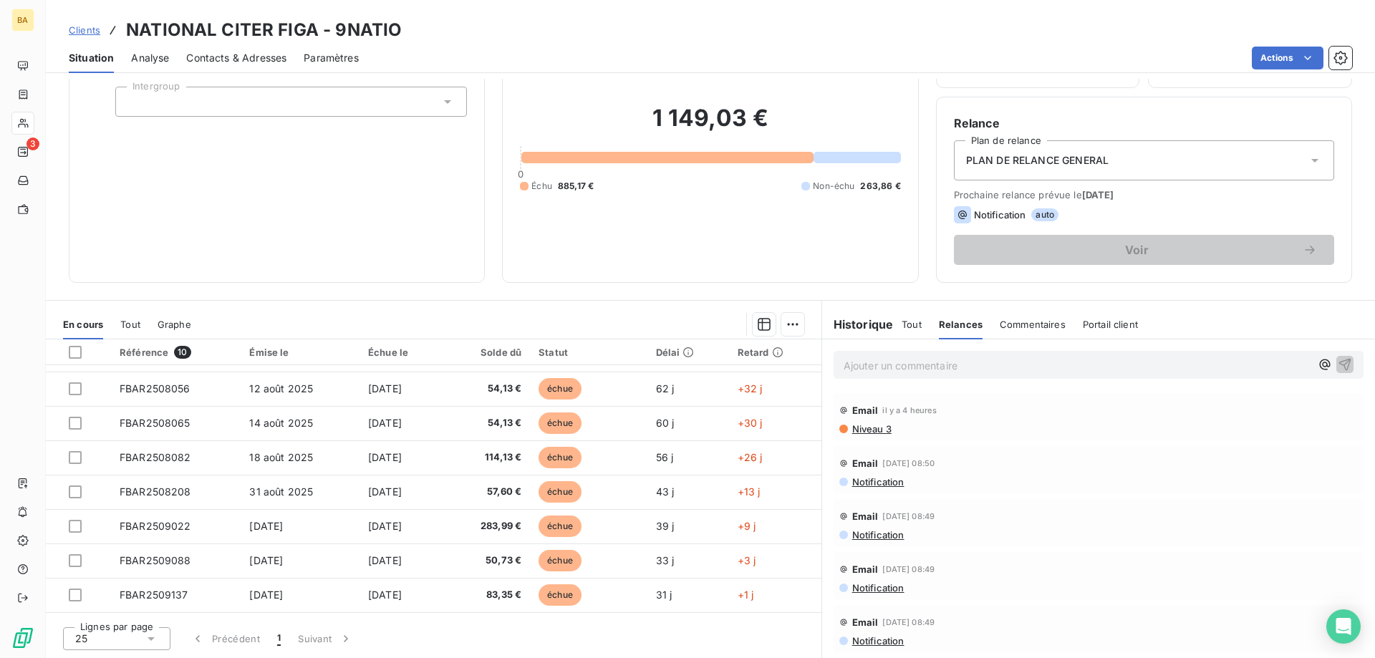
scroll to position [72, 0]
